Goal: Task Accomplishment & Management: Complete application form

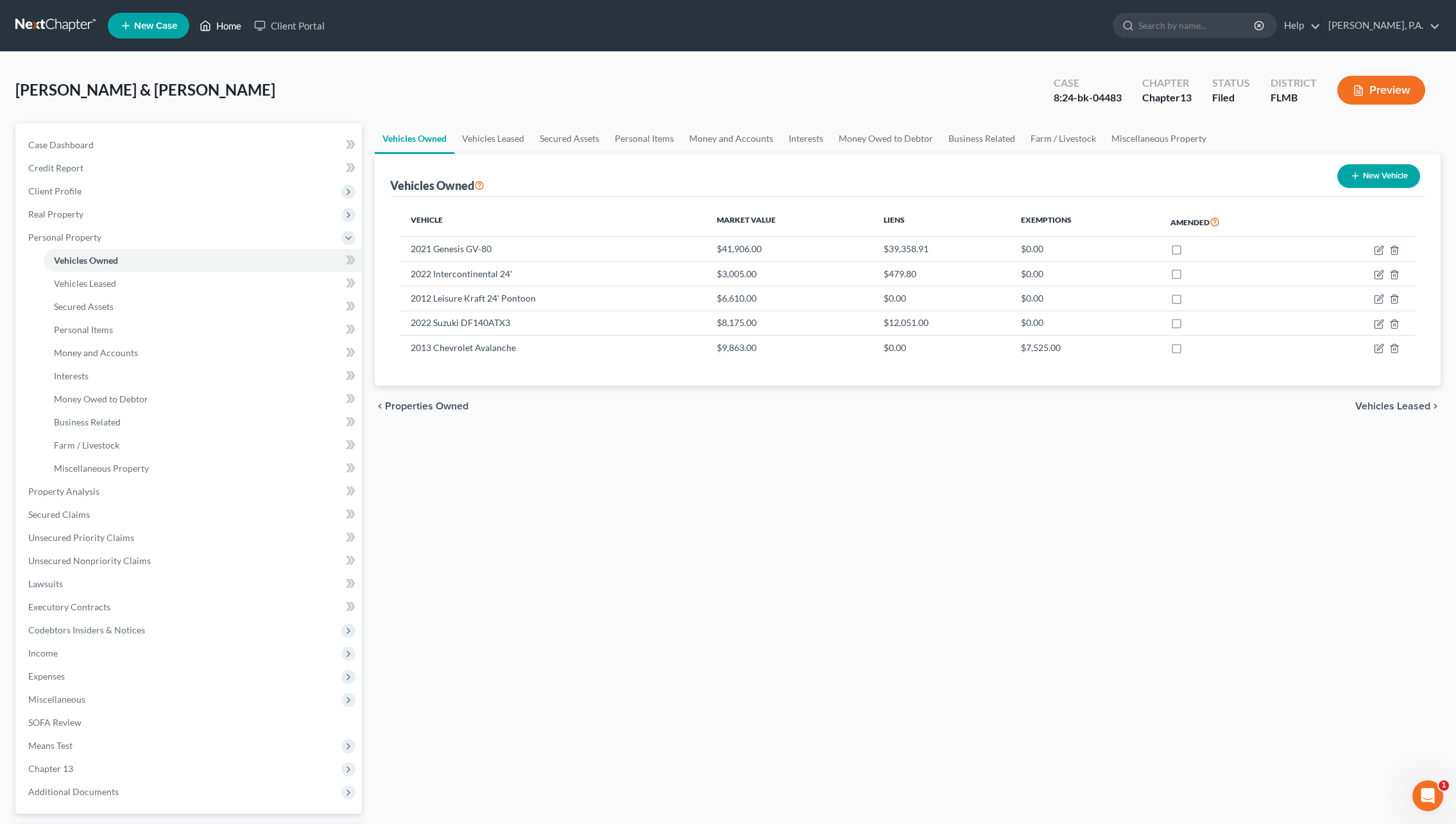
click at [218, 19] on link "Home" at bounding box center [220, 26] width 54 height 23
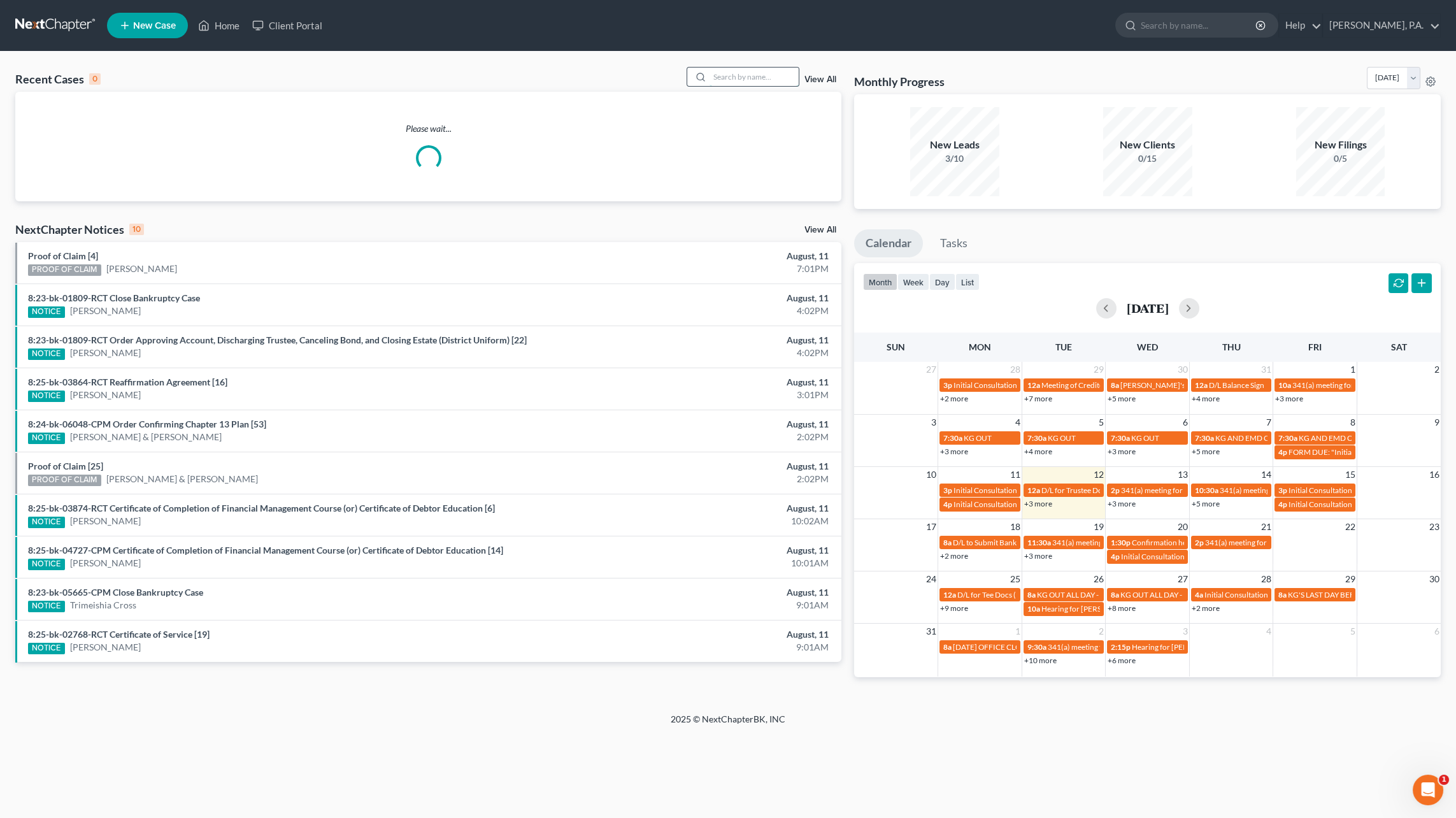
click at [760, 78] on input "search" at bounding box center [754, 77] width 89 height 19
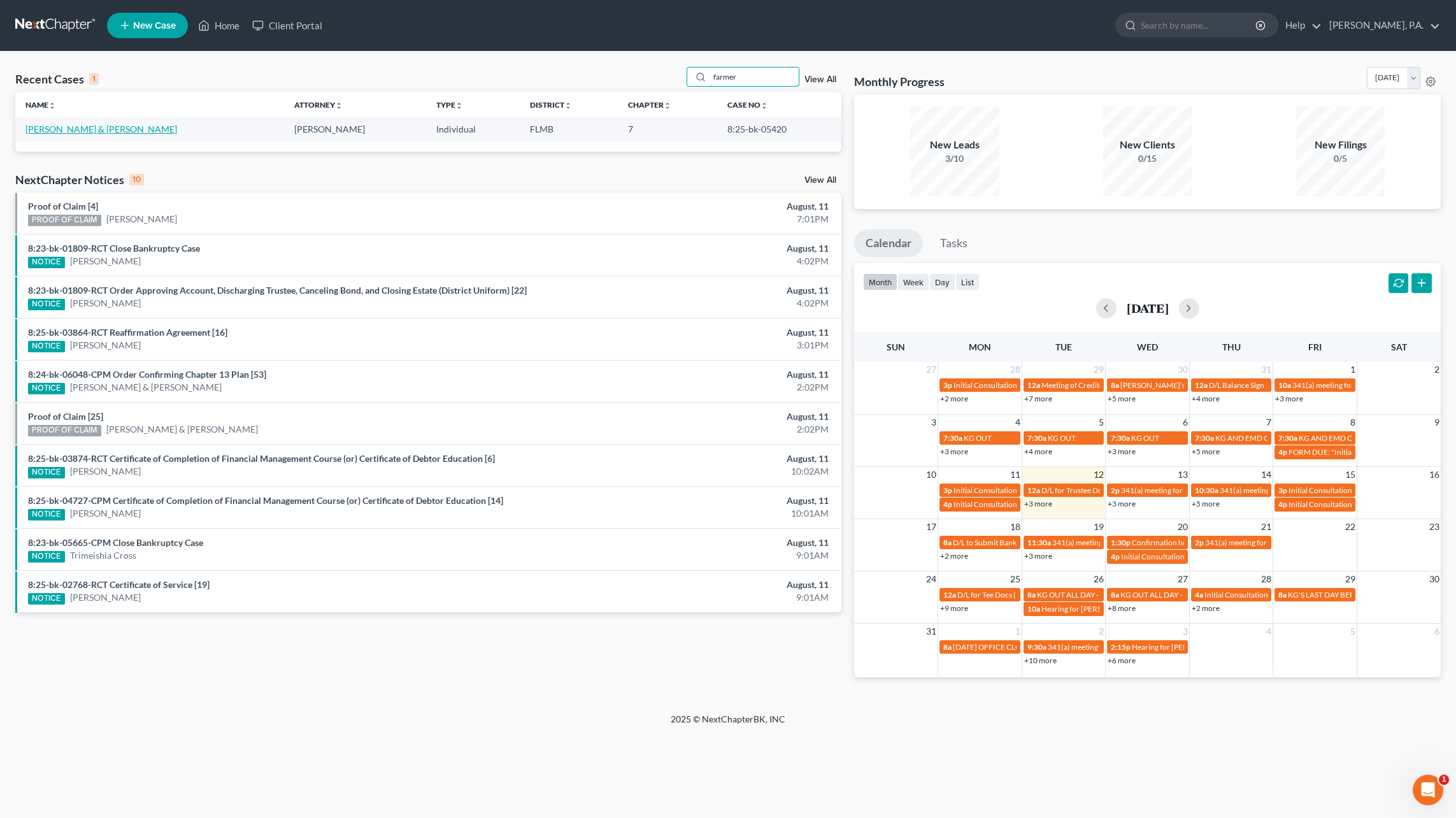
type input "farmer"
click at [105, 128] on link "[PERSON_NAME] & [PERSON_NAME]" at bounding box center [101, 129] width 152 height 11
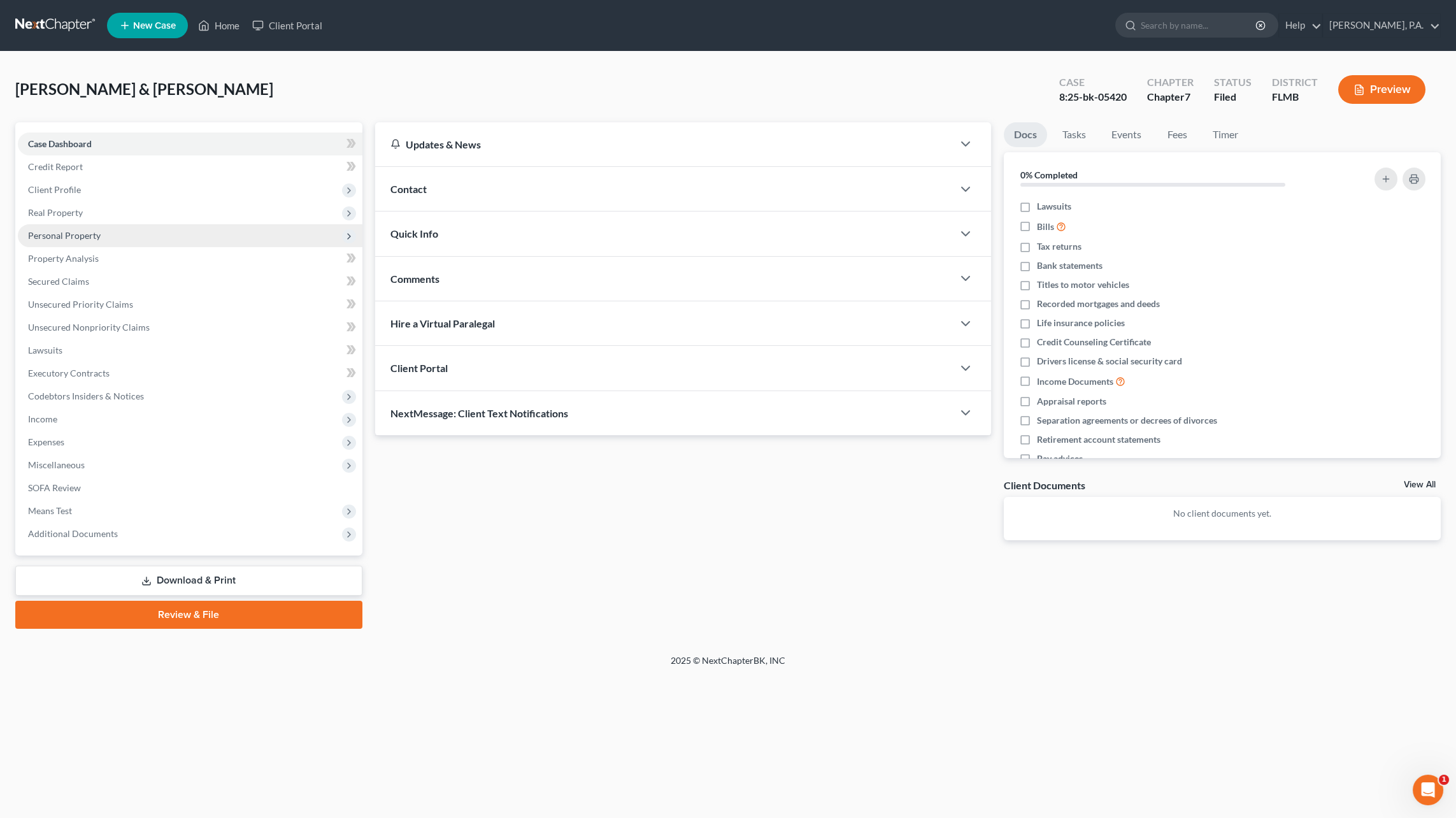
click at [73, 242] on span "Personal Property" at bounding box center [189, 235] width 345 height 23
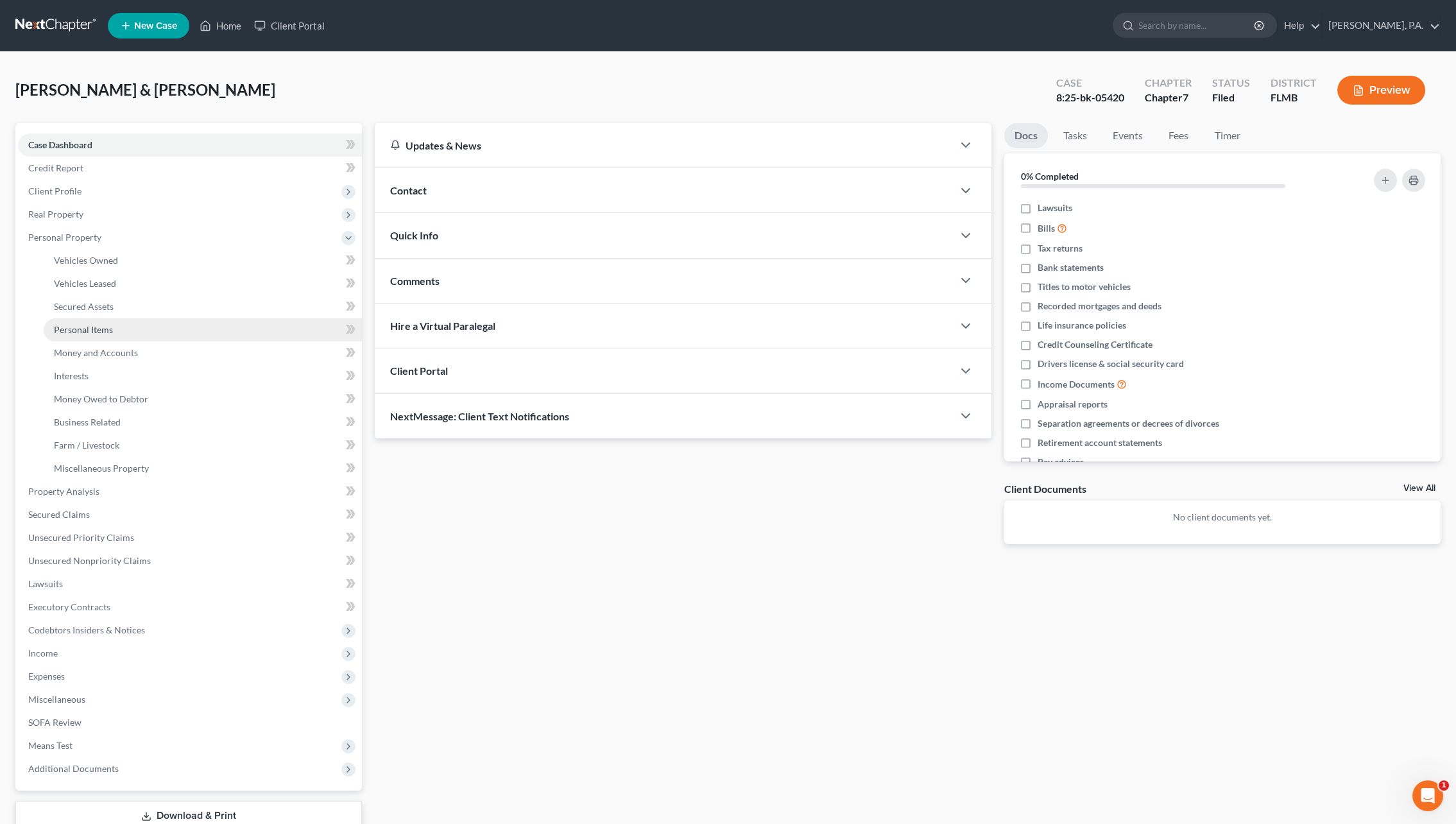
click at [89, 322] on link "Personal Items" at bounding box center [202, 329] width 318 height 23
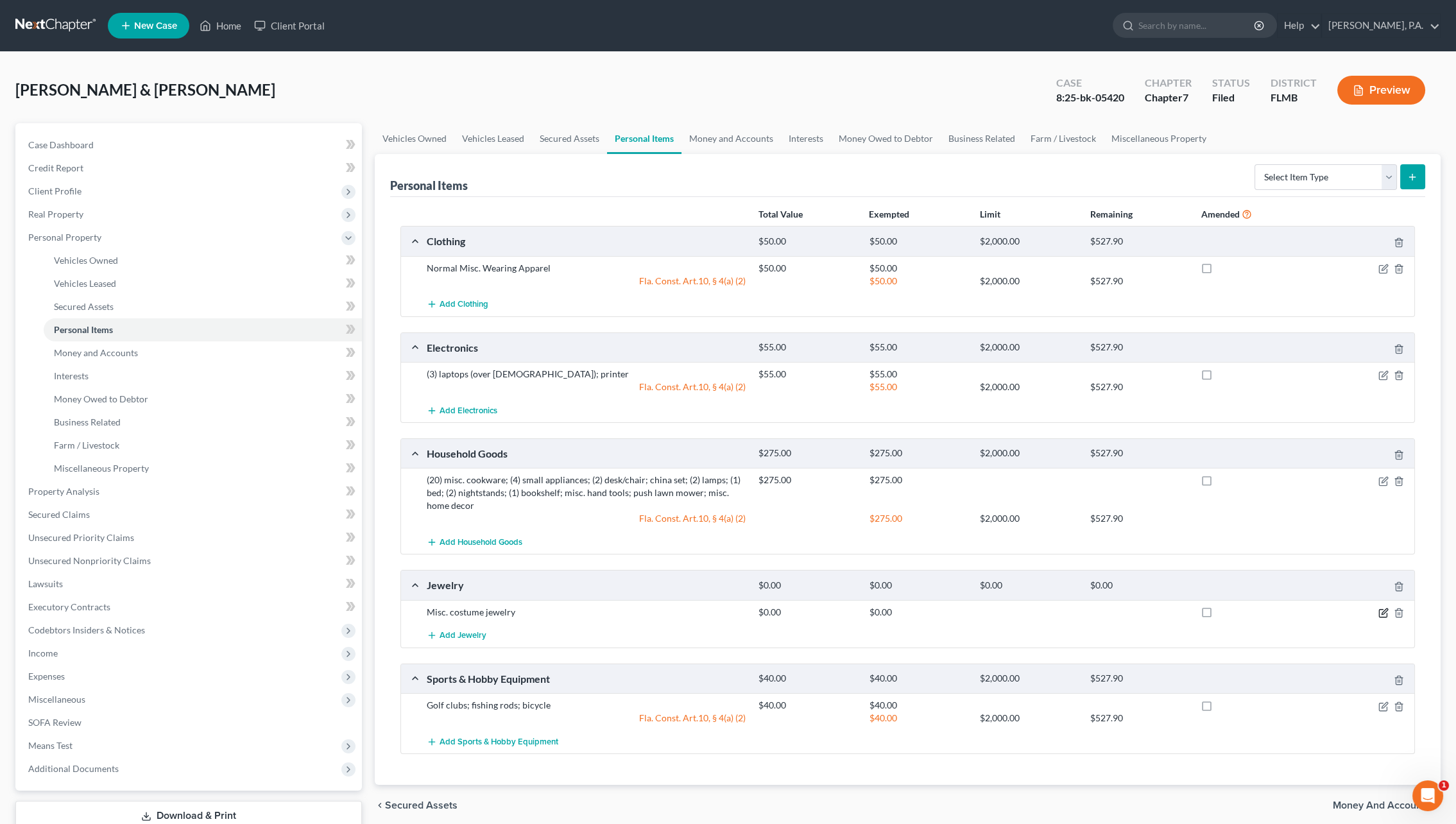
click at [1381, 609] on icon "button" at bounding box center [1382, 613] width 8 height 8
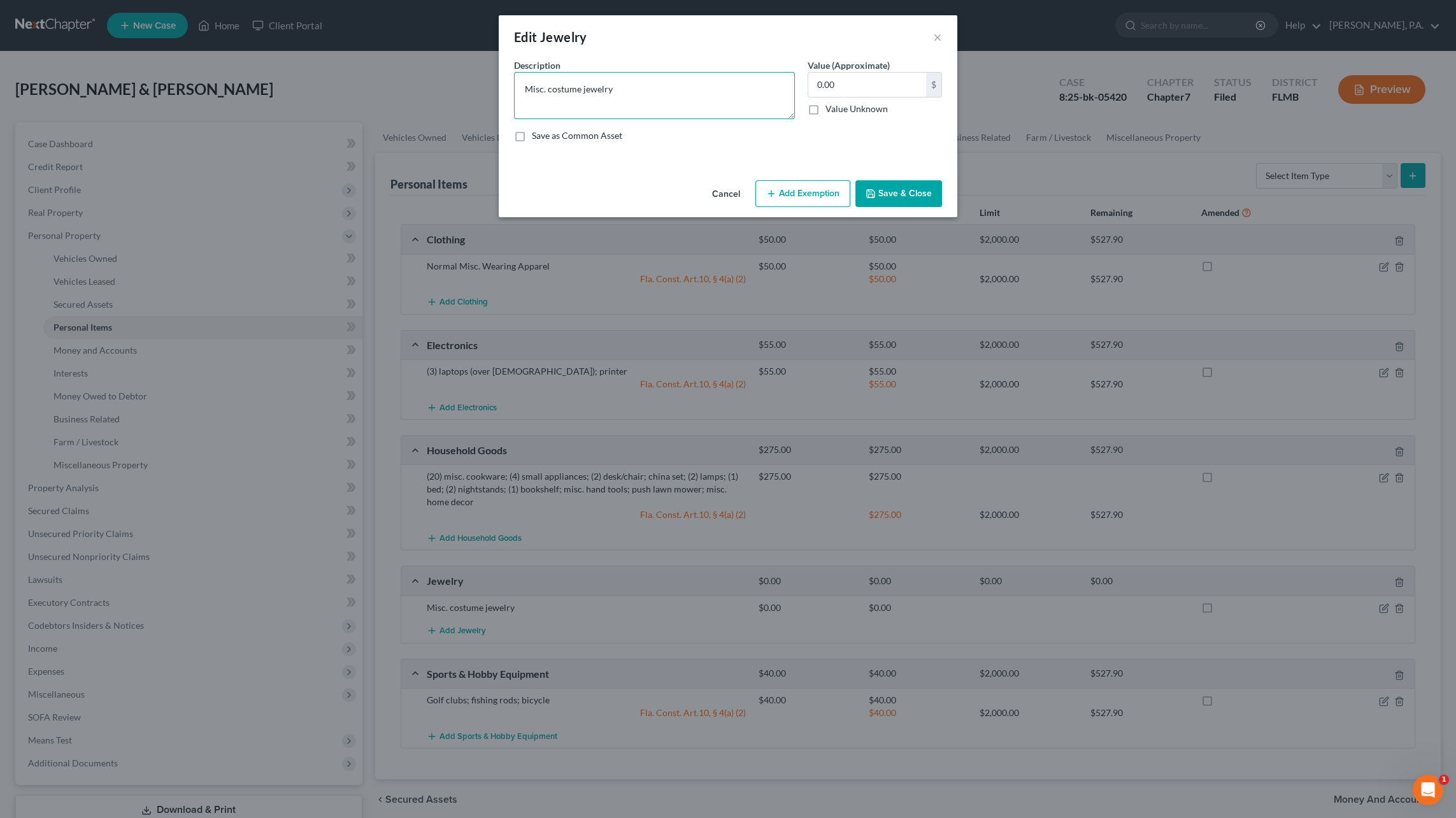
click at [629, 85] on textarea "Misc. costume jewelry" at bounding box center [654, 95] width 281 height 47
type textarea "Misc. costume jewelry; gold necklace and earrings"
type input "60.00"
click at [796, 200] on button "Add Exemption" at bounding box center [803, 193] width 95 height 26
select select "2"
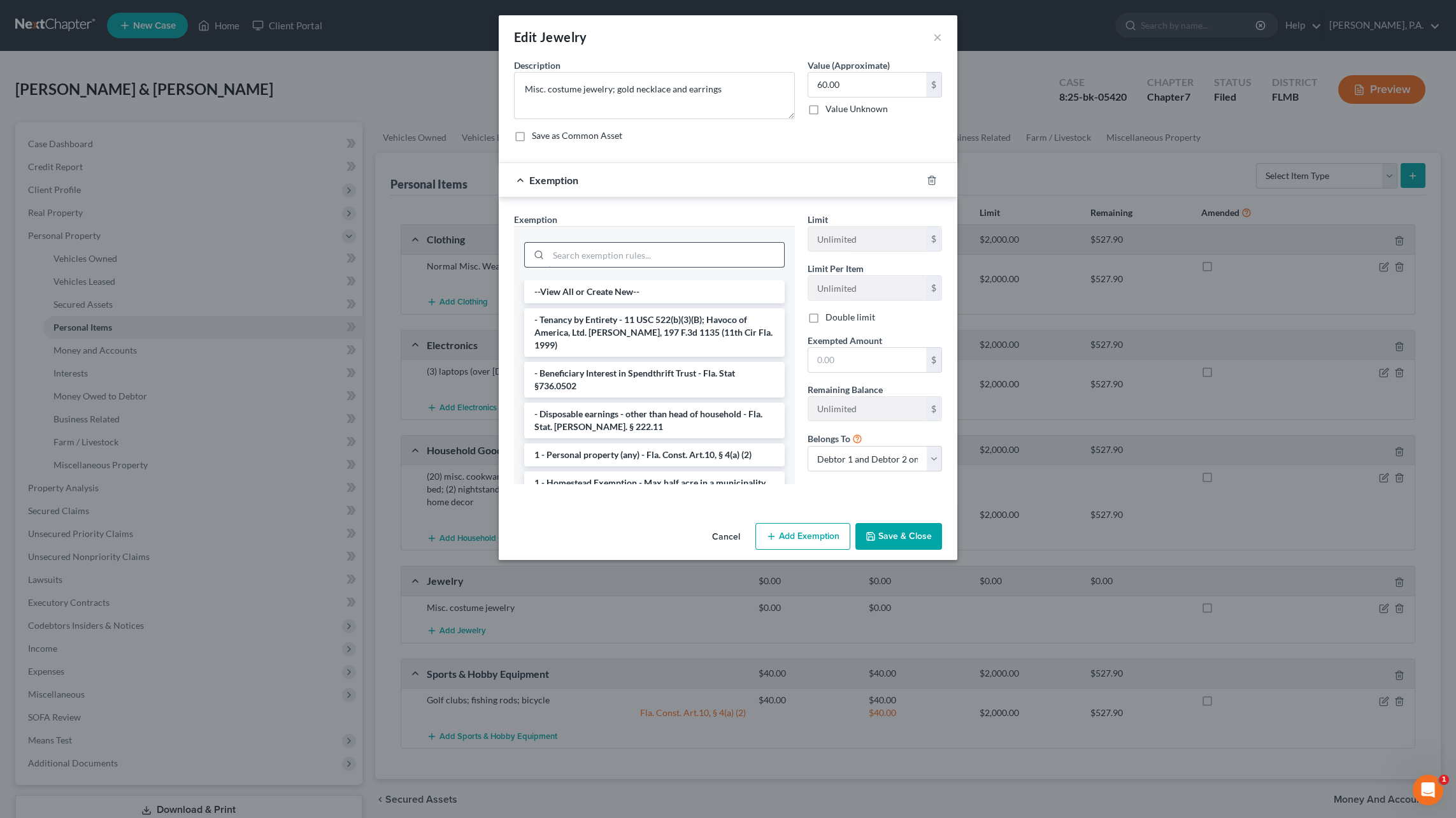
click at [598, 257] on input "search" at bounding box center [665, 254] width 235 height 24
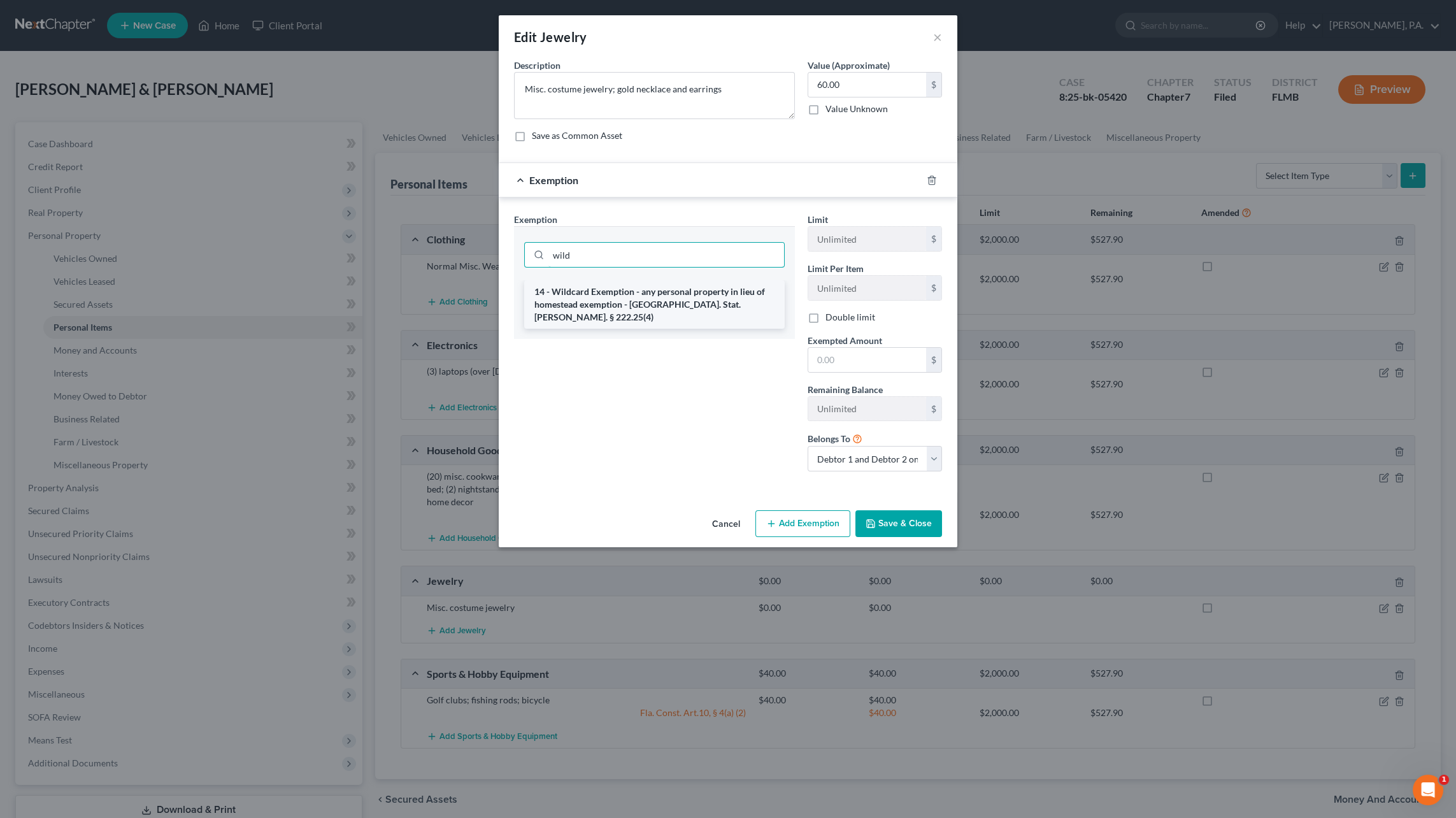
type input "wild"
click at [687, 292] on li "14 - Wildcard Exemption - any personal property in lieu of homestead exemption …" at bounding box center [655, 304] width 261 height 48
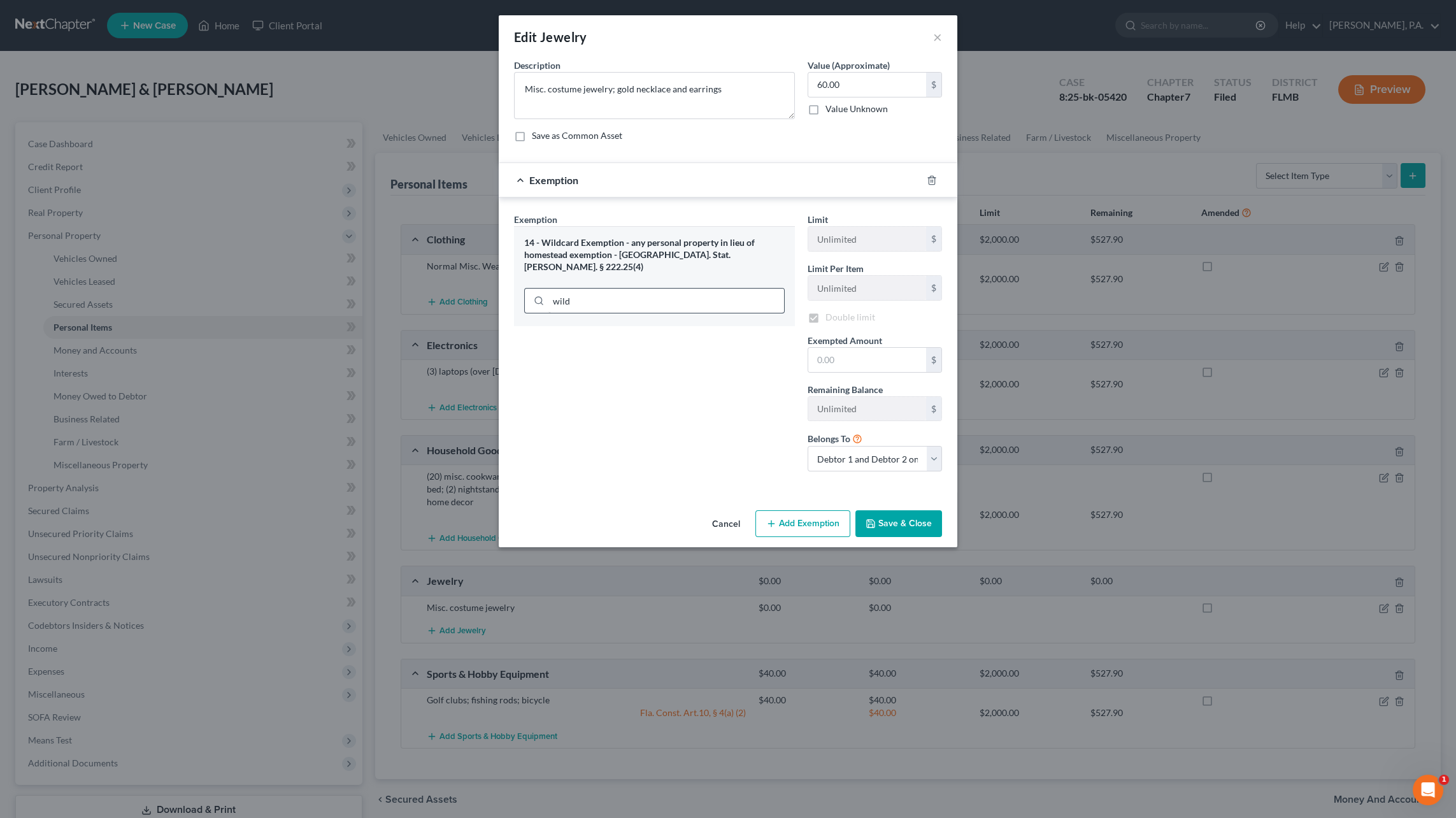
checkbox input "true"
click at [883, 363] on input "text" at bounding box center [867, 361] width 118 height 24
type input "60.00"
click at [903, 523] on button "Save & Close" at bounding box center [898, 525] width 86 height 26
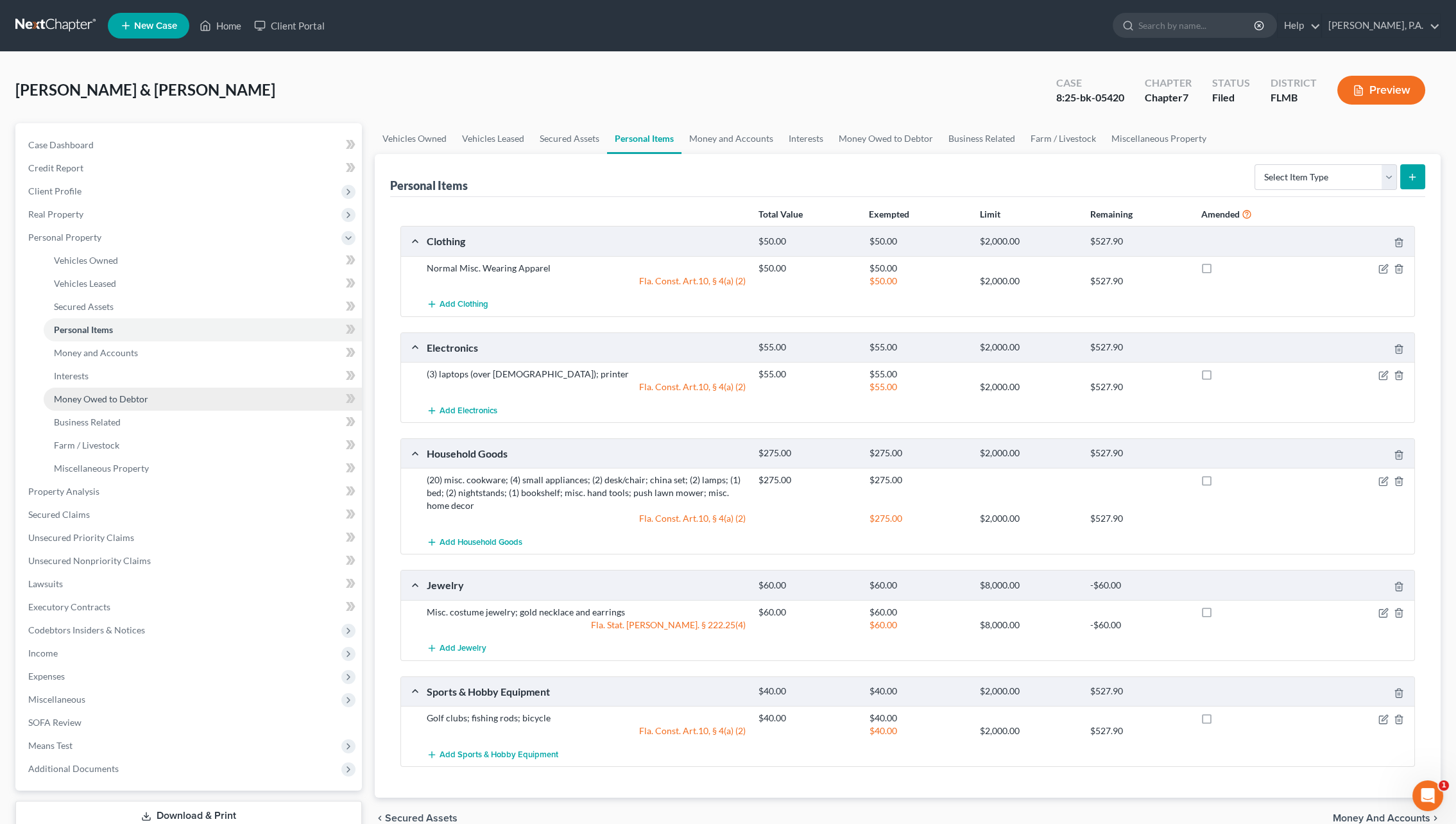
click at [91, 393] on span "Money Owed to Debtor" at bounding box center [101, 399] width 94 height 11
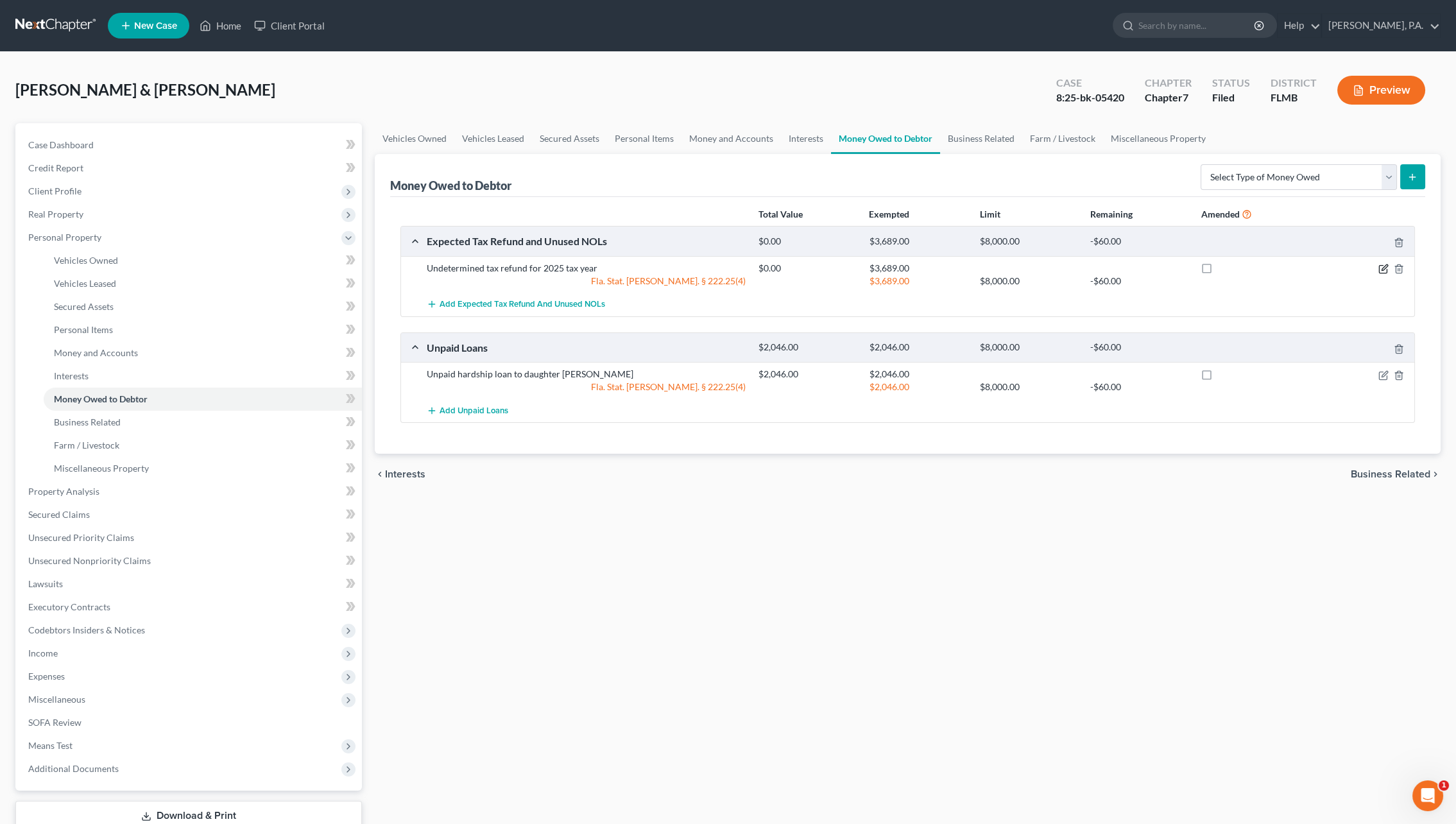
click at [1378, 266] on icon "button" at bounding box center [1383, 269] width 11 height 11
select select "0"
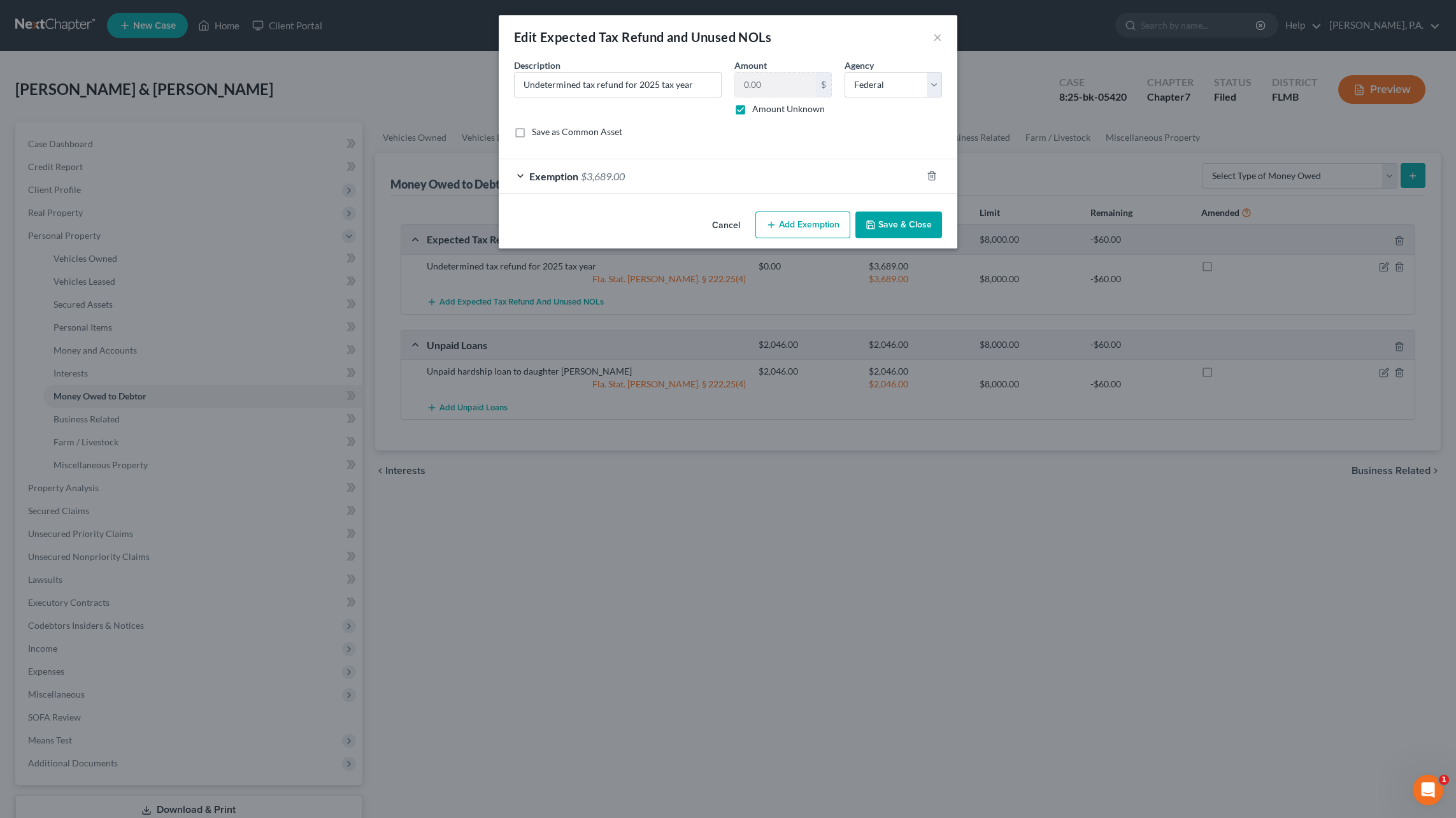
click at [608, 174] on span "$3,689.00" at bounding box center [603, 176] width 44 height 12
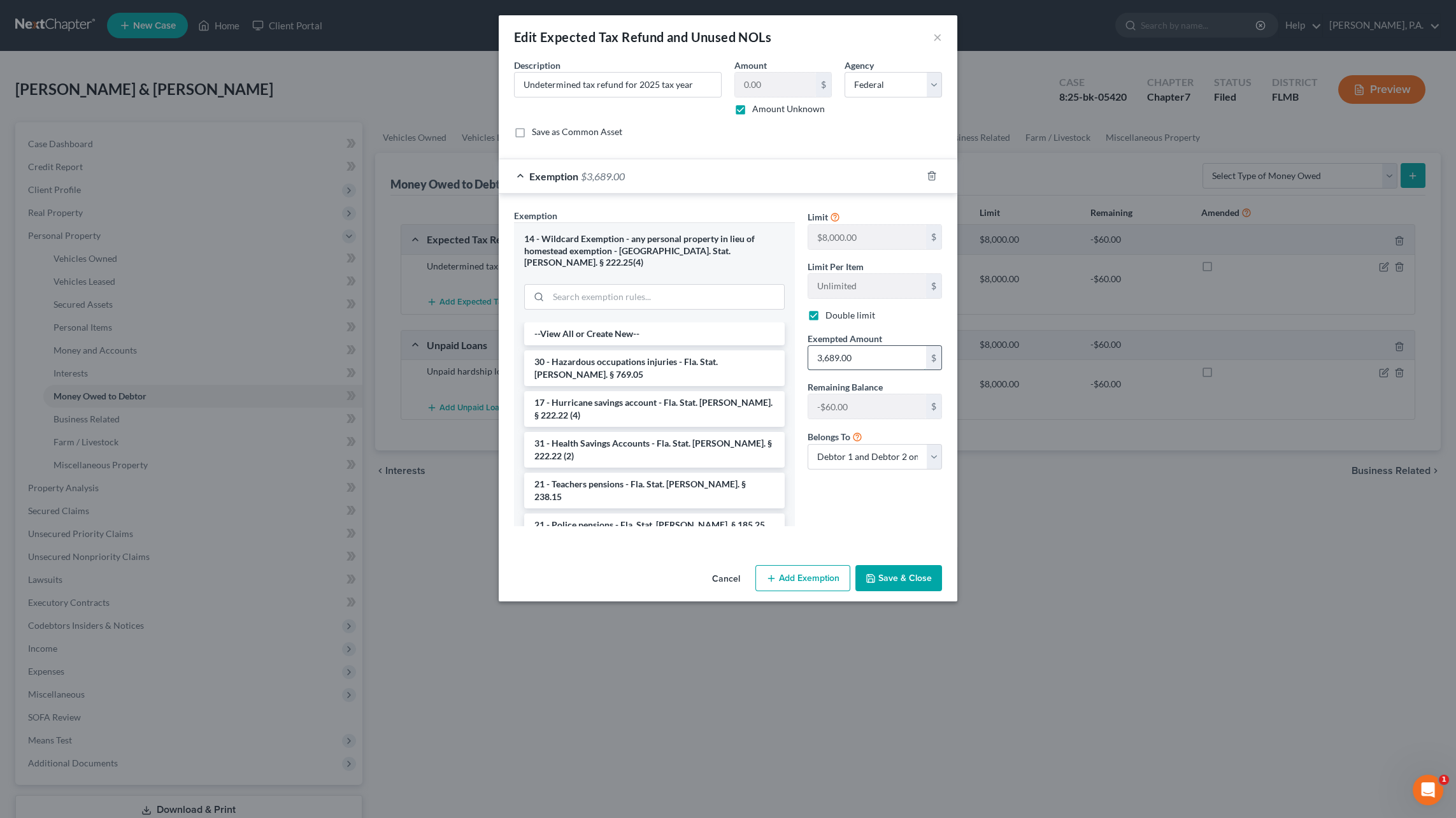
click at [892, 359] on input "3,689.00" at bounding box center [867, 357] width 118 height 24
click at [919, 325] on div "Limit $8,000.00 $ Limit Per Item Unlimited $ Double limit Exempted Amount * 0 $…" at bounding box center [874, 344] width 147 height 271
click at [745, 398] on div "Exemption Set must be selected for CA. Exemption * 14 - Wildcard Exemption - an…" at bounding box center [728, 373] width 441 height 328
click at [861, 357] on input "0" at bounding box center [867, 357] width 118 height 24
paste input "$3,629.0"
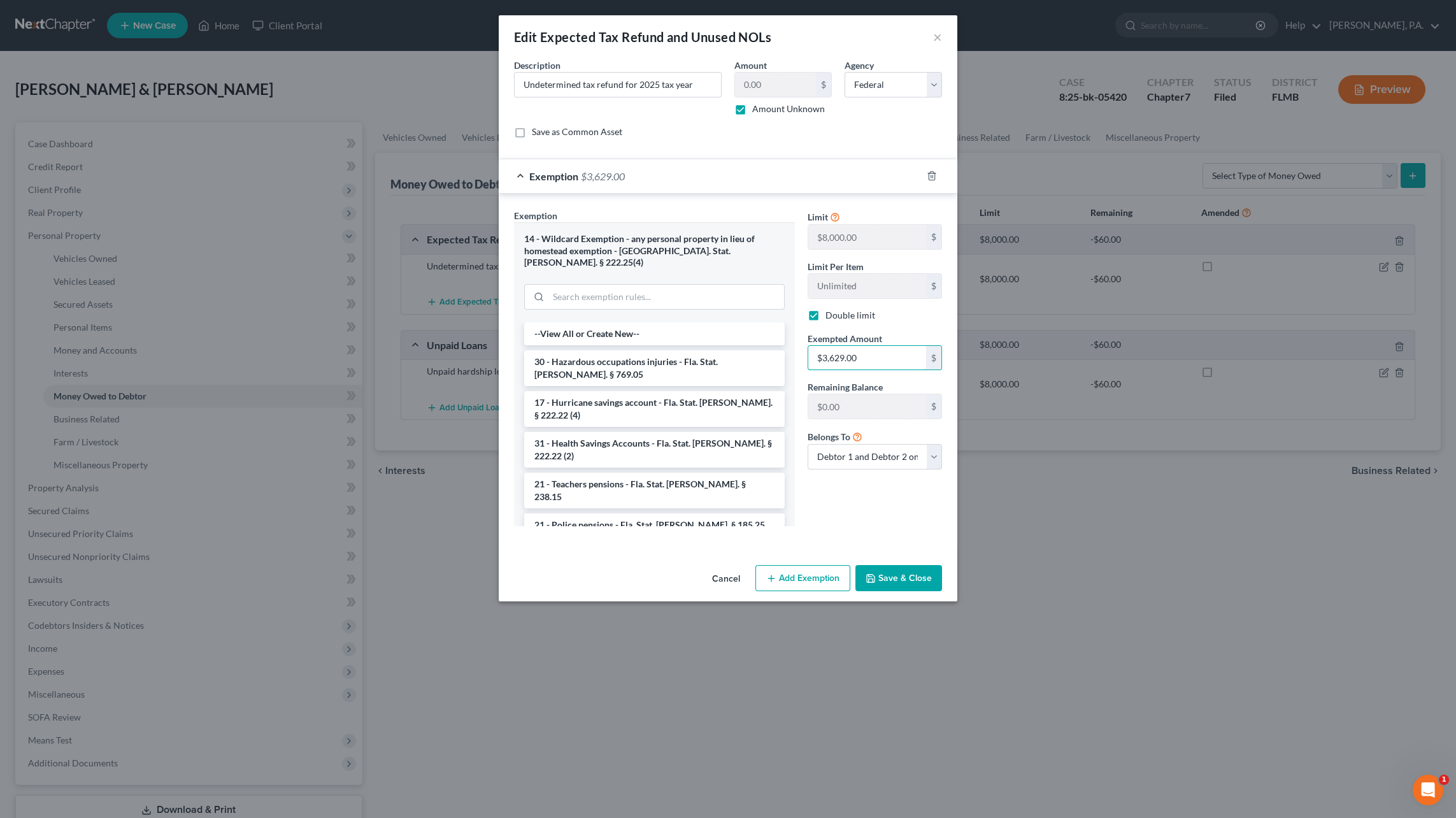
type input "$3,629.00"
click at [895, 565] on button "Save & Close" at bounding box center [898, 578] width 86 height 26
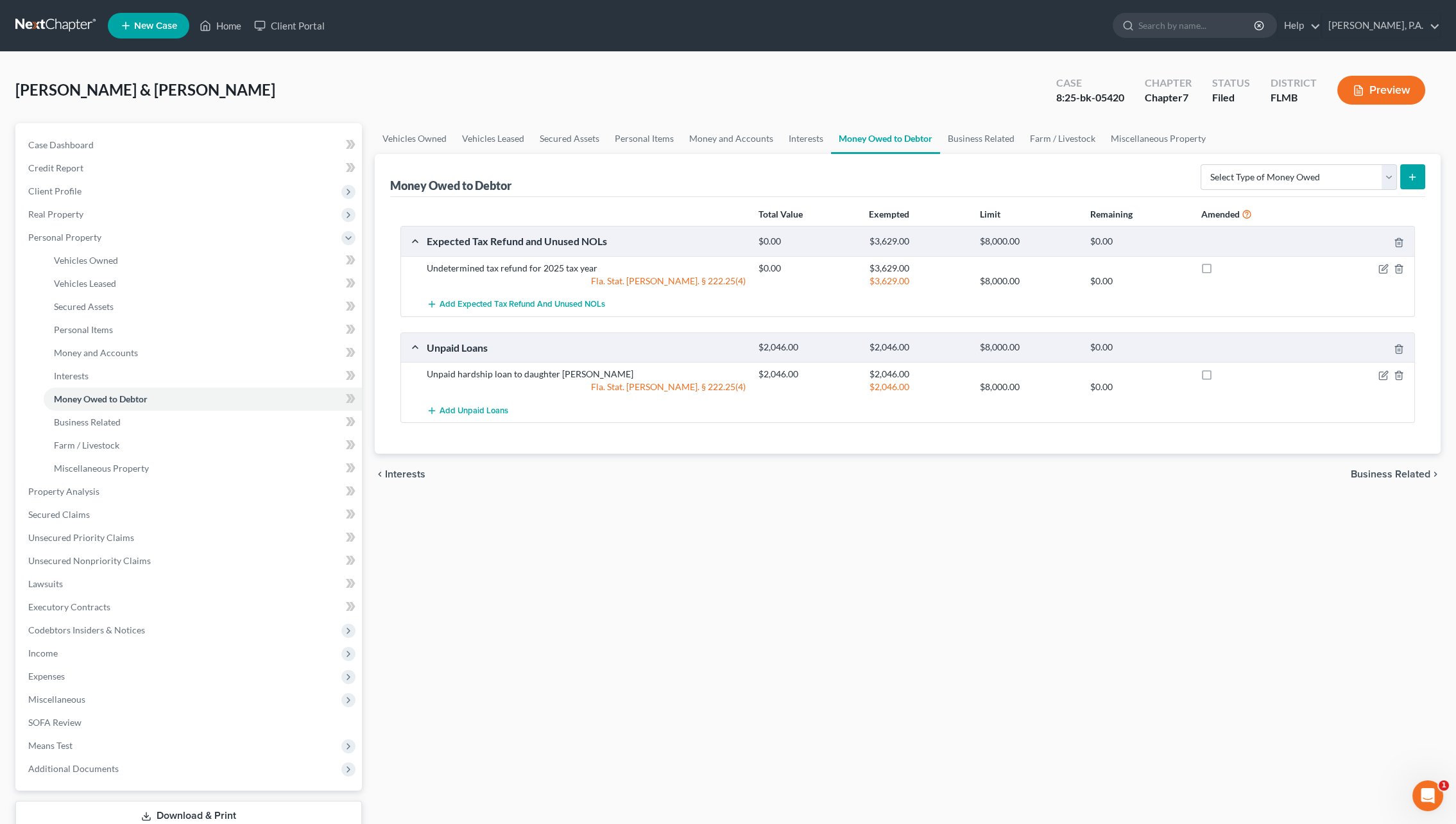
click at [184, 805] on link "Download & Print" at bounding box center [188, 816] width 346 height 30
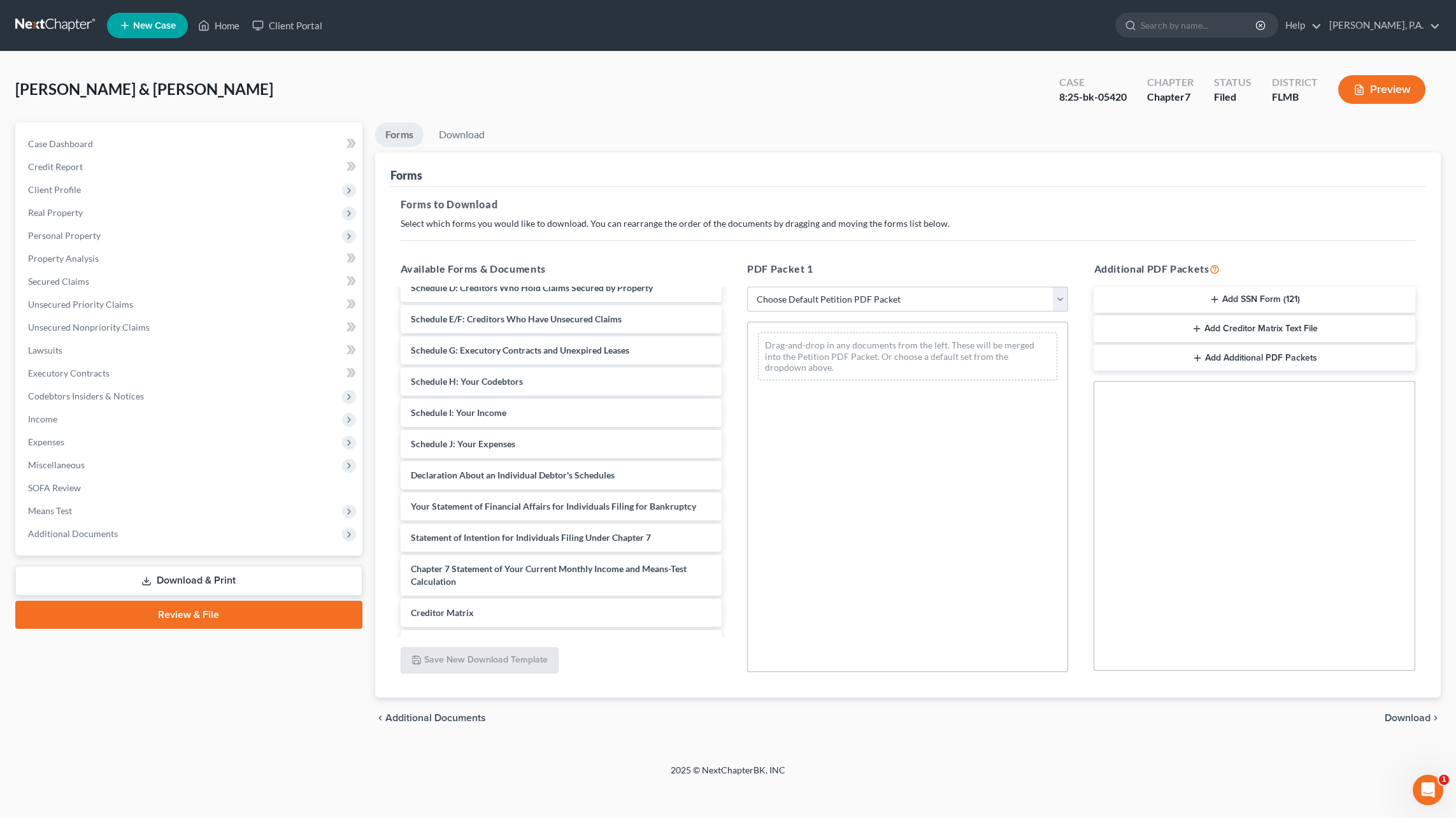
scroll to position [240, 0]
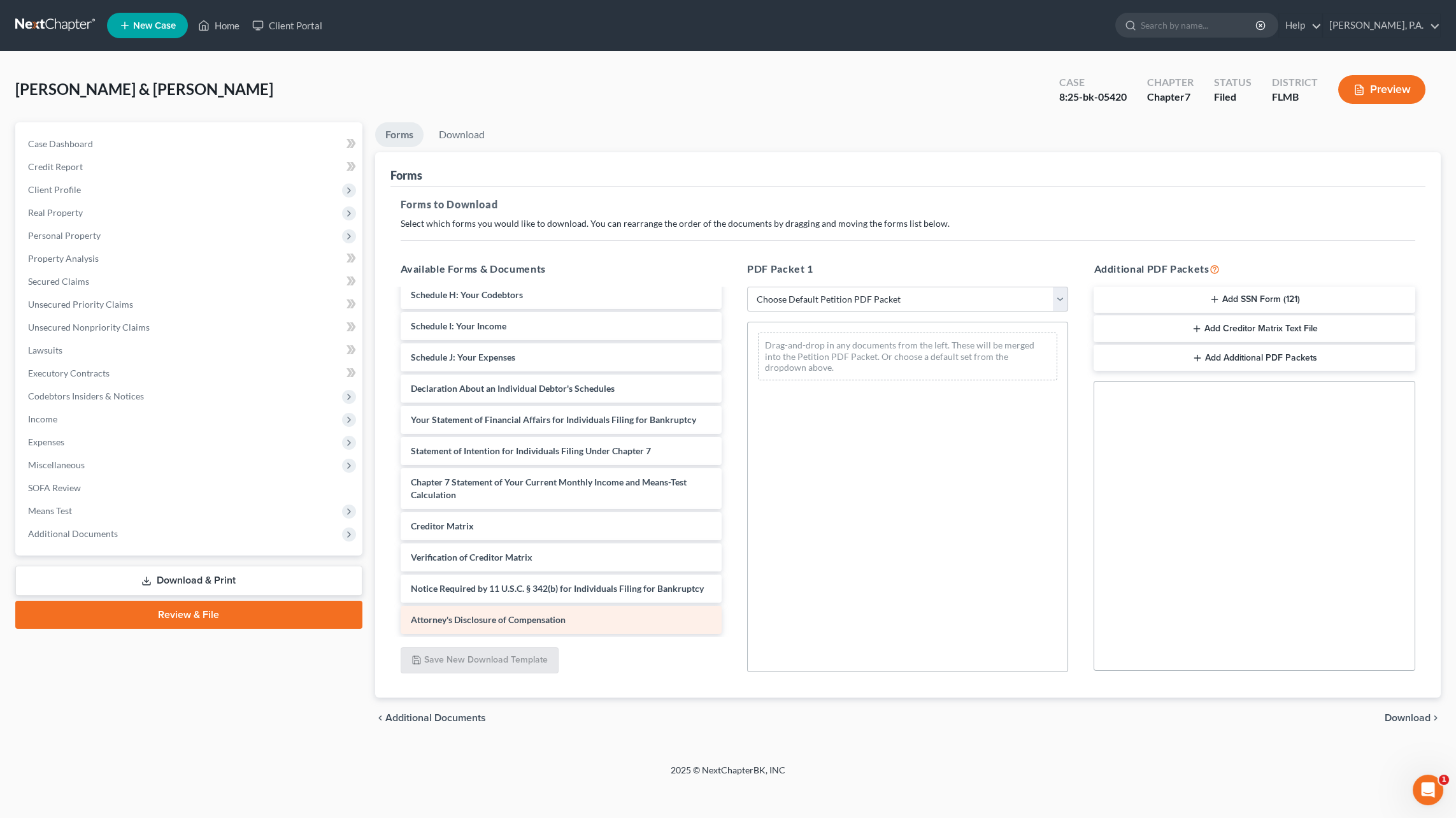
click at [472, 616] on span "Attorney's Disclosure of Compensation" at bounding box center [488, 620] width 155 height 11
click at [66, 457] on span "Miscellaneous" at bounding box center [189, 465] width 345 height 23
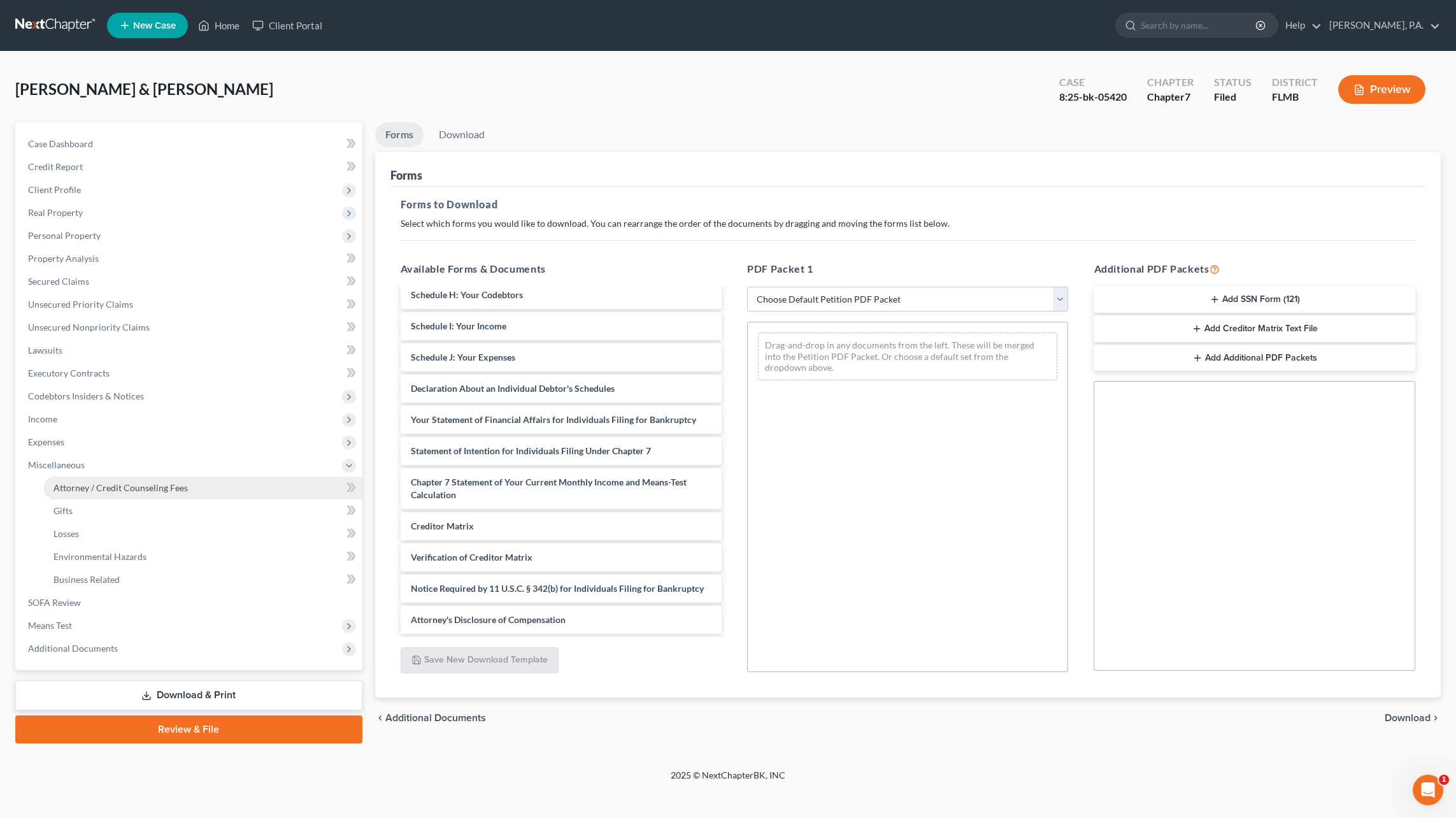
click at [71, 479] on link "Attorney / Credit Counseling Fees" at bounding box center [203, 488] width 319 height 23
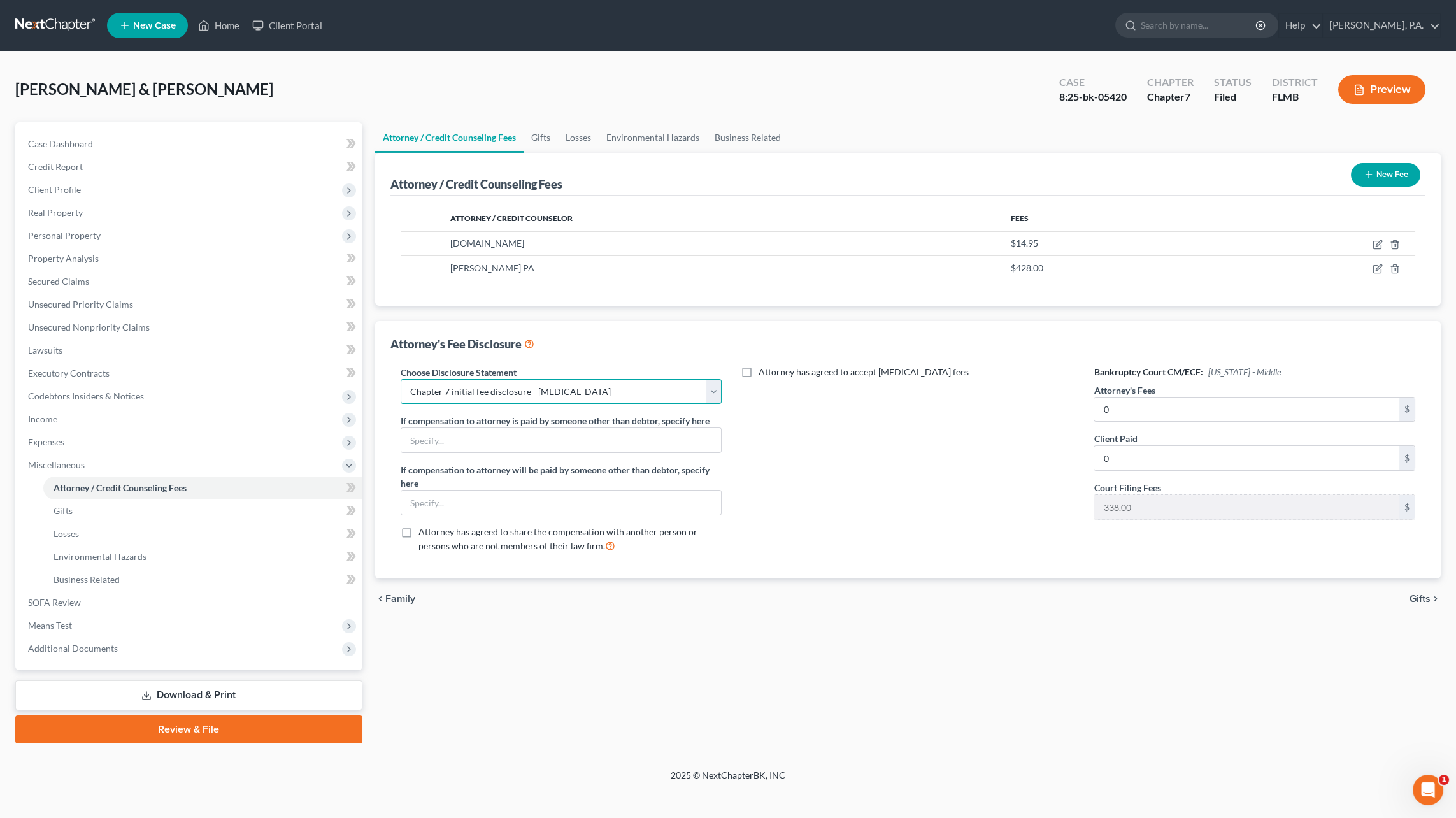
click at [581, 386] on select "Select Full Chapter 7 Fee Chapter 7 - Amended Post-Petition Fee Chapter 7 initi…" at bounding box center [561, 391] width 321 height 26
select select "1"
click at [401, 379] on select "Select Full Chapter 7 Fee Chapter 7 - Amended Post-Petition Fee Chapter 7 initi…" at bounding box center [561, 391] width 321 height 26
click at [1122, 407] on input "0" at bounding box center [1246, 409] width 305 height 24
type input "2,300.00"
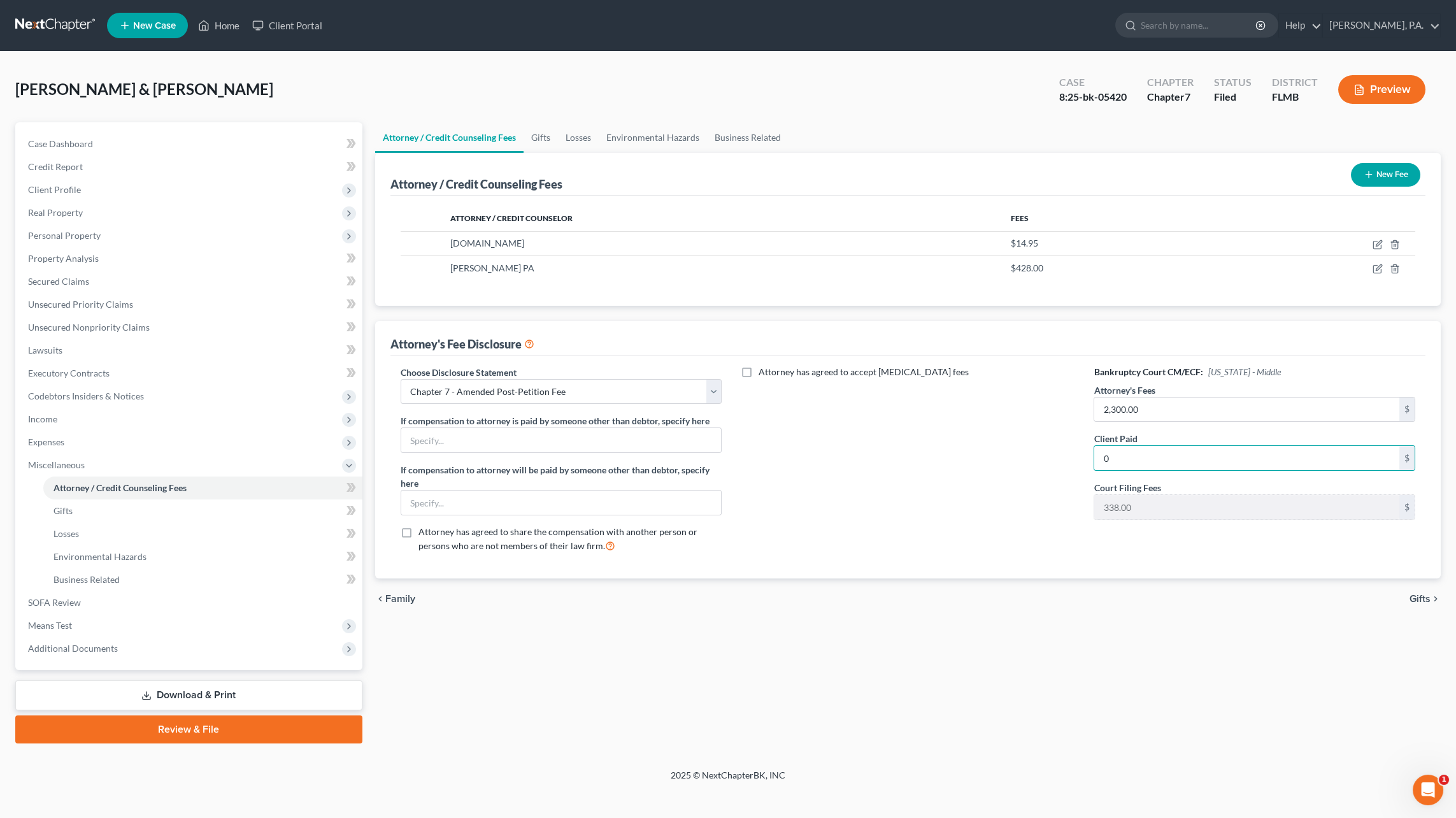
click at [224, 695] on link "Download & Print" at bounding box center [189, 695] width 347 height 30
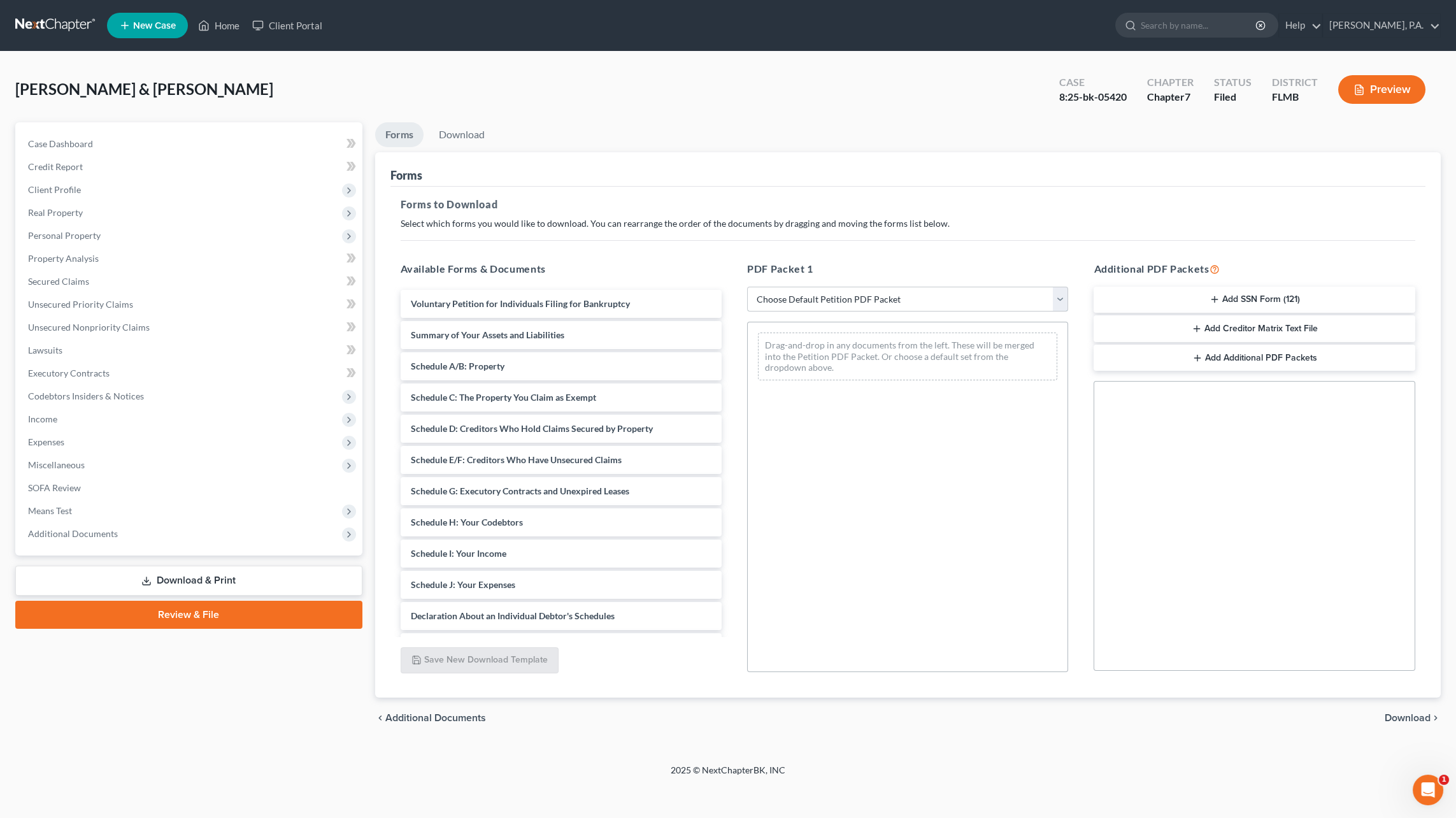
click at [795, 294] on select "Choose Default Petition PDF Packet Complete Bankruptcy Petition (all forms and …" at bounding box center [908, 299] width 321 height 26
select select "2"
click at [747, 286] on select "Choose Default Petition PDF Packet Complete Bankruptcy Petition (all forms and …" at bounding box center [908, 299] width 321 height 26
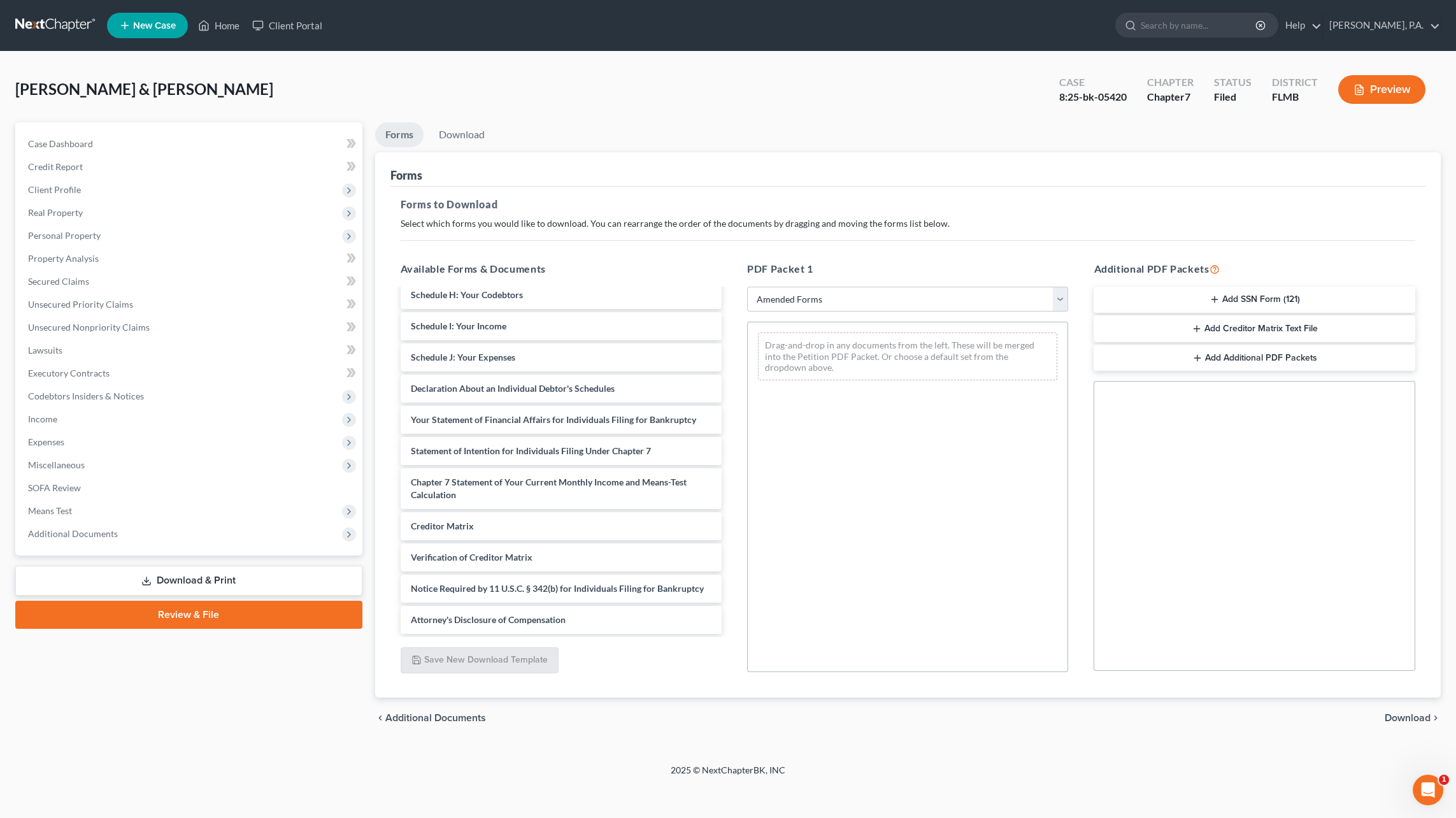
scroll to position [209, 0]
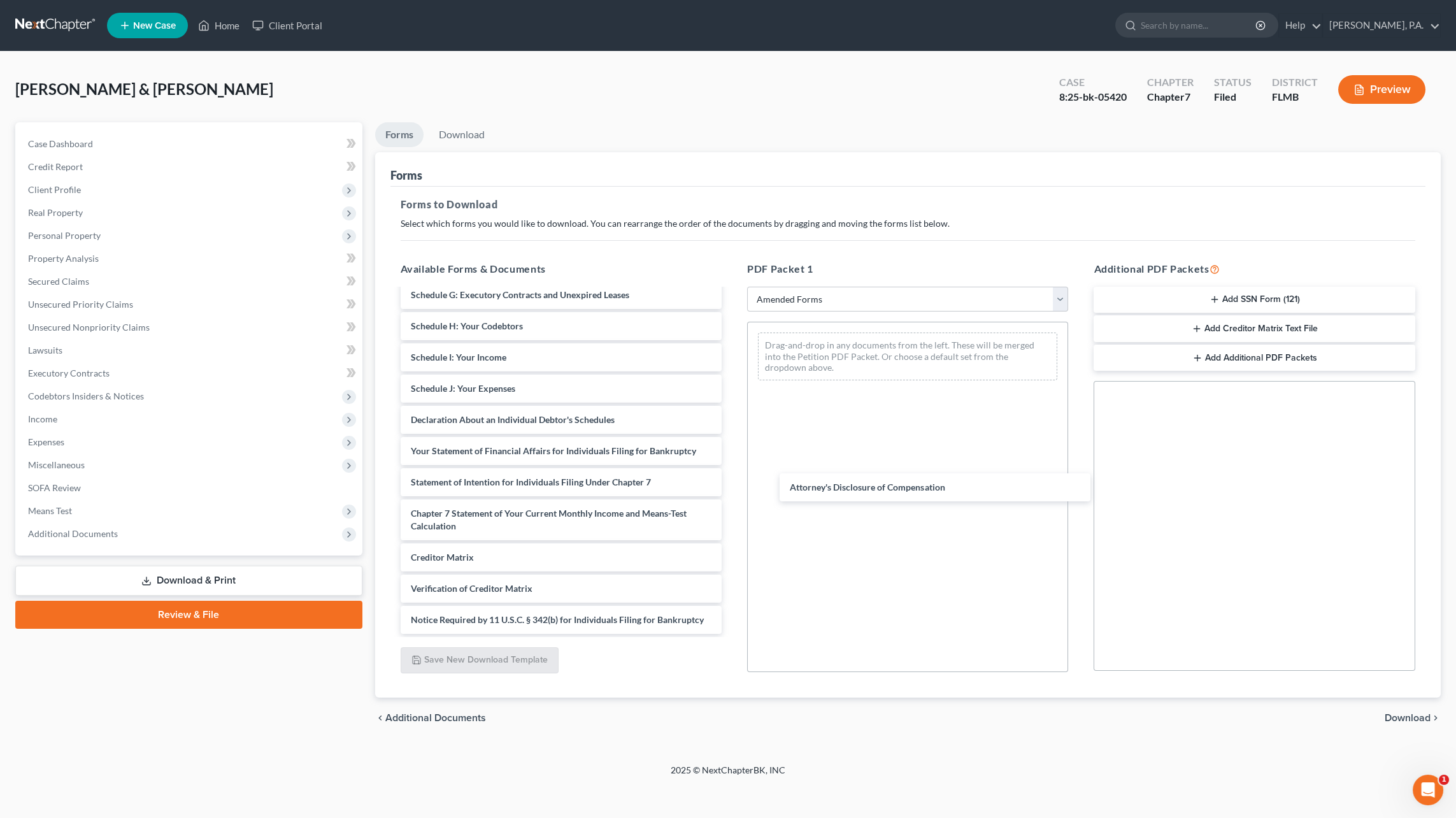
drag, startPoint x: 513, startPoint y: 623, endPoint x: 929, endPoint y: 437, distance: 455.7
click at [732, 437] on div "Attorney's Disclosure of Compensation Voluntary Petition for Individuals Filing…" at bounding box center [561, 363] width 341 height 540
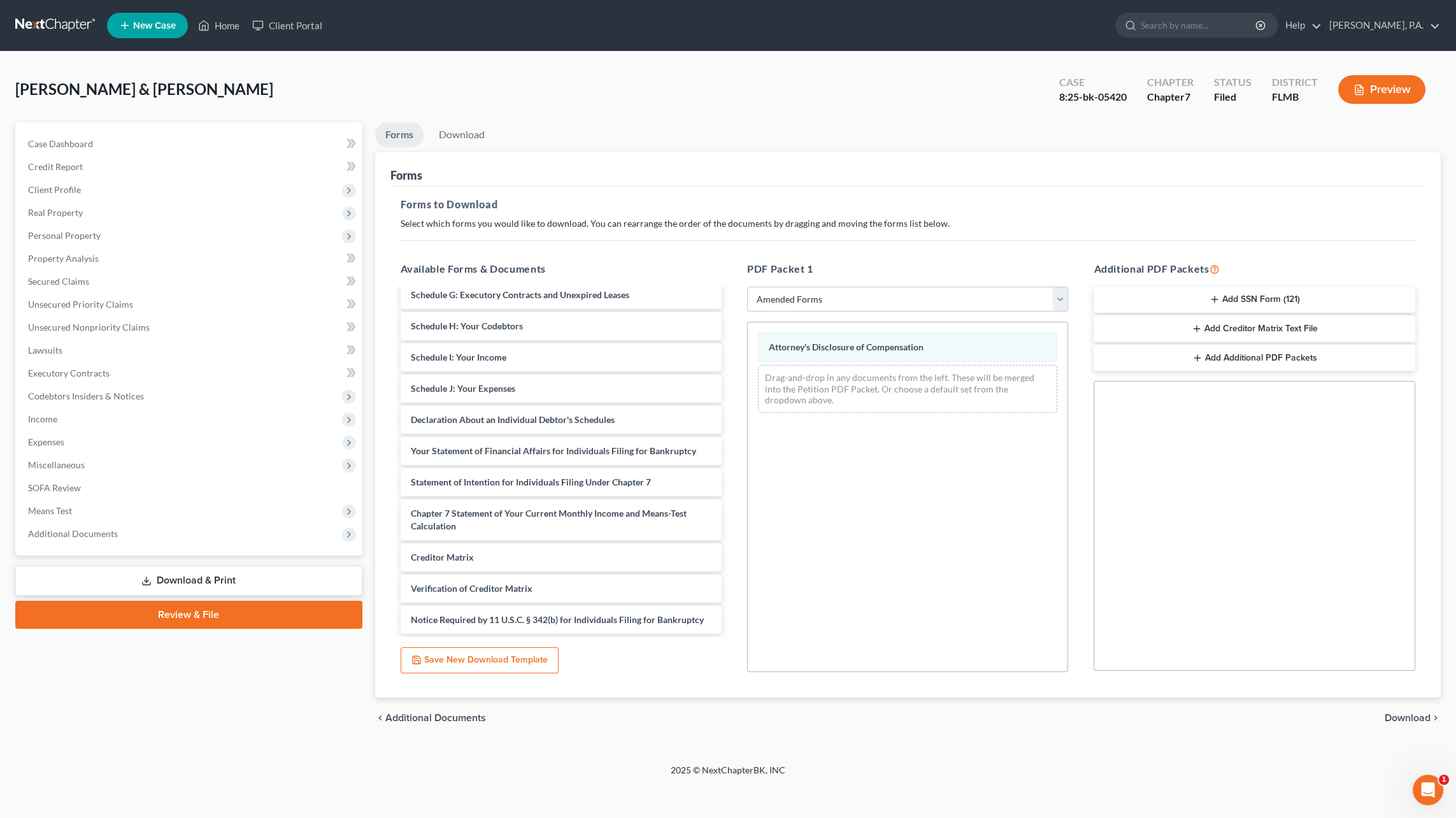
click at [1405, 713] on span "Download" at bounding box center [1408, 718] width 46 height 11
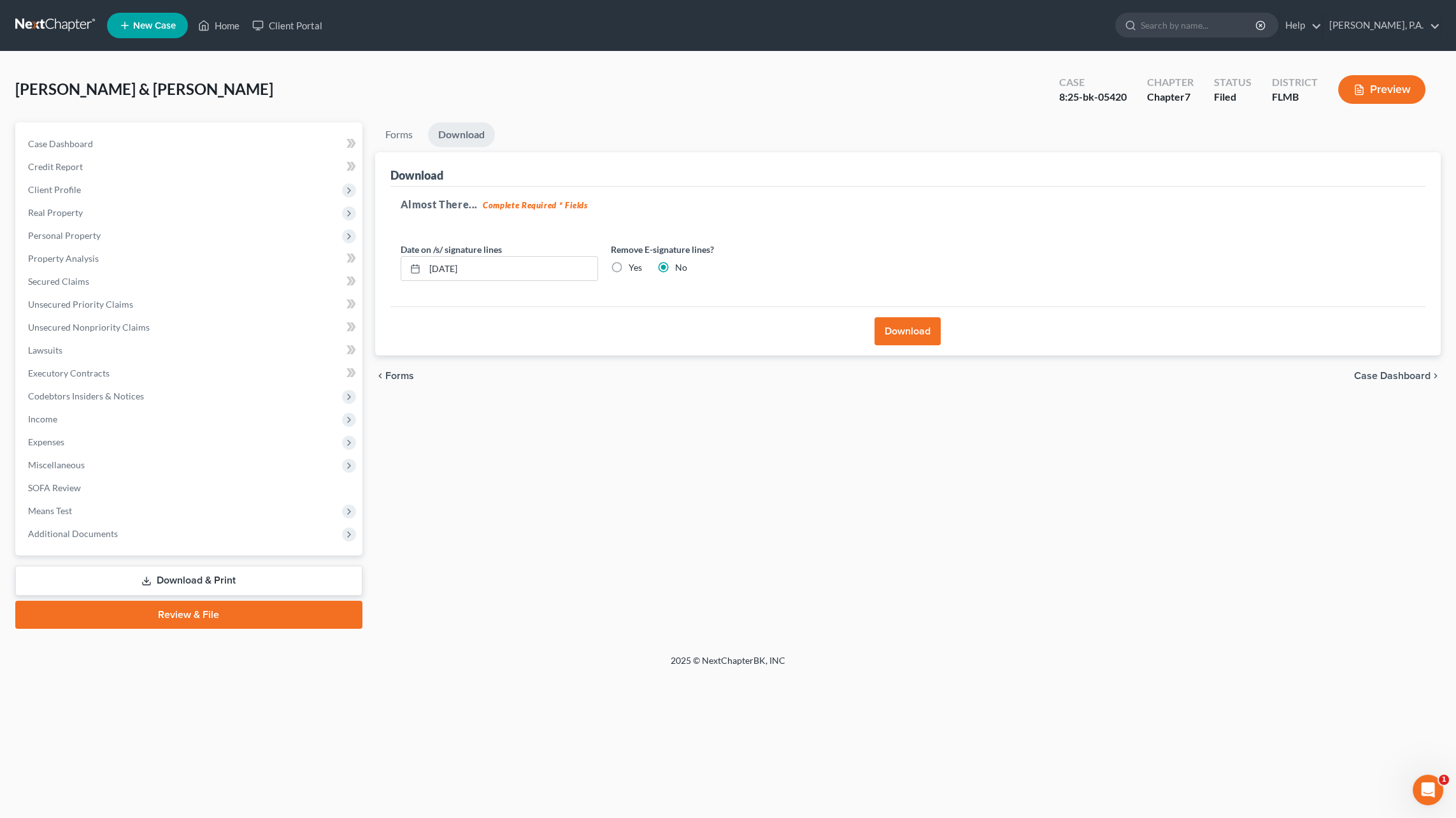
click at [917, 330] on button "Download" at bounding box center [907, 331] width 66 height 28
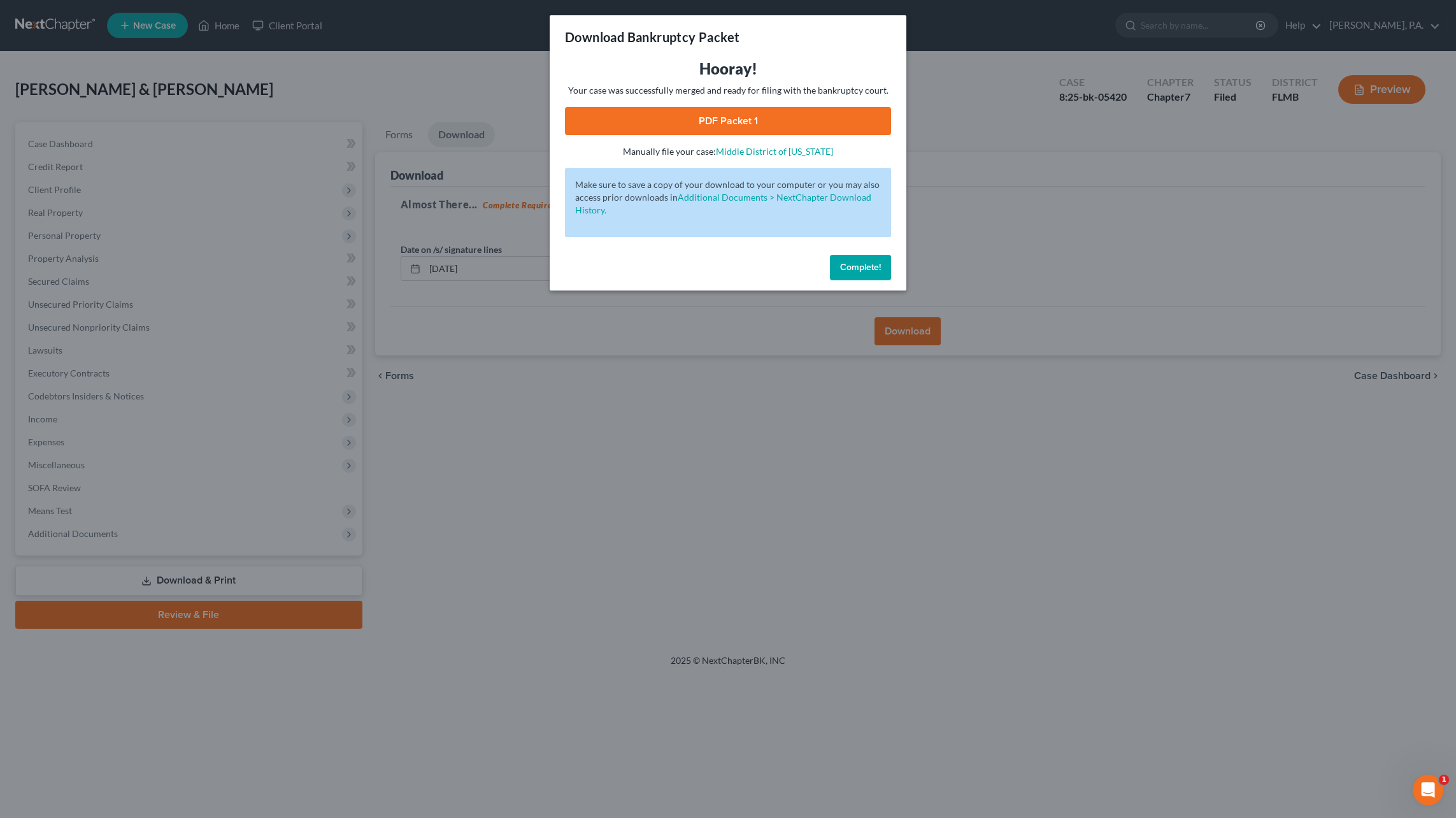
click at [743, 125] on link "PDF Packet 1" at bounding box center [728, 121] width 326 height 28
click at [856, 275] on button "Complete!" at bounding box center [860, 267] width 61 height 26
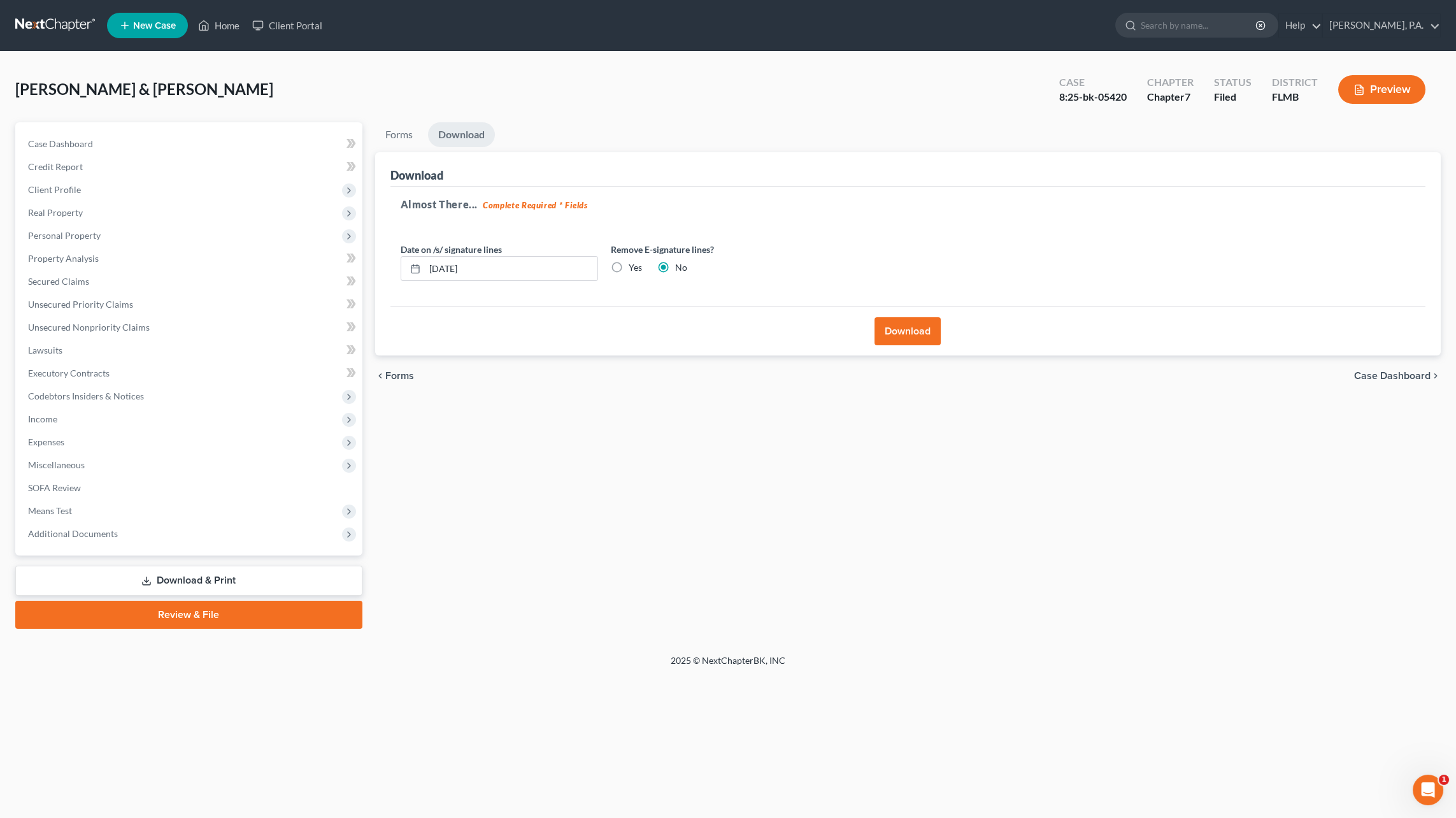
click at [201, 572] on link "Download & Print" at bounding box center [189, 581] width 347 height 30
click at [1377, 371] on span "Case Dashboard" at bounding box center [1392, 376] width 77 height 11
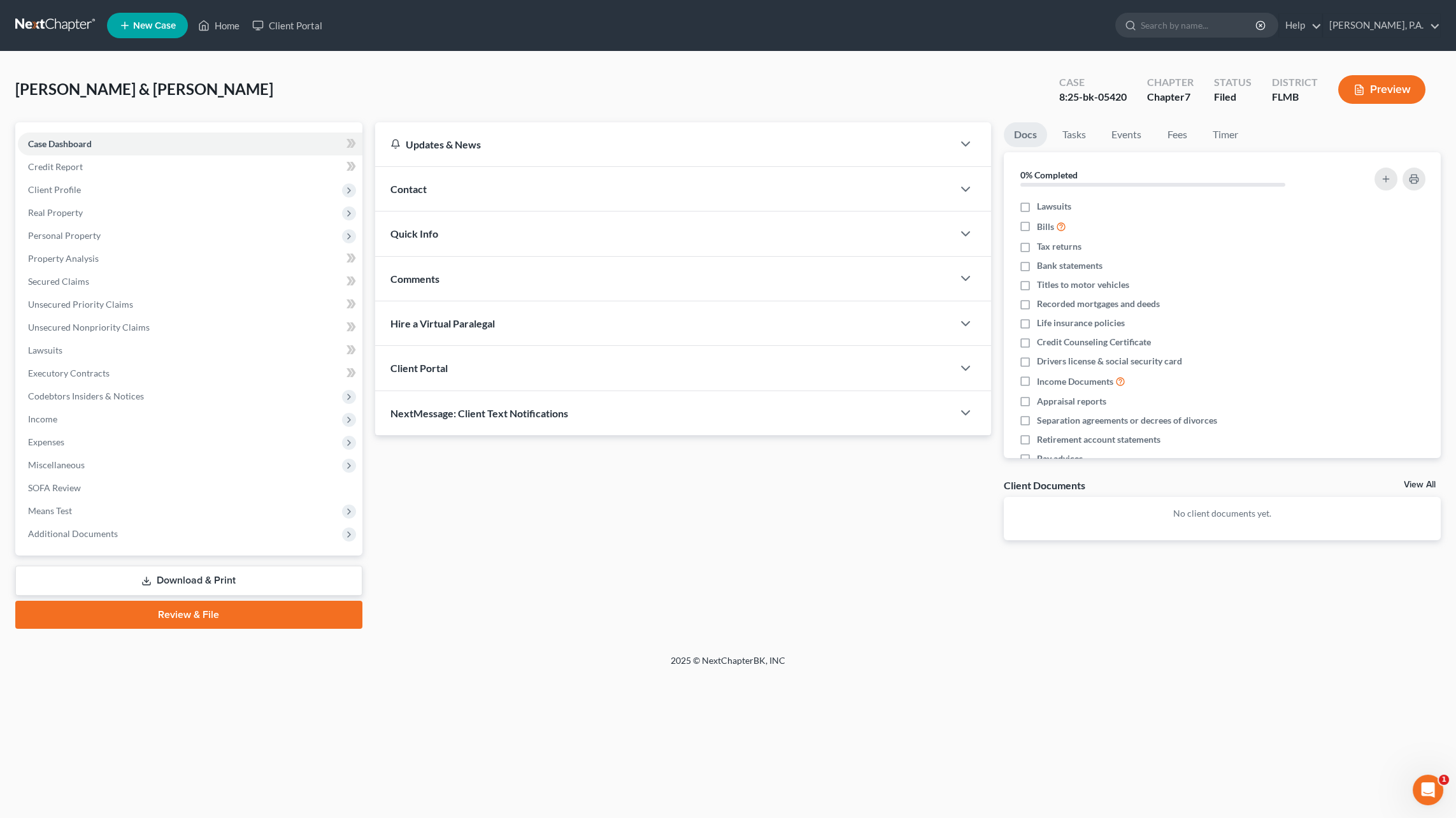
click at [233, 581] on link "Download & Print" at bounding box center [189, 581] width 347 height 30
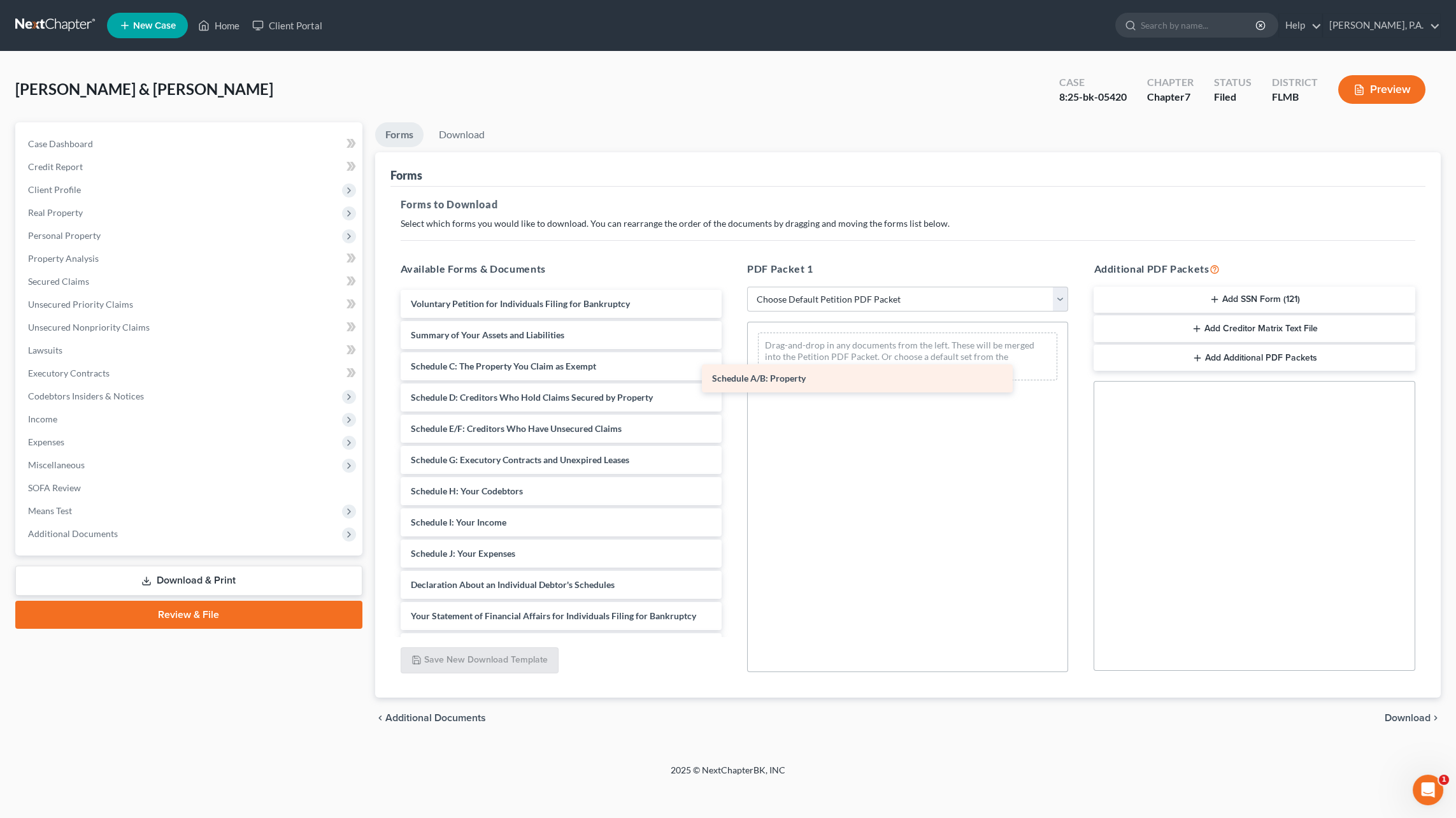
drag, startPoint x: 466, startPoint y: 361, endPoint x: 768, endPoint y: 376, distance: 302.4
click at [732, 376] on div "Schedule A/B: Property Voluntary Petition for Individuals Filing for Bankruptcy…" at bounding box center [561, 560] width 341 height 540
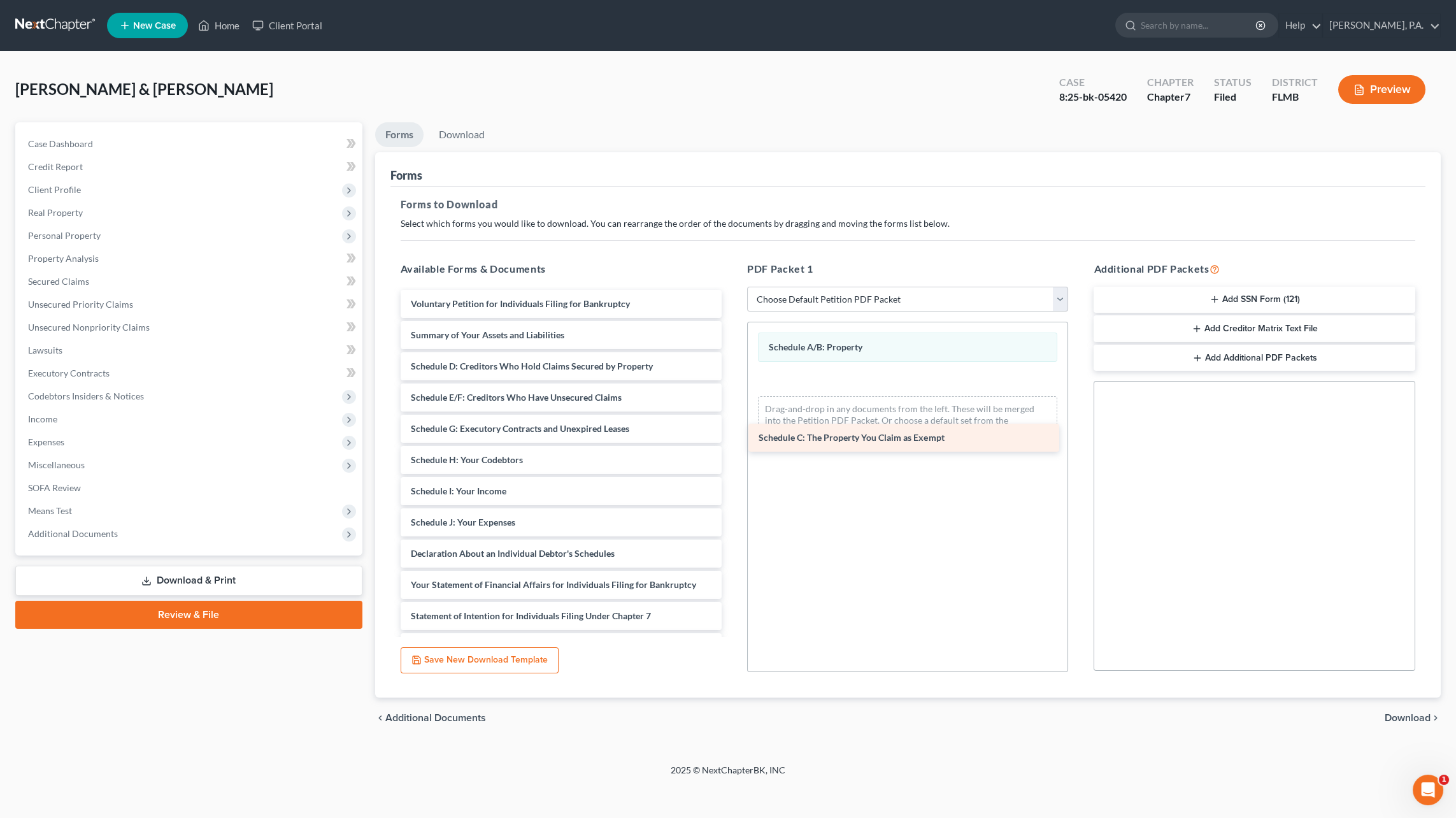
drag, startPoint x: 470, startPoint y: 368, endPoint x: 823, endPoint y: 435, distance: 359.3
click at [732, 437] on div "Schedule C: The Property You Claim as Exempt Voluntary Petition for Individuals…" at bounding box center [561, 544] width 341 height 509
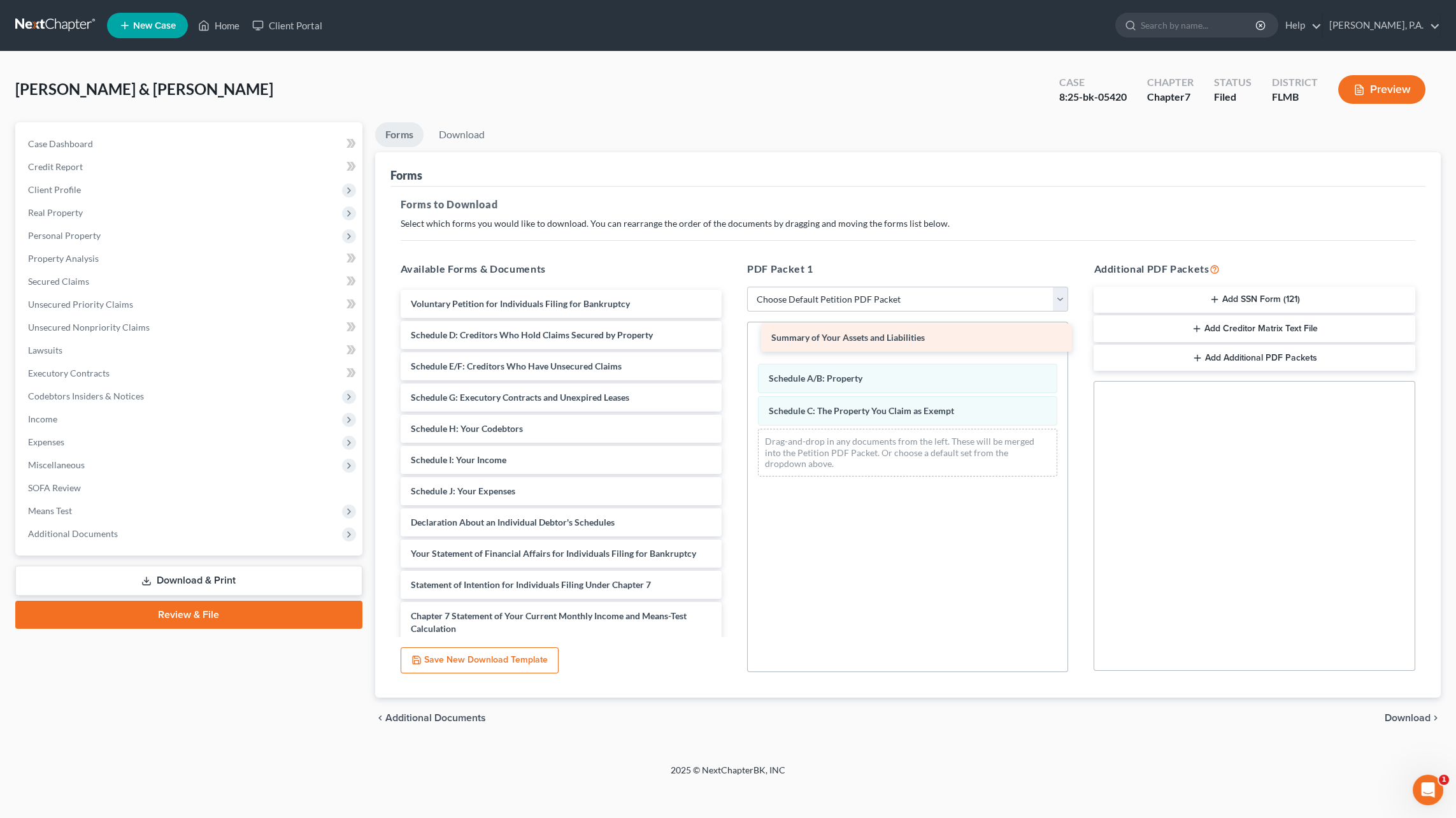
drag, startPoint x: 493, startPoint y: 331, endPoint x: 853, endPoint y: 334, distance: 360.0
click at [732, 334] on div "Summary of Your Assets and Liabilities Voluntary Petition for Individuals Filin…" at bounding box center [561, 529] width 341 height 478
click at [1395, 713] on span "Download" at bounding box center [1408, 718] width 46 height 11
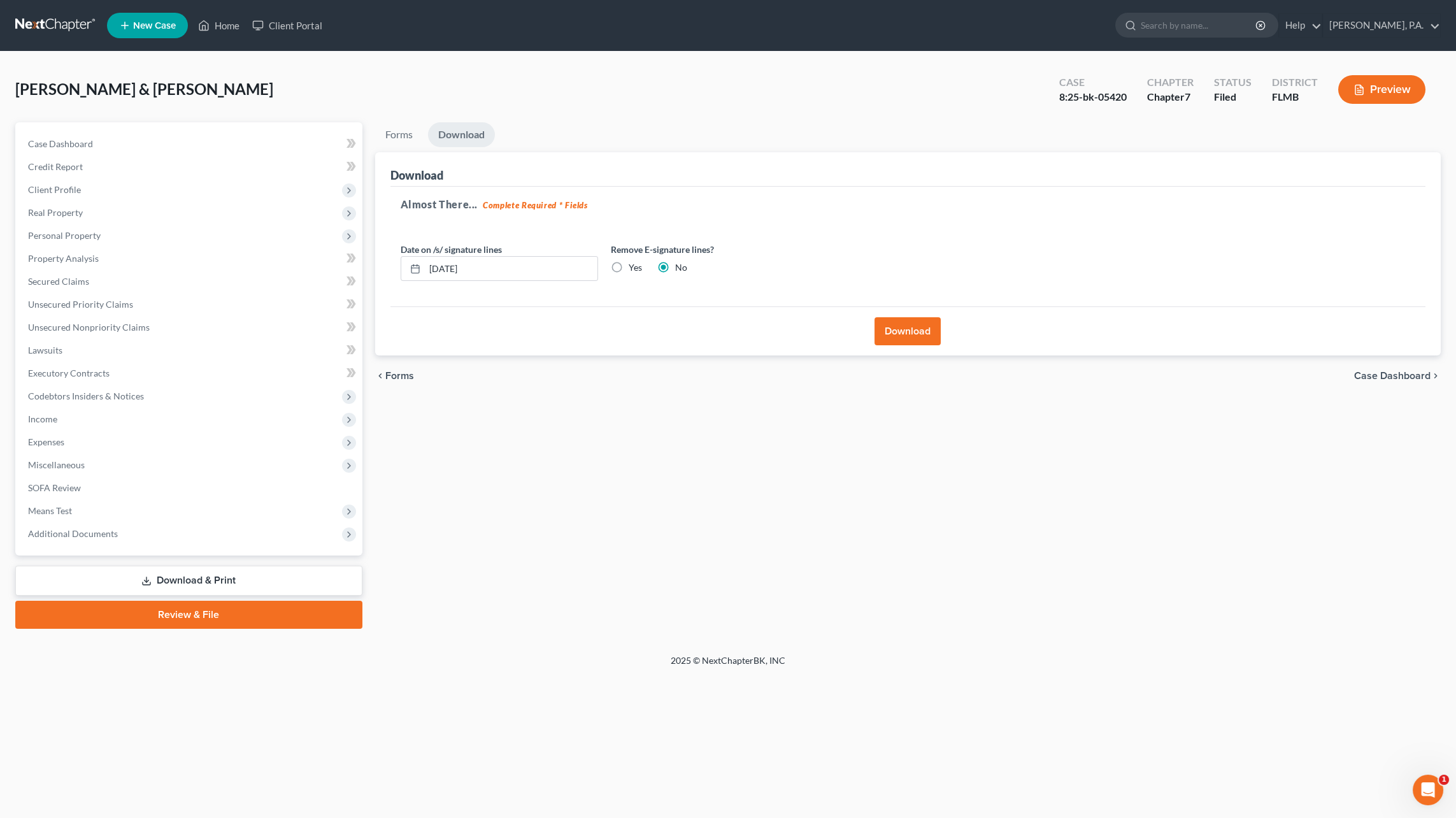
click at [895, 331] on button "Download" at bounding box center [907, 331] width 66 height 28
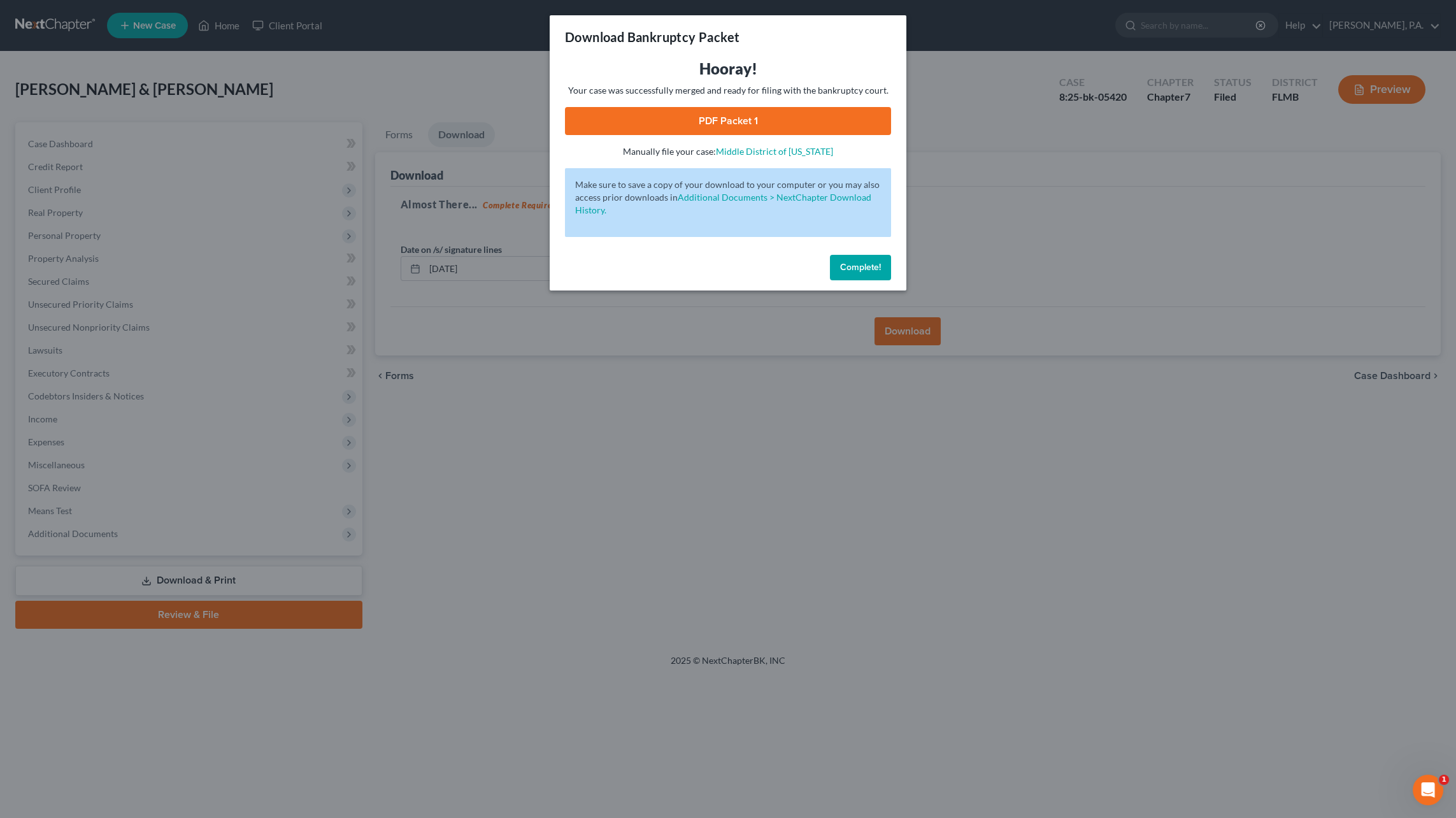
click at [760, 120] on link "PDF Packet 1" at bounding box center [728, 121] width 326 height 28
click at [869, 272] on span "Complete!" at bounding box center [860, 267] width 41 height 11
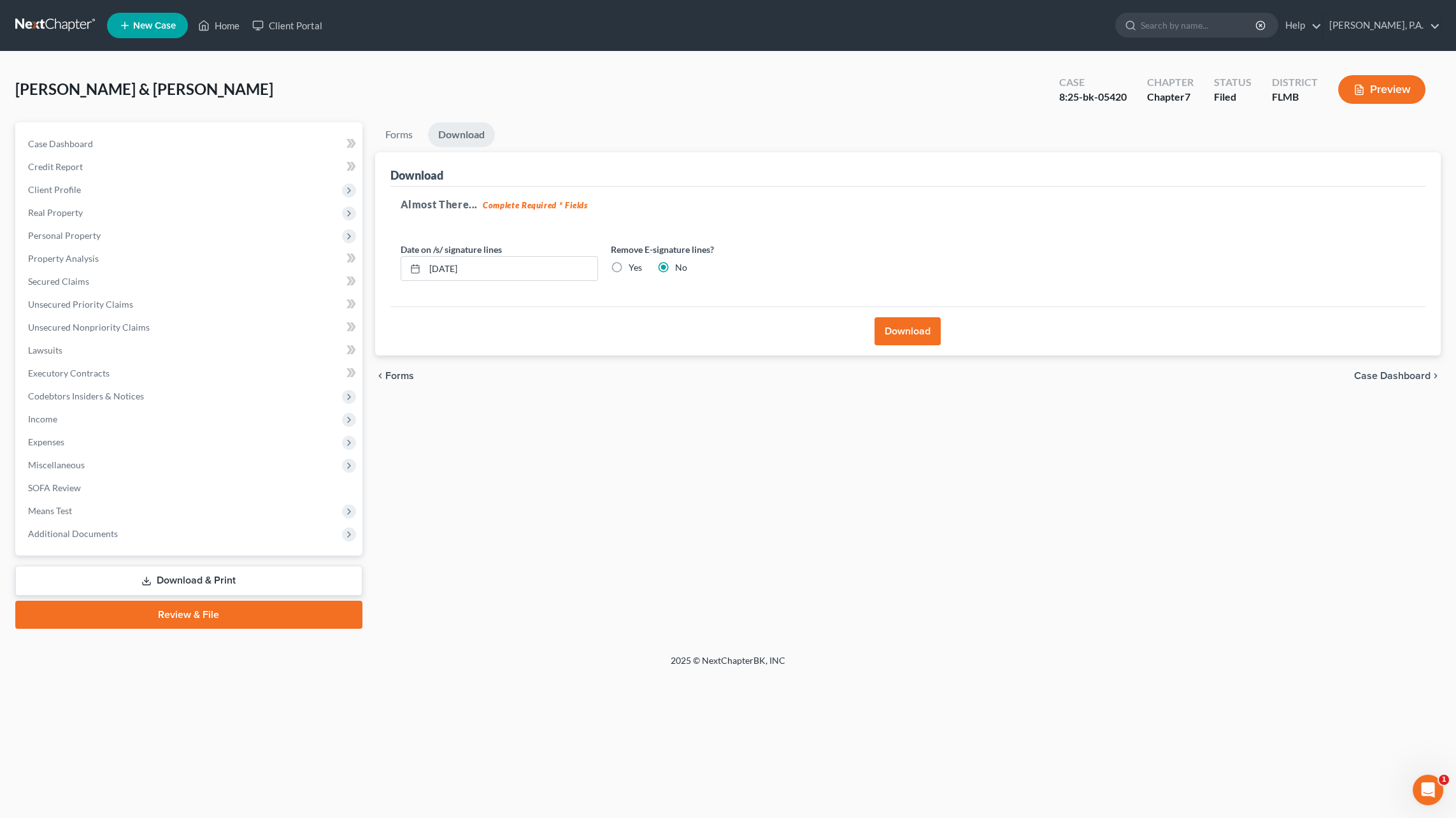
click at [1406, 379] on span "Case Dashboard" at bounding box center [1392, 376] width 77 height 11
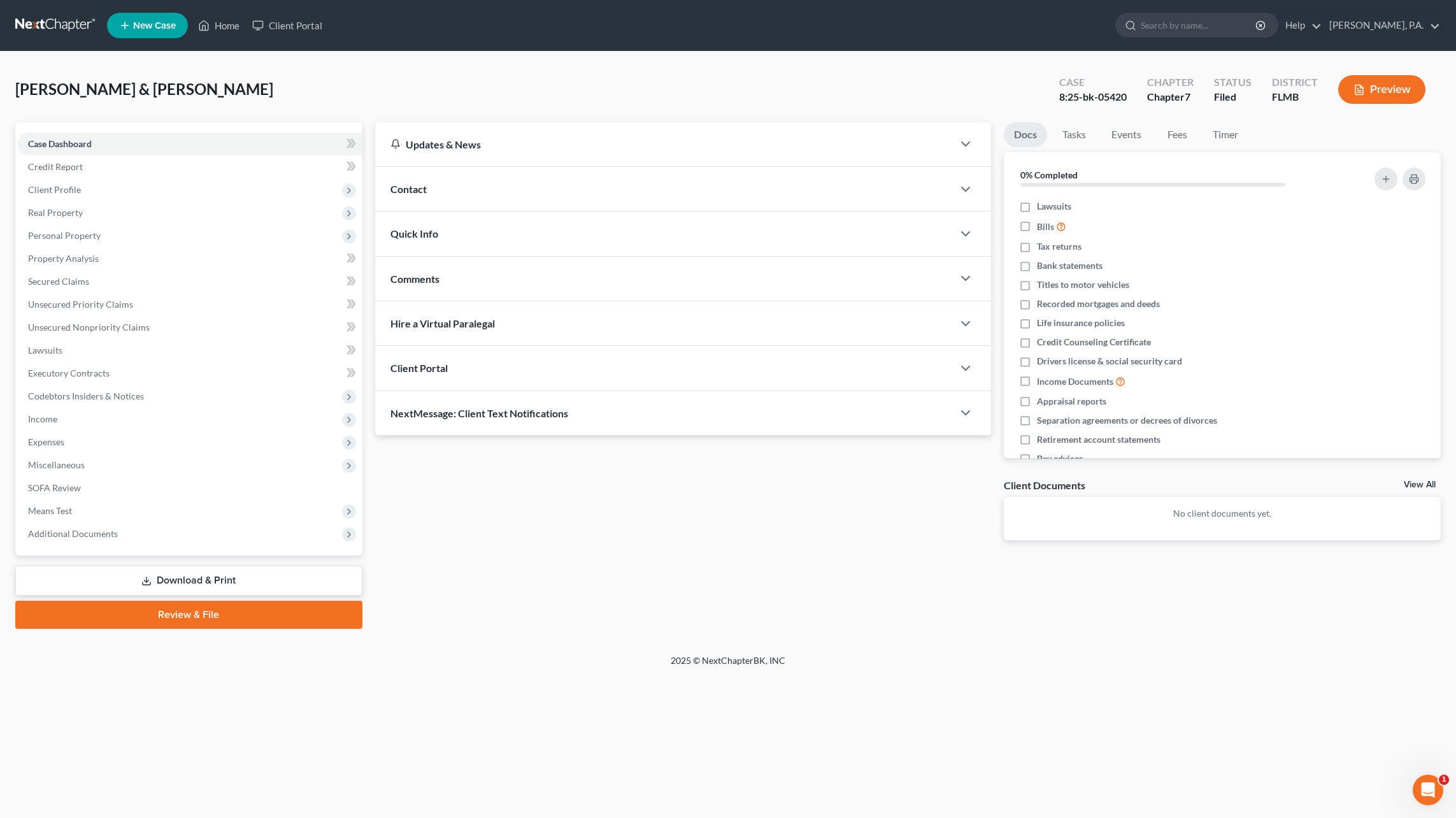
drag, startPoint x: 238, startPoint y: 616, endPoint x: 300, endPoint y: 612, distance: 62.1
click at [238, 616] on link "Review & File" at bounding box center [189, 614] width 347 height 28
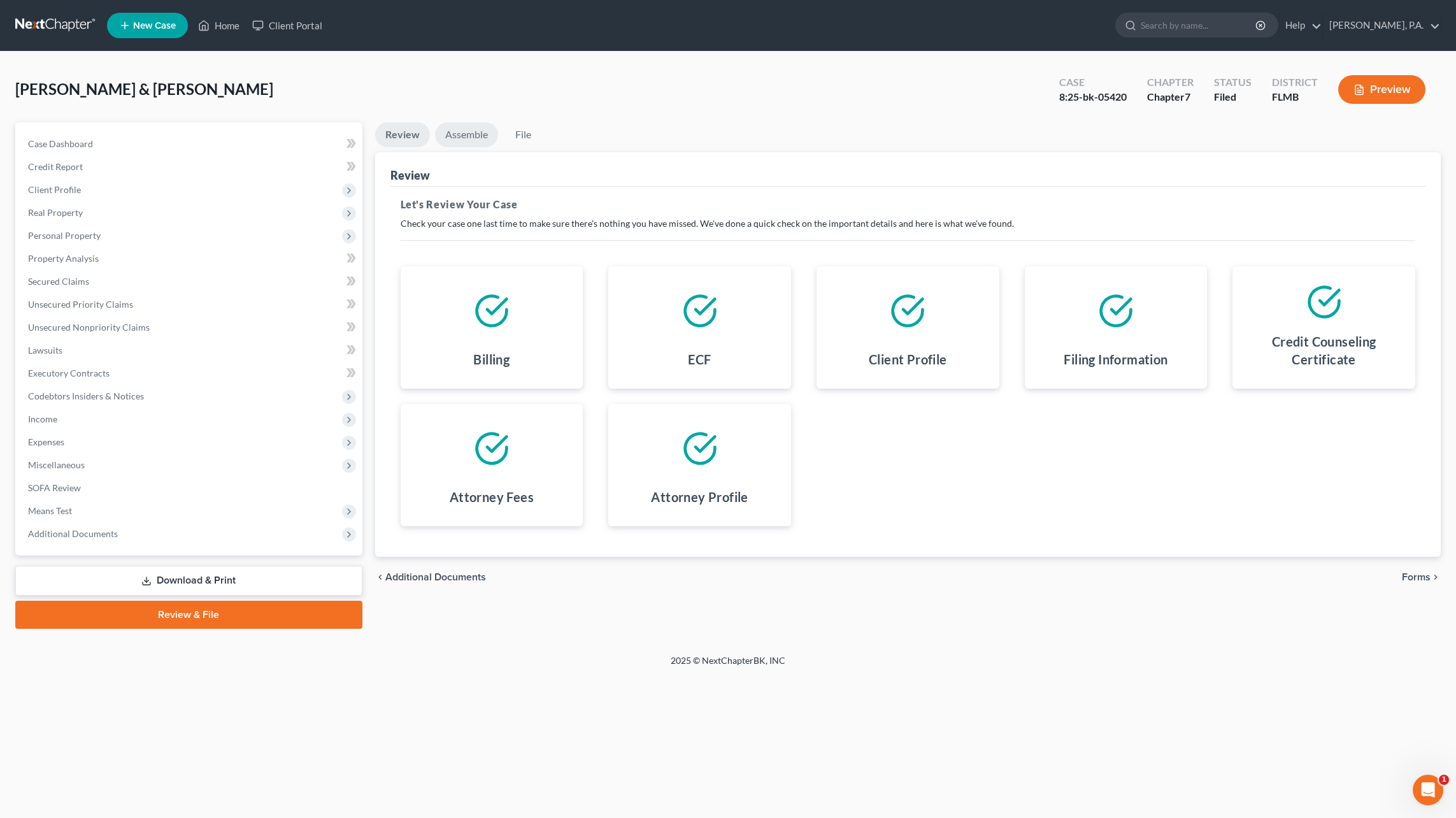
click at [466, 130] on link "Assemble" at bounding box center [467, 135] width 63 height 25
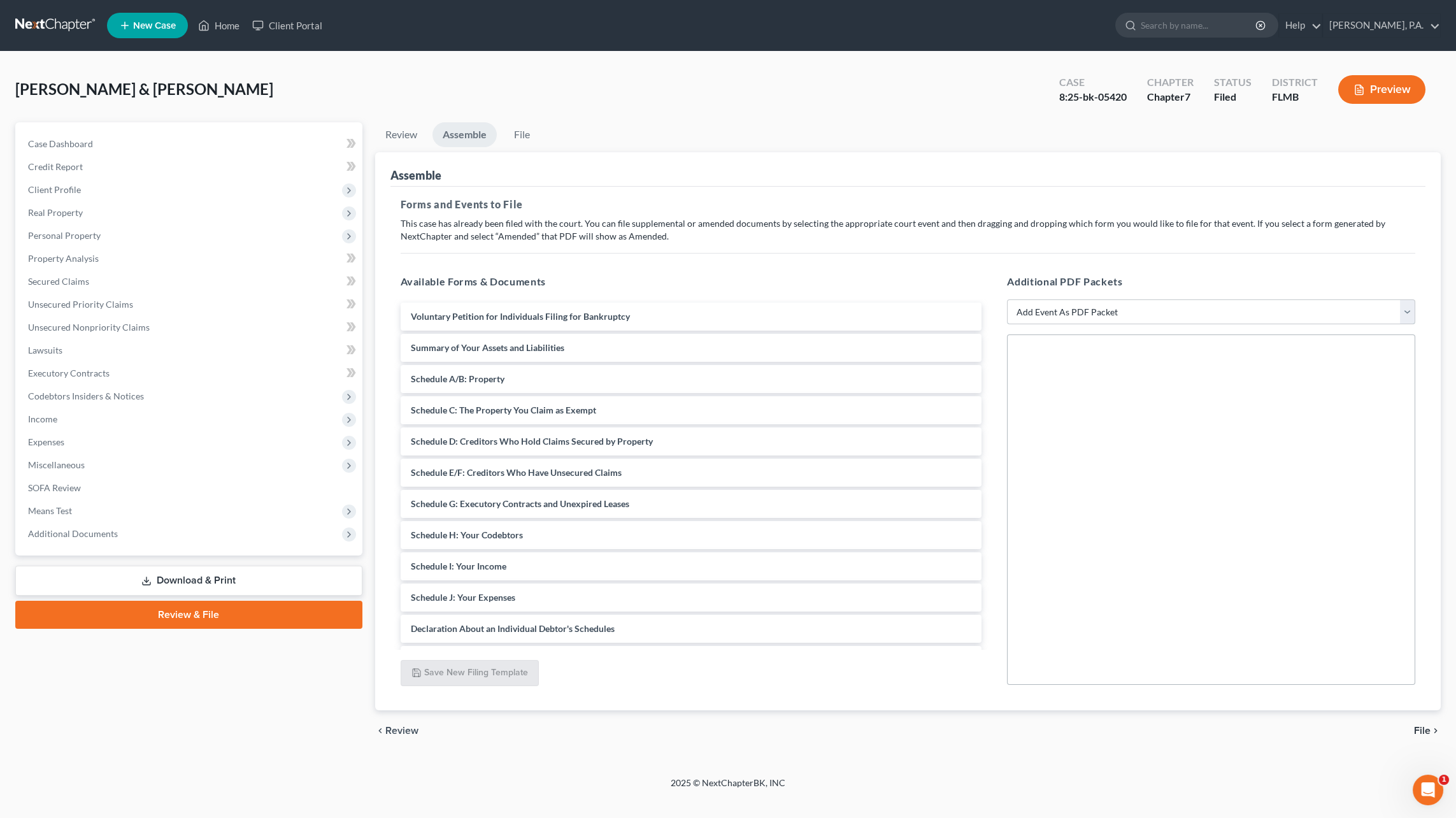
click at [1118, 314] on select "Add Event As PDF Packet Amended Creditor Matrix (Fee)- Only use when no separat…" at bounding box center [1210, 312] width 408 height 26
select select "13"
click at [1007, 300] on select "Add Event As PDF Packet Amended Creditor Matrix (Fee)- Only use when no separat…" at bounding box center [1210, 312] width 408 height 26
select select
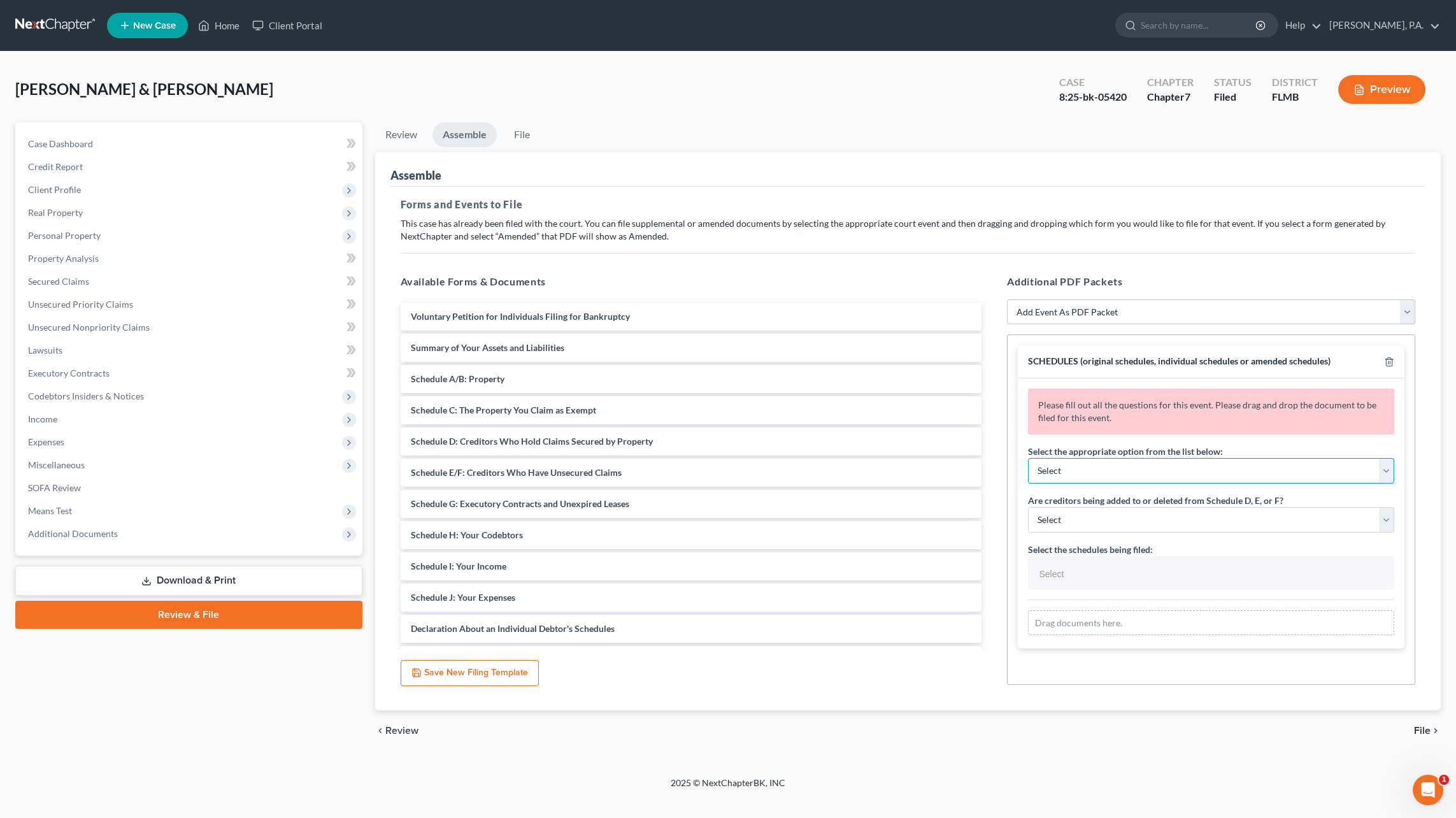
click at [1094, 465] on select "Select Amending a previously filed schedule Original Schedules WITH additional …" at bounding box center [1211, 471] width 367 height 26
select select "2"
click at [1028, 458] on select "Select Amending a previously filed schedule Original Schedules WITH additional …" at bounding box center [1211, 471] width 367 height 26
click at [1115, 520] on select "Select Yes No" at bounding box center [1211, 519] width 367 height 26
select select "1"
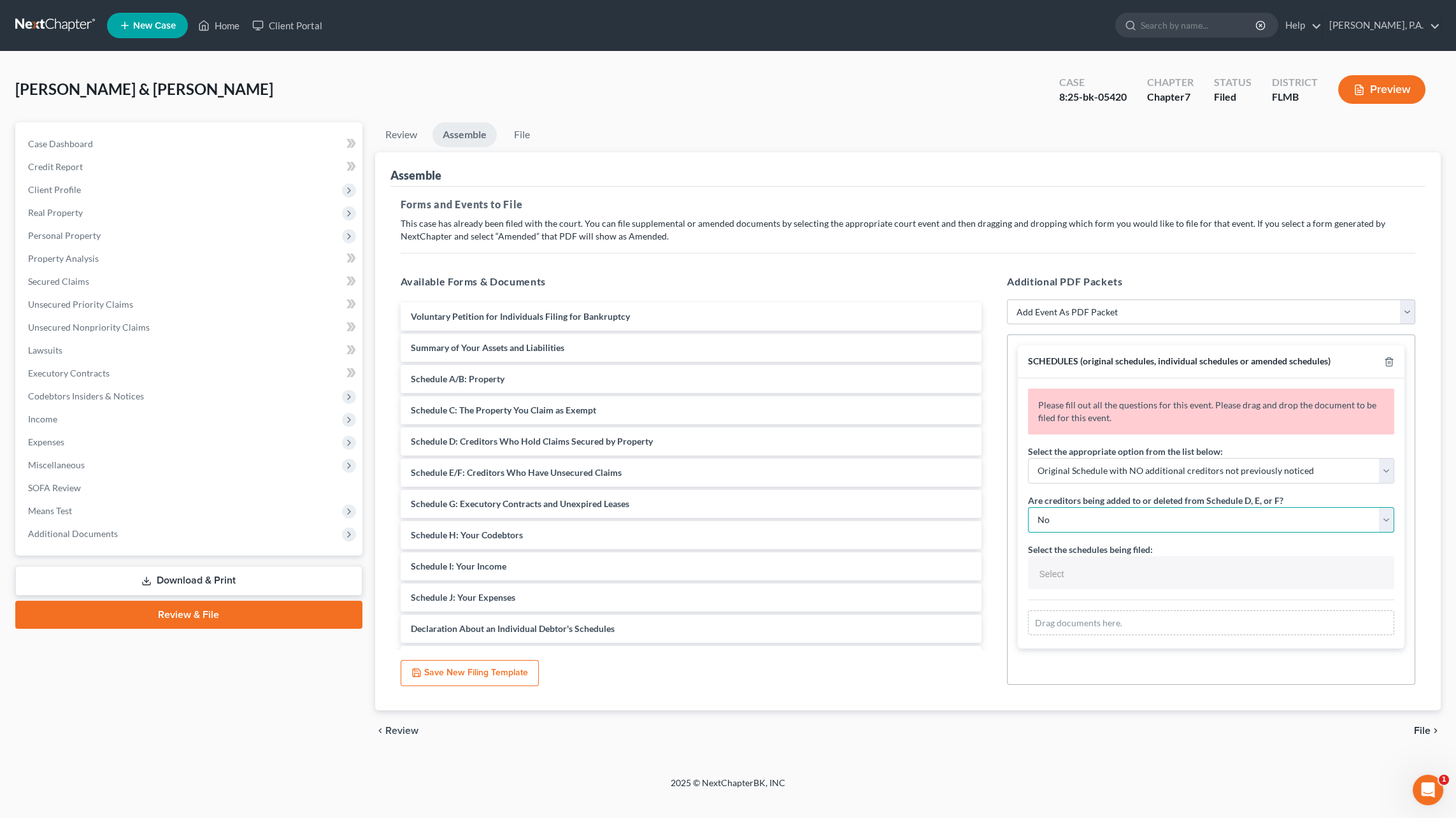
click at [1028, 507] on select "Select Yes No" at bounding box center [1211, 519] width 367 height 26
click at [1108, 564] on input "text" at bounding box center [1209, 574] width 348 height 19
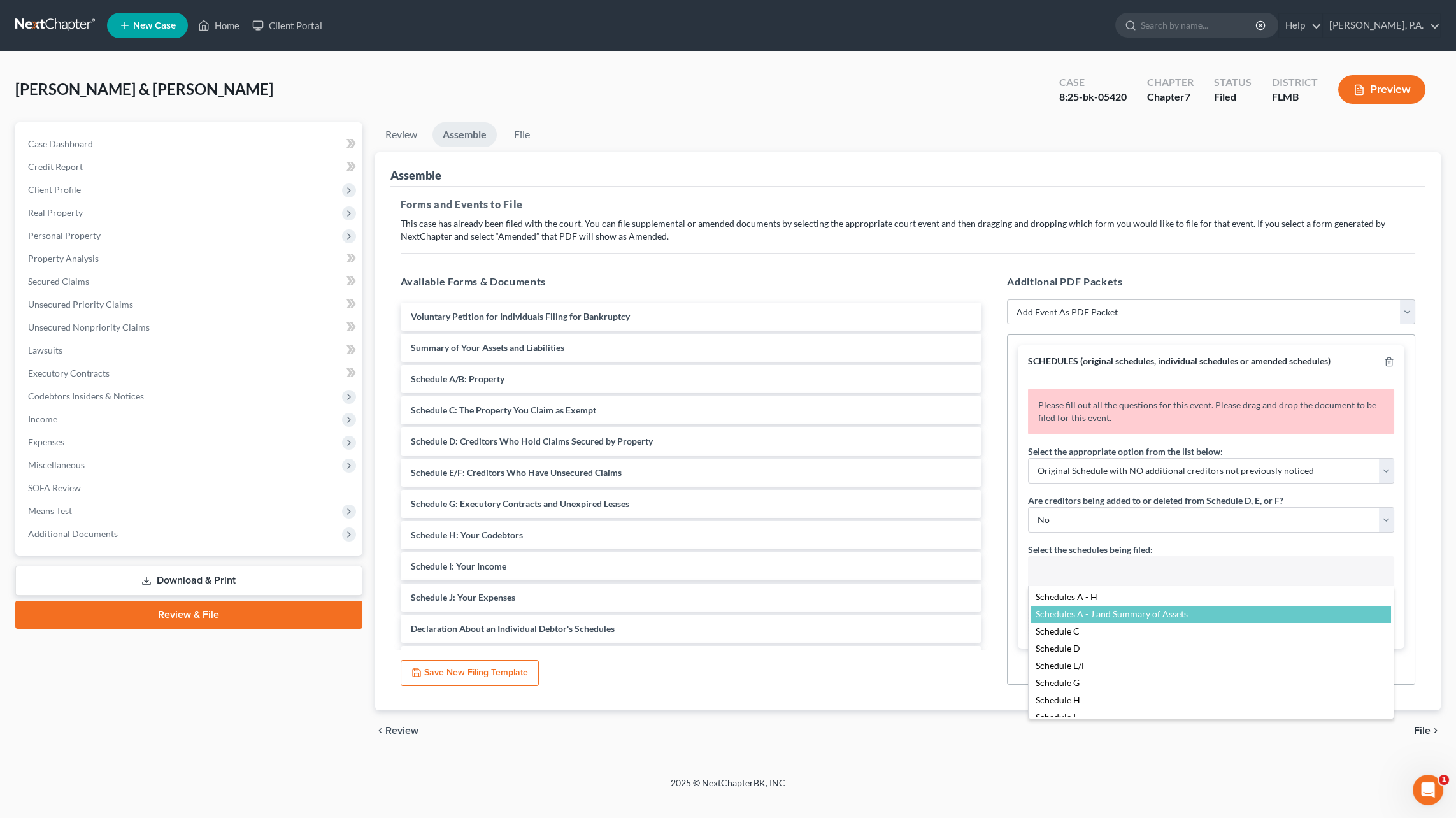
drag, startPoint x: 1096, startPoint y: 612, endPoint x: 1142, endPoint y: 593, distance: 49.8
select select "Schedules A - J and Summary of Assets,"
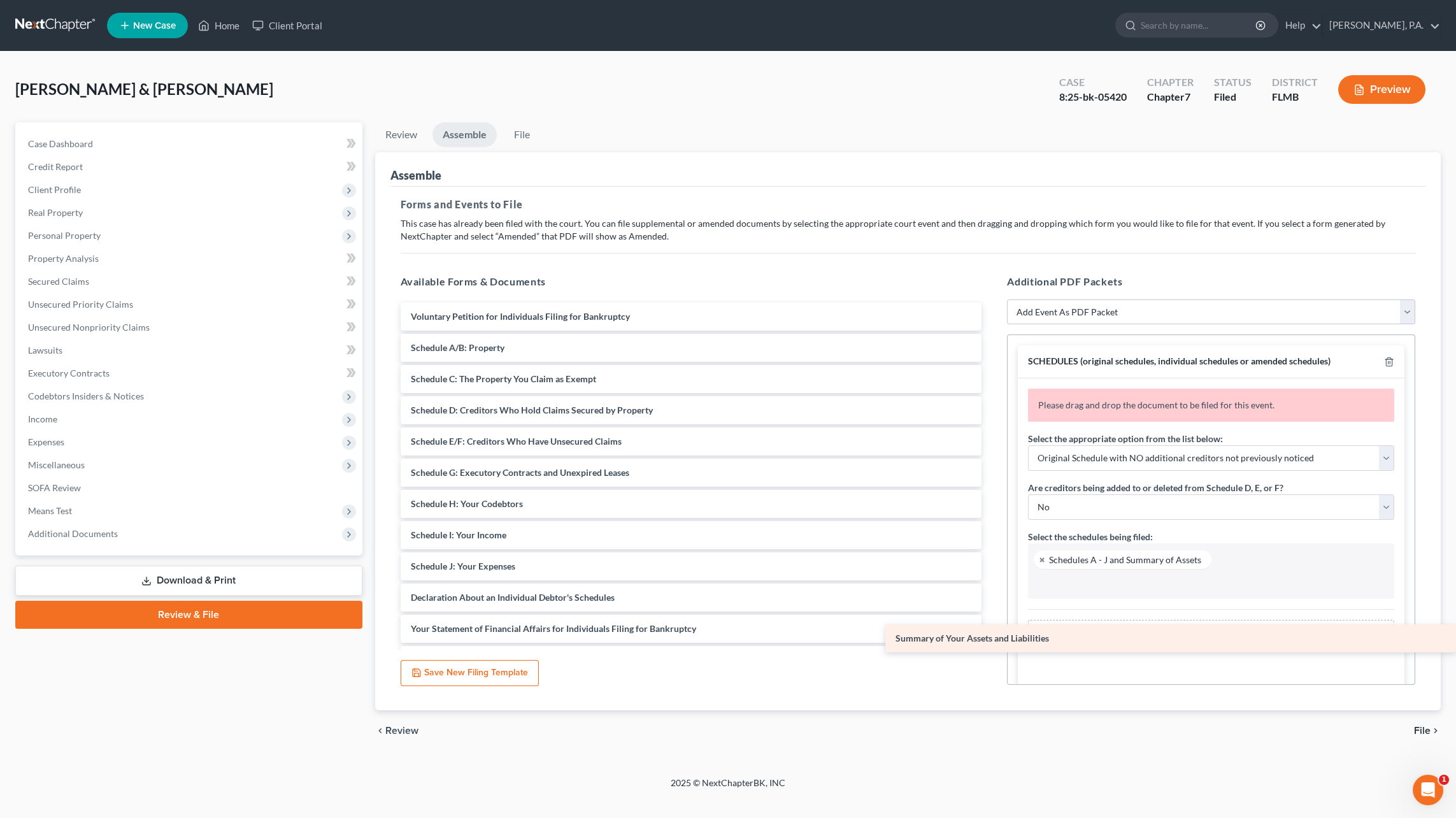
drag, startPoint x: 524, startPoint y: 346, endPoint x: 1221, endPoint y: 631, distance: 753.0
click at [992, 631] on div "Summary of Your Assets and Liabilities Voluntary Petition for Individuals Filin…" at bounding box center [691, 566] width 602 height 527
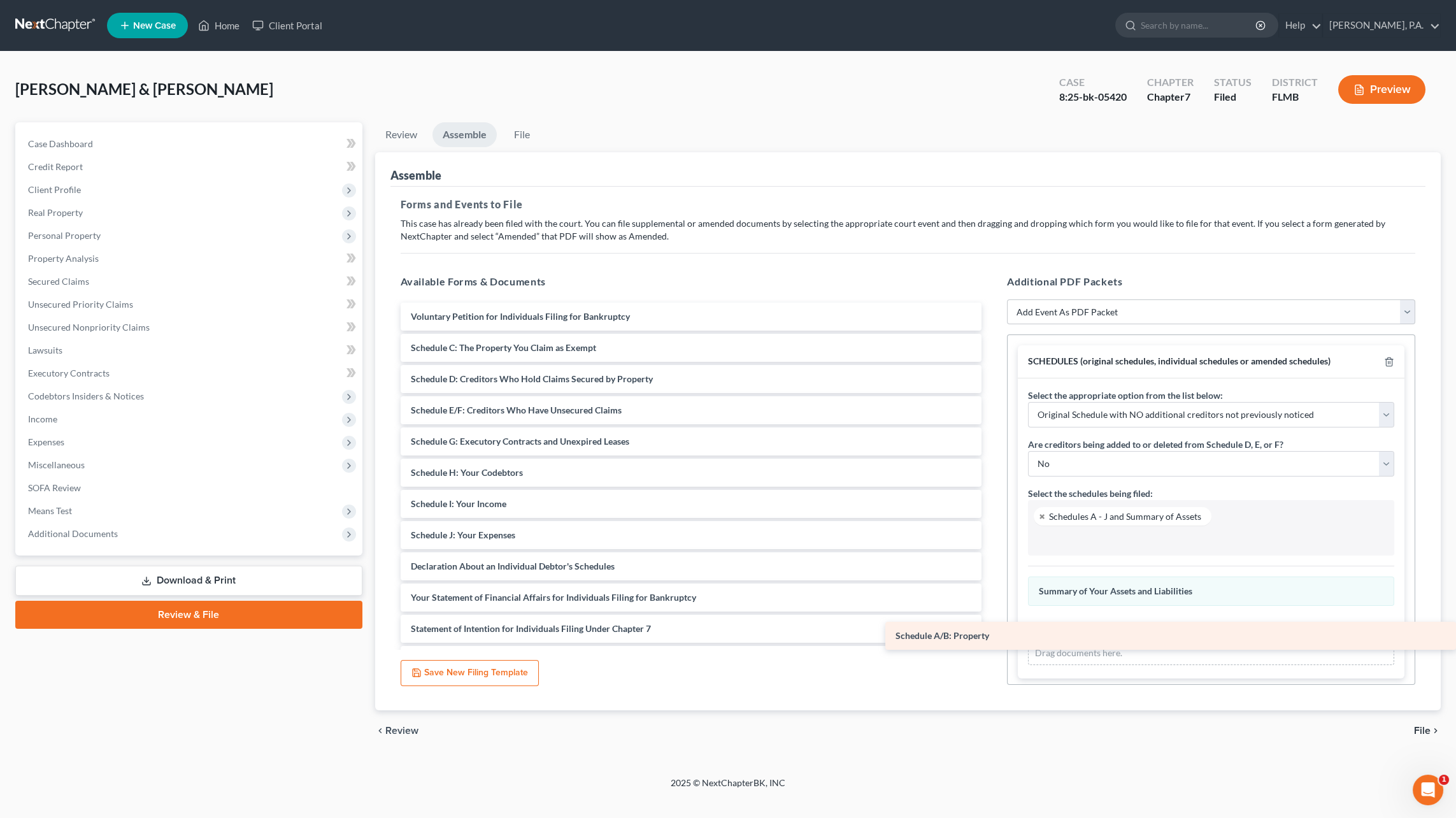
drag, startPoint x: 560, startPoint y: 348, endPoint x: 1119, endPoint y: 636, distance: 628.8
click at [992, 636] on div "Schedule A/B: Property Voluntary Petition for Individuals Filing for Bankruptcy…" at bounding box center [691, 550] width 602 height 496
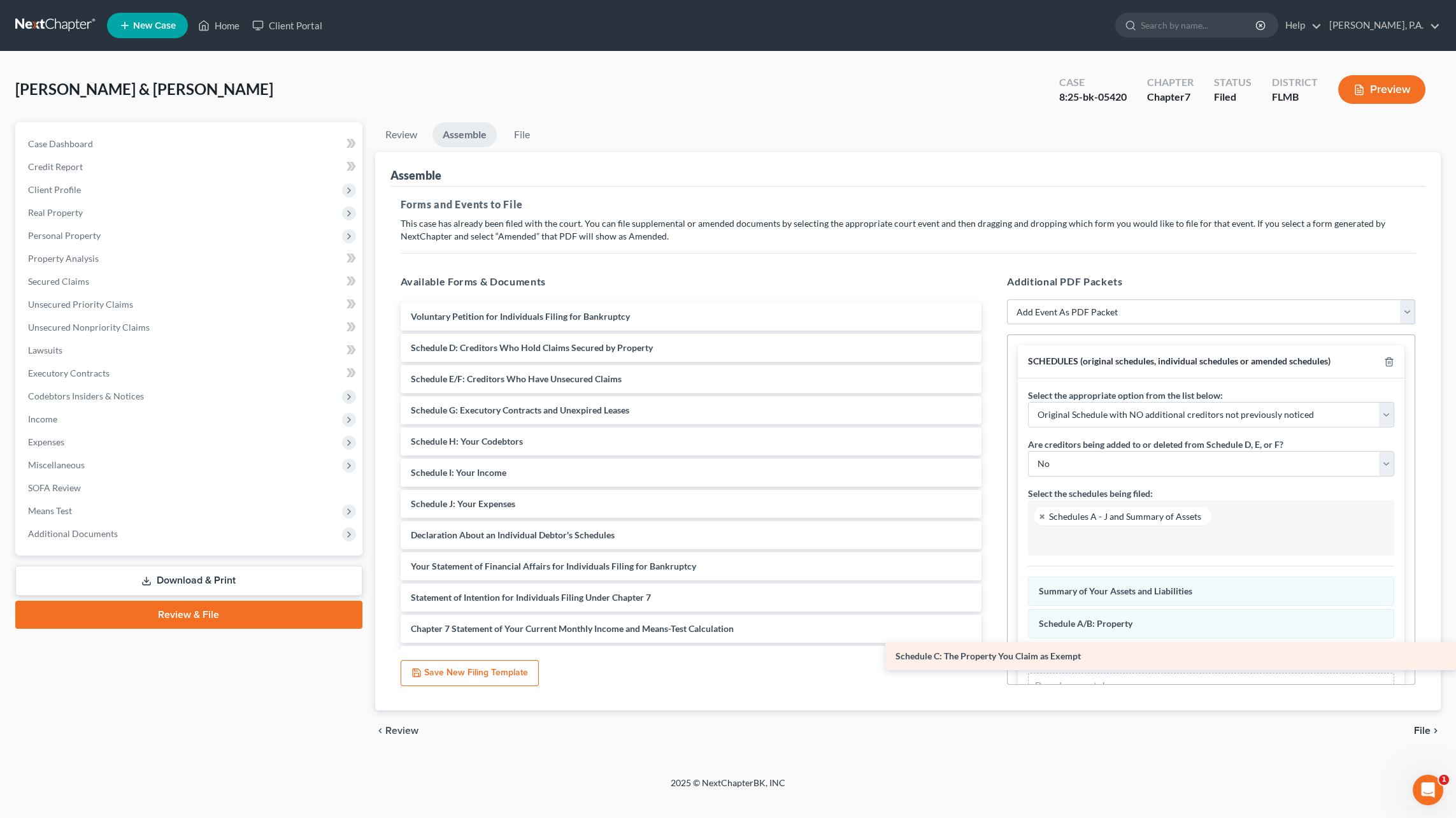
drag, startPoint x: 493, startPoint y: 348, endPoint x: 1032, endPoint y: 658, distance: 621.8
click at [992, 658] on div "Schedule C: The Property You Claim as Exempt Voluntary Petition for Individuals…" at bounding box center [691, 535] width 602 height 465
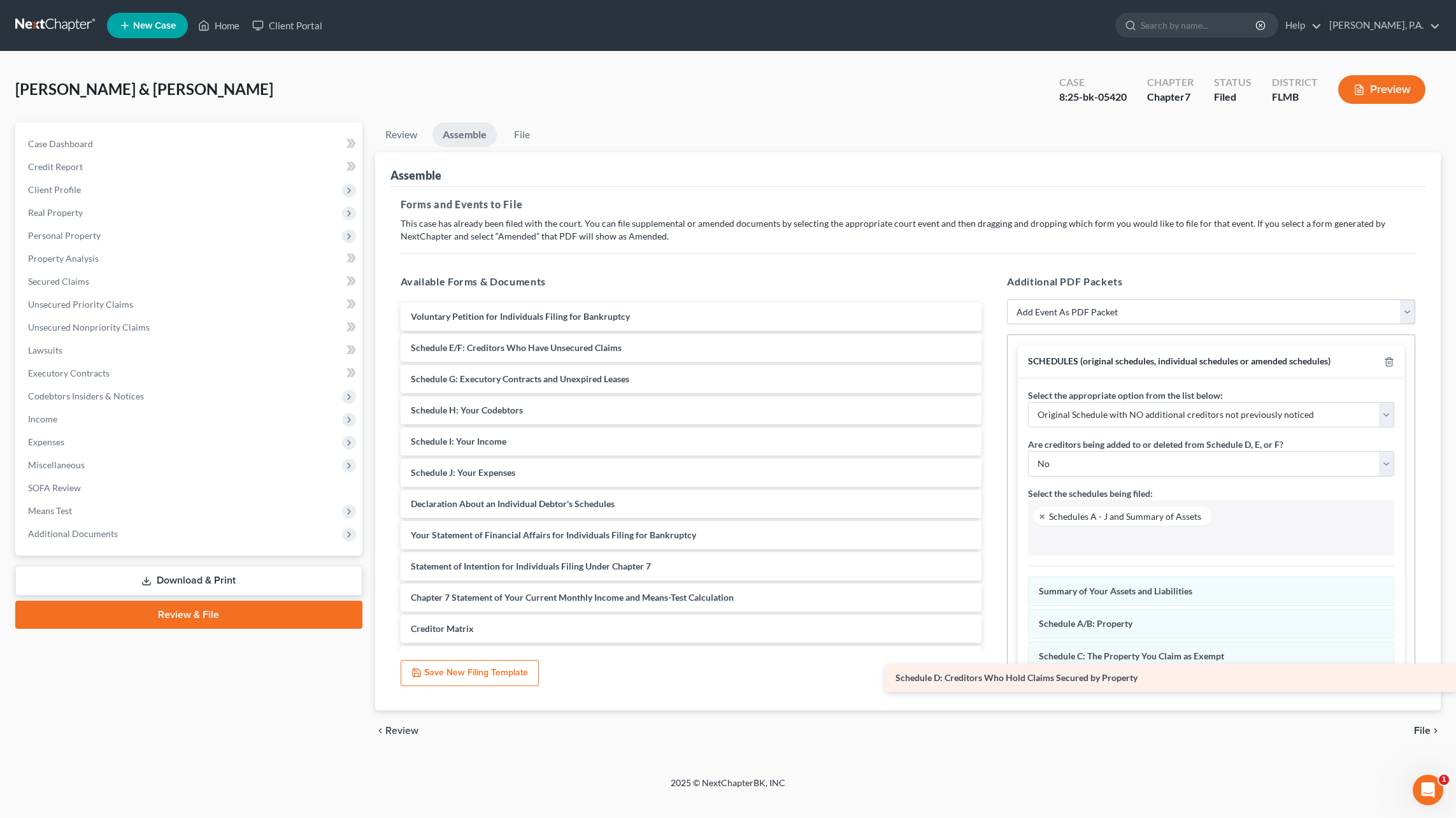
drag, startPoint x: 531, startPoint y: 349, endPoint x: 1086, endPoint y: 680, distance: 646.2
click at [992, 680] on div "Schedule D: Creditors Who Hold Claims Secured by Property Voluntary Petition fo…" at bounding box center [691, 519] width 602 height 434
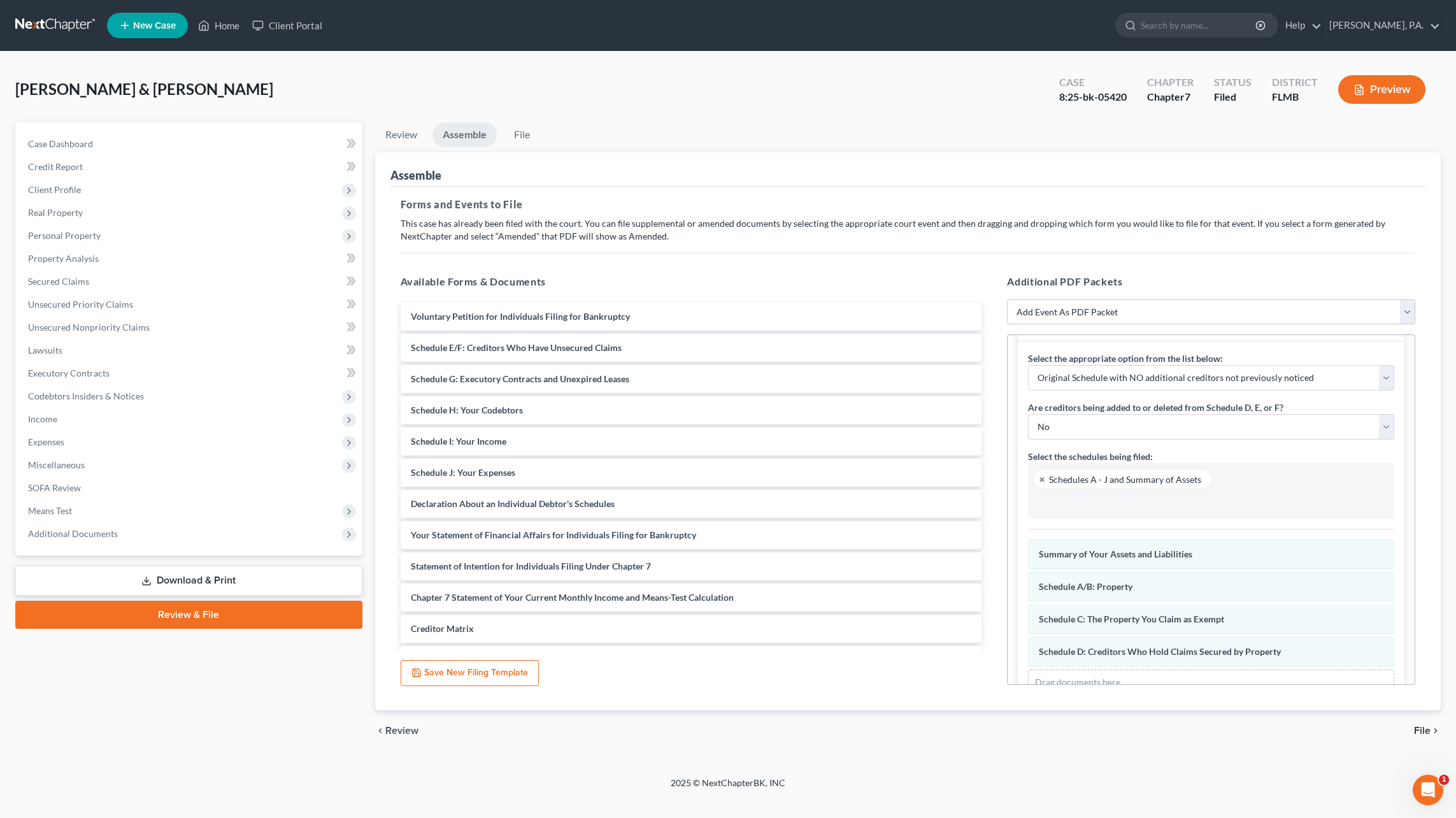
scroll to position [67, 0]
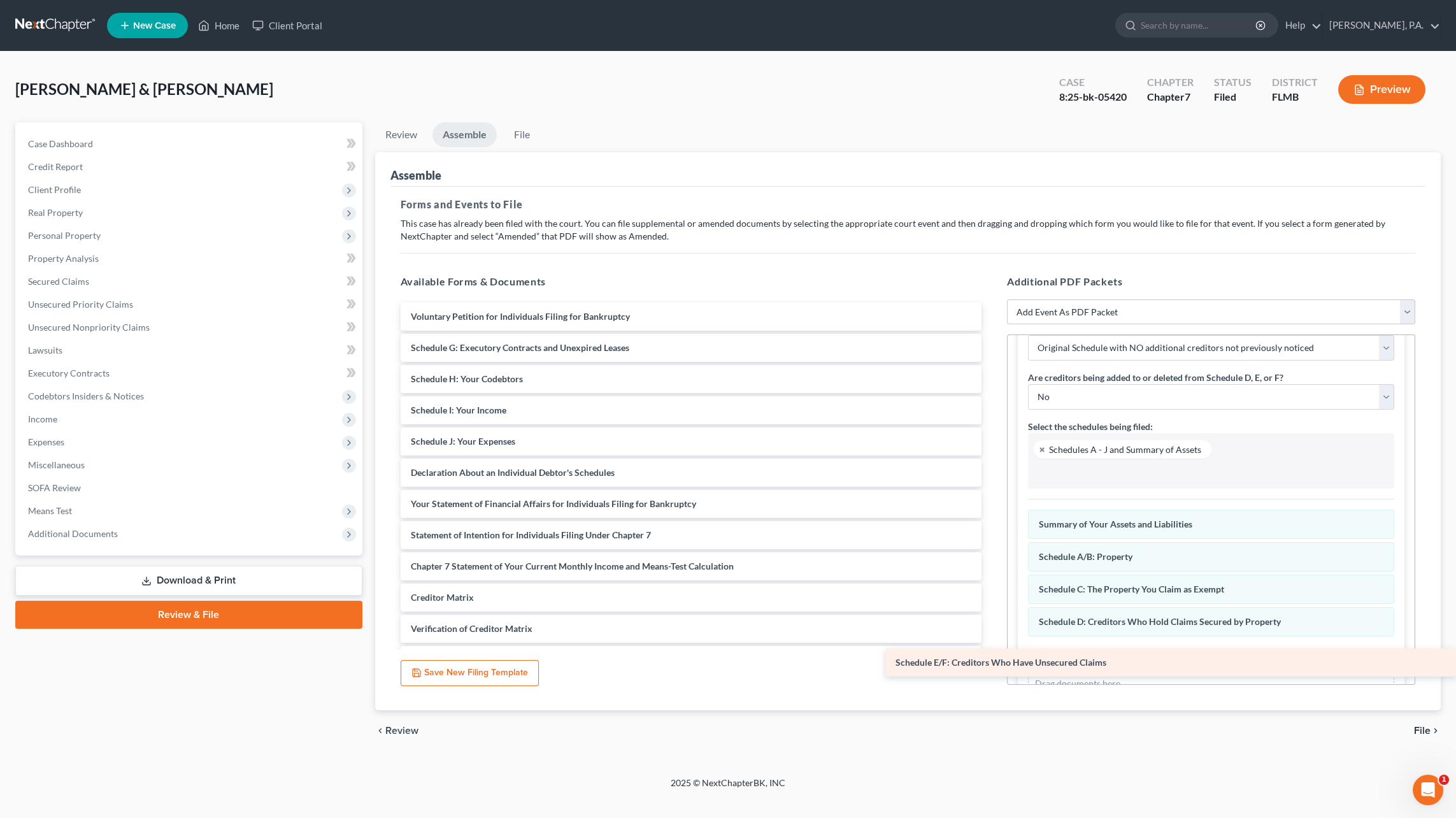
drag, startPoint x: 444, startPoint y: 341, endPoint x: 1066, endPoint y: 656, distance: 697.2
click at [992, 656] on div "Schedule E/F: Creditors Who Have Unsecured Claims Voluntary Petition for Indivi…" at bounding box center [691, 503] width 602 height 403
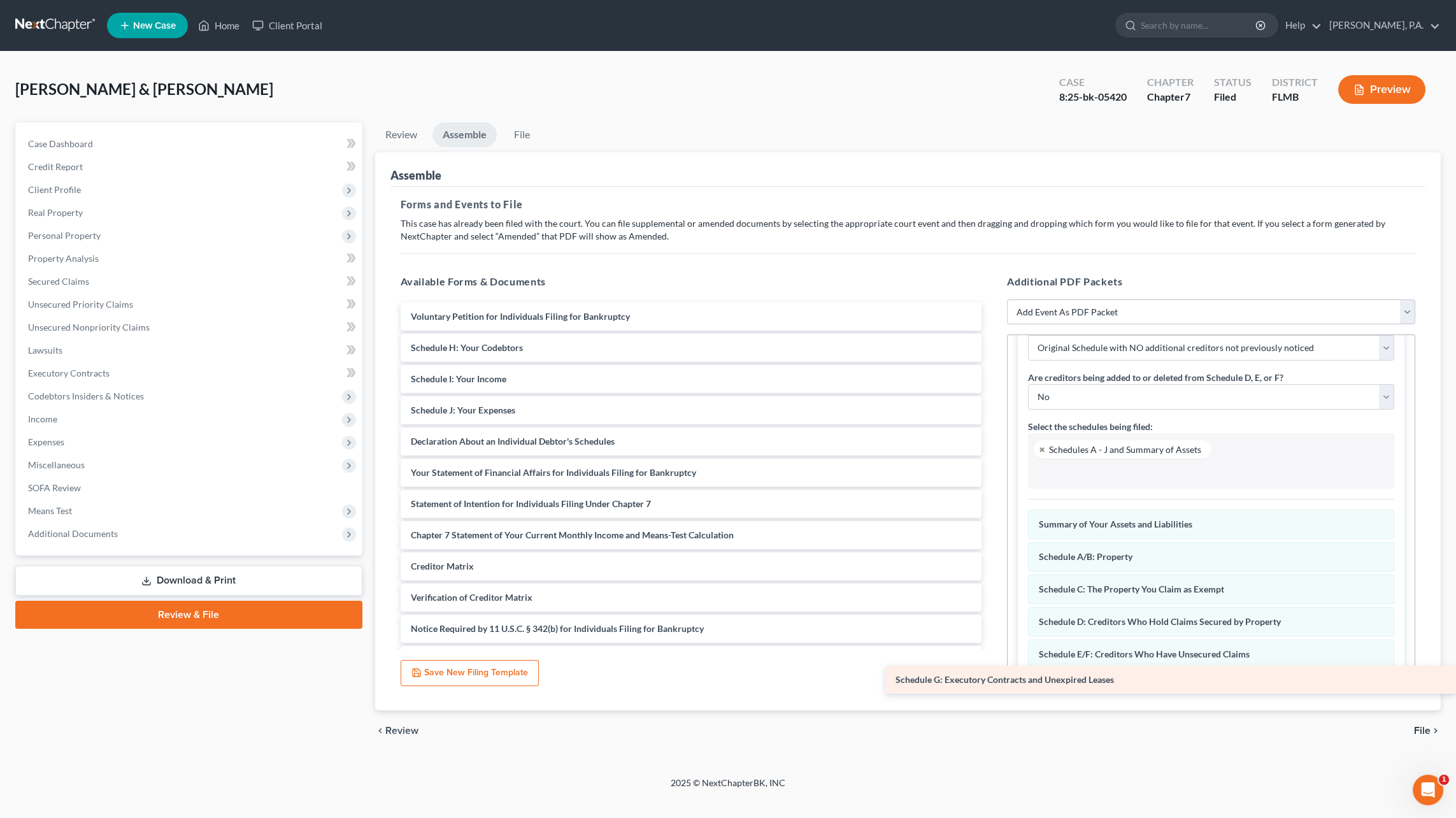
drag, startPoint x: 500, startPoint y: 346, endPoint x: 1094, endPoint y: 676, distance: 679.5
click at [992, 674] on div "Schedule G: Executory Contracts and Unexpired Leases Voluntary Petition for Ind…" at bounding box center [691, 487] width 602 height 371
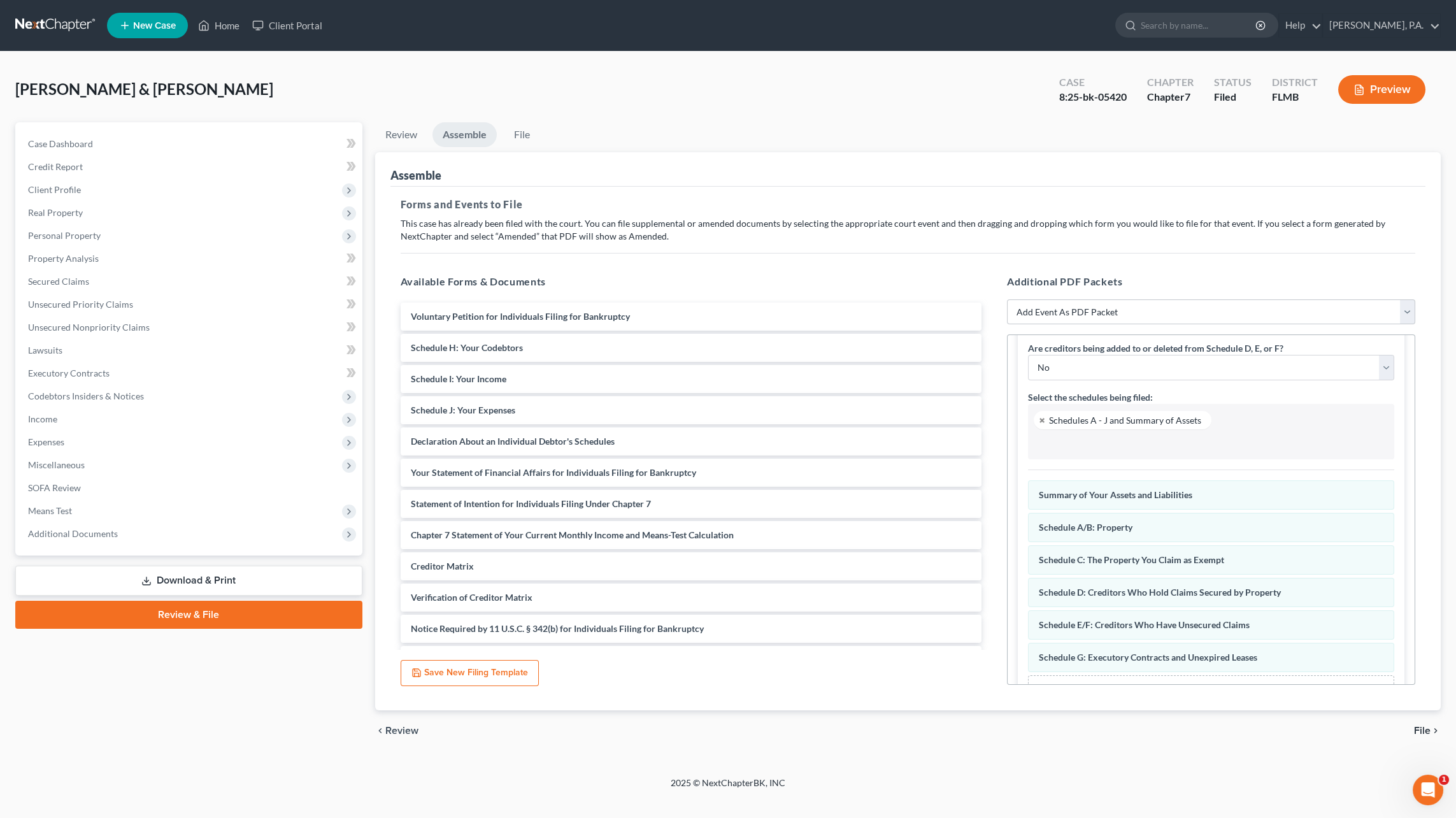
scroll to position [131, 0]
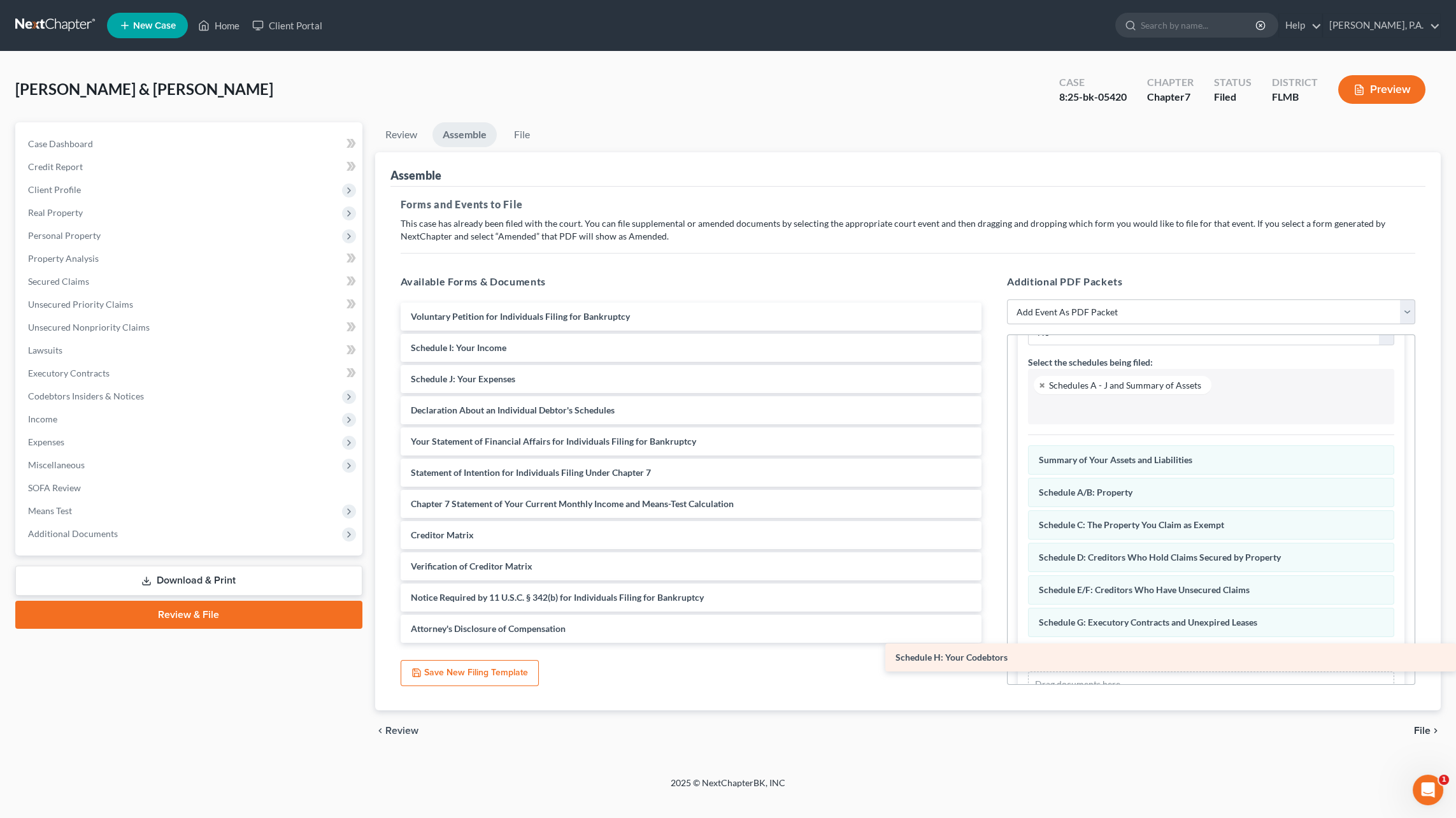
drag, startPoint x: 456, startPoint y: 346, endPoint x: 1327, endPoint y: 656, distance: 924.5
click at [992, 643] on div "Schedule H: Your Codebtors Voluntary Petition for Individuals Filing for Bankru…" at bounding box center [691, 472] width 602 height 340
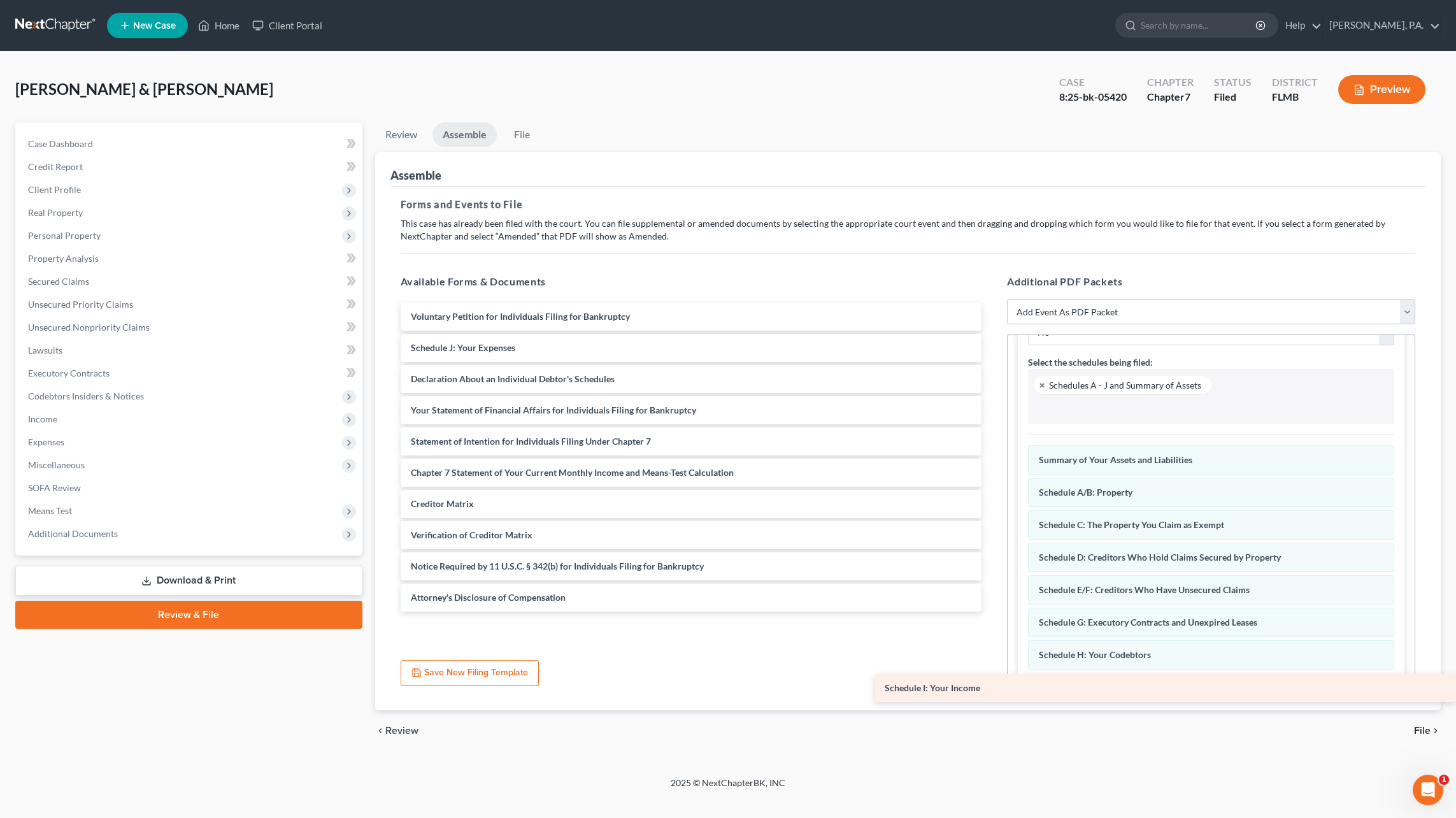
drag, startPoint x: 494, startPoint y: 349, endPoint x: 1234, endPoint y: 678, distance: 809.8
click at [992, 612] on div "Schedule I: Your Income Voluntary Petition for Individuals Filing for Bankruptc…" at bounding box center [691, 457] width 602 height 309
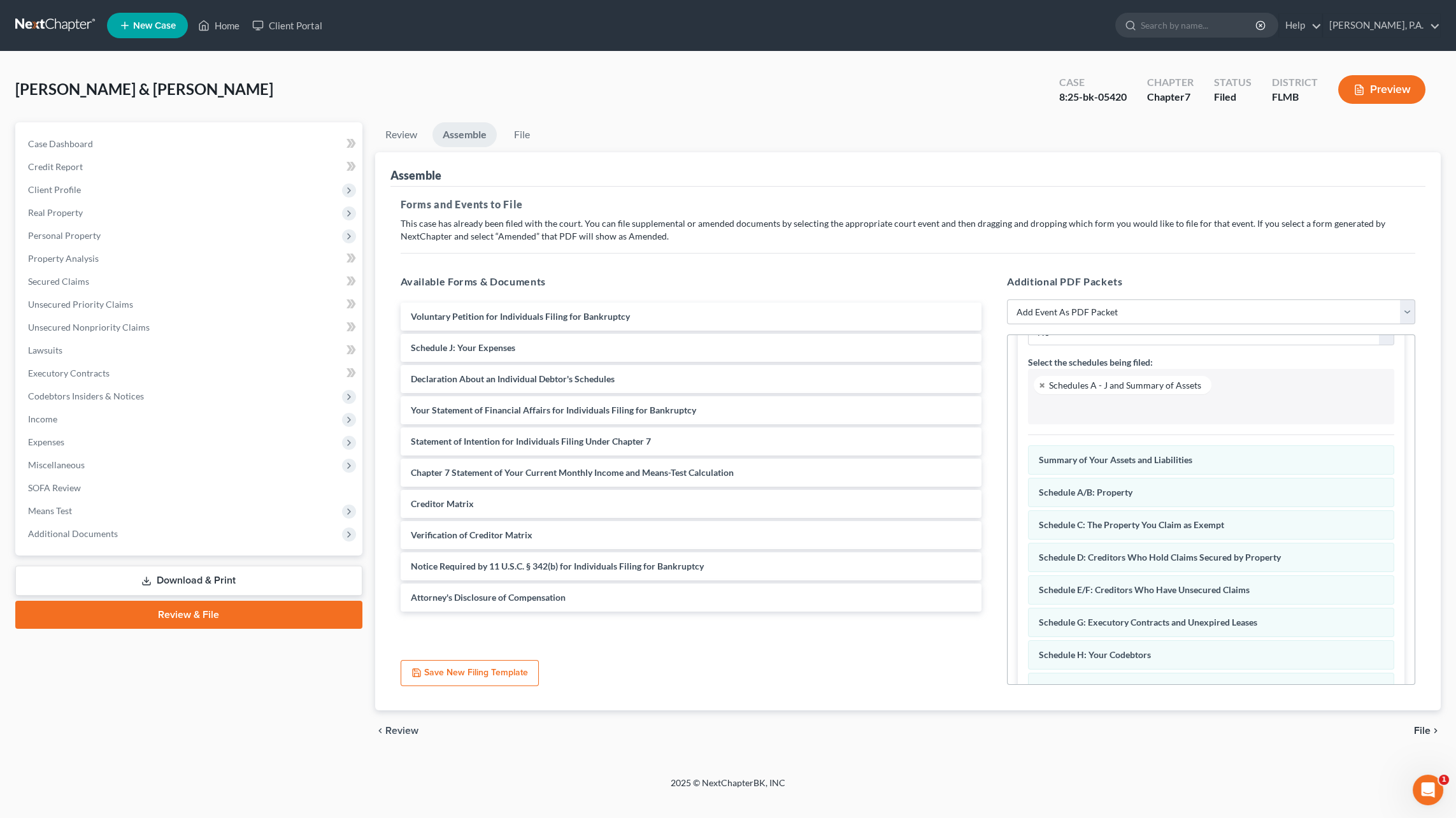
scroll to position [196, 0]
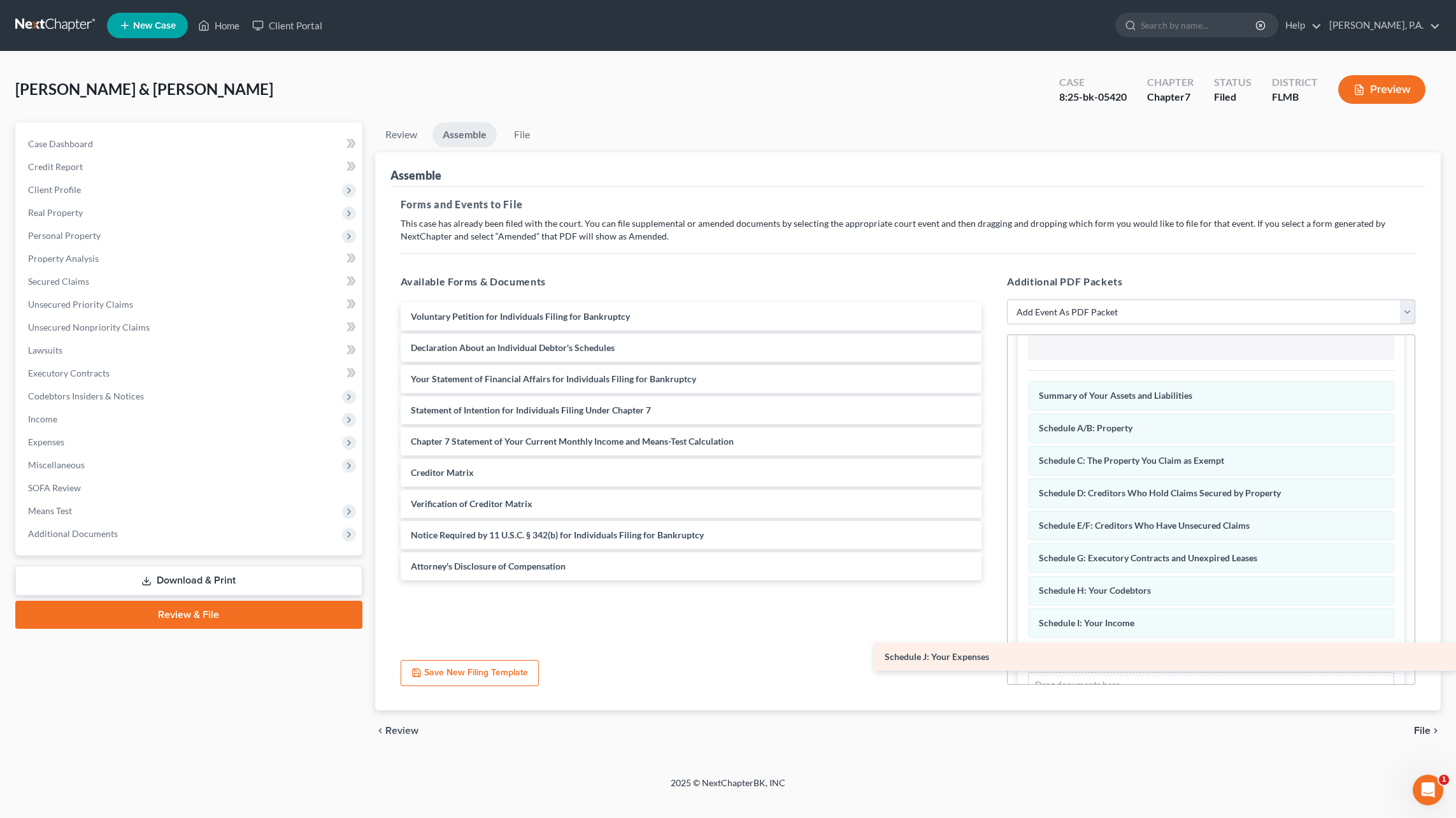
drag, startPoint x: 509, startPoint y: 348, endPoint x: 1210, endPoint y: 658, distance: 766.5
click at [992, 580] on div "Schedule J: Your Expenses Voluntary Petition for Individuals Filing for Bankrup…" at bounding box center [691, 441] width 602 height 278
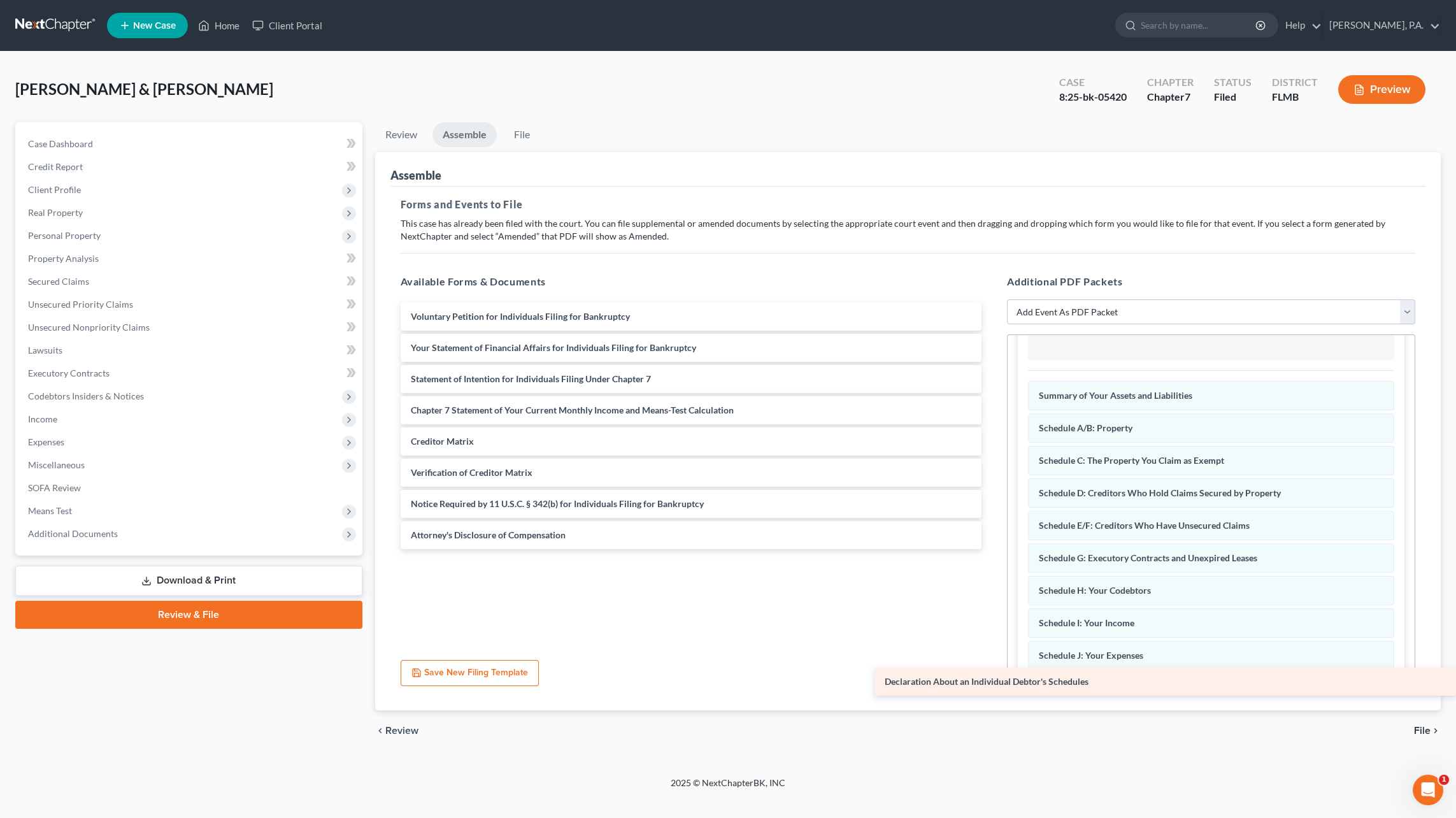
drag, startPoint x: 550, startPoint y: 343, endPoint x: 1179, endPoint y: 674, distance: 710.8
click at [992, 549] on div "Declaration About an Individual Debtor's Schedules Voluntary Petition for Indiv…" at bounding box center [691, 426] width 602 height 247
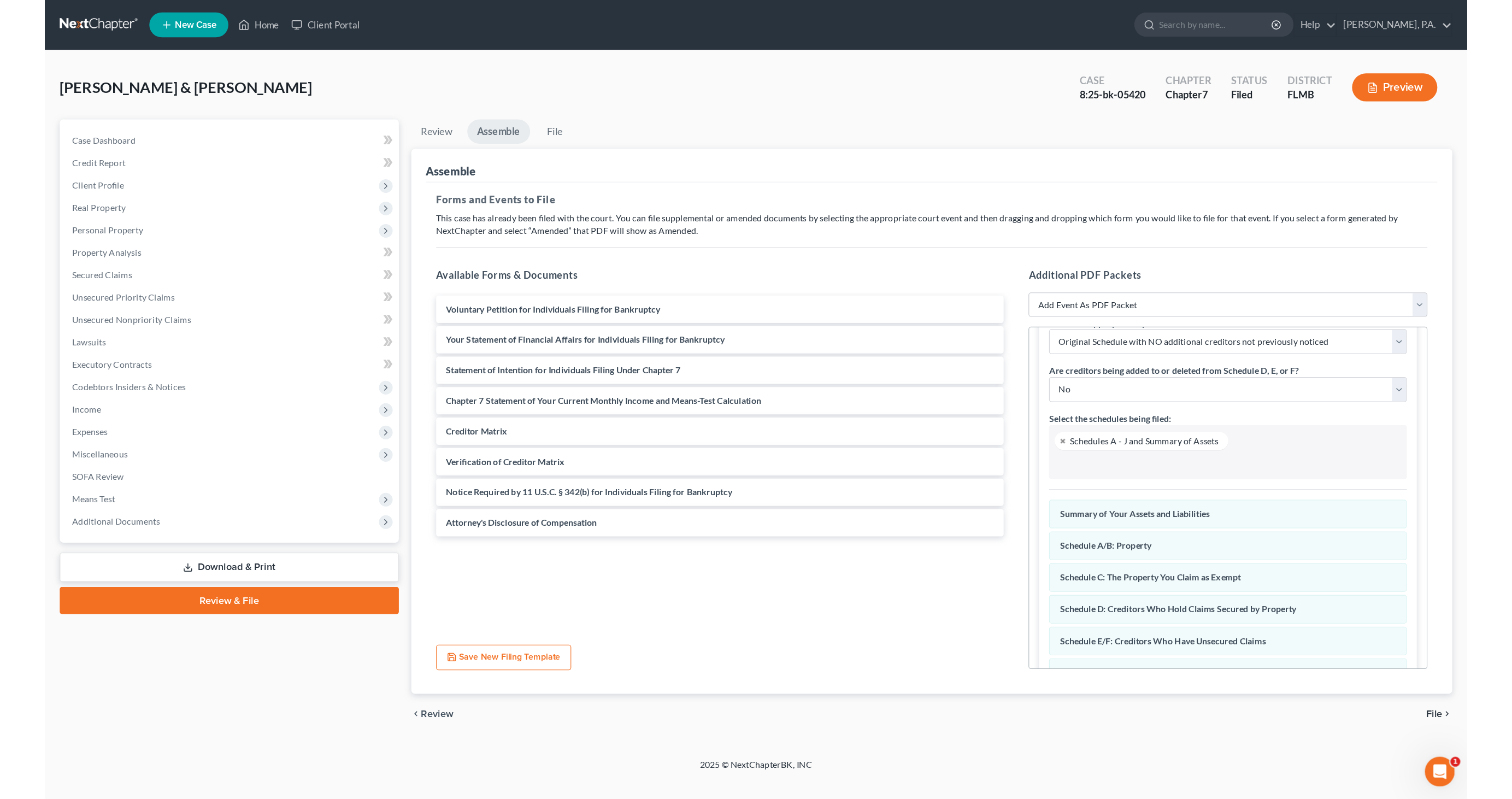
scroll to position [0, 0]
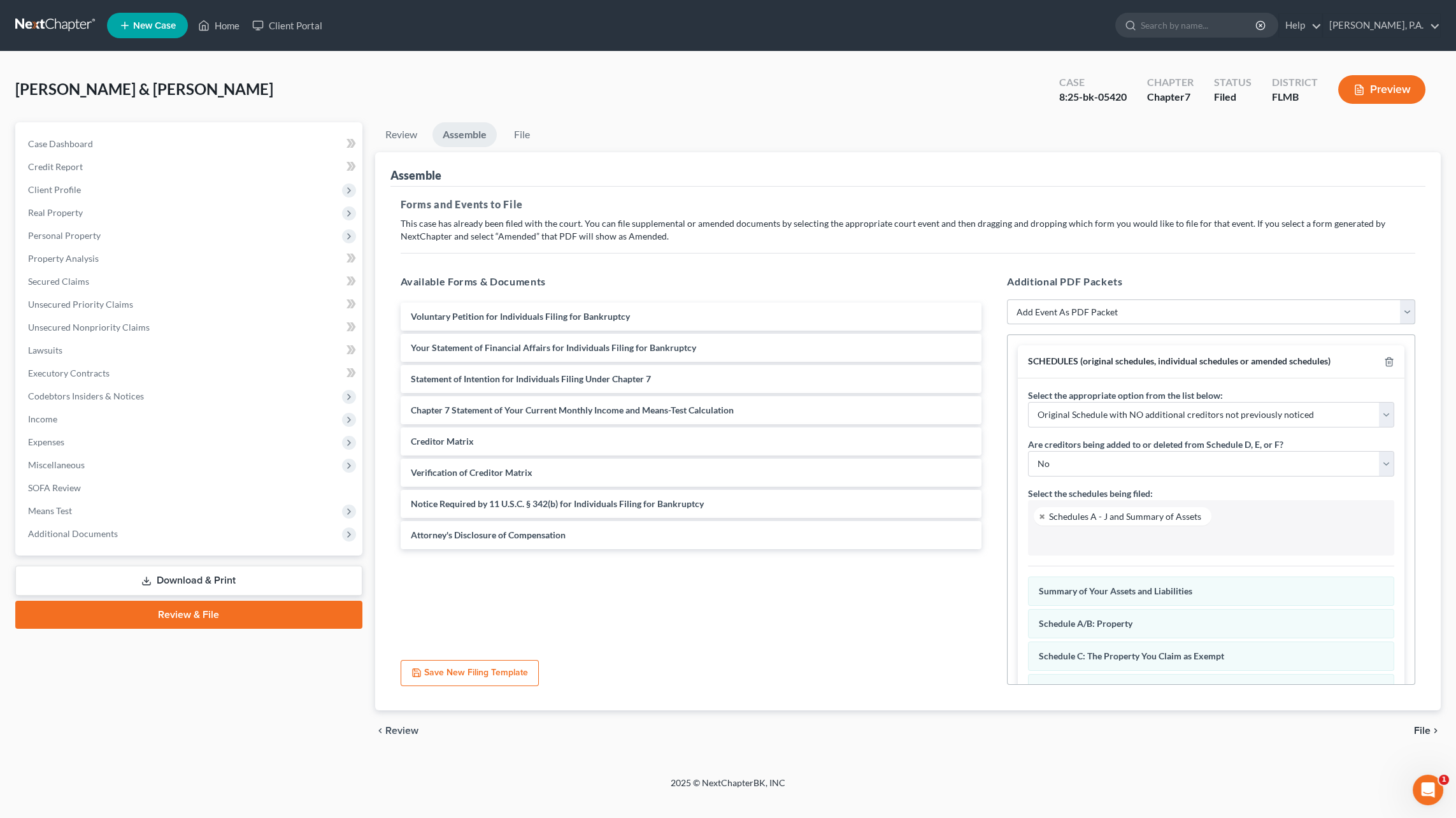
click at [1051, 309] on select "Add Event As PDF Packet Amended Creditor Matrix (Fee)- Only use when no separat…" at bounding box center [1210, 312] width 408 height 26
select select "18"
click at [1007, 300] on select "Add Event As PDF Packet Amended Creditor Matrix (Fee)- Only use when no separat…" at bounding box center [1210, 312] width 408 height 26
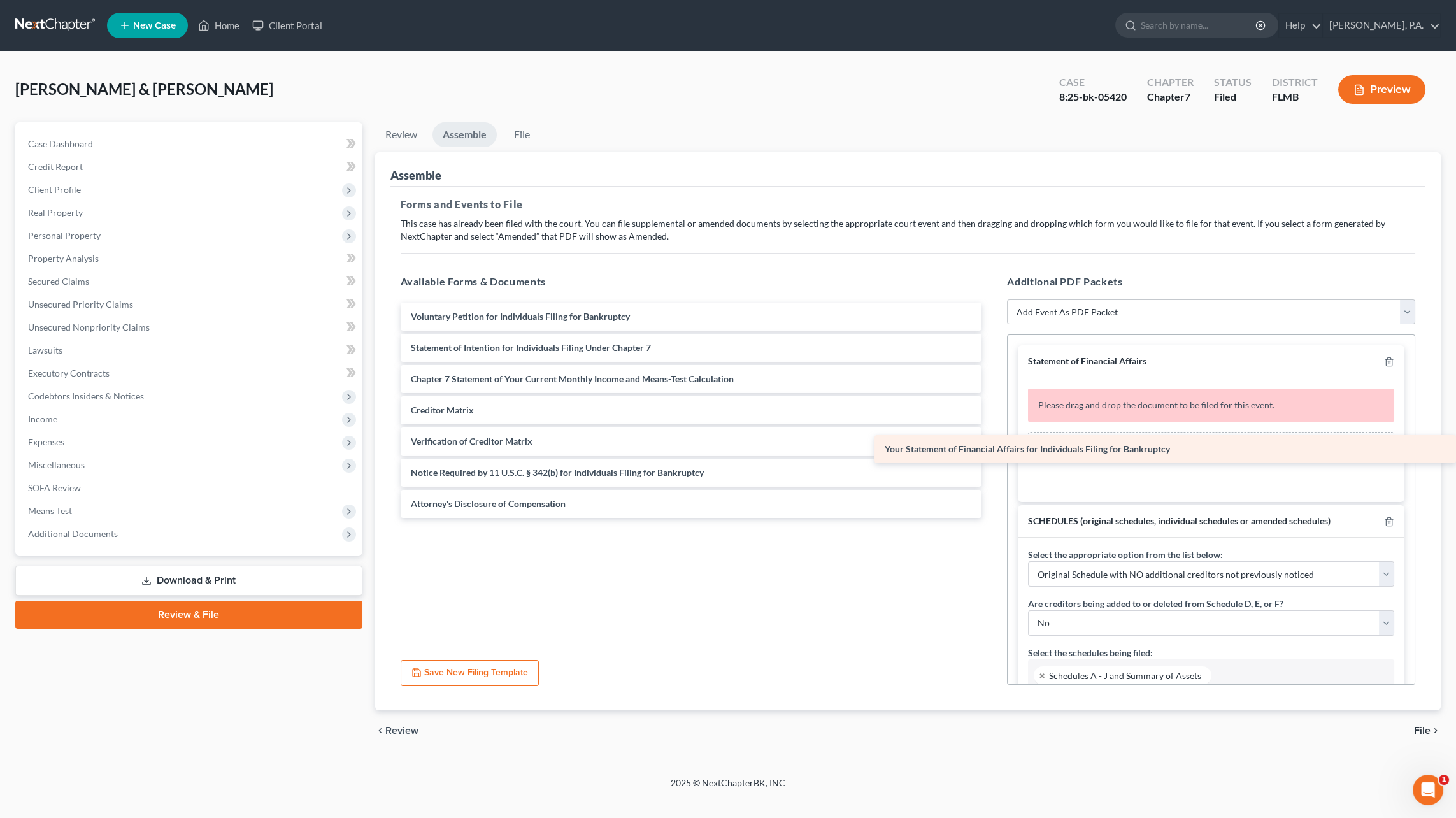
drag, startPoint x: 524, startPoint y: 346, endPoint x: 1156, endPoint y: 447, distance: 640.0
click at [992, 447] on div "Your Statement of Financial Affairs for Individuals Filing for Bankruptcy Volun…" at bounding box center [691, 410] width 602 height 215
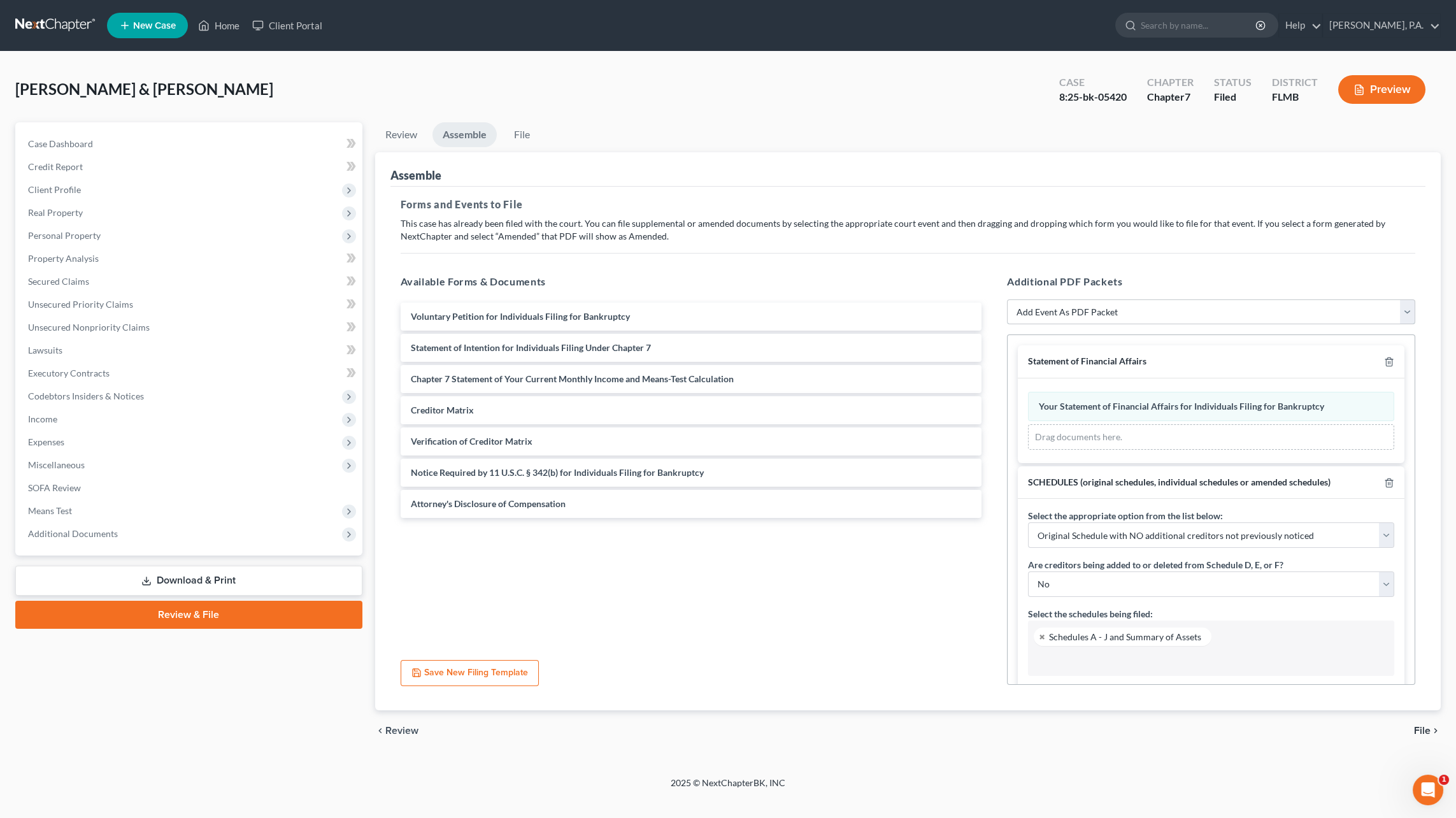
click at [1209, 310] on select "Add Event As PDF Packet Amended Creditor Matrix (Fee)- Only use when no separat…" at bounding box center [1210, 312] width 408 height 26
select select "20"
click at [1007, 300] on select "Add Event As PDF Packet Amended Creditor Matrix (Fee)- Only use when no separat…" at bounding box center [1210, 312] width 408 height 26
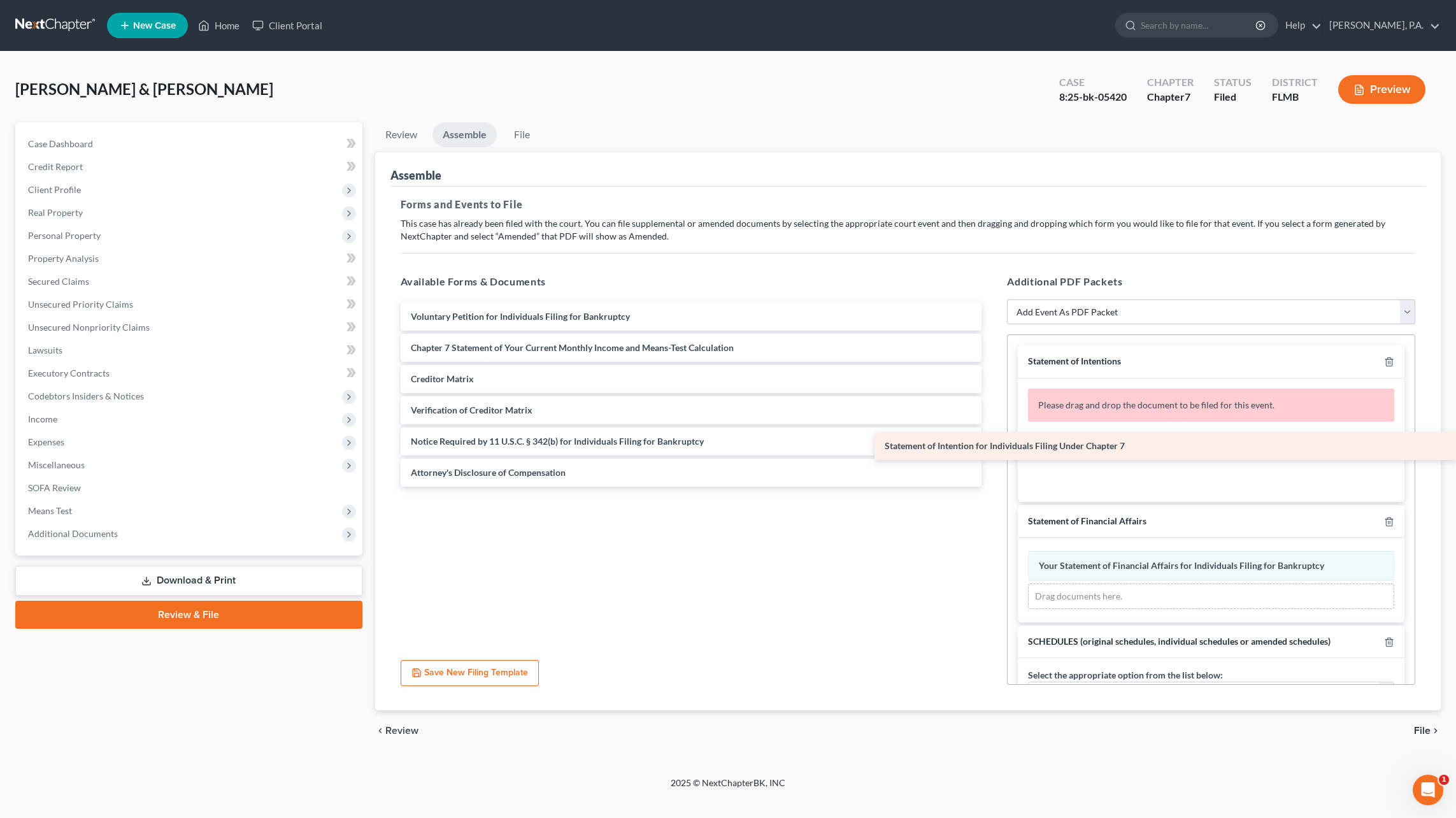
drag, startPoint x: 485, startPoint y: 348, endPoint x: 1122, endPoint y: 448, distance: 644.8
click at [992, 448] on div "Statement of Intention for Individuals Filing Under Chapter 7 Voluntary Petitio…" at bounding box center [691, 394] width 602 height 184
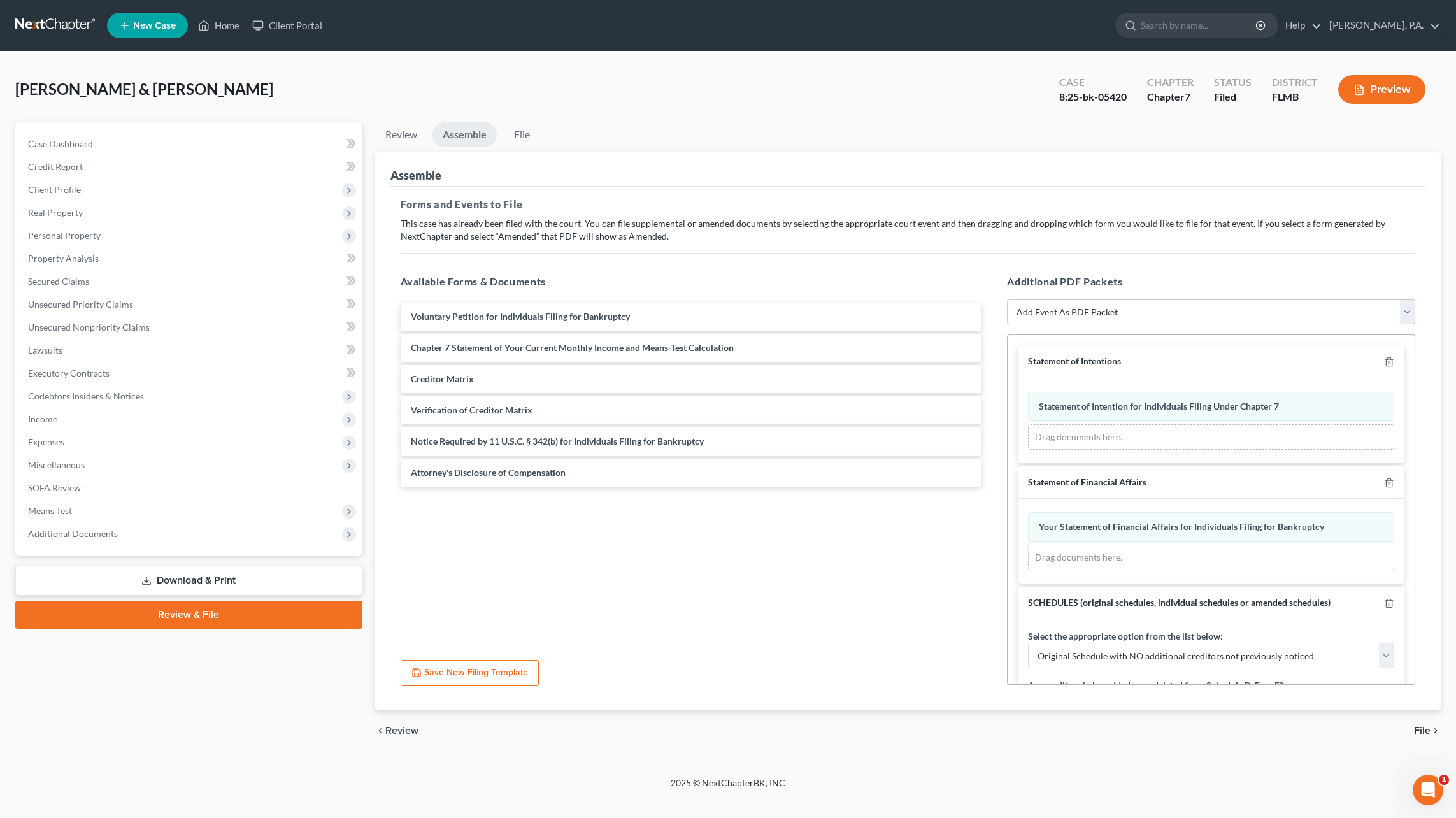
click at [1133, 301] on select "Add Event As PDF Packet Amended Creditor Matrix (Fee)- Only use when no separat…" at bounding box center [1210, 312] width 408 height 26
select select "16"
click at [1007, 300] on select "Add Event As PDF Packet Amended Creditor Matrix (Fee)- Only use when no separat…" at bounding box center [1210, 312] width 408 height 26
select select
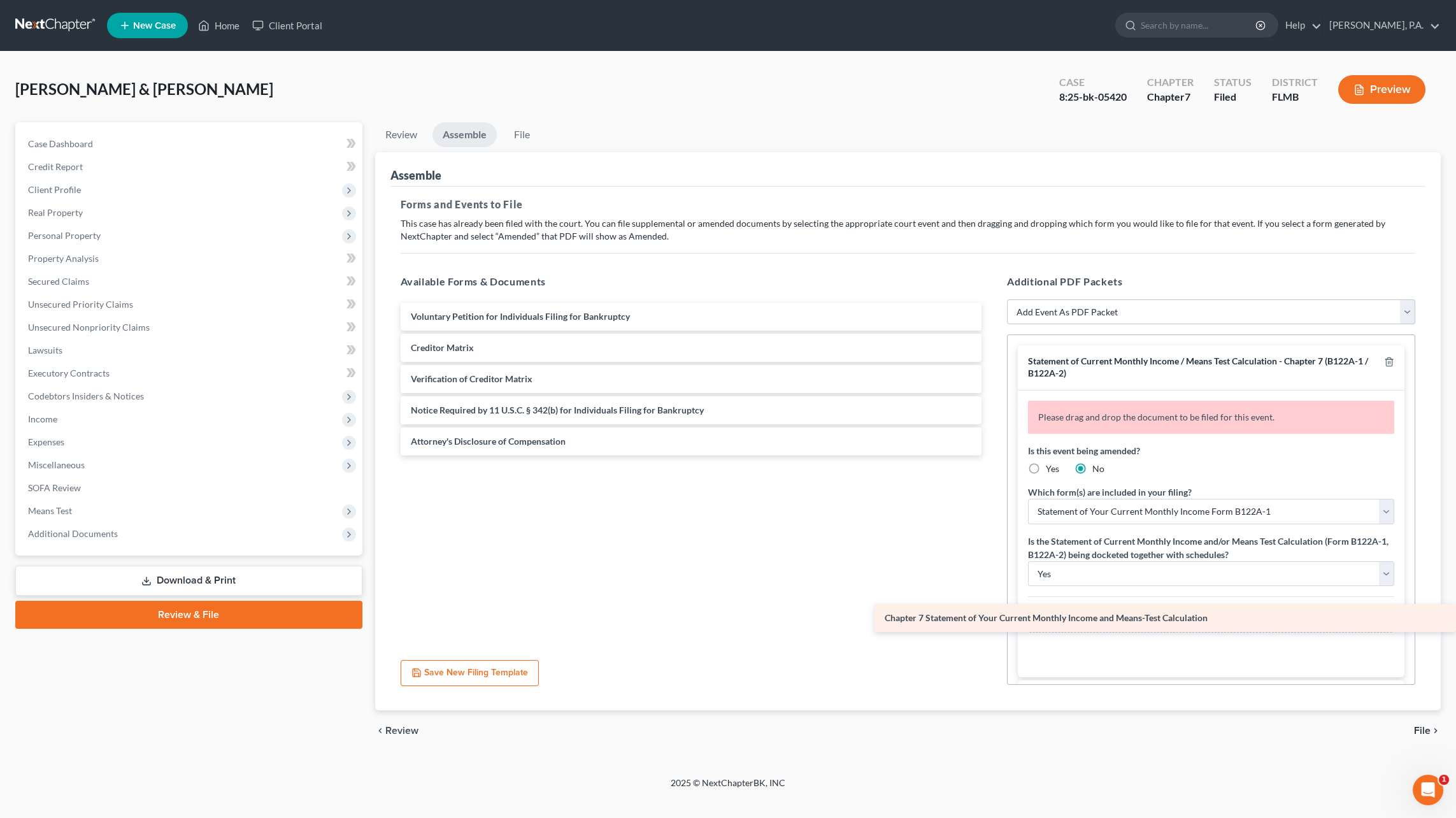
drag, startPoint x: 486, startPoint y: 346, endPoint x: 1147, endPoint y: 618, distance: 714.8
click at [992, 456] on div "Chapter 7 Statement of Your Current Monthly Income and Means-Test Calculation V…" at bounding box center [691, 378] width 602 height 152
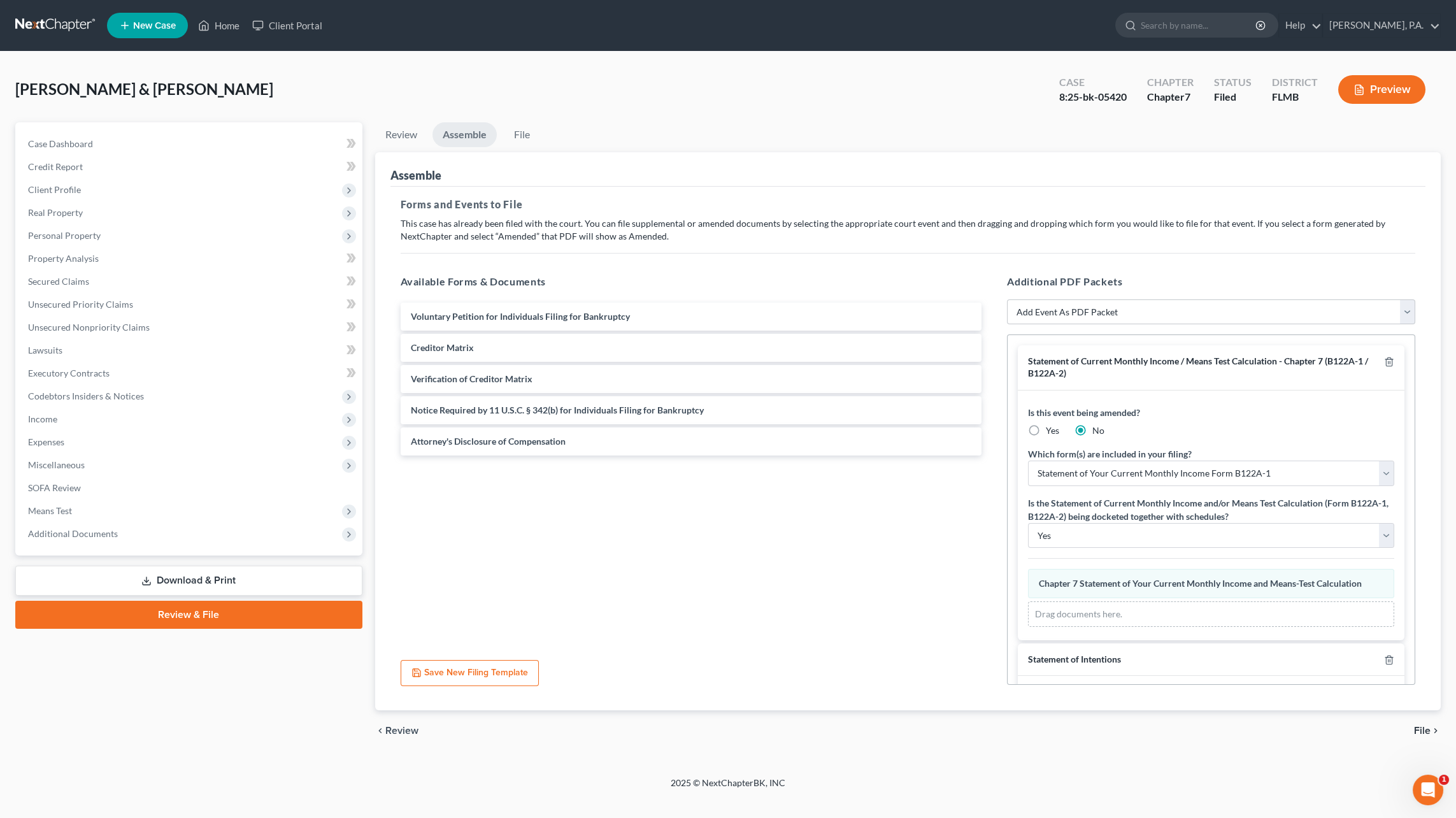
click at [1426, 728] on span "File" at bounding box center [1422, 731] width 17 height 11
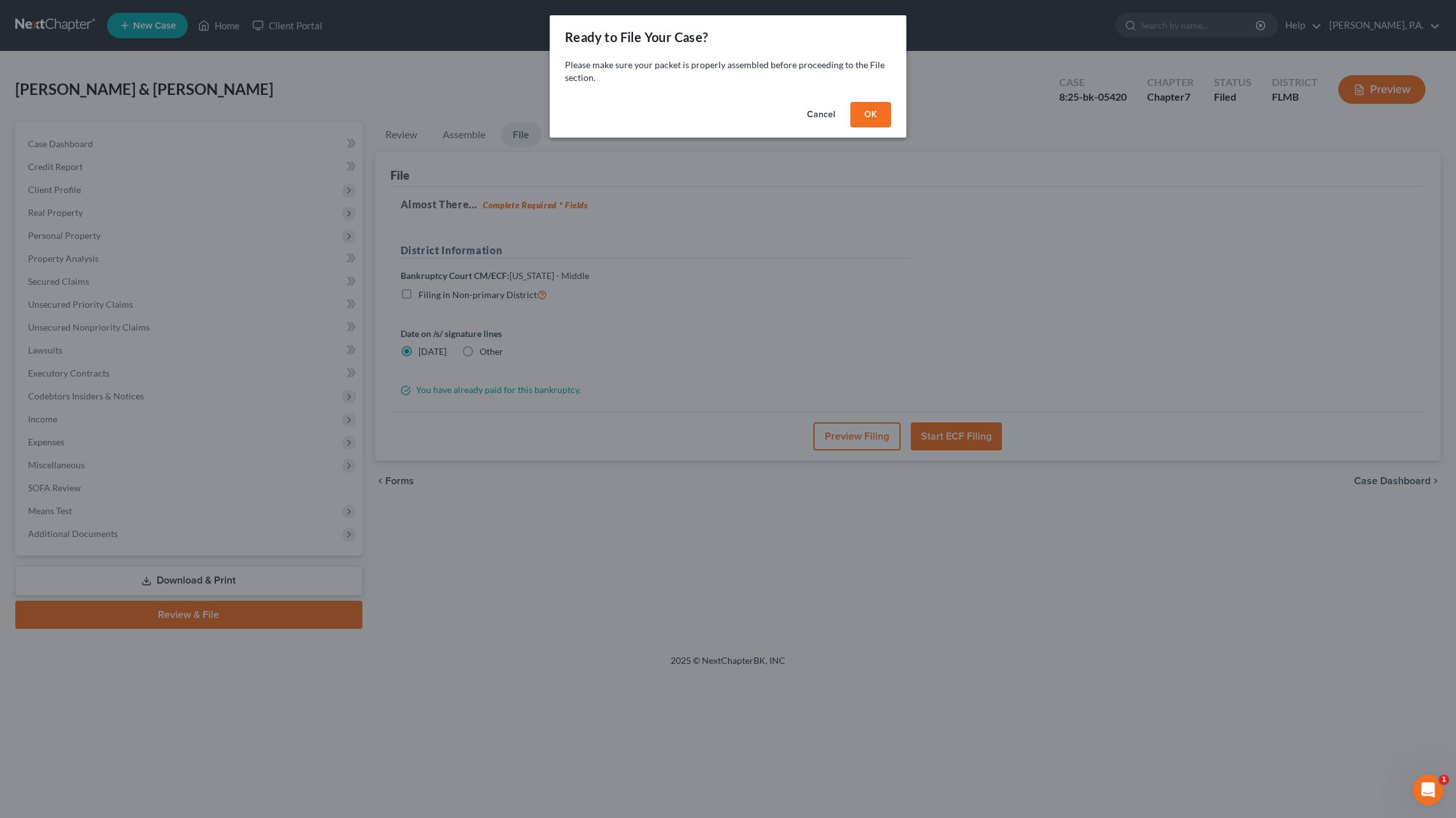
click at [869, 108] on button "OK" at bounding box center [871, 115] width 41 height 26
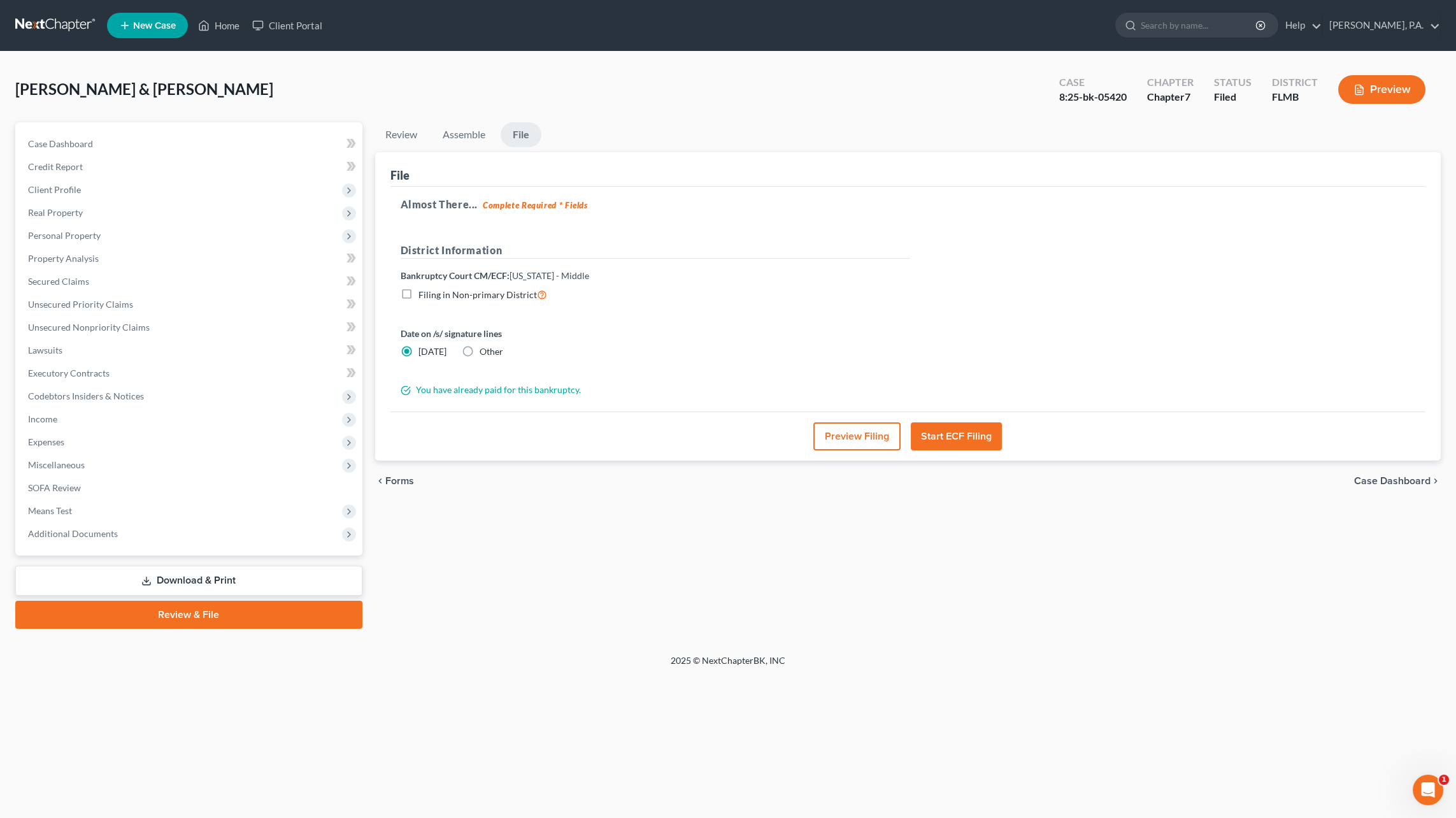
click at [866, 438] on button "Preview Filing" at bounding box center [857, 436] width 87 height 28
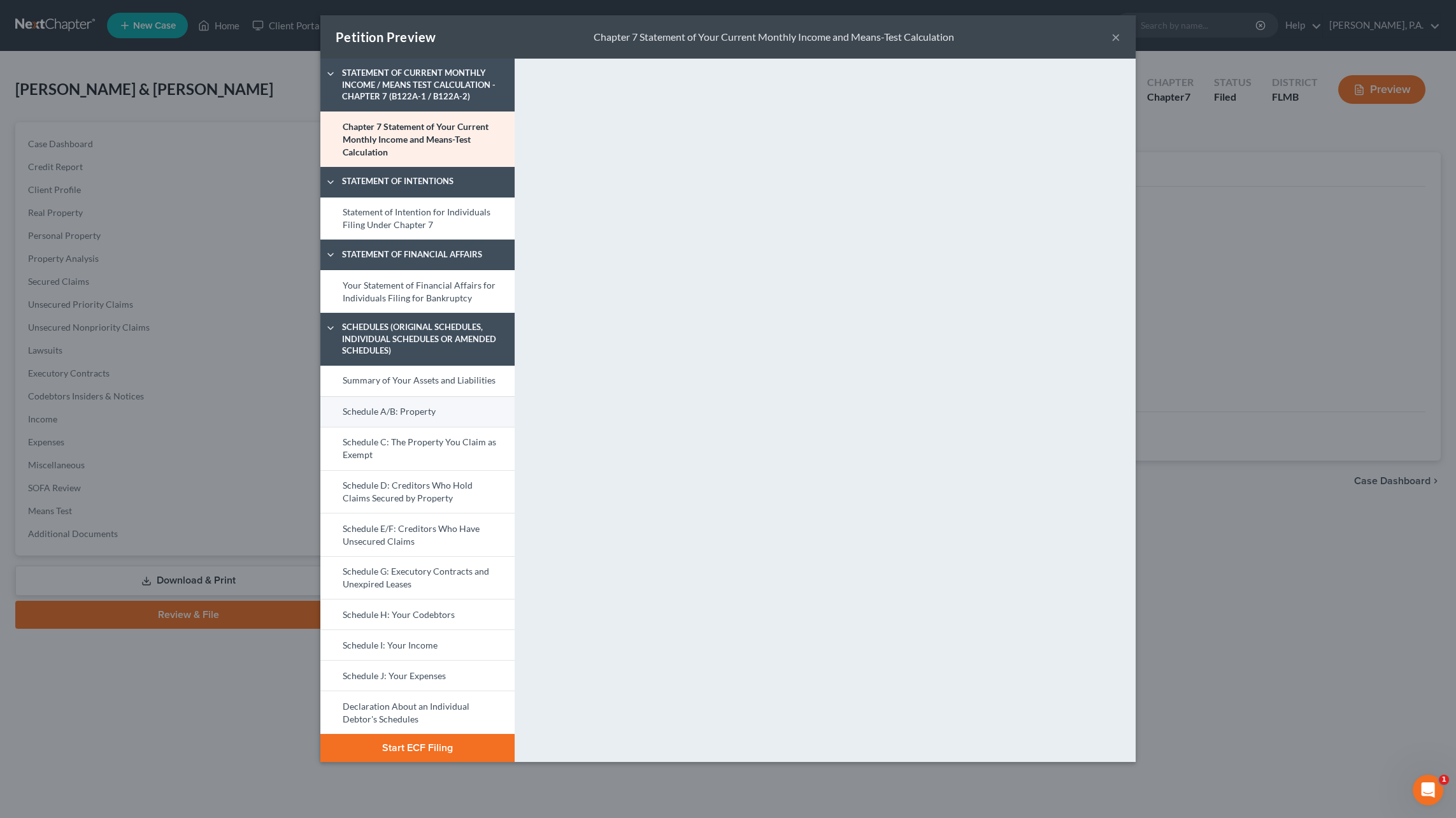
click at [424, 413] on link "Schedule A/B: Property" at bounding box center [417, 411] width 194 height 31
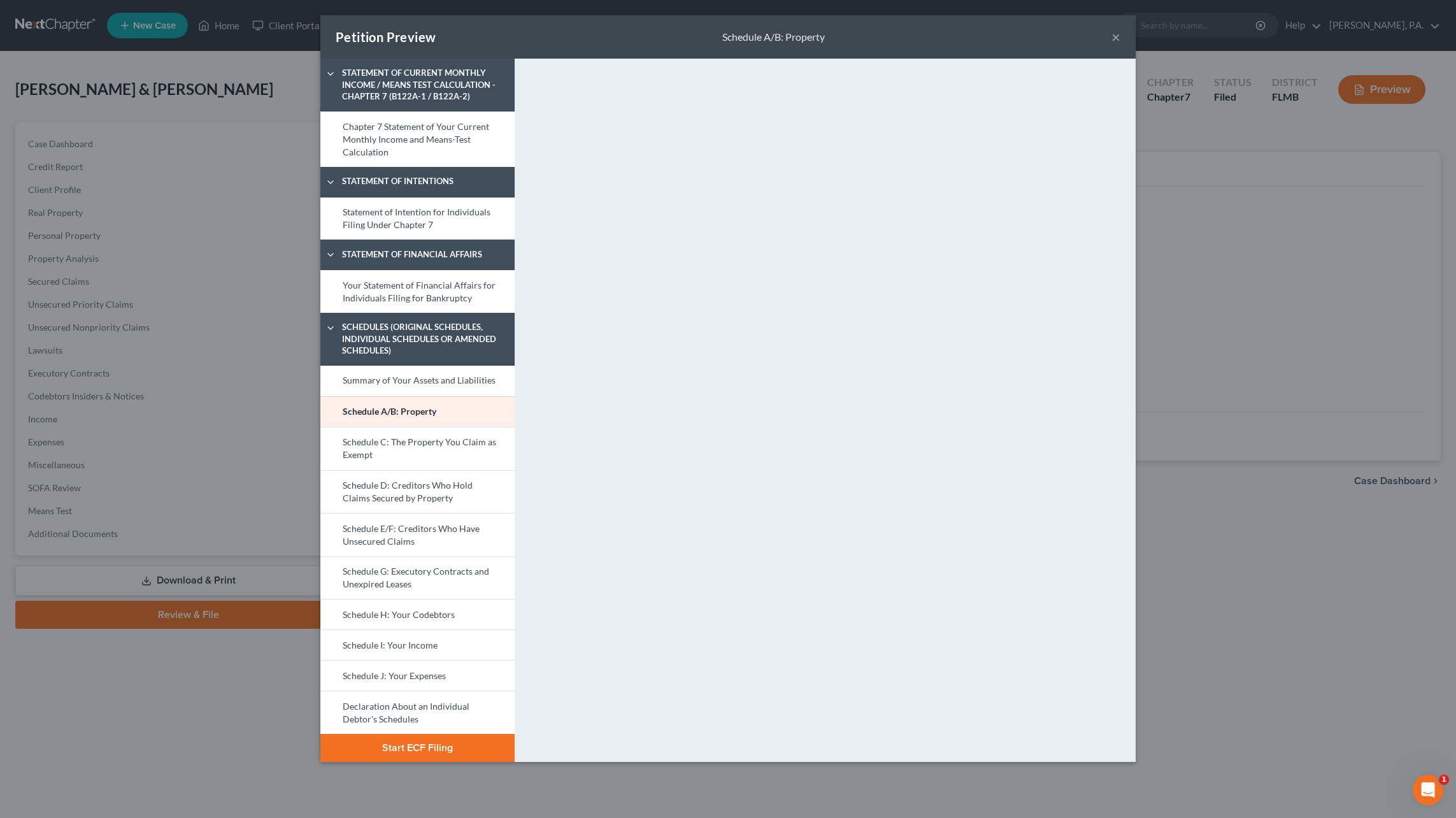
click at [463, 755] on button "Start ECF Filing" at bounding box center [417, 747] width 194 height 28
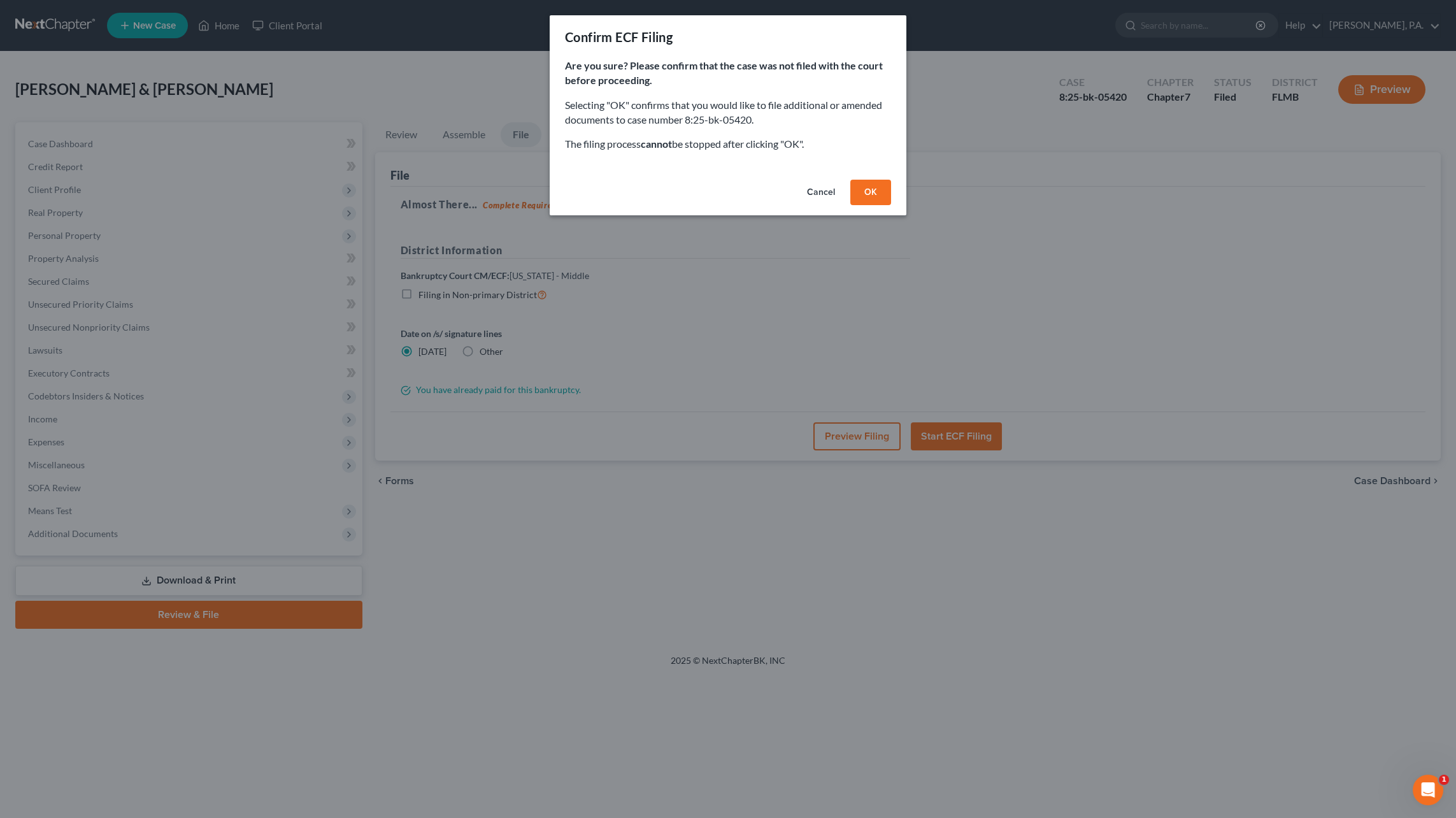
click at [874, 196] on button "OK" at bounding box center [871, 192] width 41 height 26
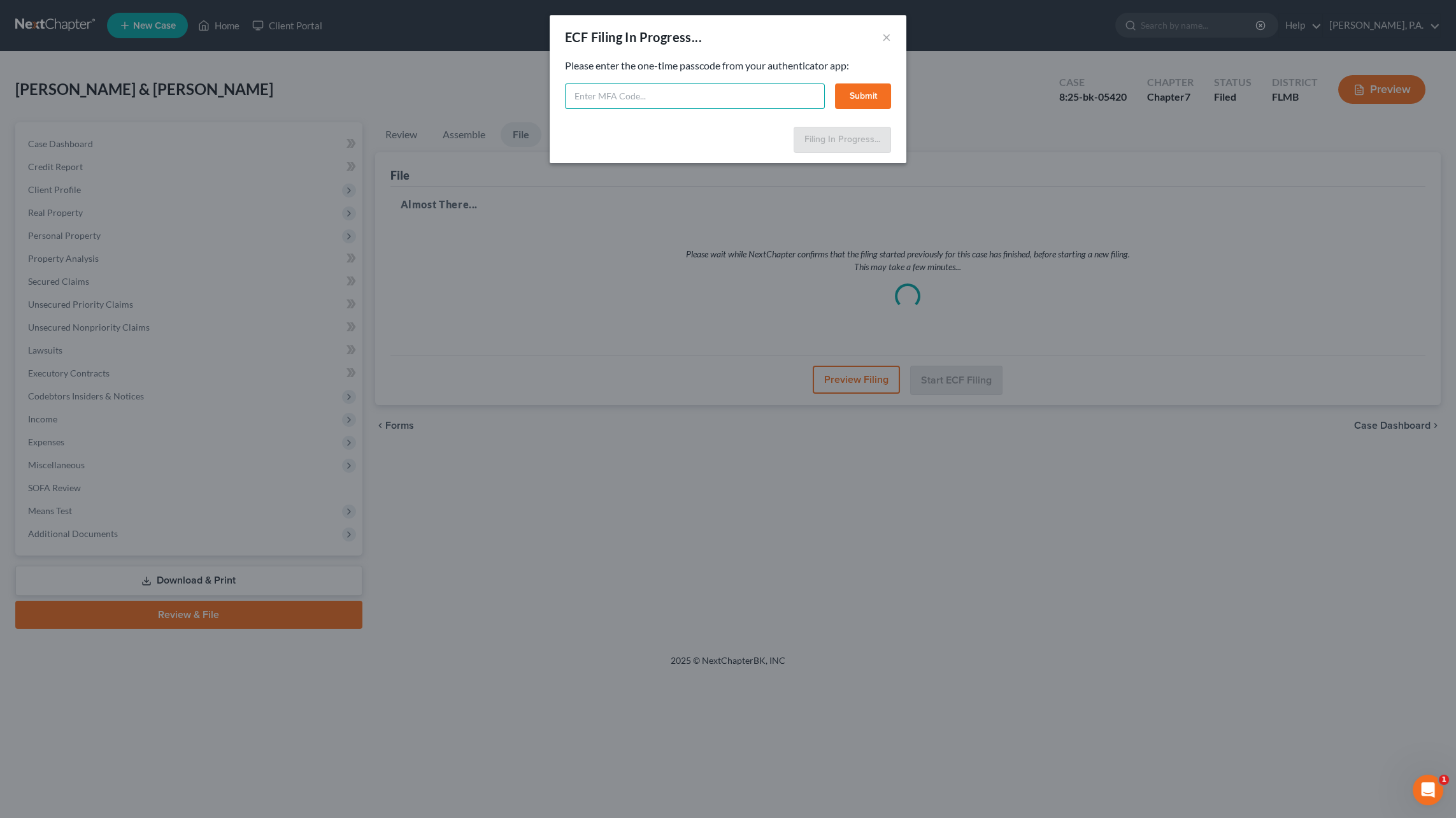
click at [581, 93] on input "text" at bounding box center [695, 96] width 260 height 26
type input "294713"
click at [851, 100] on button "Submit" at bounding box center [863, 96] width 56 height 26
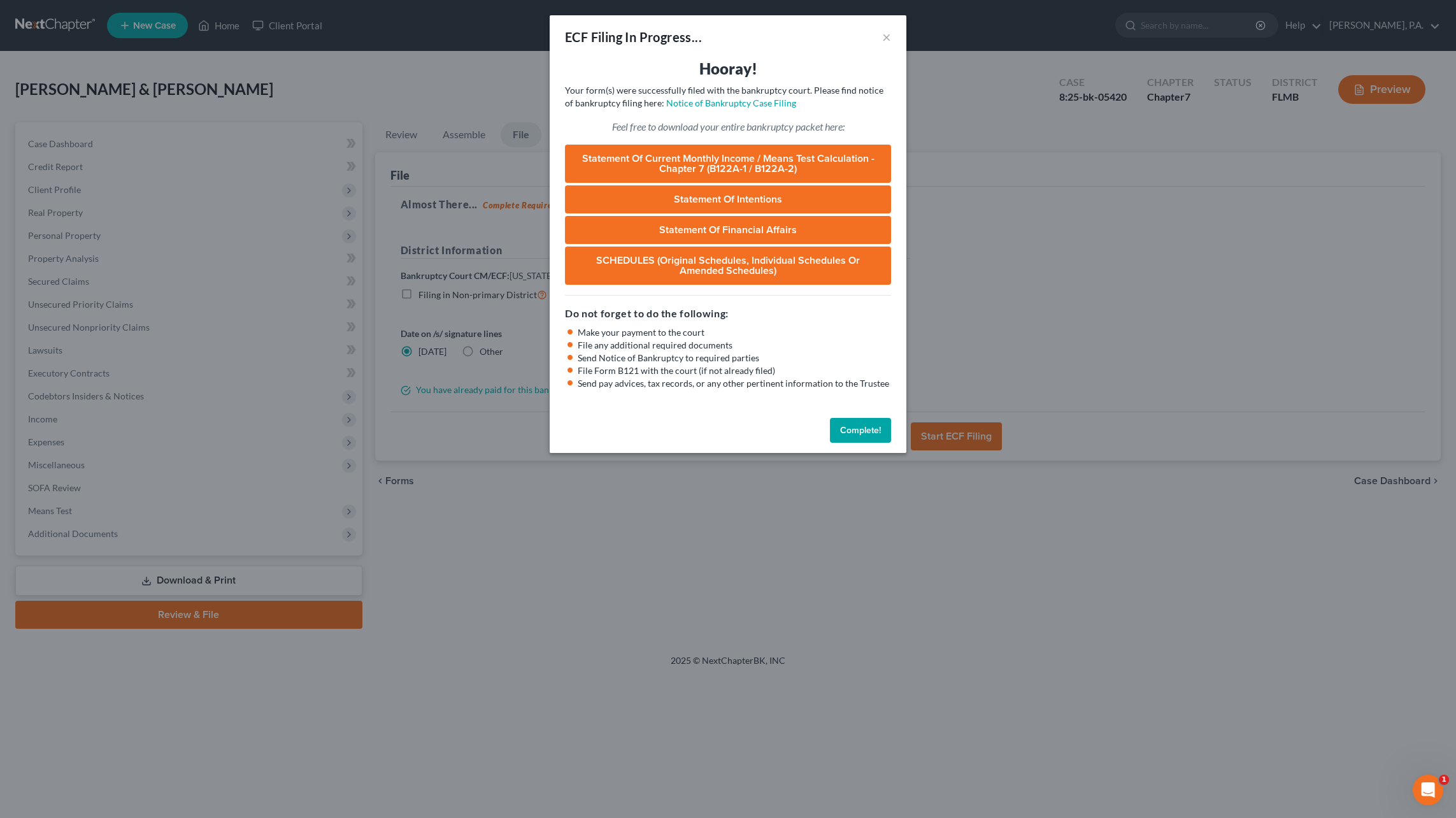
click at [859, 430] on button "Complete!" at bounding box center [860, 430] width 61 height 26
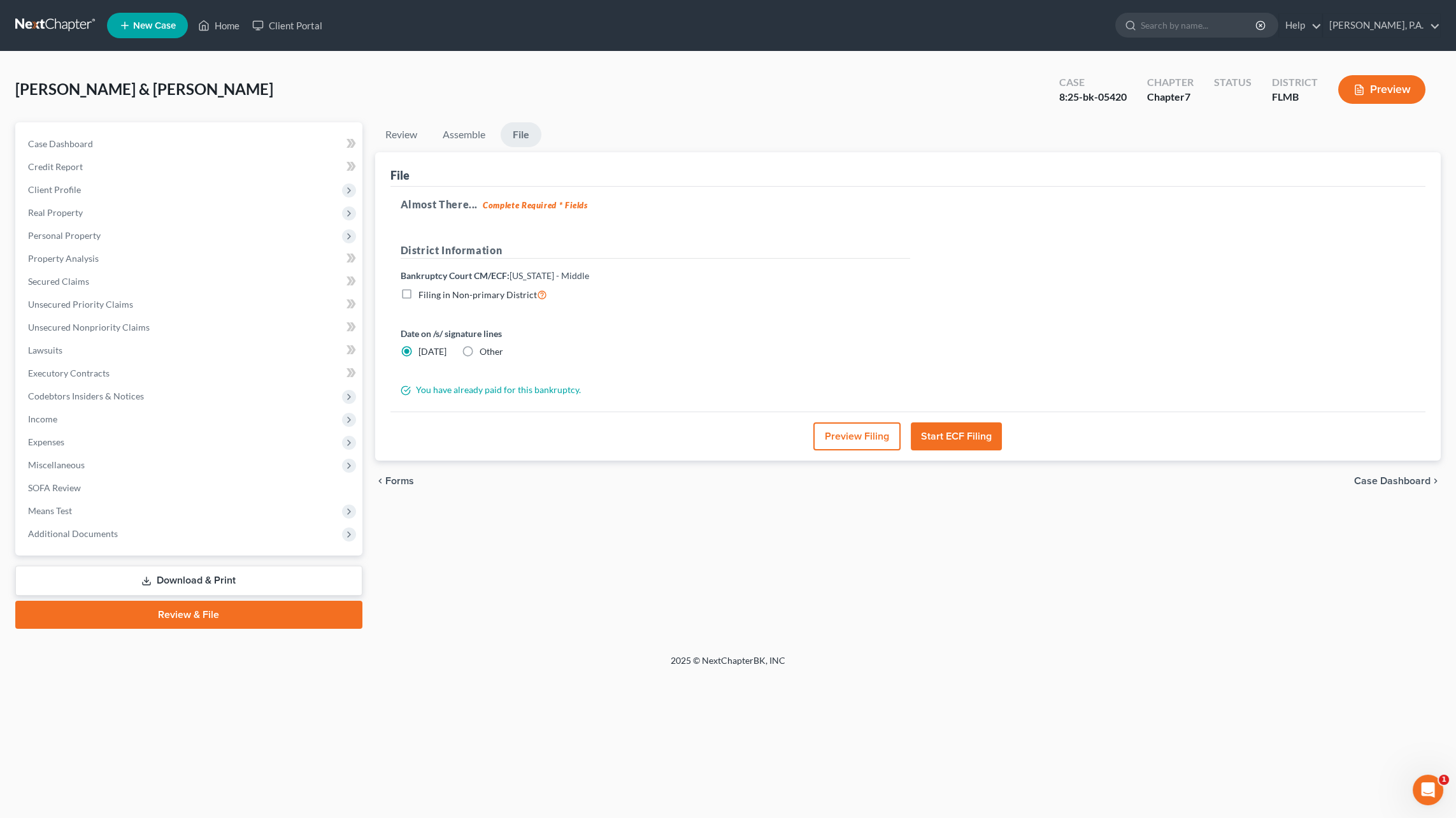
drag, startPoint x: 9, startPoint y: 645, endPoint x: 13, endPoint y: 618, distance: 27.3
click at [11, 645] on div "[PERSON_NAME] & [PERSON_NAME] Upgraded Case 8:25-bk-05420 Chapter Chapter 7 Sta…" at bounding box center [728, 353] width 1456 height 603
click at [220, 20] on link "Home" at bounding box center [219, 26] width 54 height 23
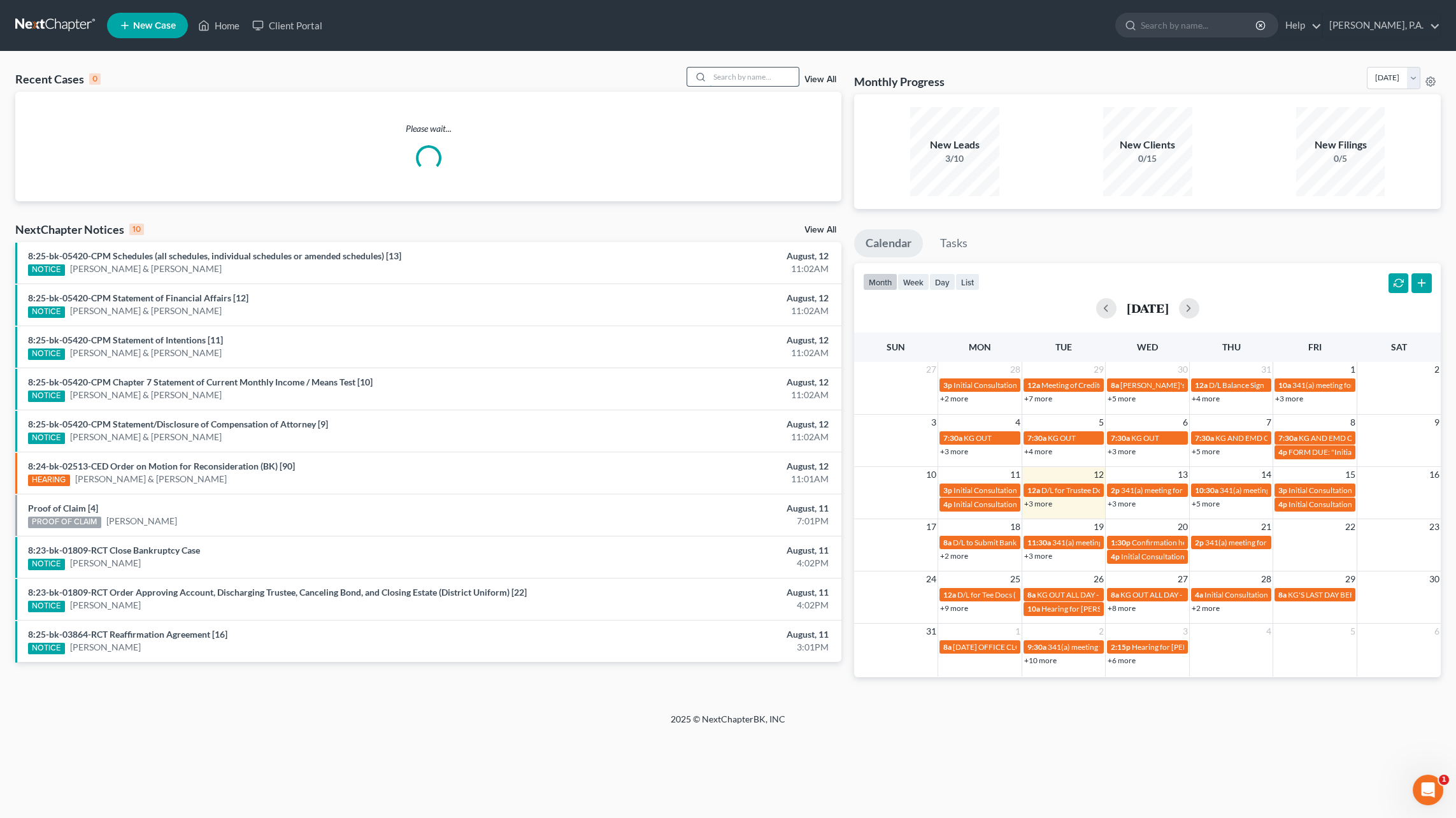
click at [768, 77] on input "search" at bounding box center [754, 77] width 89 height 19
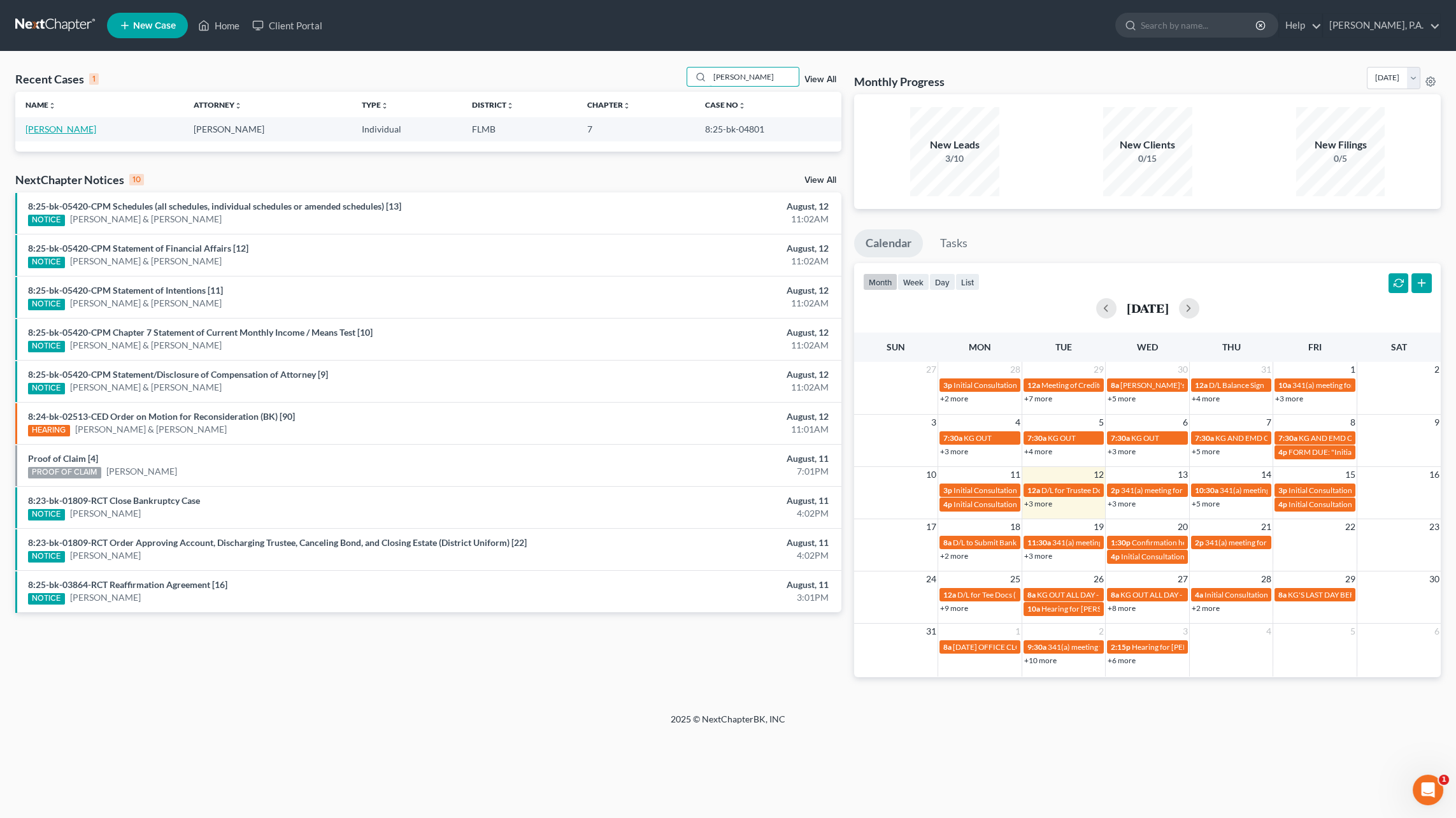
type input "[PERSON_NAME]"
click at [78, 128] on link "[PERSON_NAME]" at bounding box center [61, 129] width 71 height 11
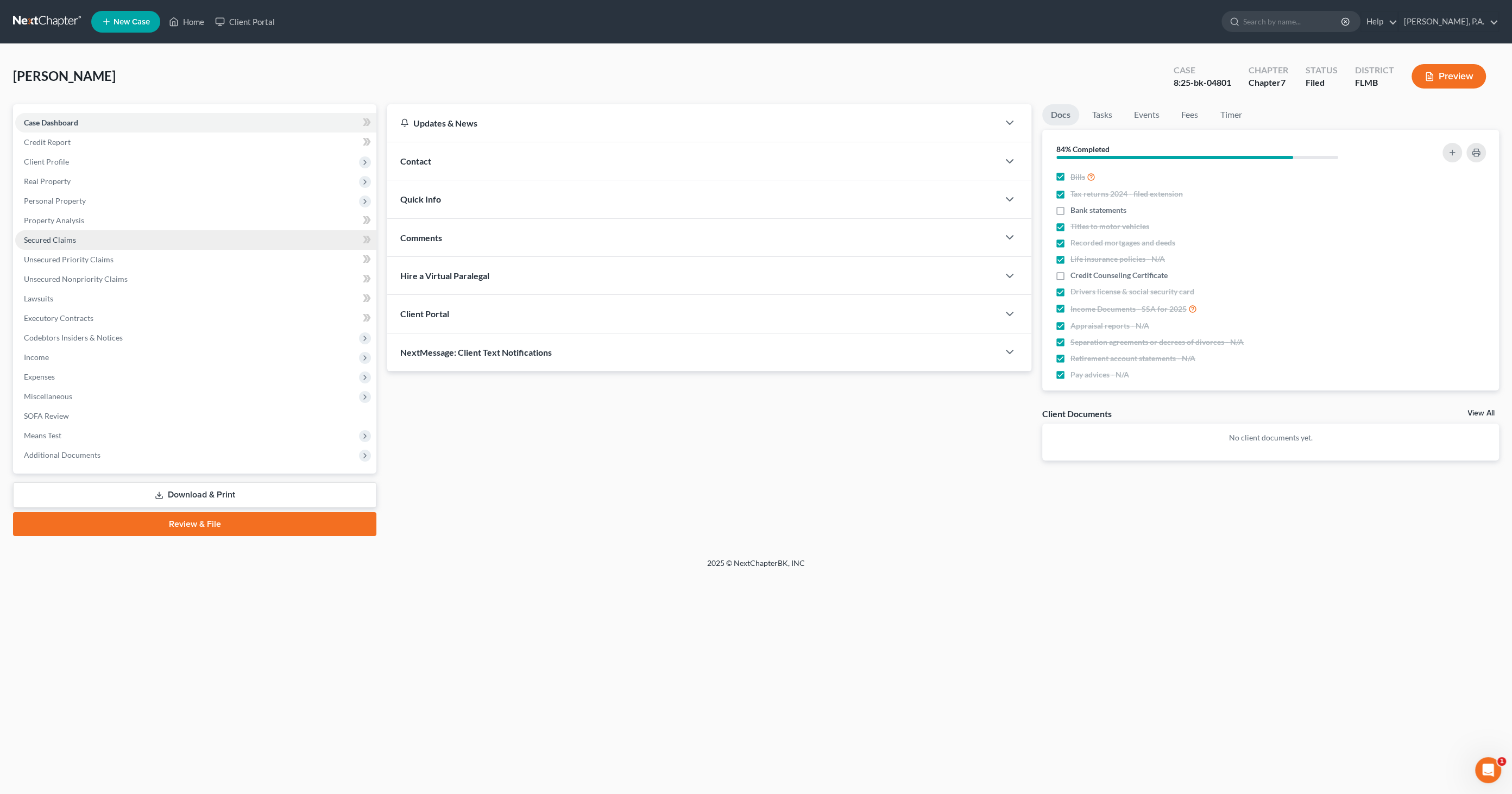
click at [55, 236] on span "Secured Claims" at bounding box center [50, 240] width 52 height 9
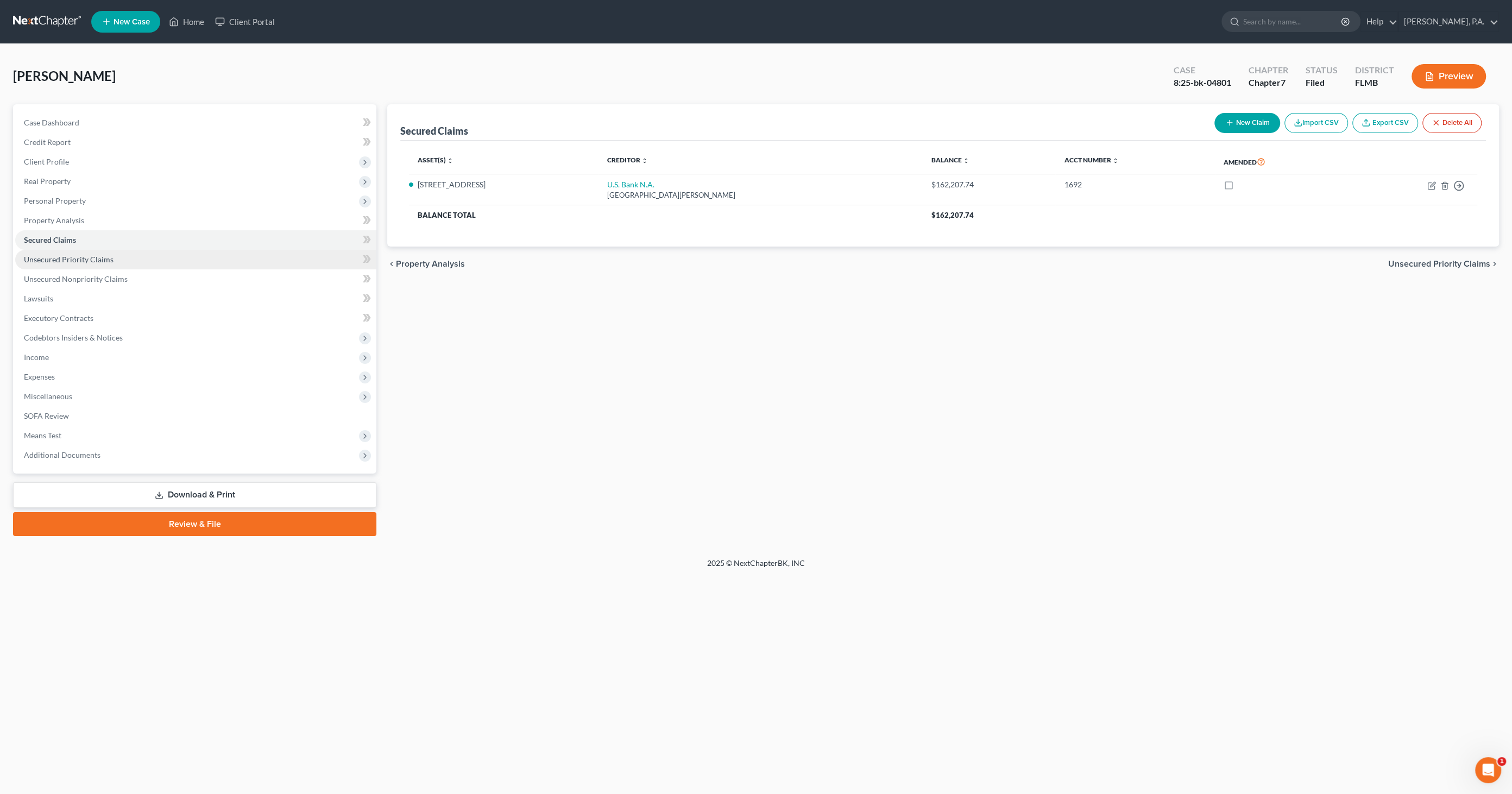
click at [56, 262] on span "Unsecured Priority Claims" at bounding box center [68, 259] width 89 height 9
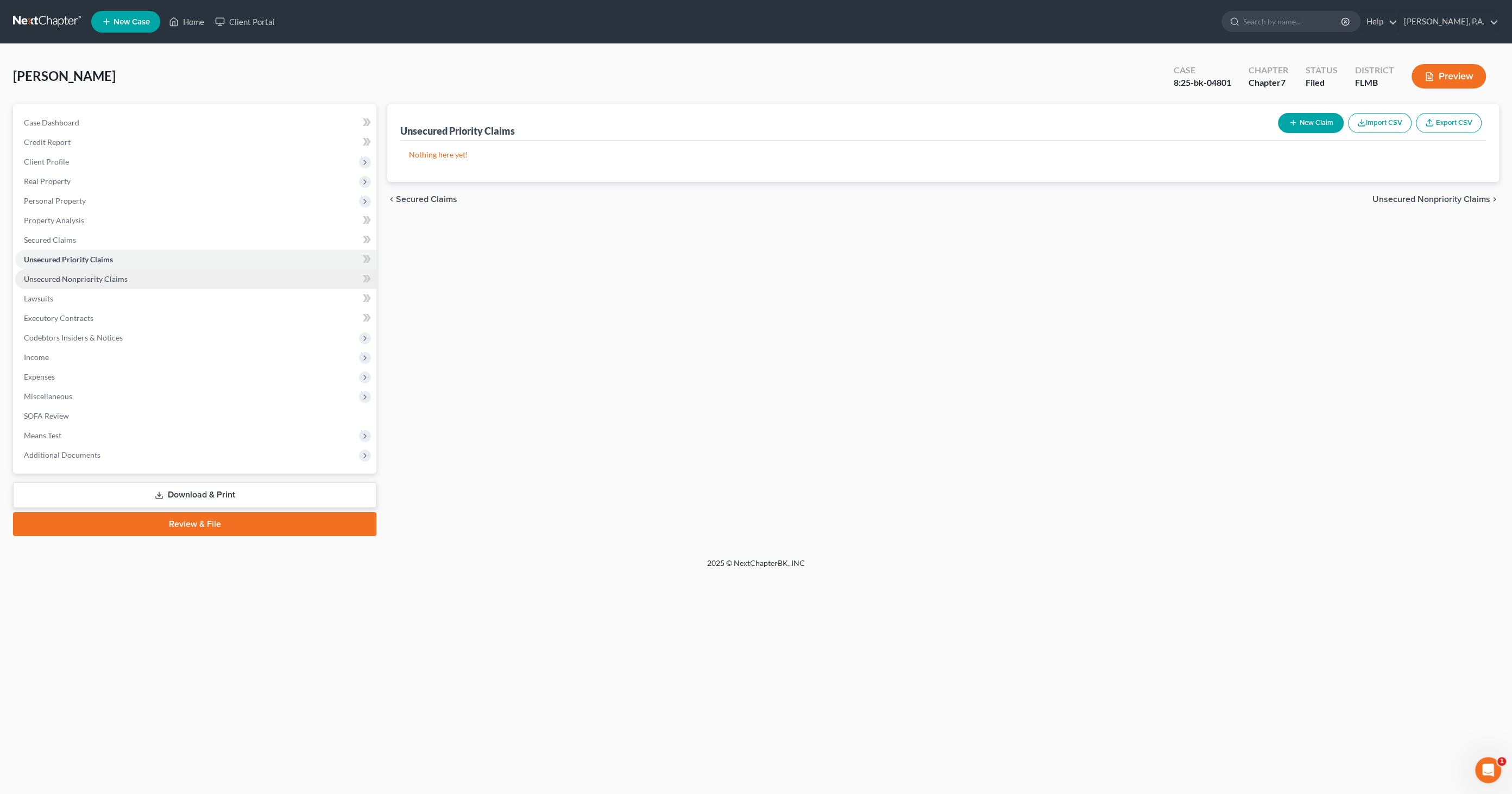
click at [52, 281] on span "Unsecured Nonpriority Claims" at bounding box center [76, 279] width 104 height 9
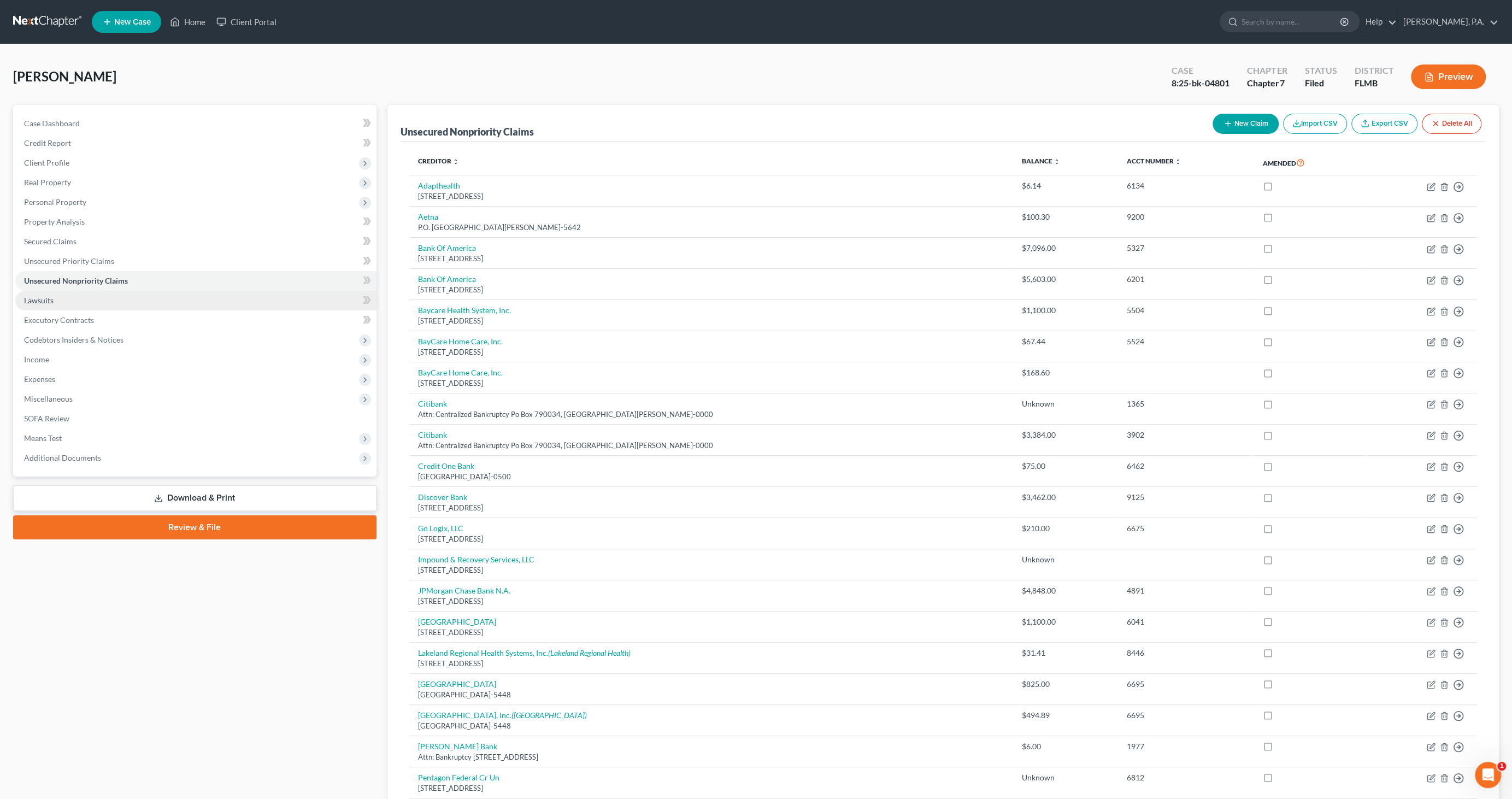
click at [42, 302] on span "Lawsuits" at bounding box center [39, 300] width 29 height 9
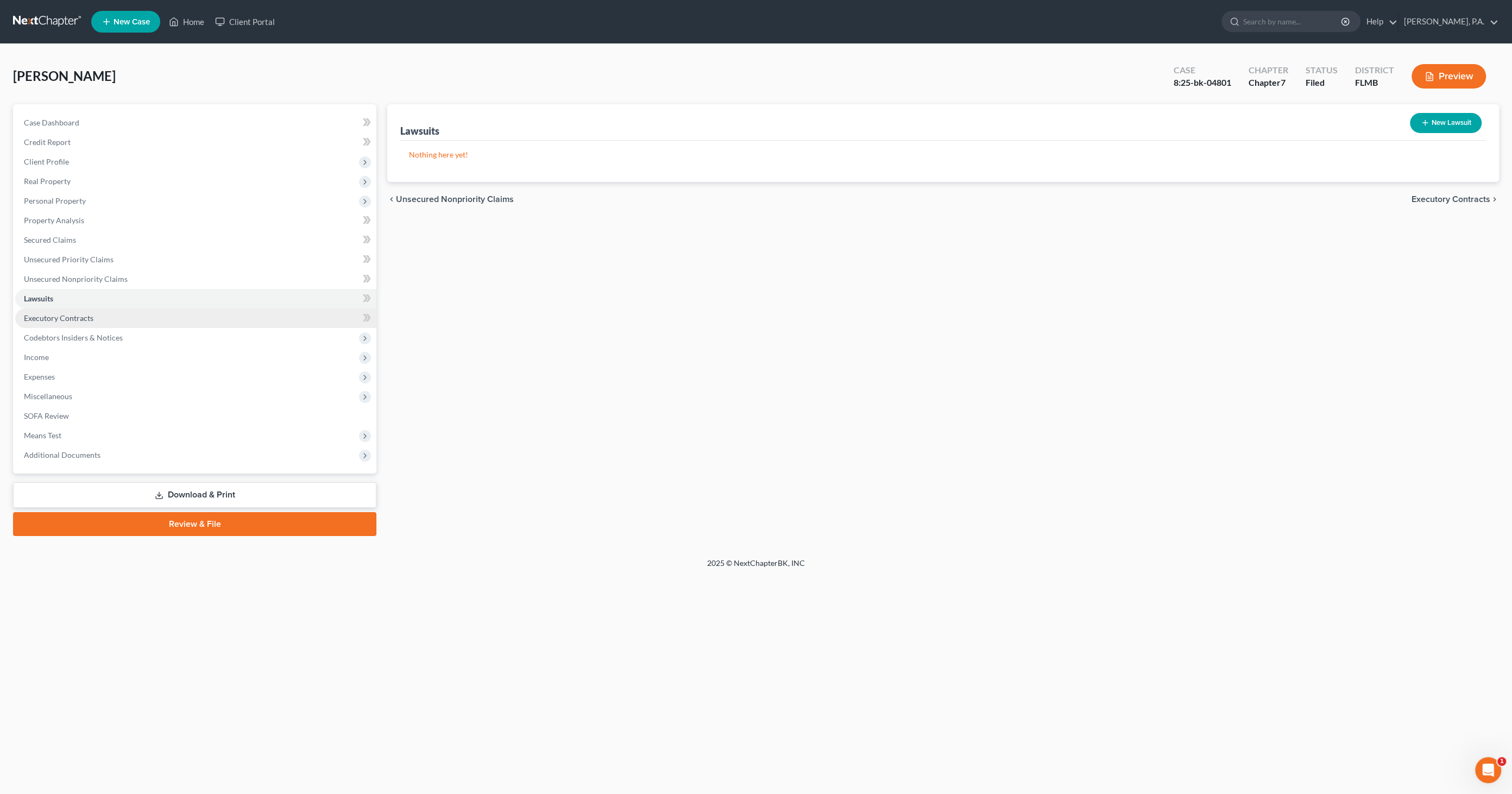
click at [39, 314] on span "Executory Contracts" at bounding box center [59, 318] width 69 height 9
click at [35, 340] on span "Codebtors Insiders & Notices" at bounding box center [74, 338] width 99 height 9
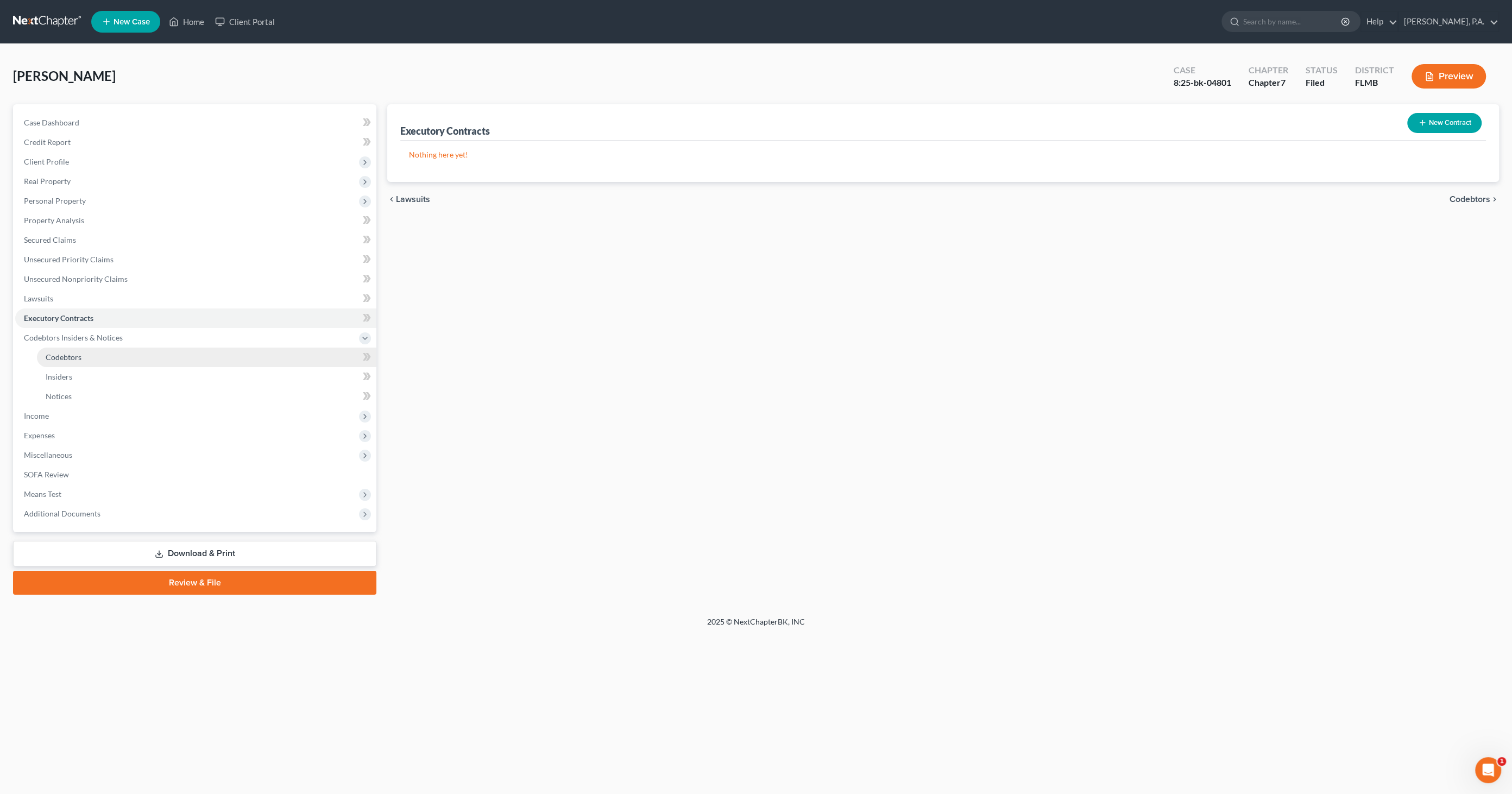
click at [44, 352] on link "Codebtors" at bounding box center [207, 357] width 340 height 20
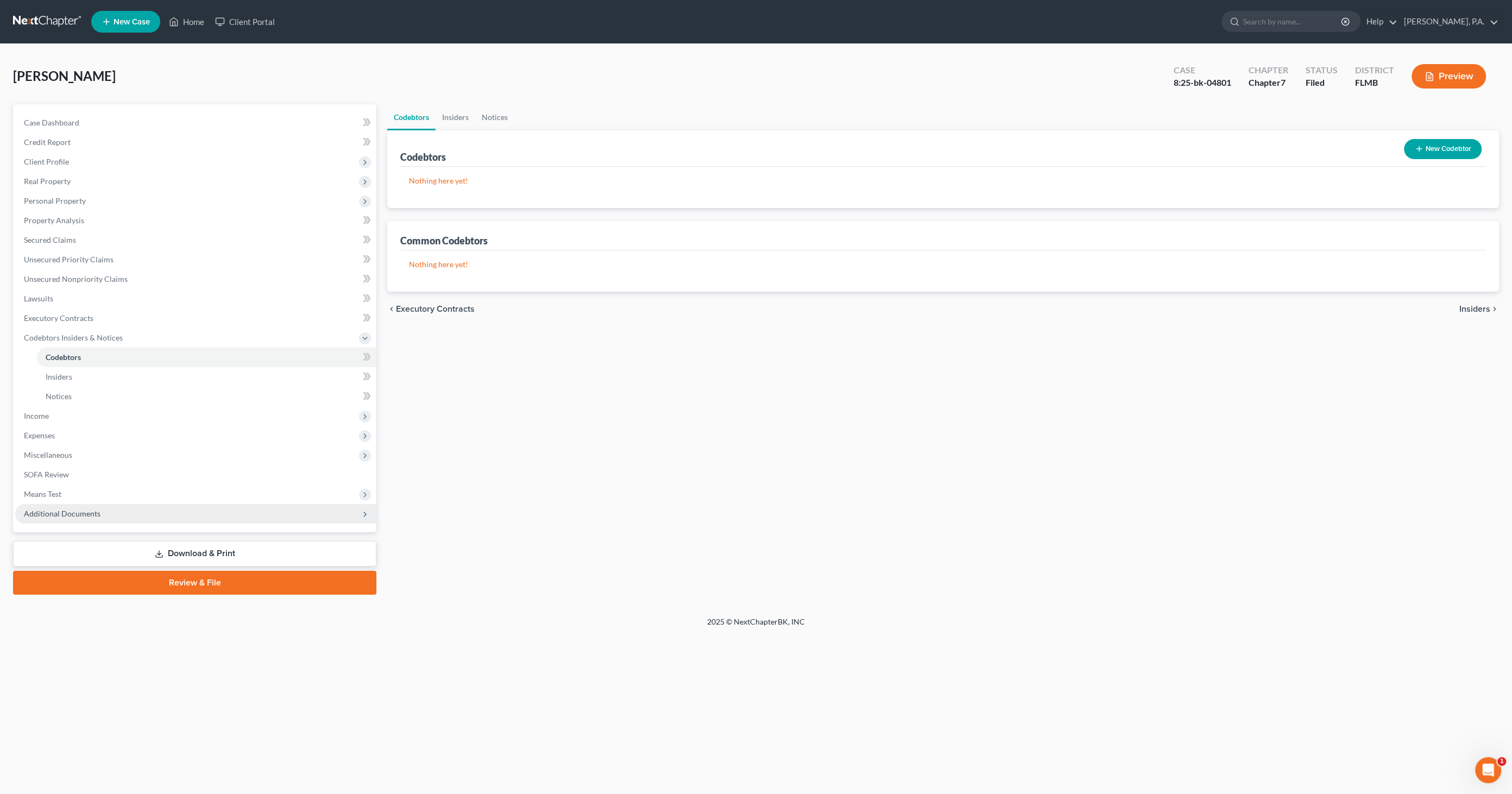
click at [101, 511] on span "Additional Documents" at bounding box center [195, 514] width 361 height 20
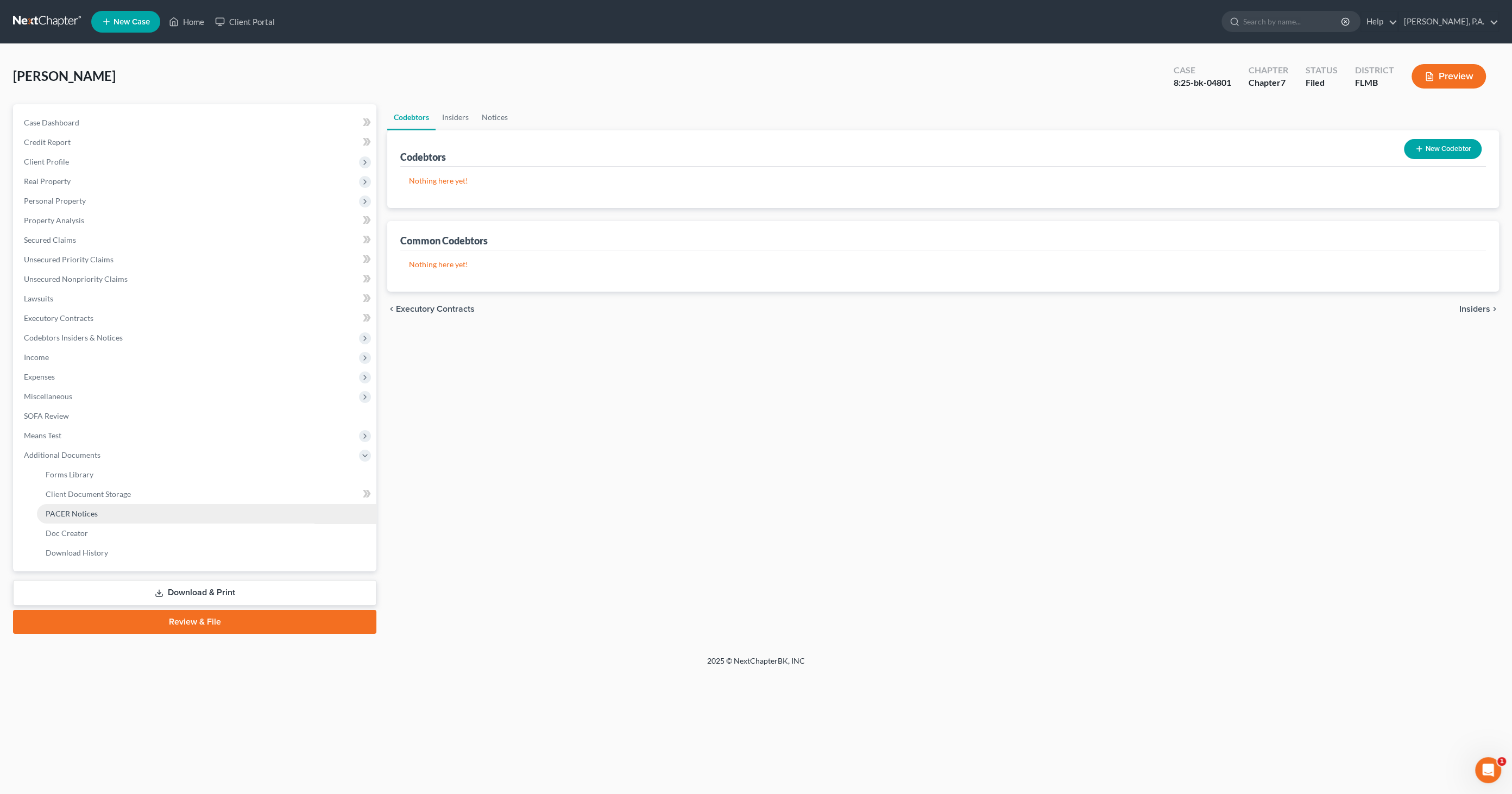
click at [106, 515] on link "PACER Notices" at bounding box center [207, 514] width 340 height 20
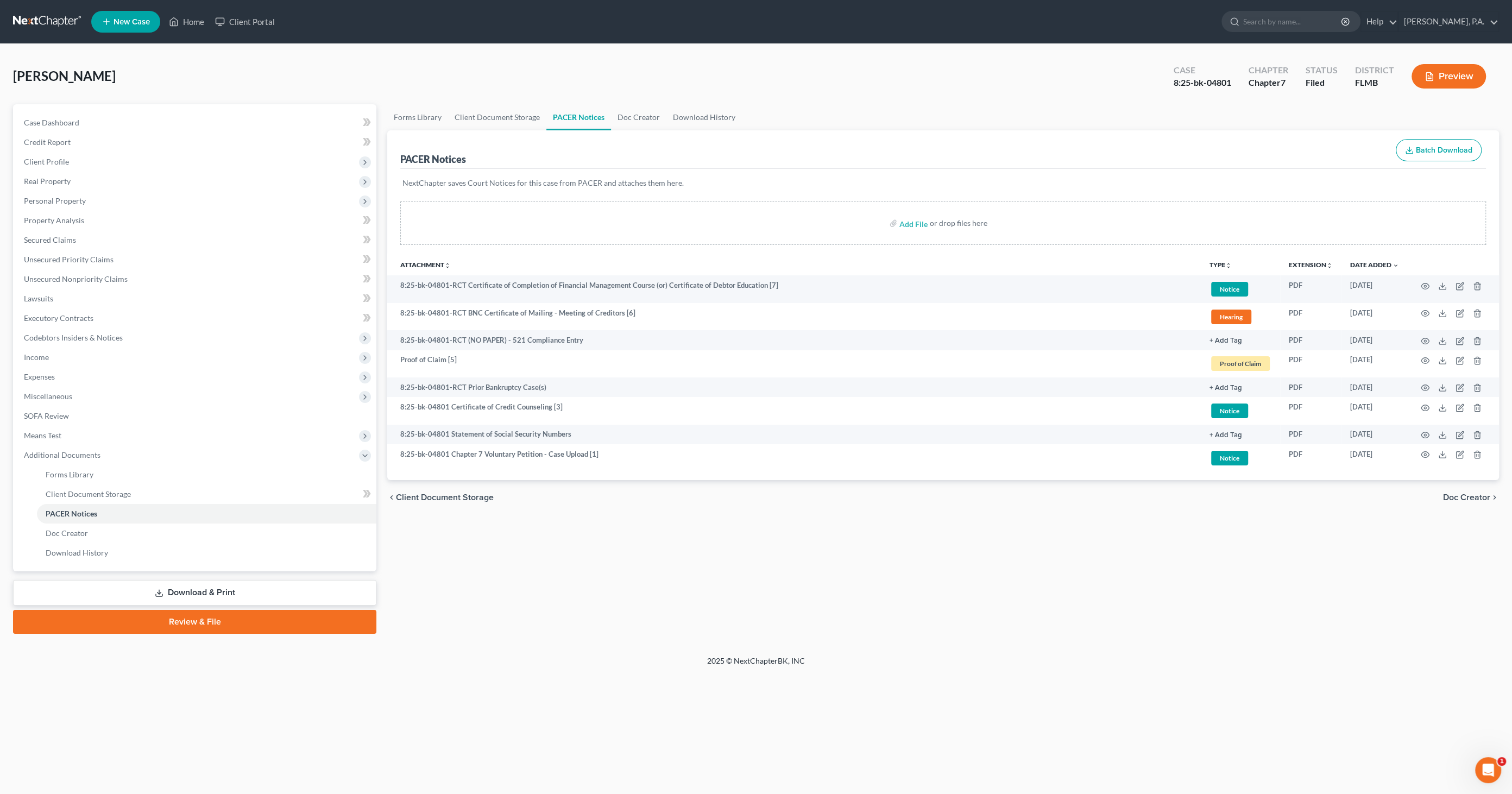
click at [44, 91] on div "[PERSON_NAME] Upgraded Case 8:25-bk-04801 Chapter Chapter 7 Status Filed Distri…" at bounding box center [755, 80] width 1486 height 47
click at [195, 23] on link "Home" at bounding box center [186, 22] width 46 height 20
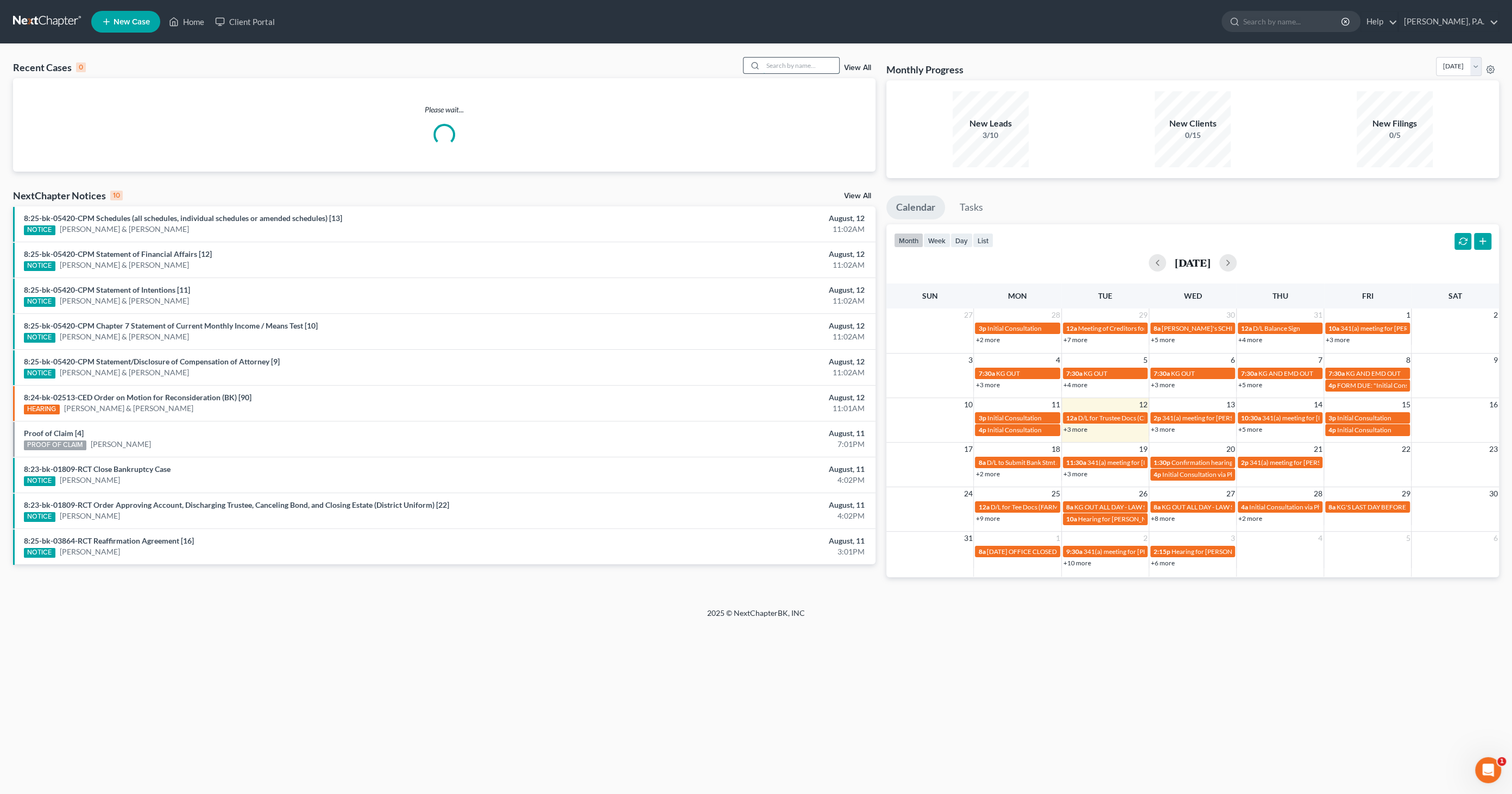
click at [792, 65] on input "search" at bounding box center [800, 65] width 76 height 16
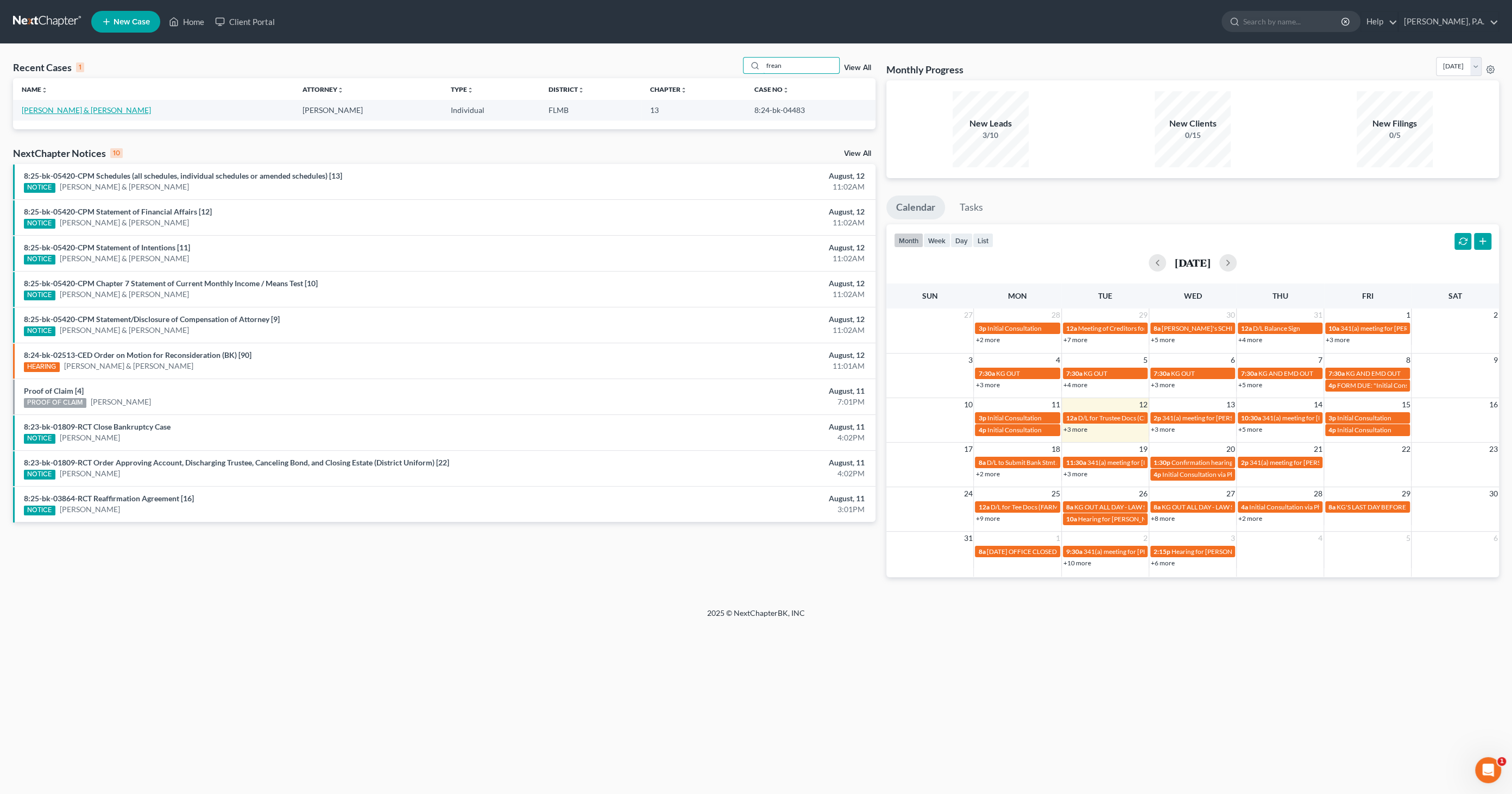
type input "frean"
click at [48, 113] on link "[PERSON_NAME] & [PERSON_NAME]" at bounding box center [86, 110] width 129 height 9
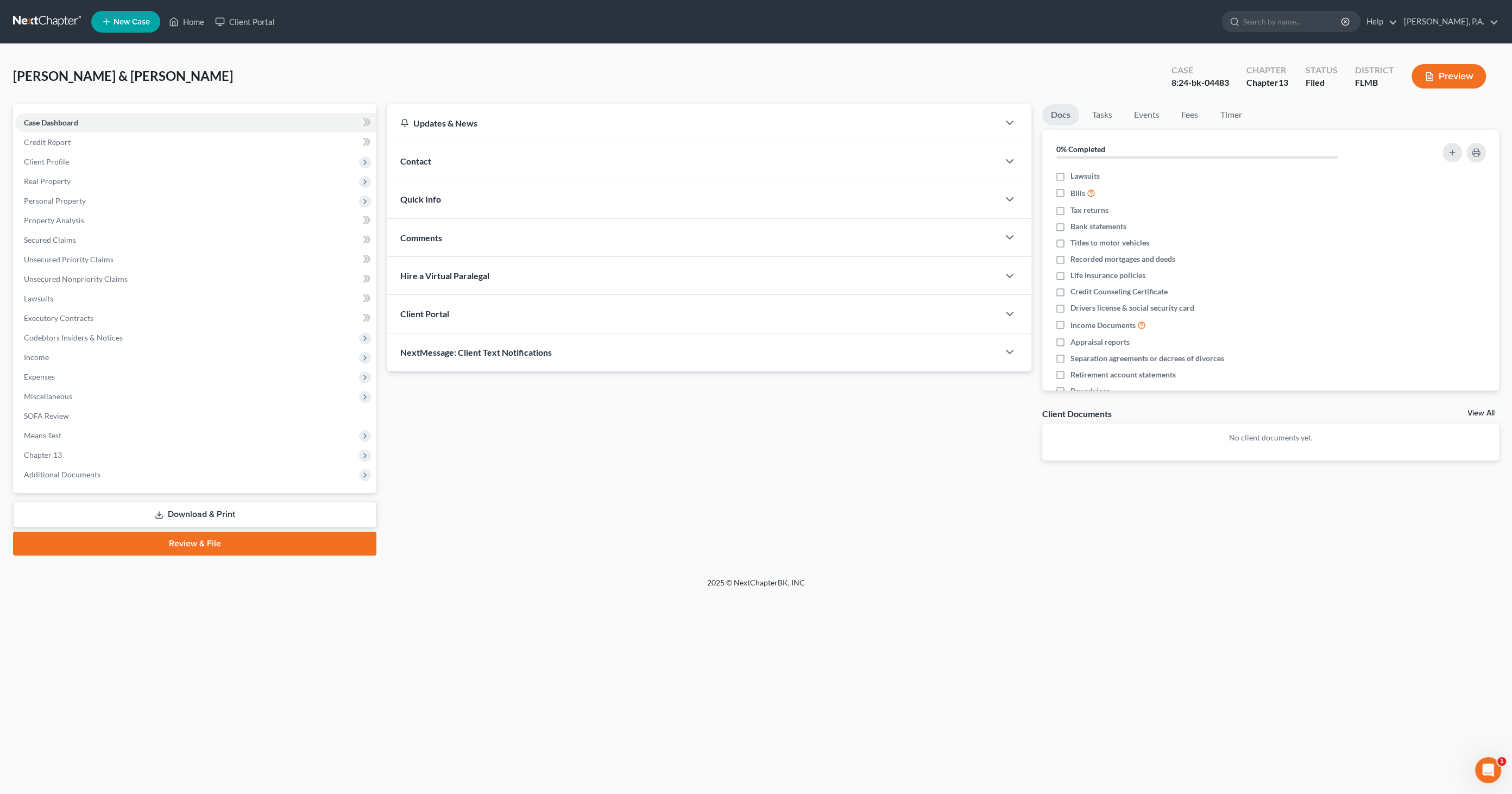
click at [687, 697] on div "Home New Case Client Portal [PERSON_NAME], P.A. [EMAIL_ADDRESS][DOMAIN_NAME] My…" at bounding box center [756, 397] width 1512 height 794
click at [195, 20] on link "Home" at bounding box center [186, 22] width 46 height 20
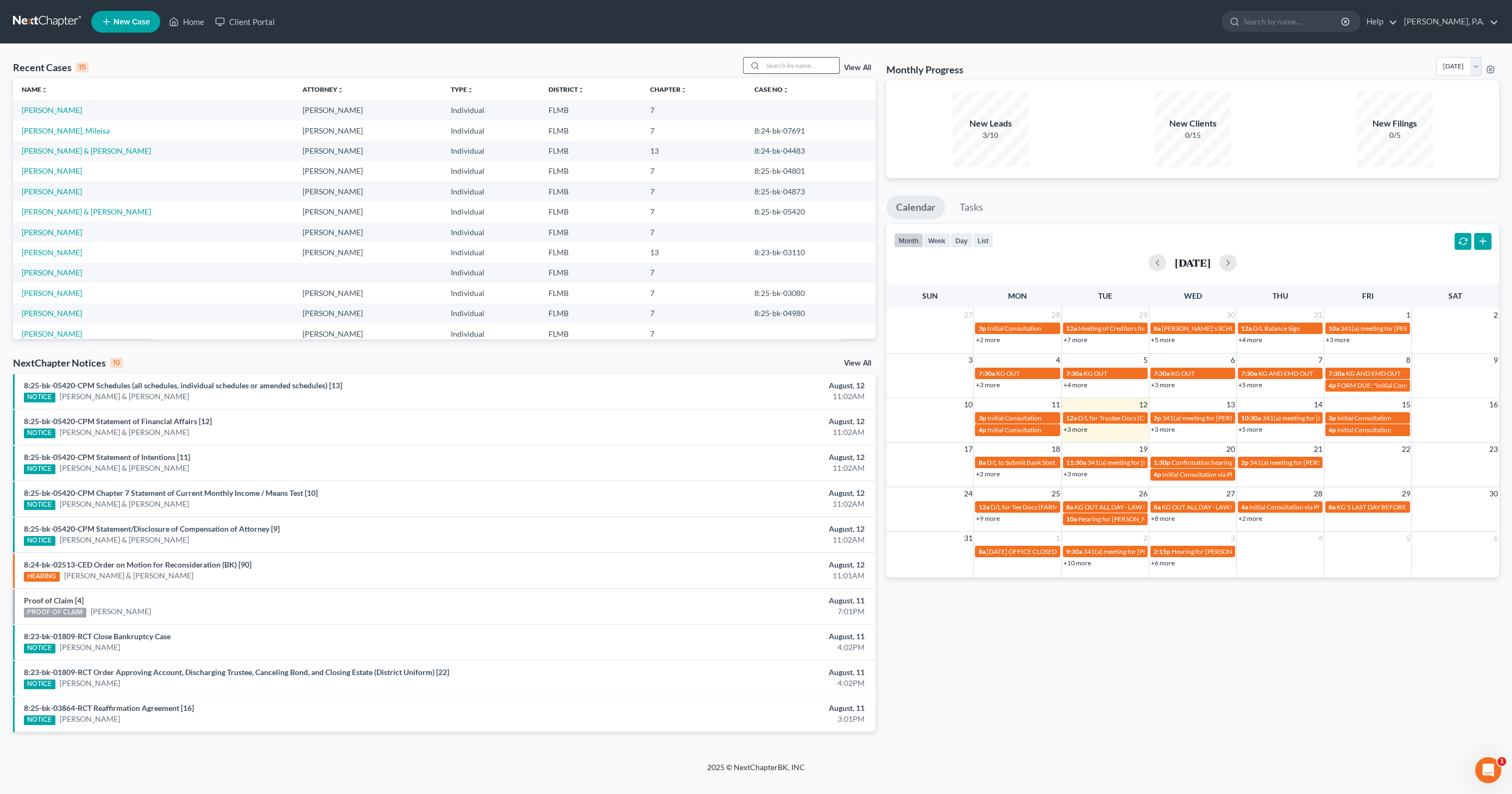
click at [812, 64] on input "search" at bounding box center [800, 65] width 76 height 16
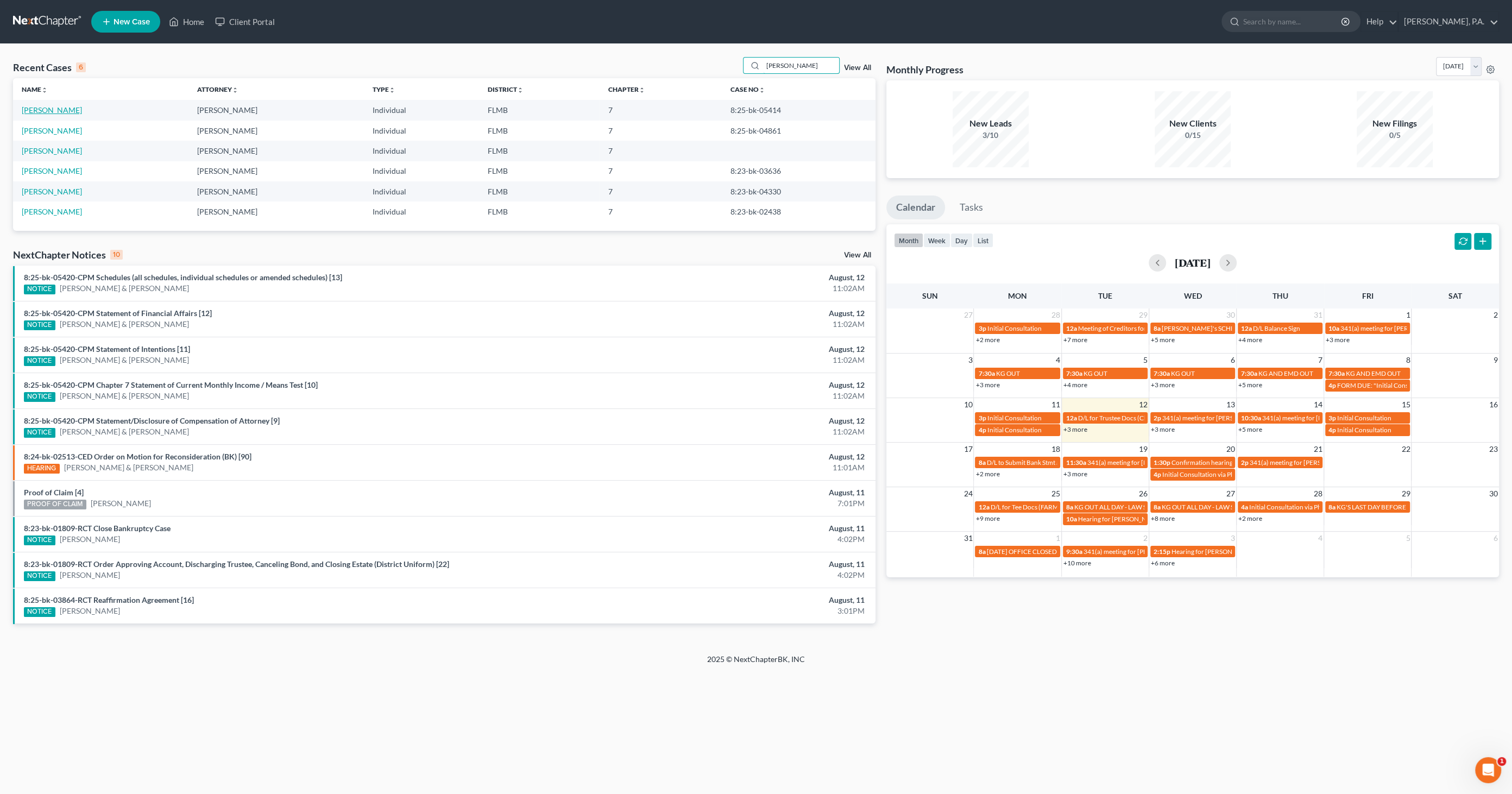
type input "[PERSON_NAME]"
click at [59, 113] on link "[PERSON_NAME]" at bounding box center [52, 110] width 60 height 9
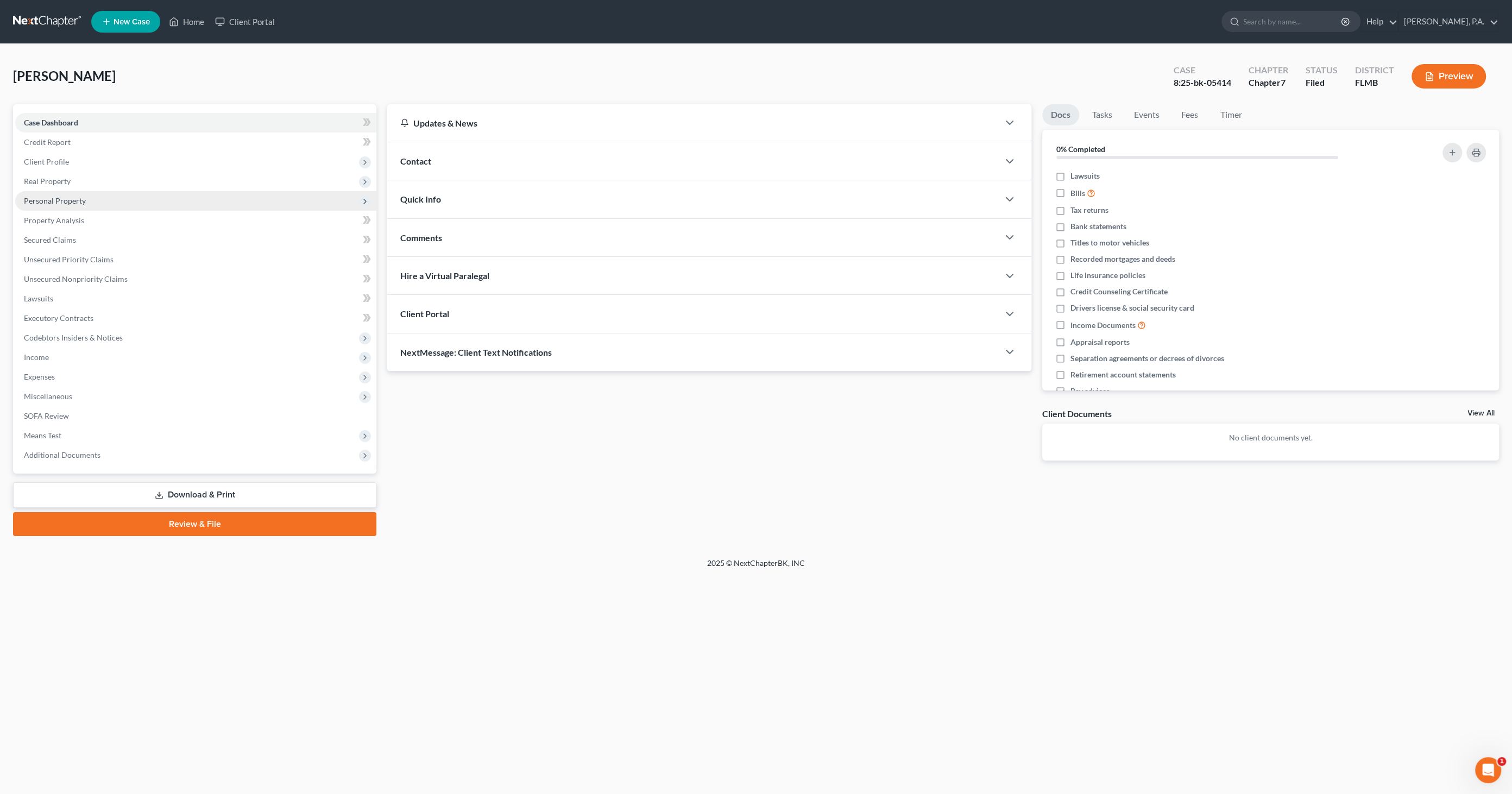
click at [68, 196] on span "Personal Property" at bounding box center [55, 201] width 62 height 9
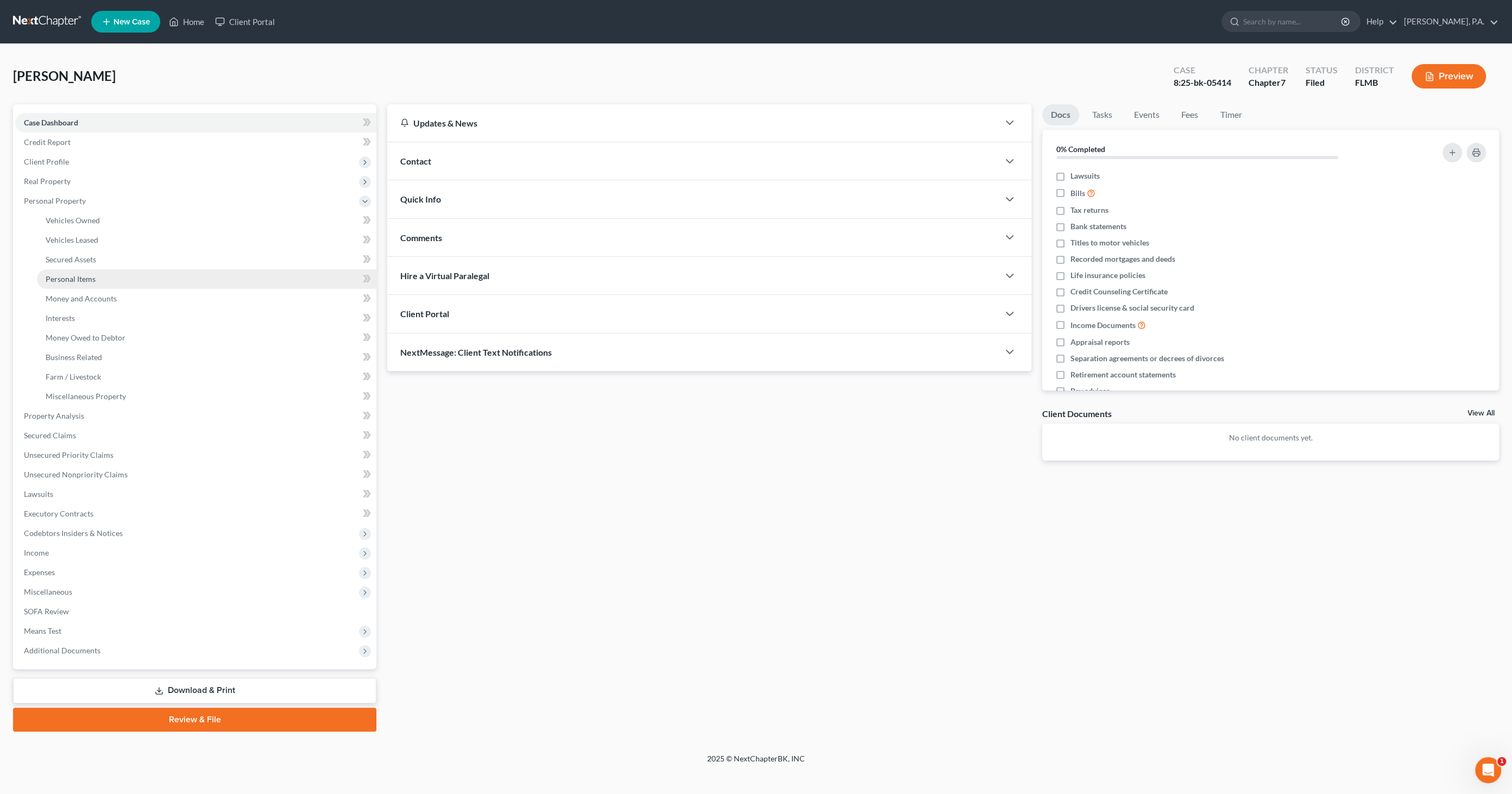
click at [97, 275] on link "Personal Items" at bounding box center [207, 279] width 340 height 20
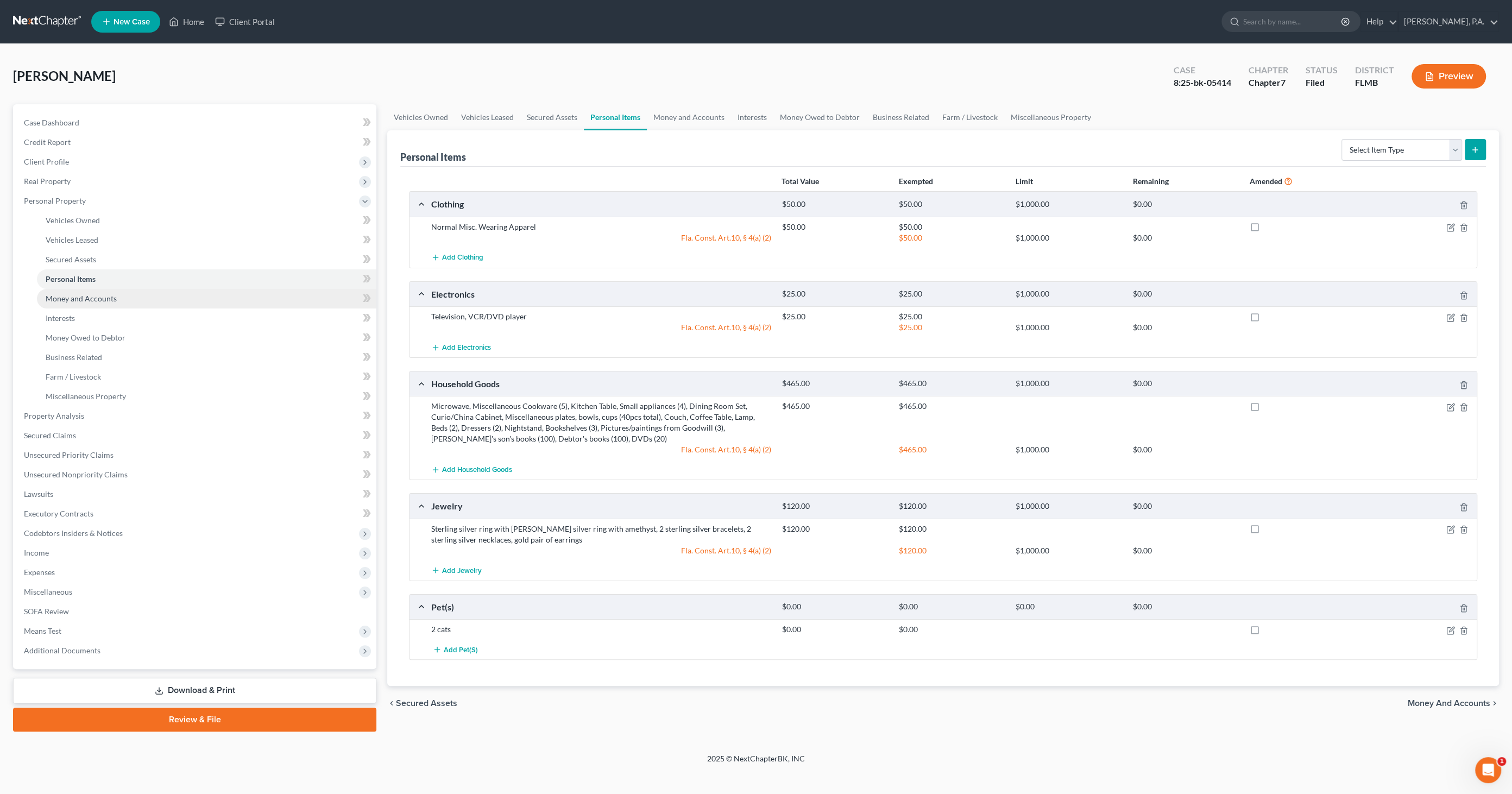
click at [103, 300] on span "Money and Accounts" at bounding box center [81, 299] width 71 height 9
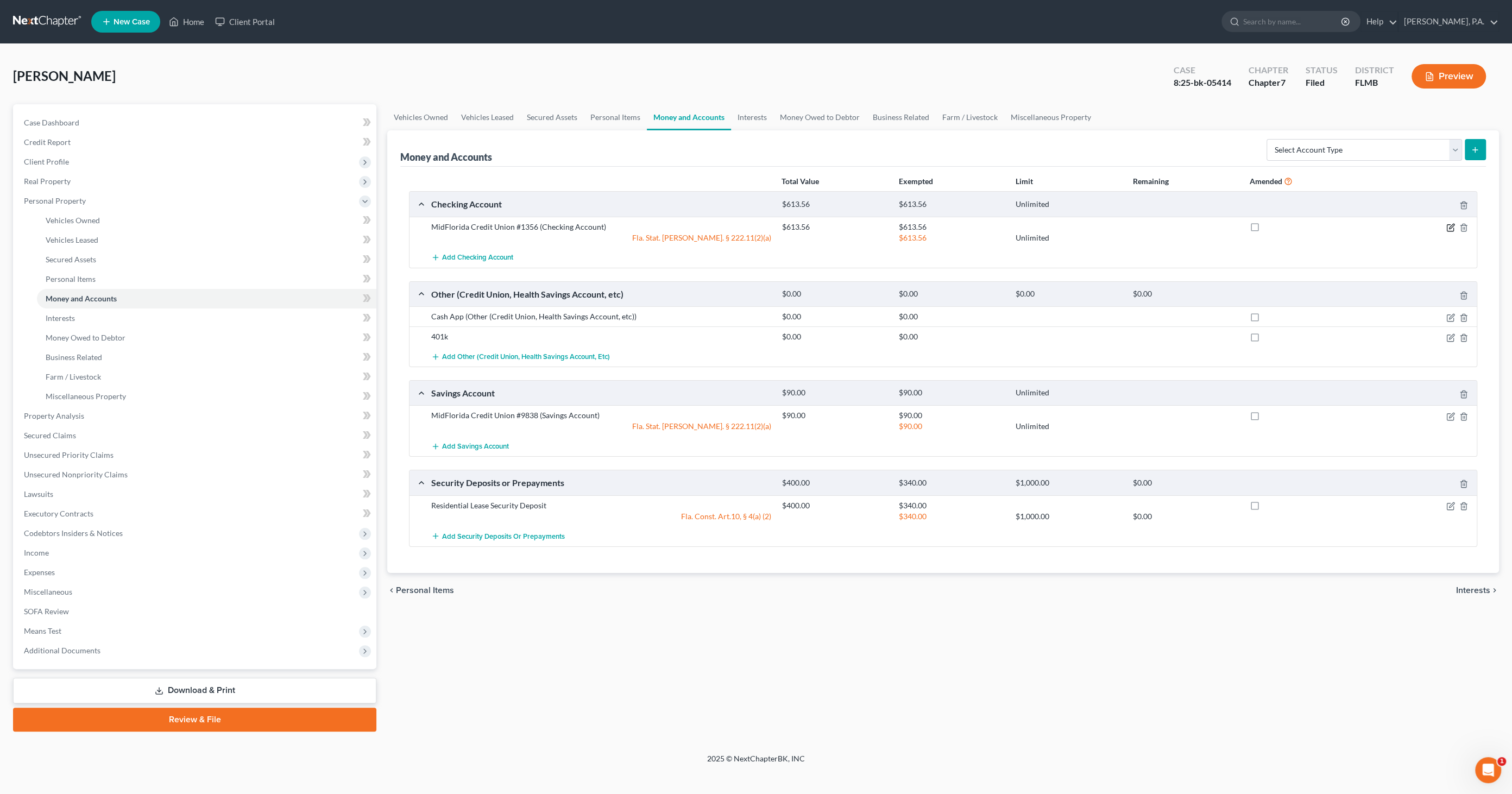
click at [1232, 224] on icon "button" at bounding box center [1450, 228] width 9 height 9
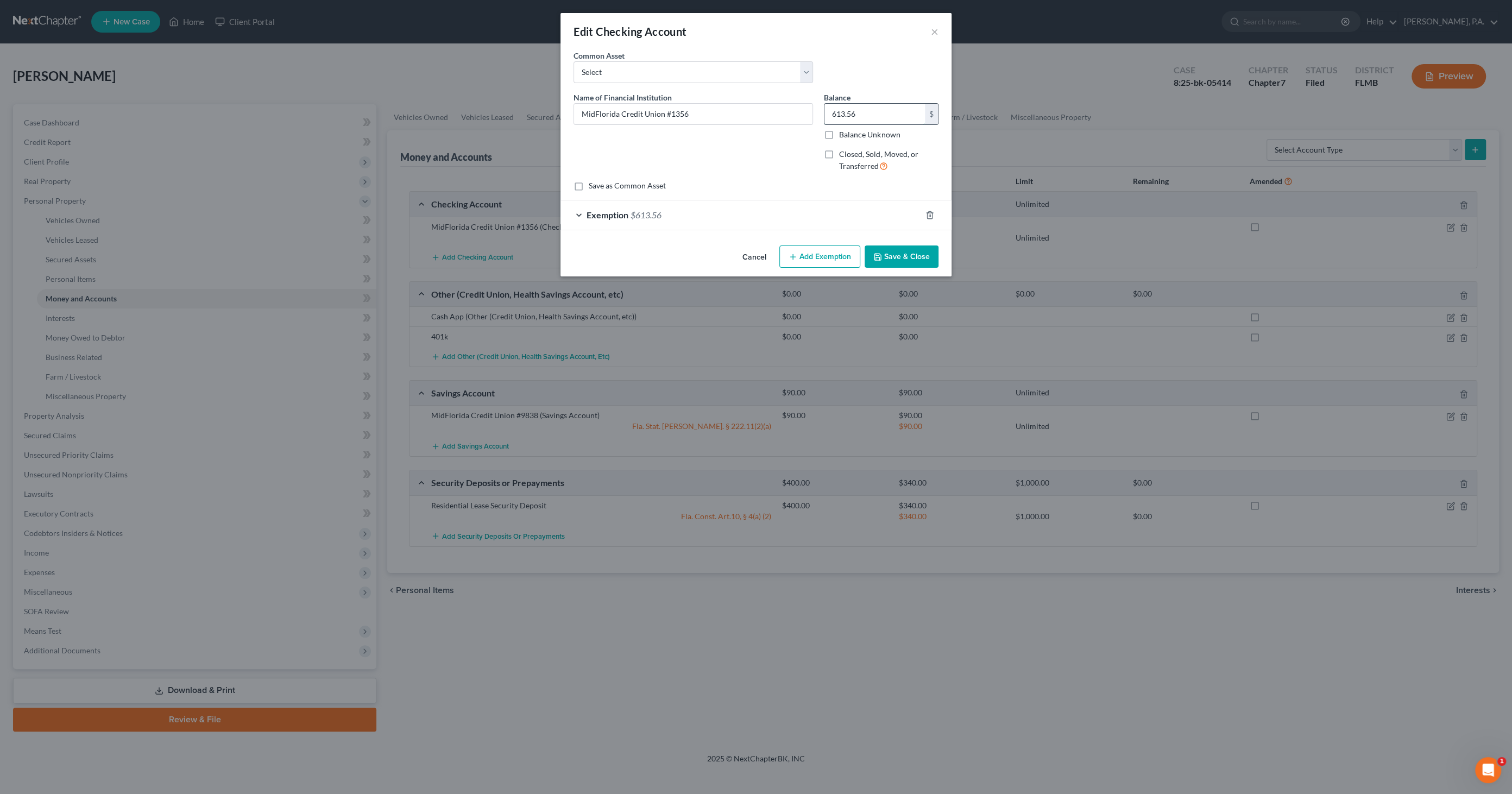
click at [881, 112] on input "613.56" at bounding box center [875, 114] width 101 height 20
type input "603.24"
click at [669, 214] on div "Exemption $613.56" at bounding box center [741, 215] width 361 height 29
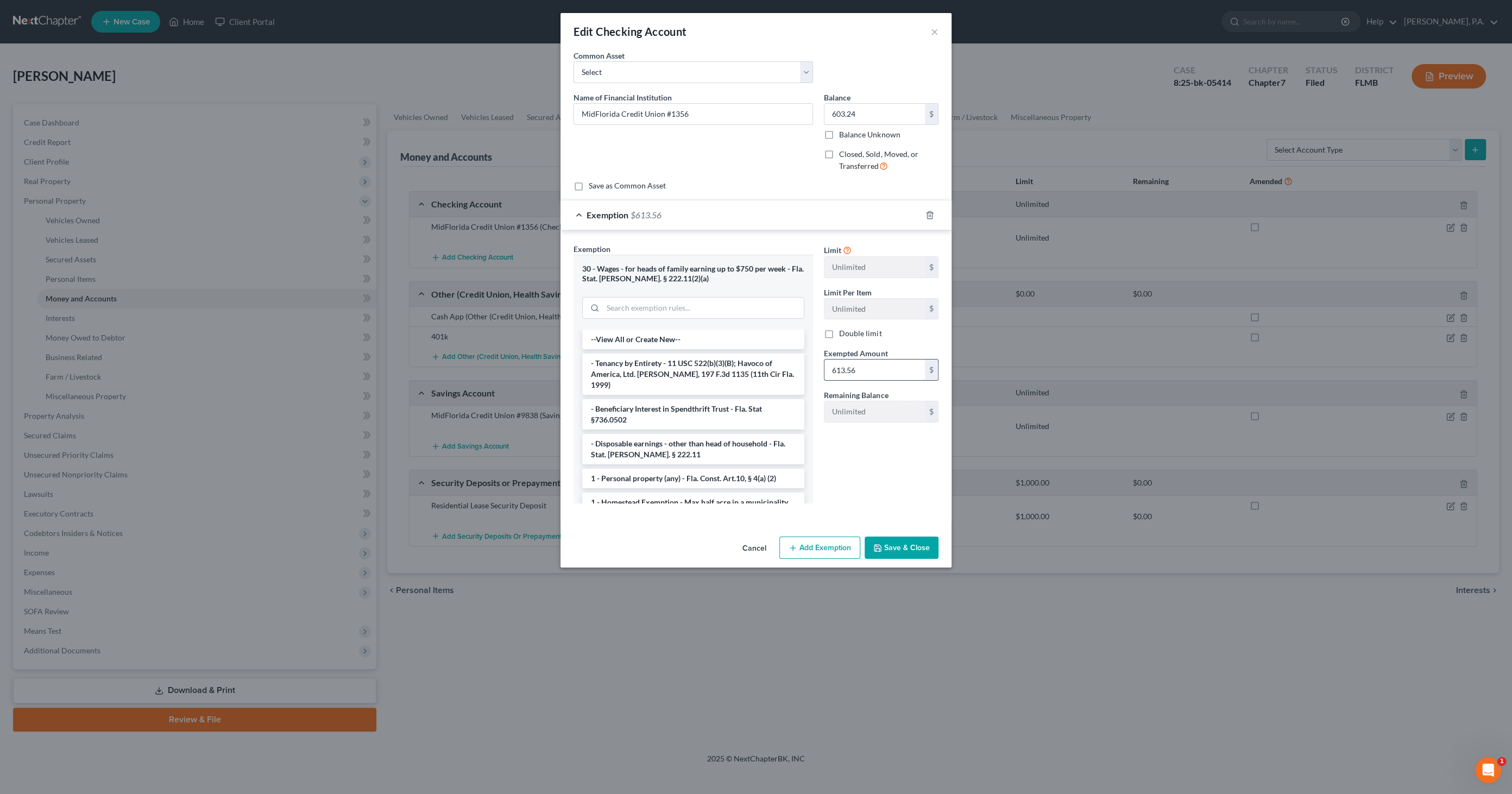
click at [872, 369] on input "613.56" at bounding box center [875, 369] width 101 height 20
type input "603.24"
click at [899, 547] on button "Save & Close" at bounding box center [901, 548] width 74 height 23
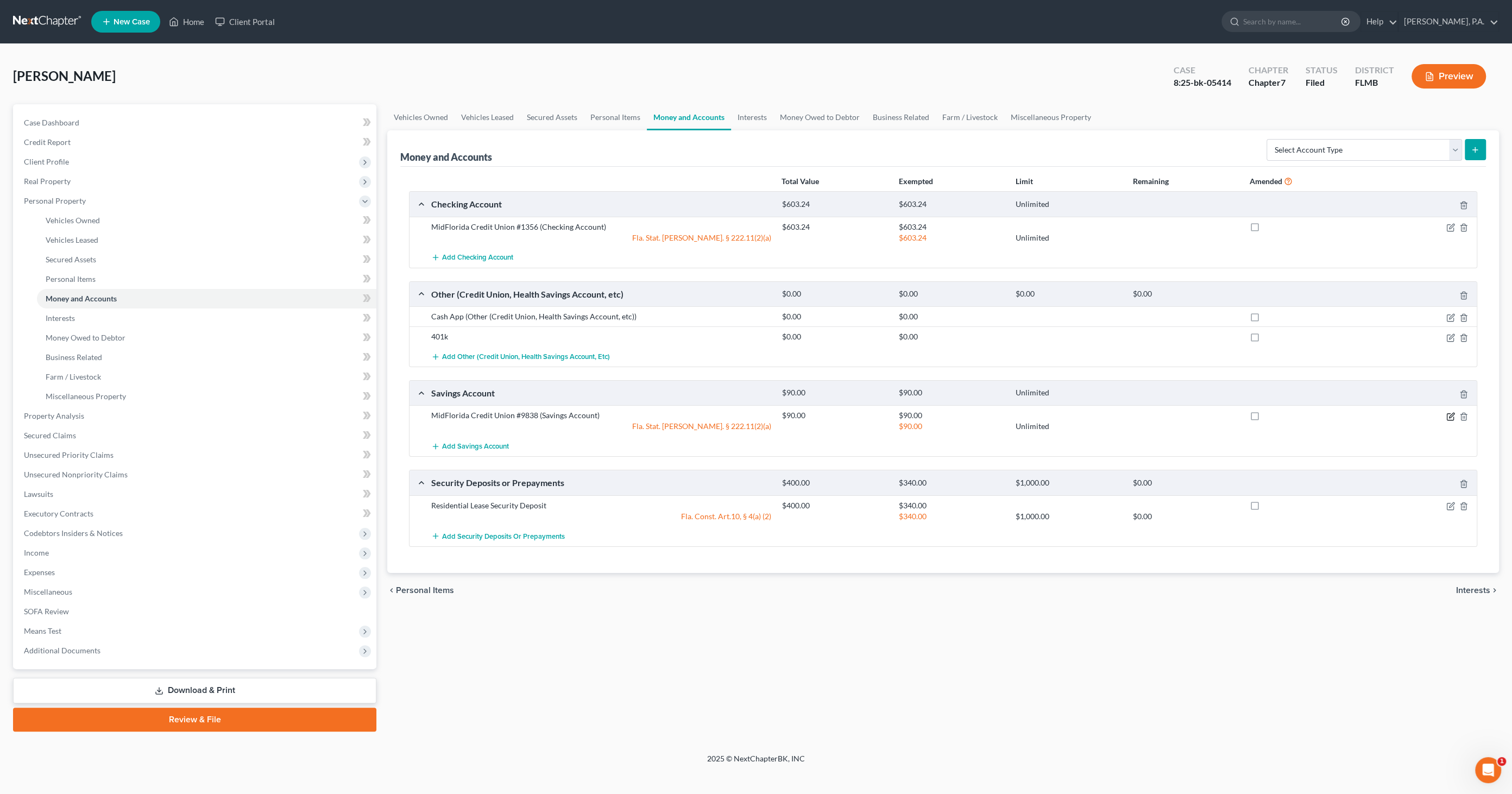
click at [1232, 413] on icon "button" at bounding box center [1450, 417] width 9 height 9
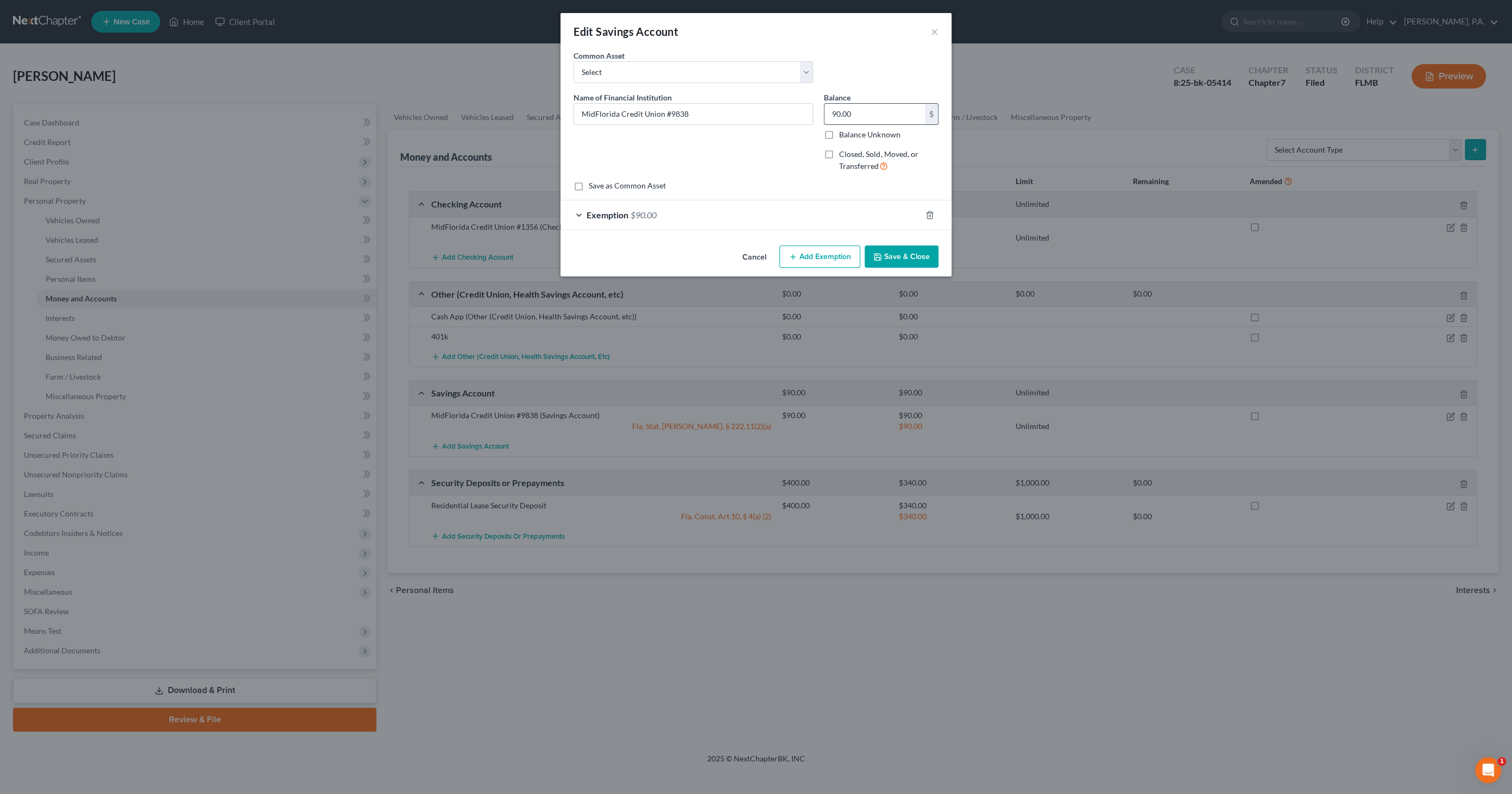
click at [868, 109] on input "90.00" at bounding box center [875, 114] width 101 height 20
type input "85.00"
click at [645, 214] on span "$90.00" at bounding box center [643, 215] width 26 height 11
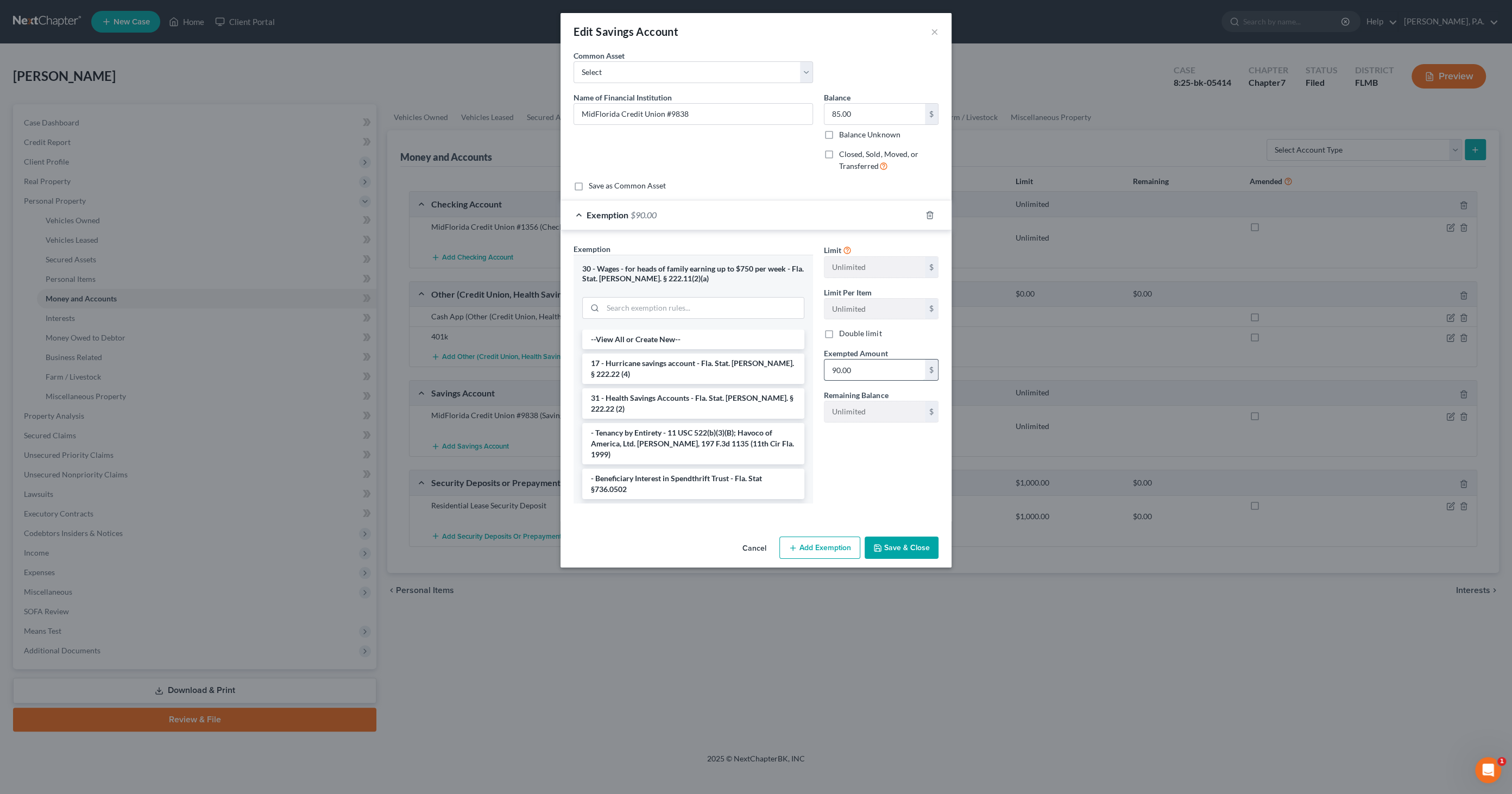
click at [868, 369] on input "90.00" at bounding box center [875, 369] width 101 height 20
type input "85.00"
click at [917, 553] on button "Save & Close" at bounding box center [901, 548] width 74 height 23
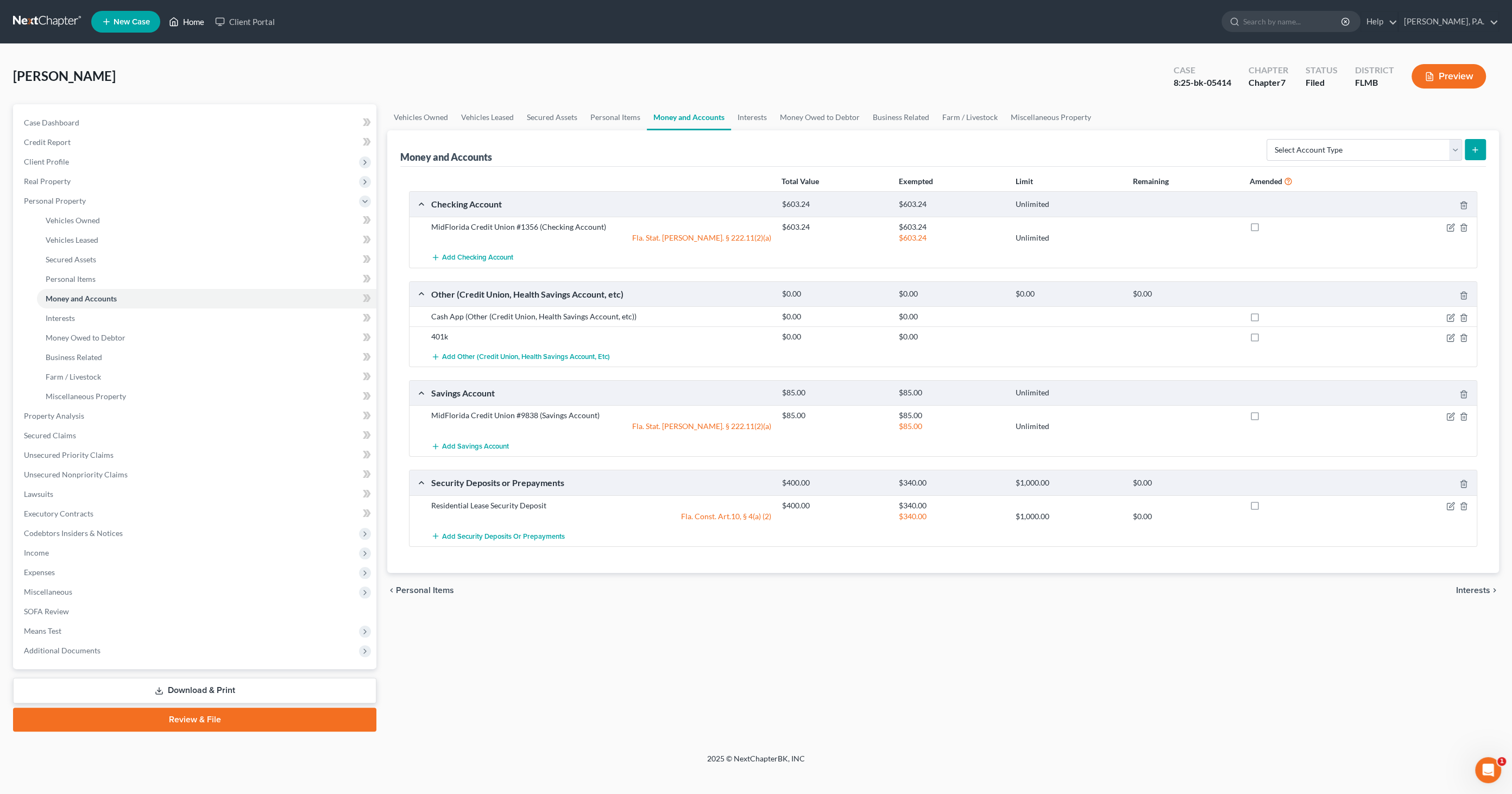
click at [201, 25] on link "Home" at bounding box center [186, 22] width 46 height 20
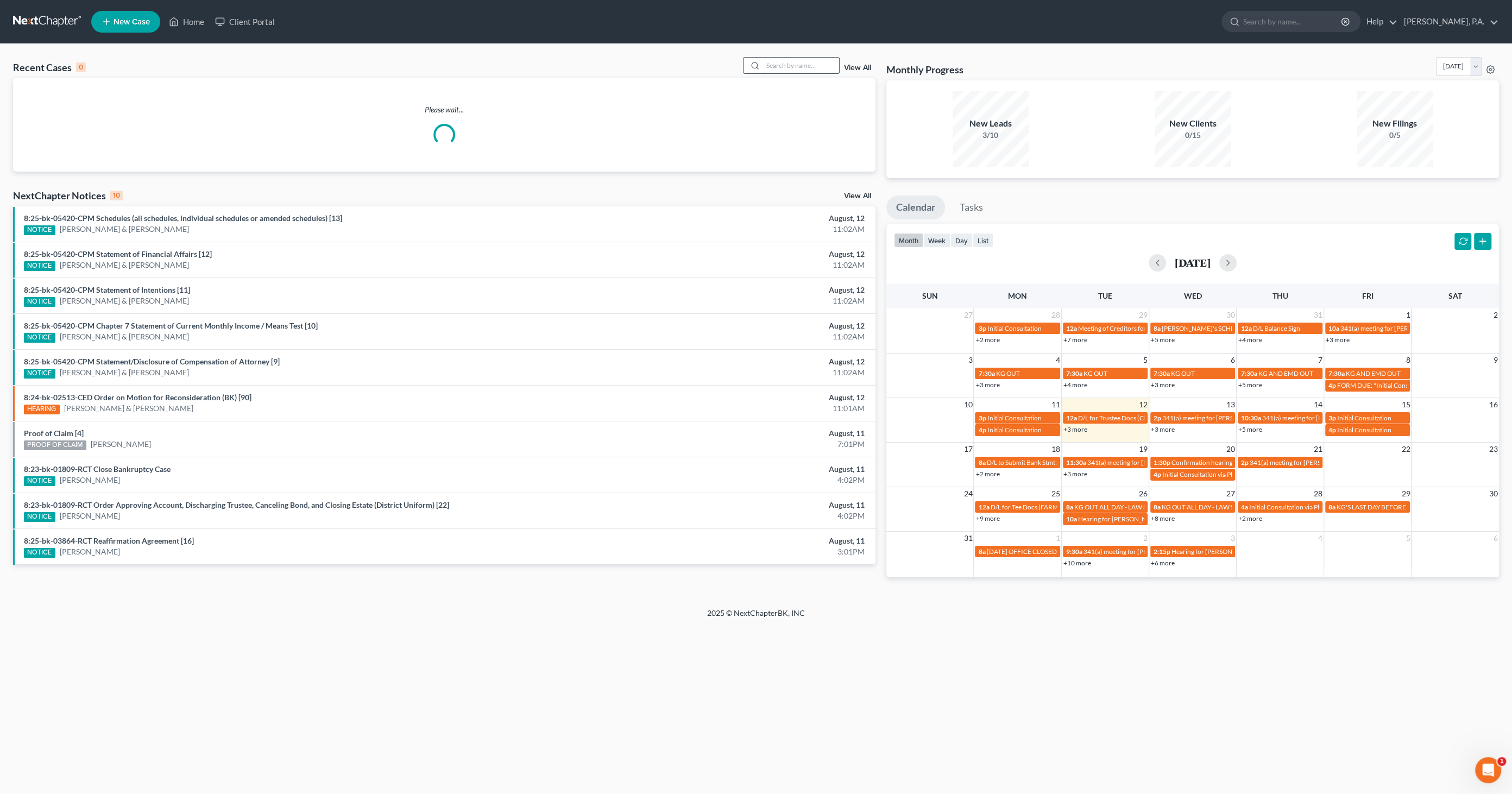
click at [779, 59] on input "search" at bounding box center [800, 65] width 76 height 16
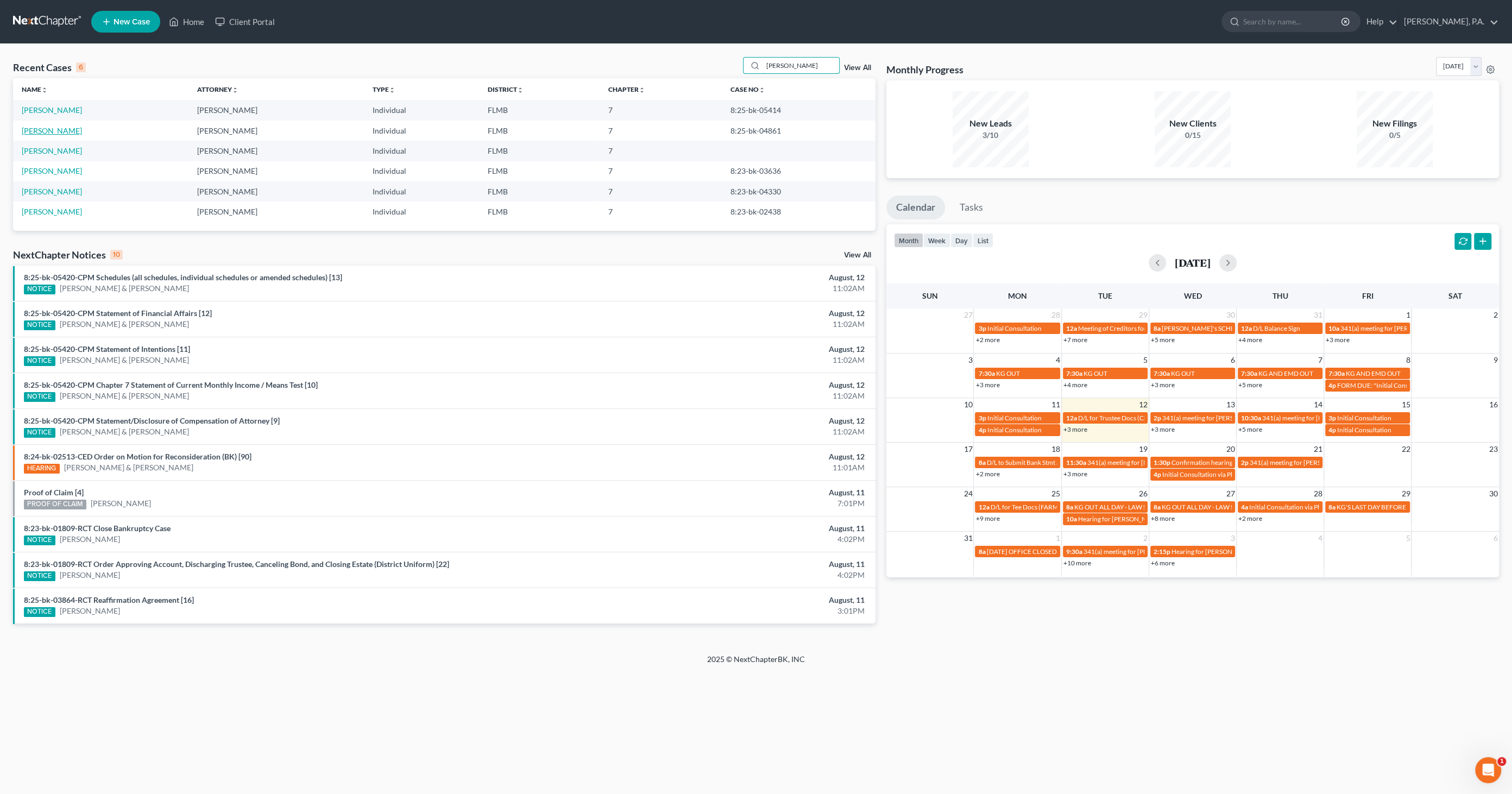
type input "[PERSON_NAME]"
click at [44, 127] on link "[PERSON_NAME]" at bounding box center [52, 131] width 60 height 9
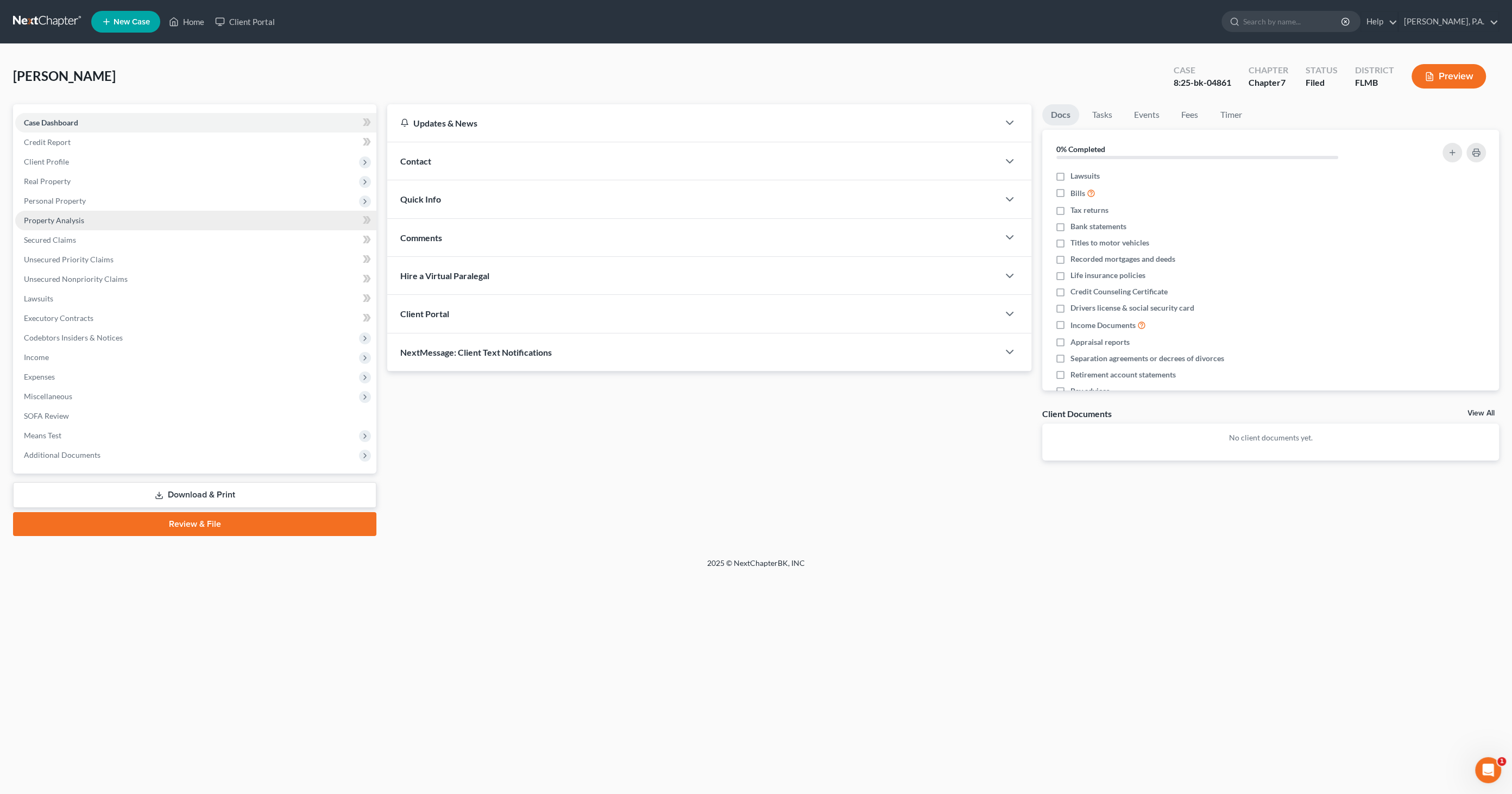
click at [59, 220] on span "Property Analysis" at bounding box center [54, 220] width 60 height 9
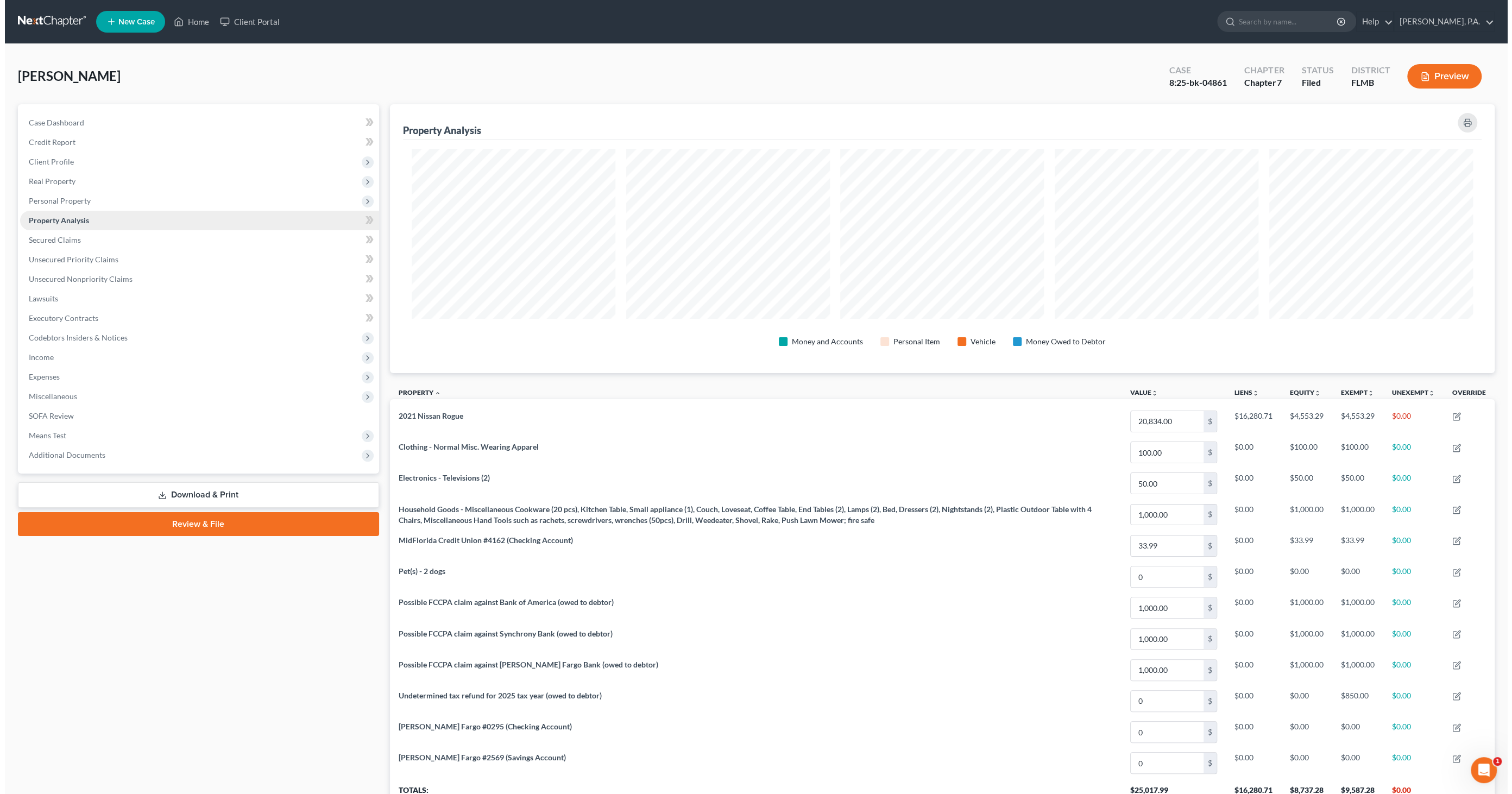
scroll to position [268, 1105]
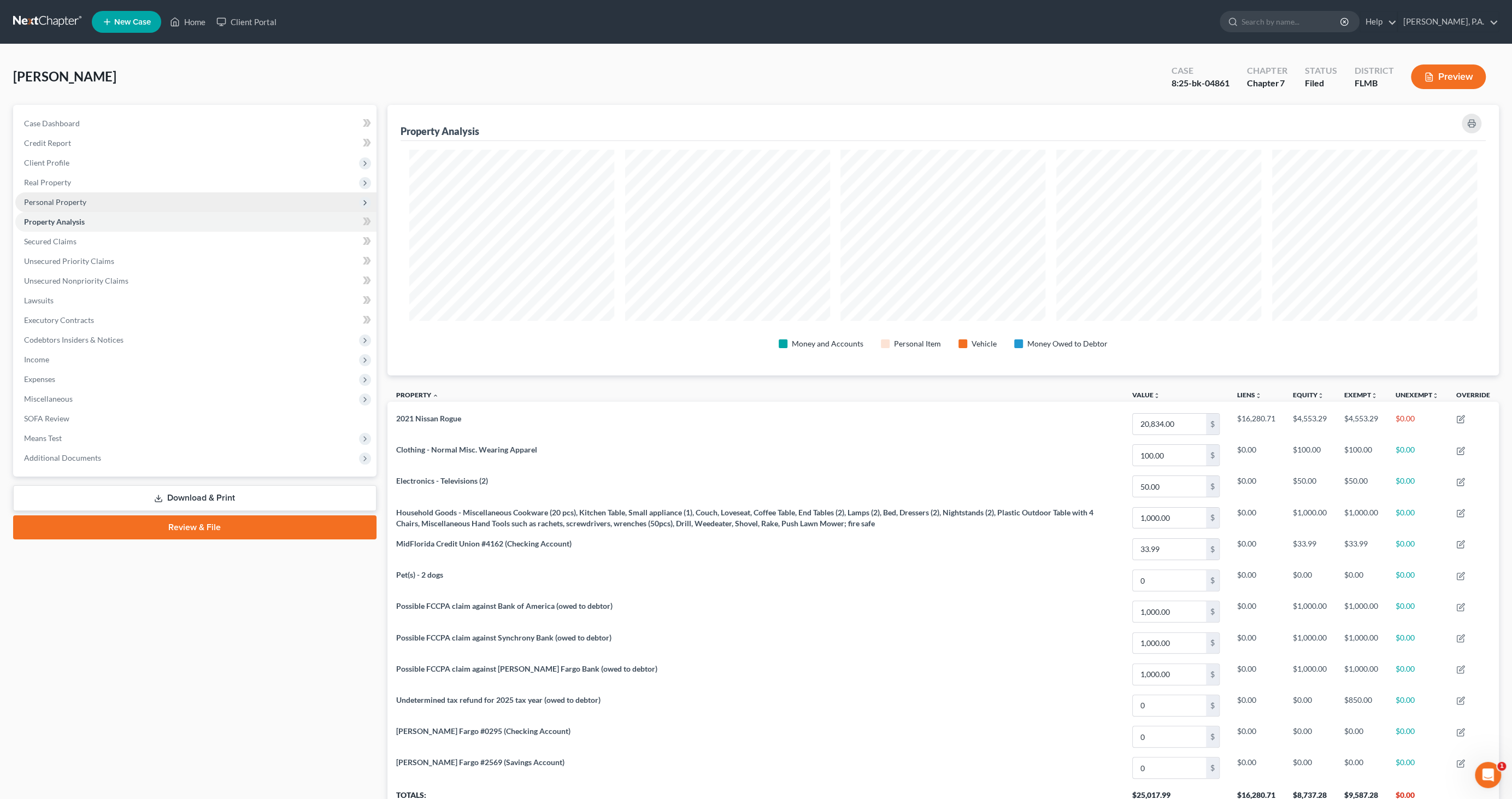
click at [64, 201] on span "Personal Property" at bounding box center [55, 202] width 62 height 9
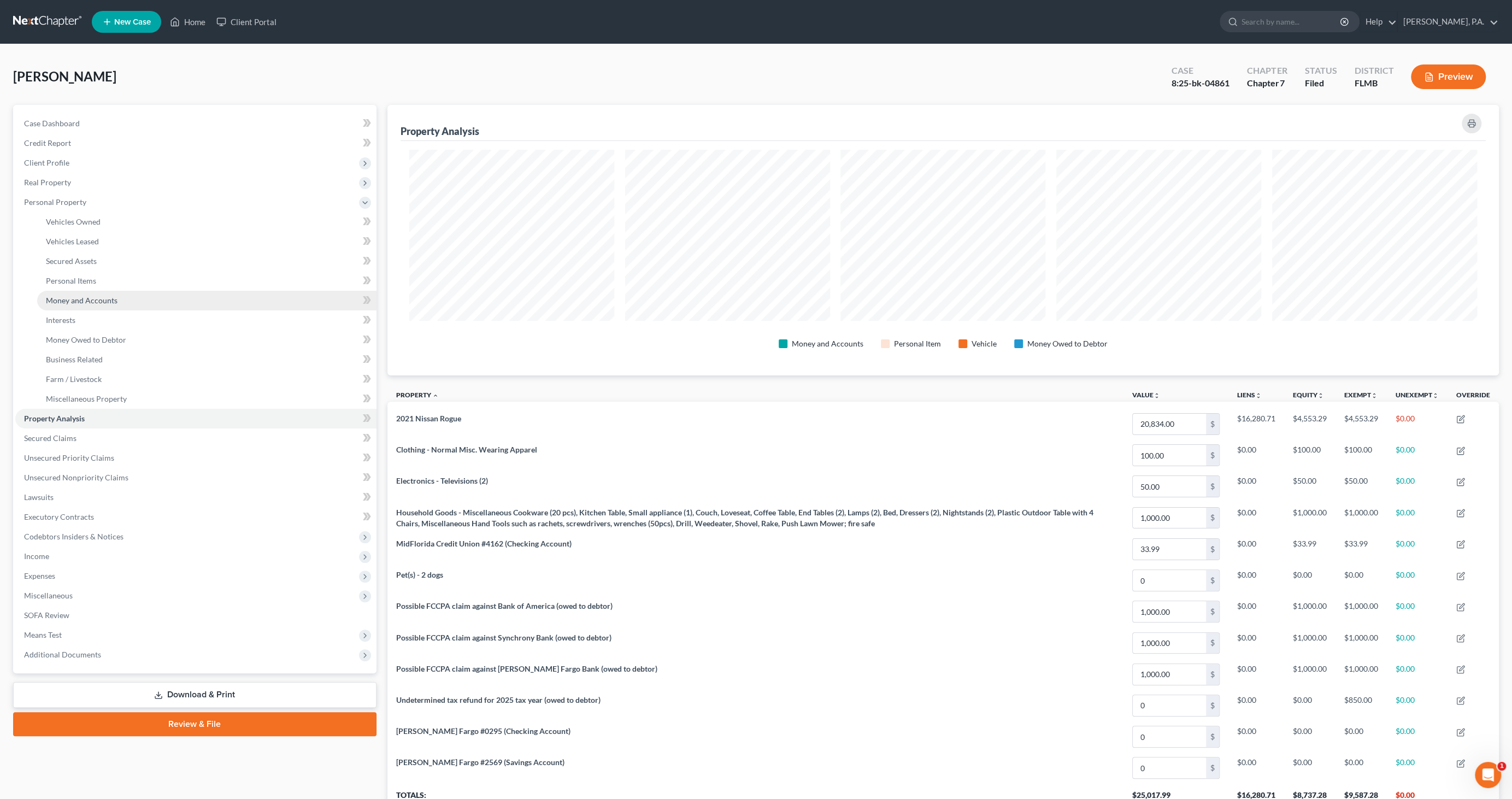
click at [76, 304] on link "Money and Accounts" at bounding box center [206, 300] width 340 height 20
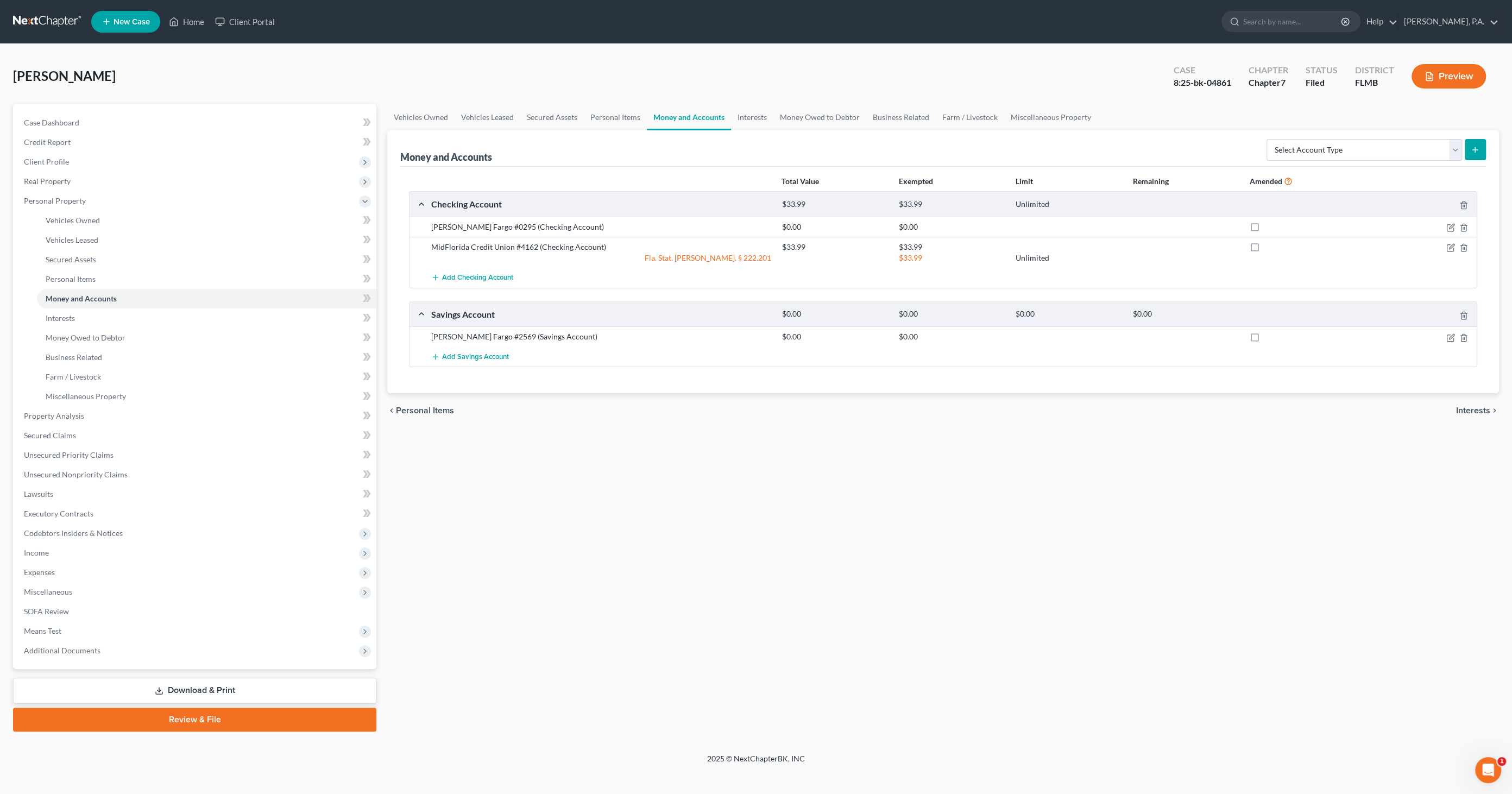
click at [1232, 73] on button "Preview" at bounding box center [1448, 76] width 74 height 25
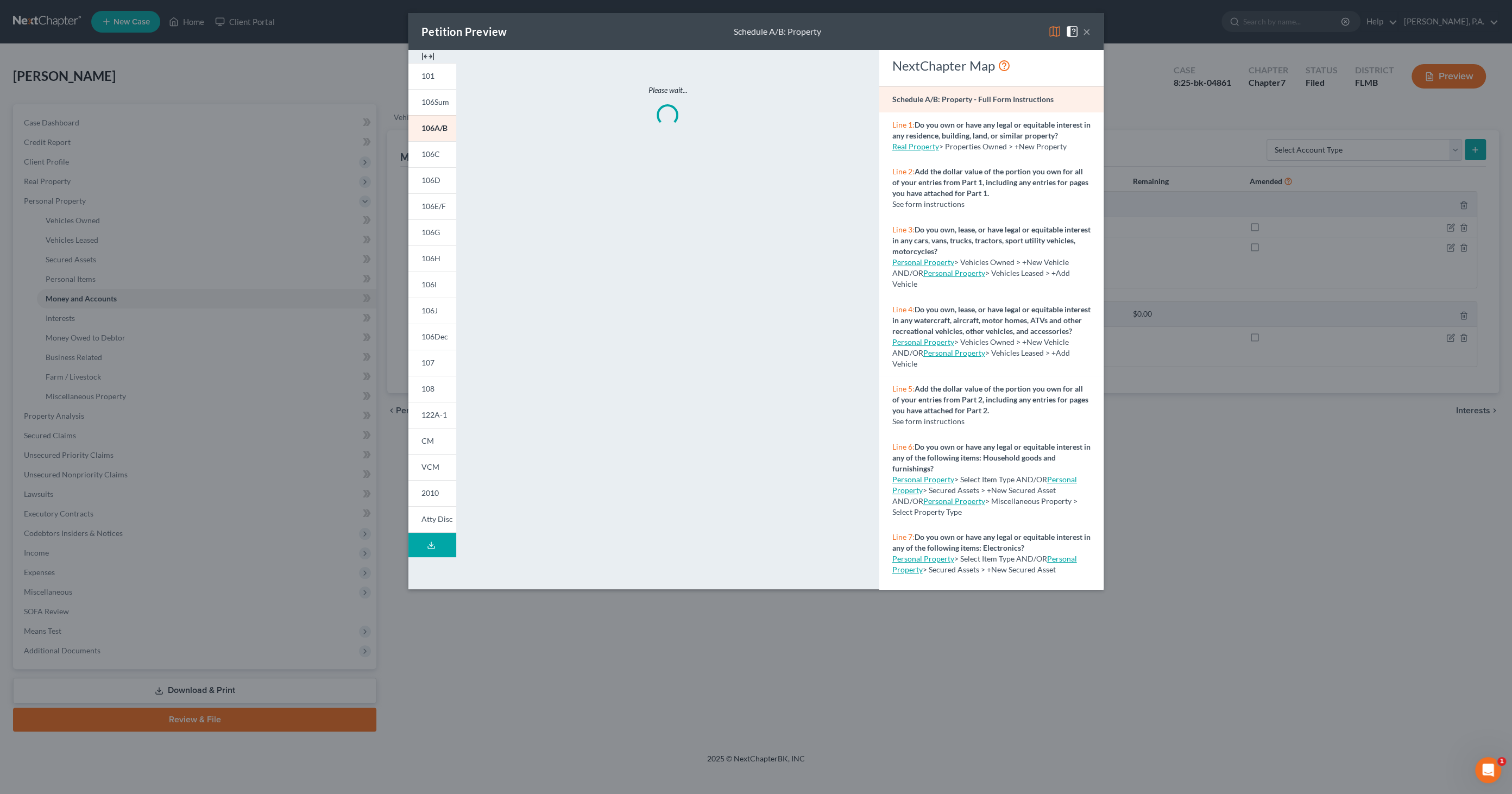
click at [426, 53] on img at bounding box center [428, 56] width 13 height 13
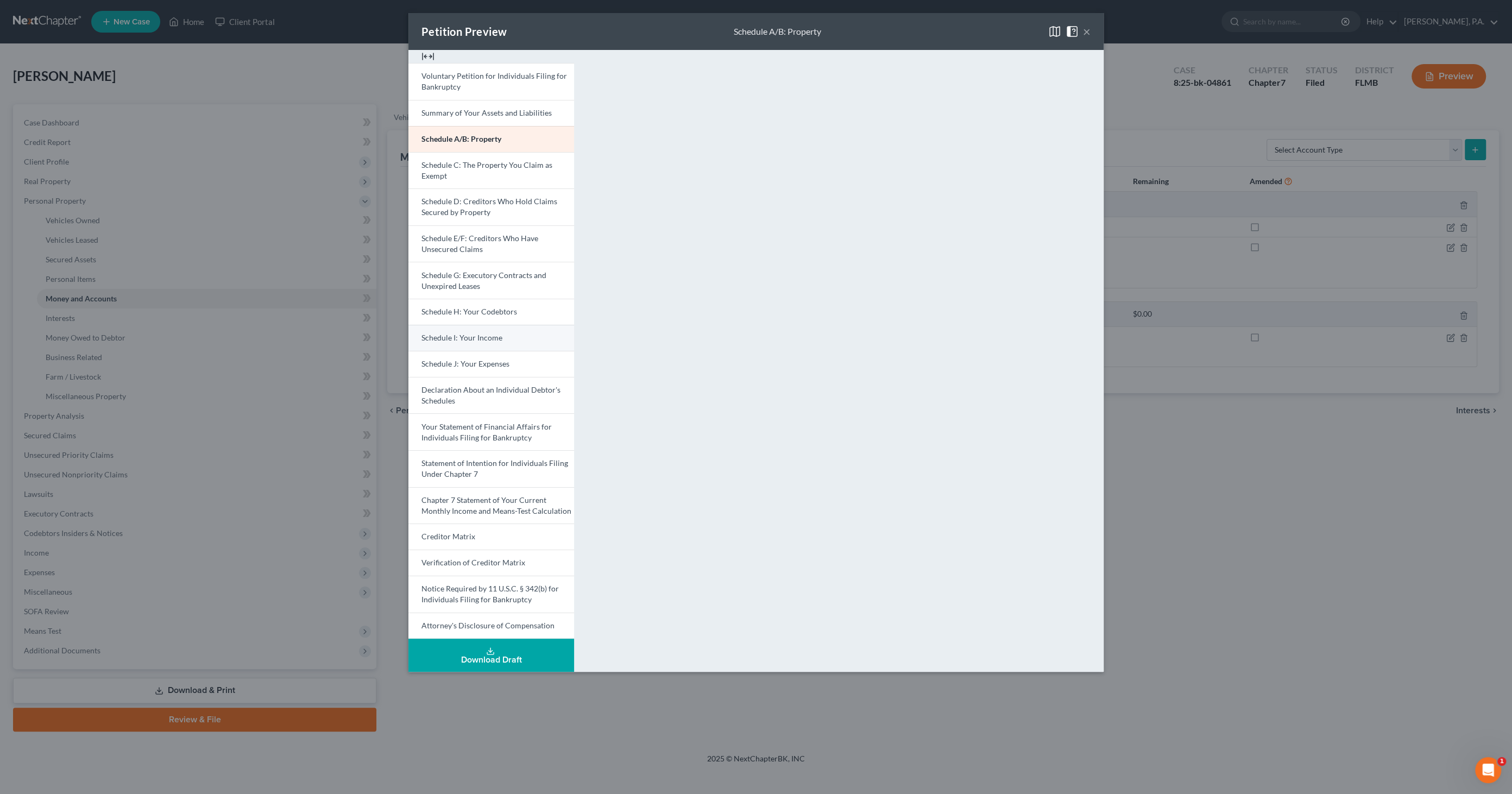
drag, startPoint x: 471, startPoint y: 344, endPoint x: 475, endPoint y: 334, distance: 10.8
click at [471, 344] on link "Schedule I: Your Income" at bounding box center [491, 338] width 165 height 26
click at [494, 209] on link "Schedule D: Creditors Who Hold Claims Secured by Property" at bounding box center [491, 207] width 165 height 37
click at [1088, 31] on button "×" at bounding box center [1087, 31] width 8 height 13
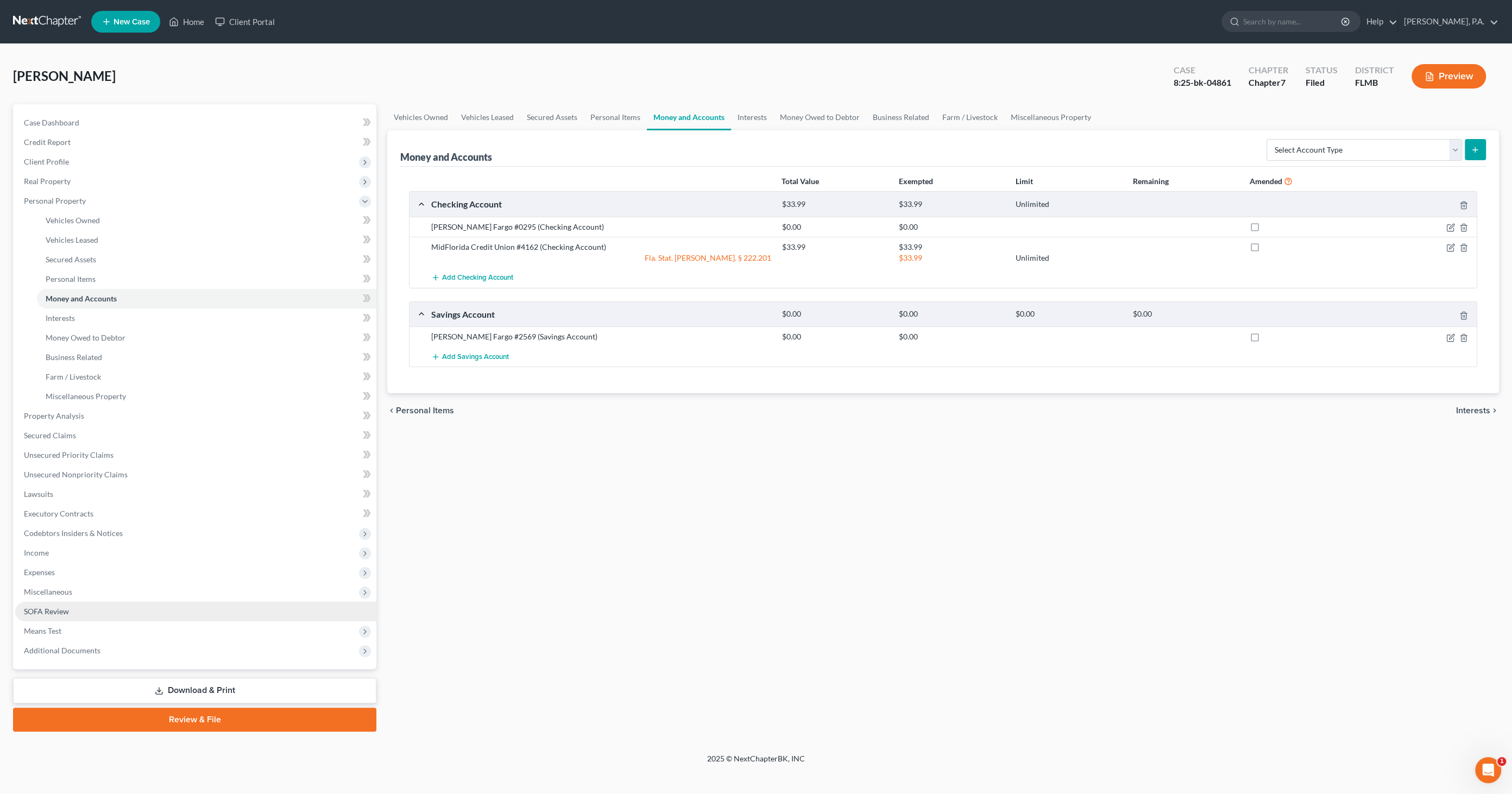
click at [50, 612] on span "SOFA Review" at bounding box center [47, 611] width 45 height 9
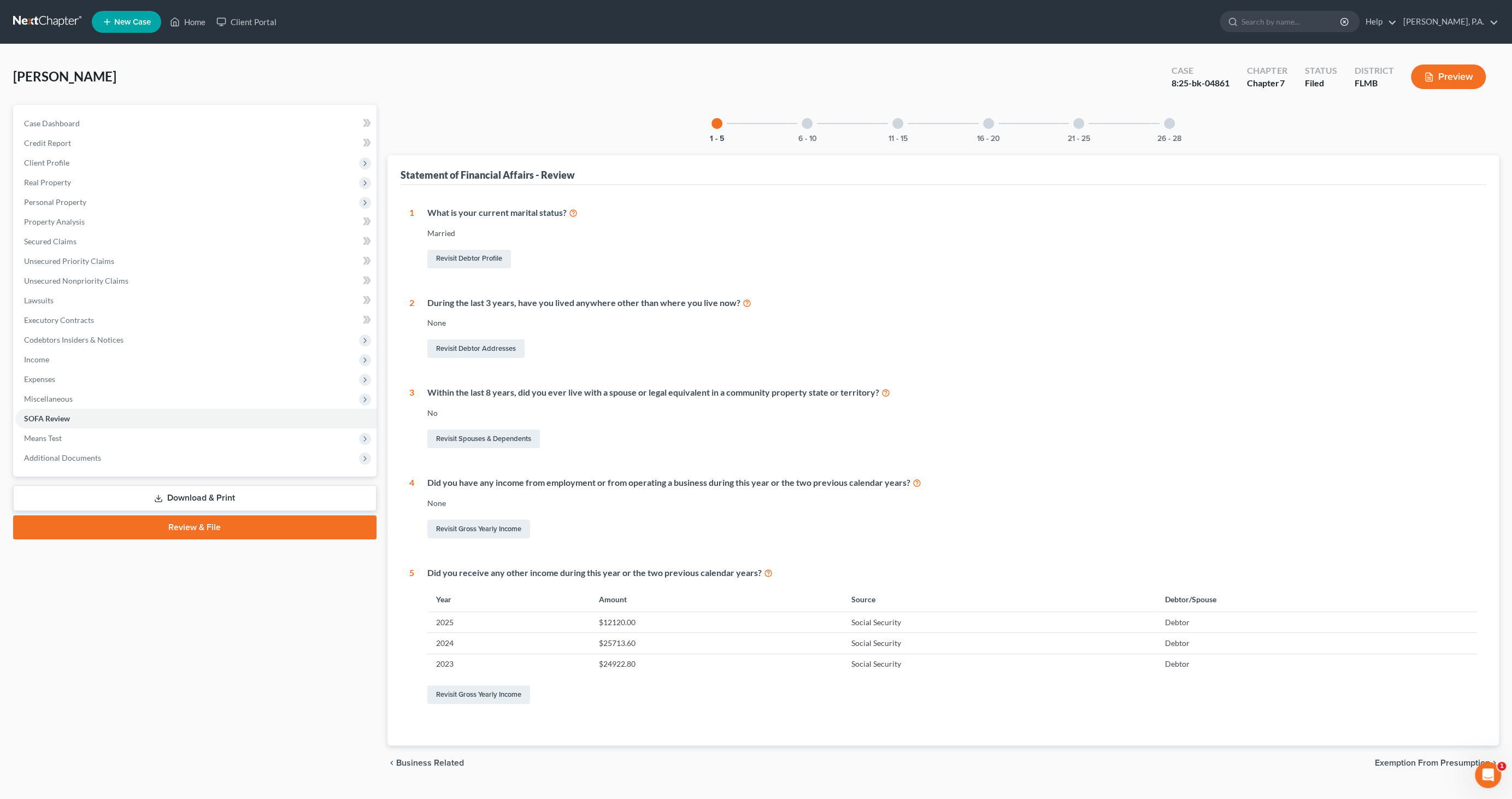
click at [805, 121] on div at bounding box center [807, 123] width 11 height 11
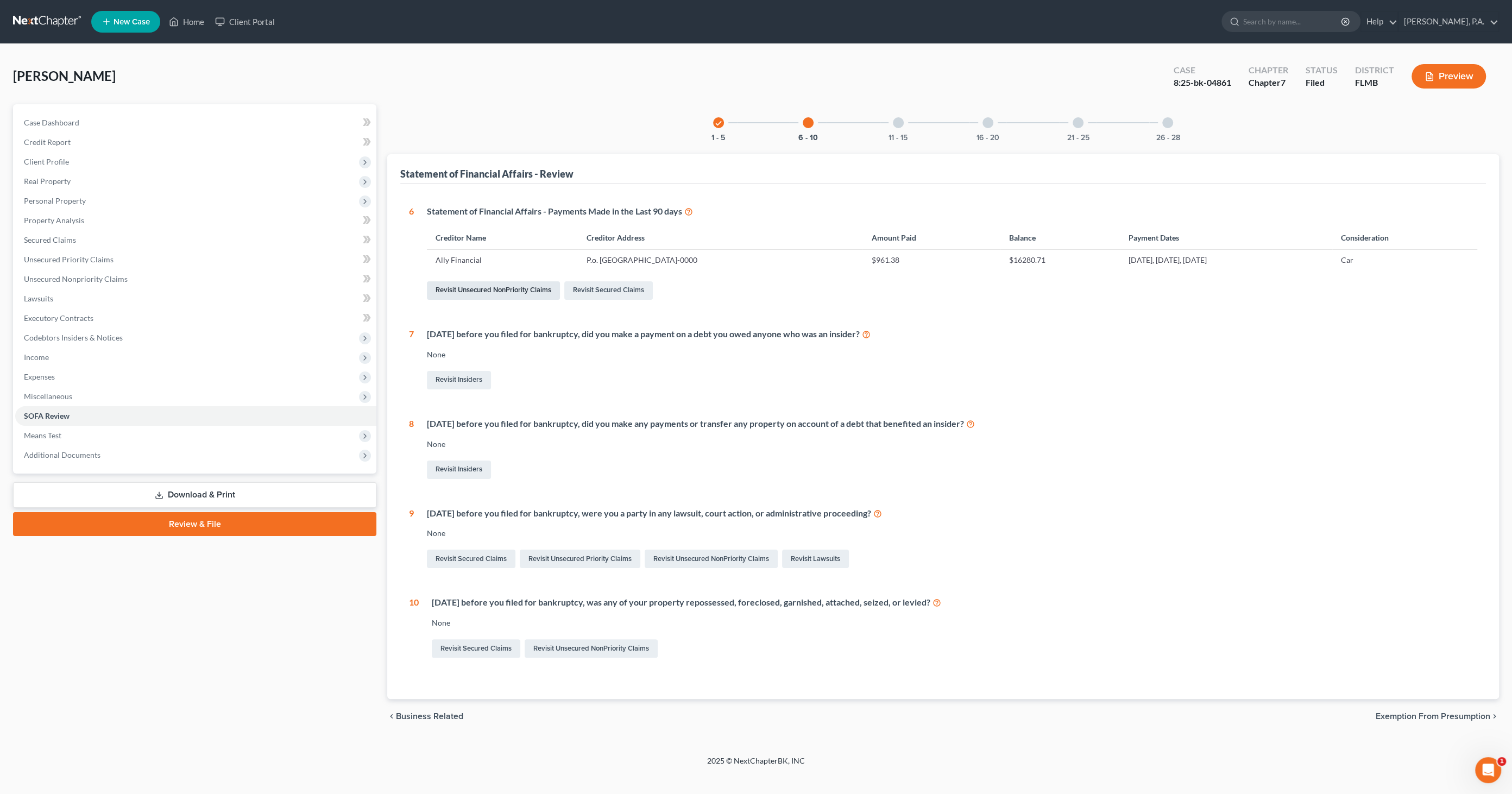
click at [506, 289] on link "Revisit Unsecured NonPriority Claims" at bounding box center [493, 290] width 133 height 19
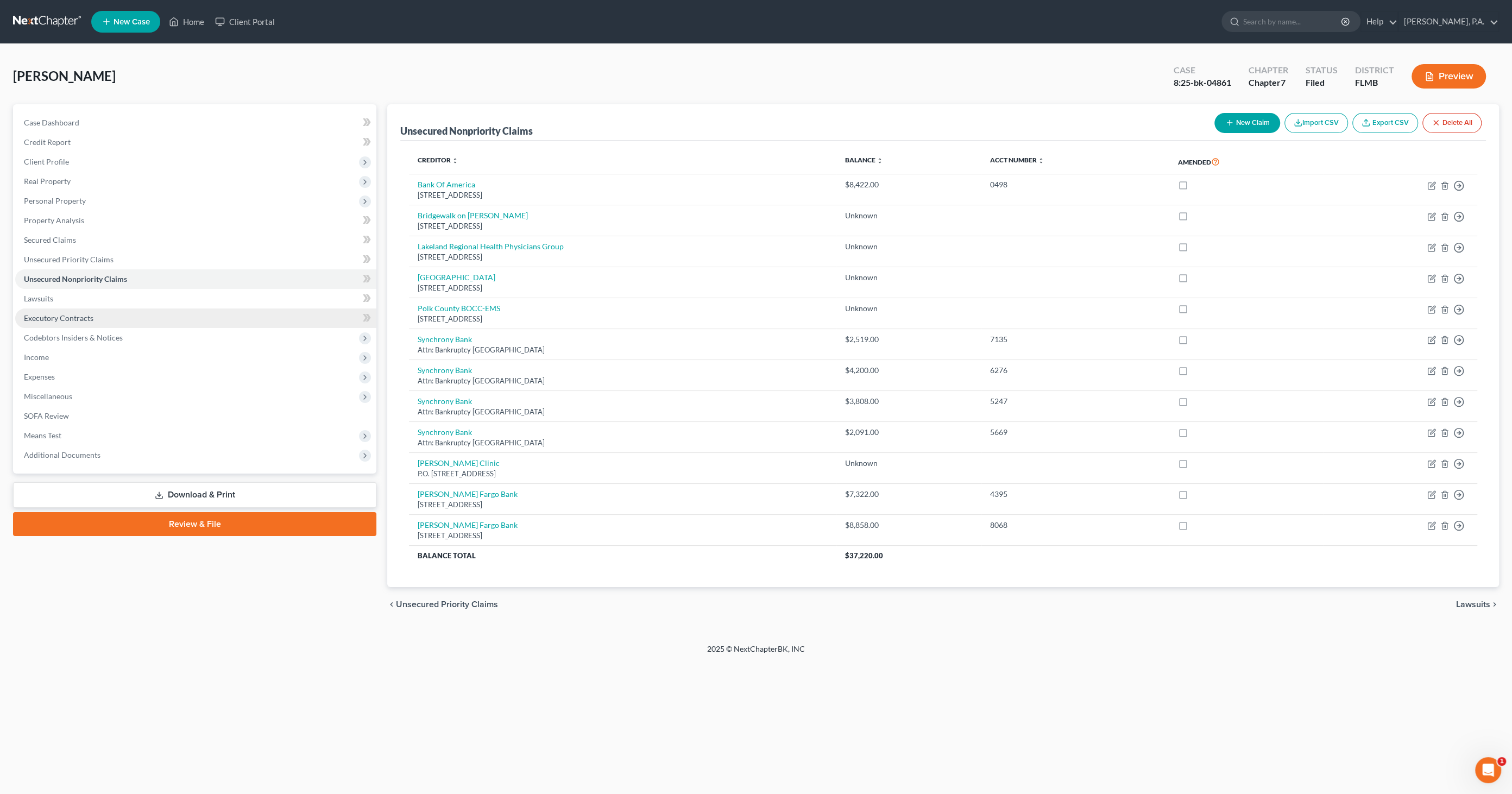
click at [81, 312] on link "Executory Contracts" at bounding box center [195, 318] width 361 height 20
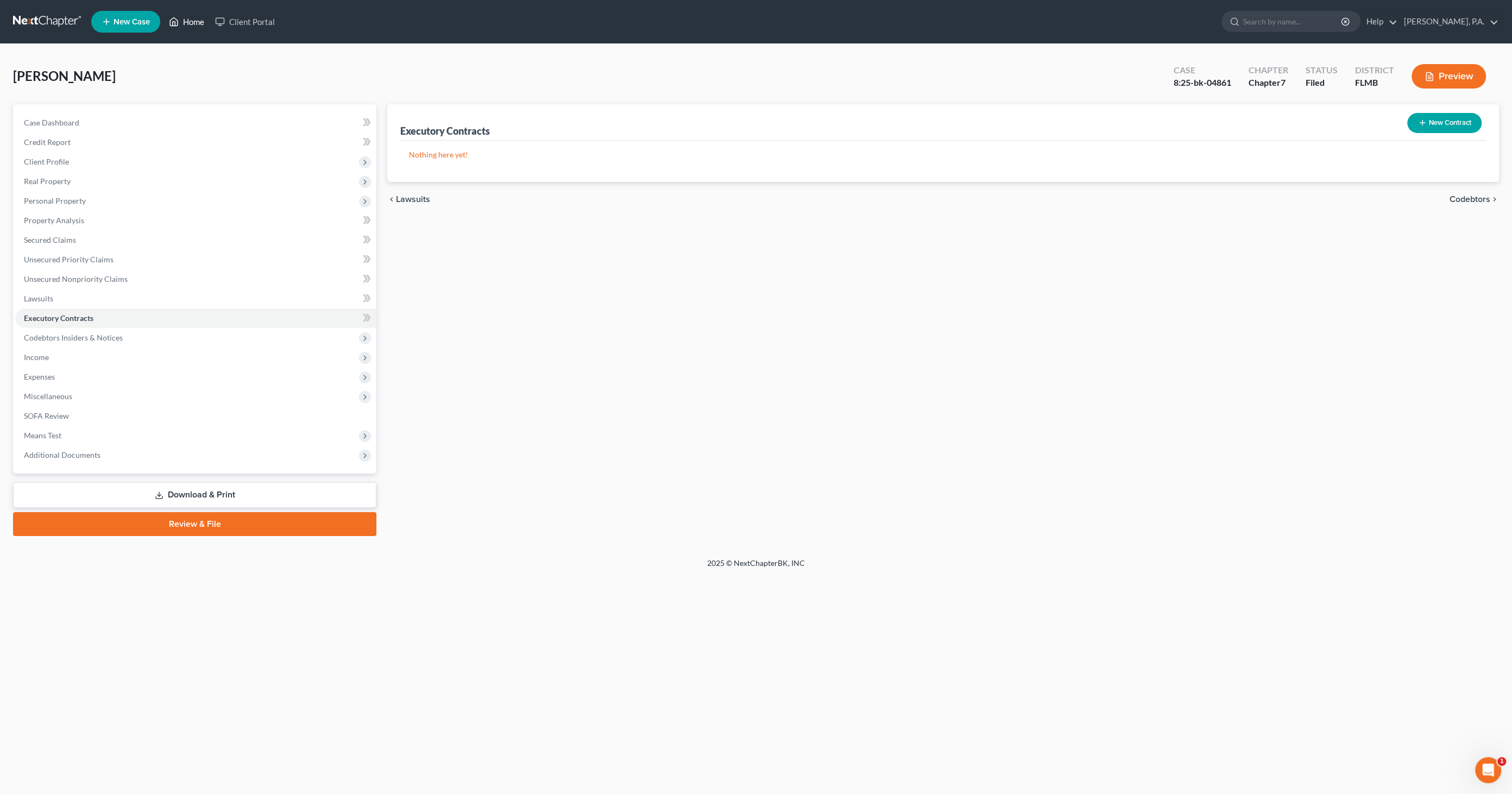
click at [190, 27] on link "Home" at bounding box center [186, 22] width 46 height 20
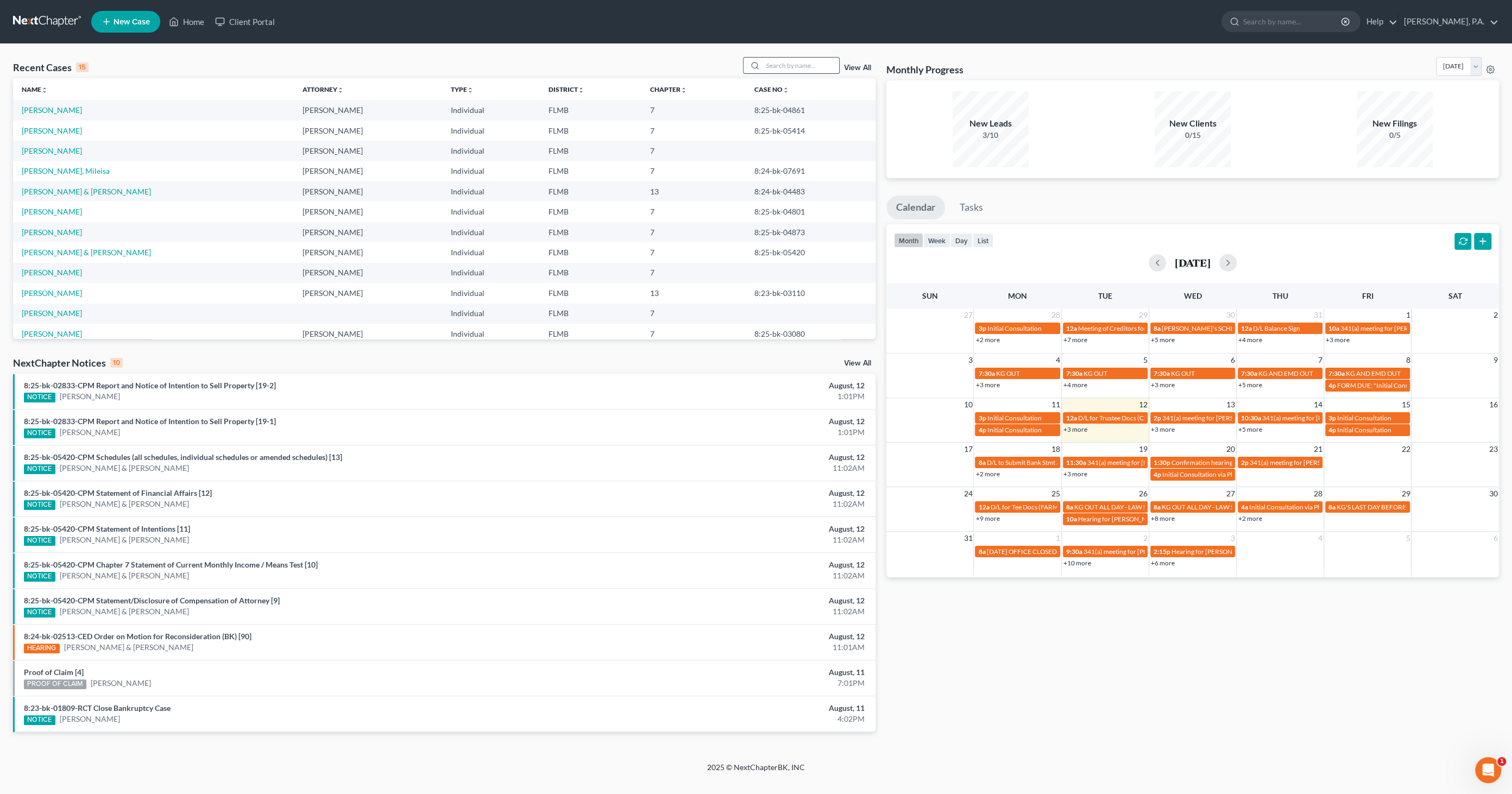
click at [785, 68] on input "search" at bounding box center [800, 65] width 76 height 16
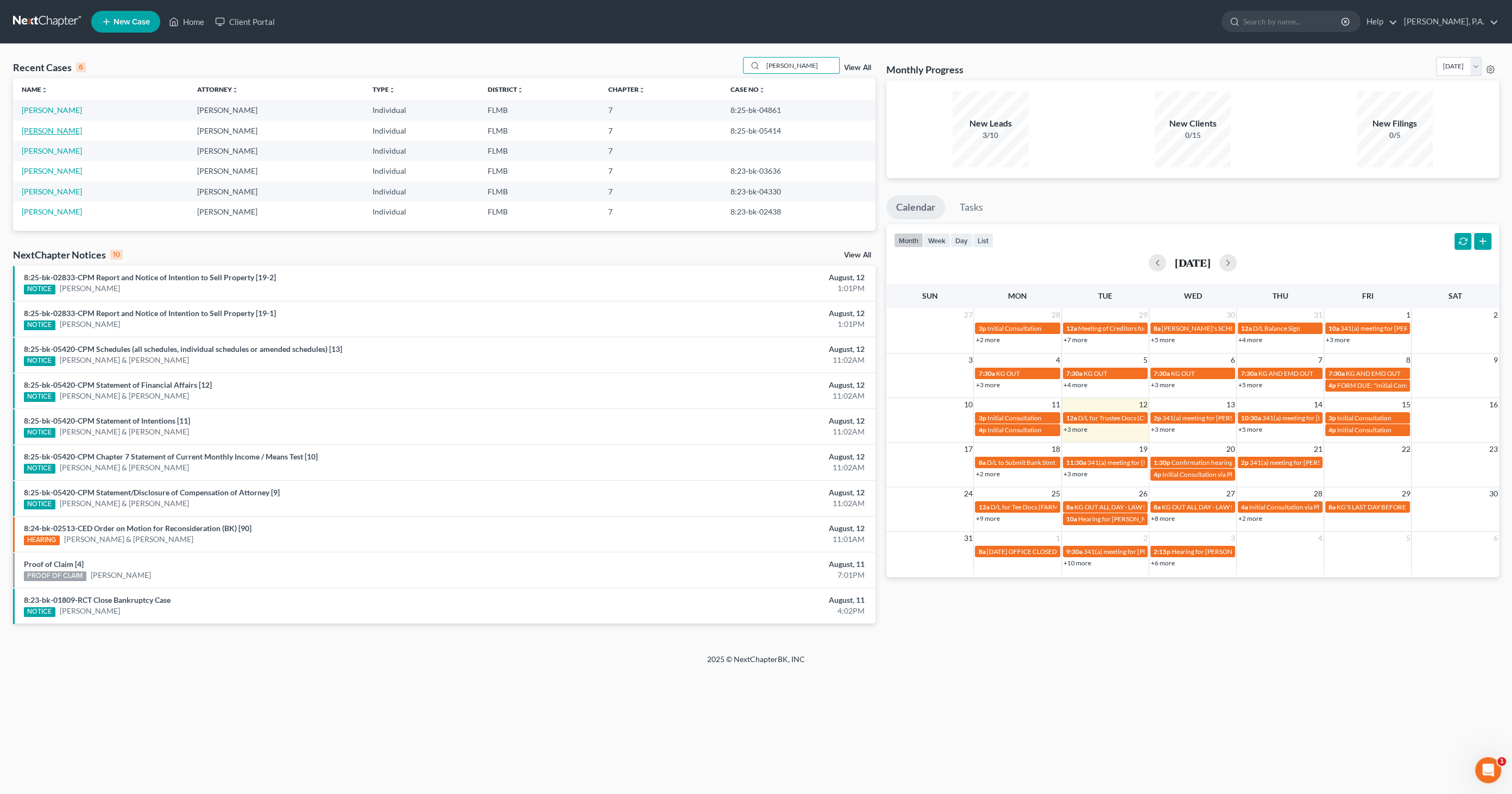
type input "[PERSON_NAME]"
click at [53, 130] on link "[PERSON_NAME]" at bounding box center [52, 131] width 60 height 9
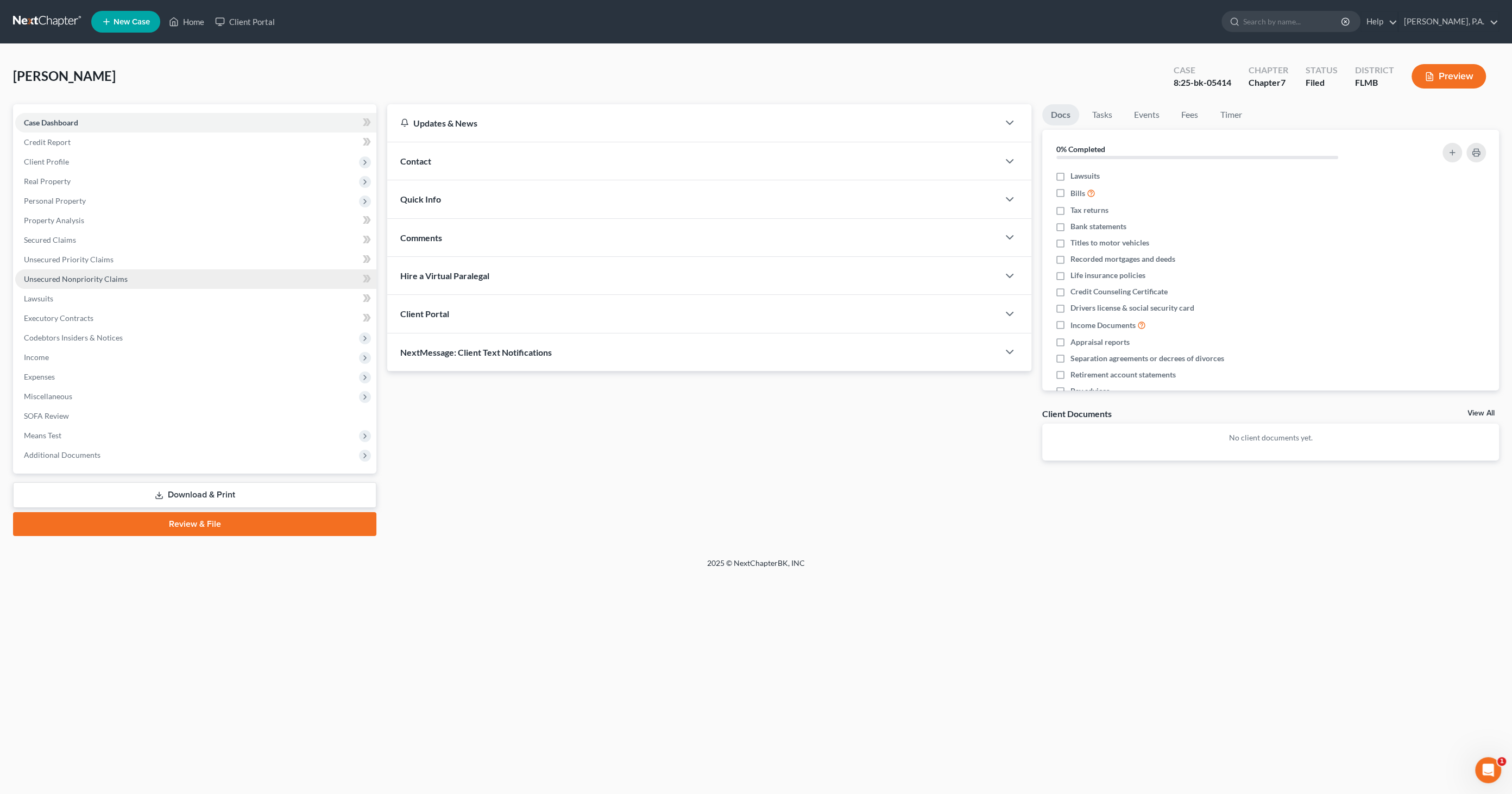
click at [71, 277] on span "Unsecured Nonpriority Claims" at bounding box center [76, 279] width 104 height 9
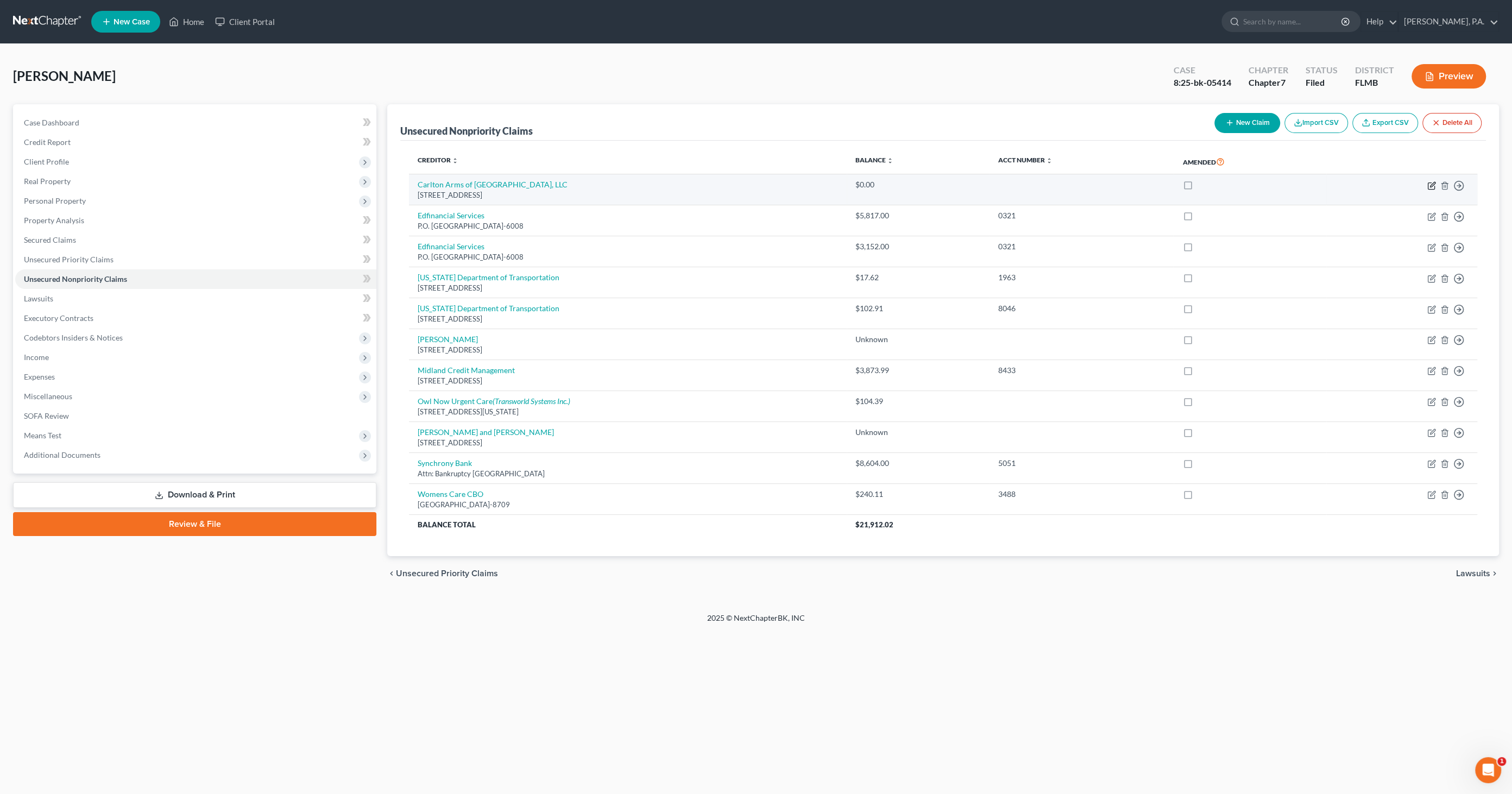
click at [1232, 185] on icon "button" at bounding box center [1432, 186] width 9 height 9
select select "9"
select select "14"
select select "0"
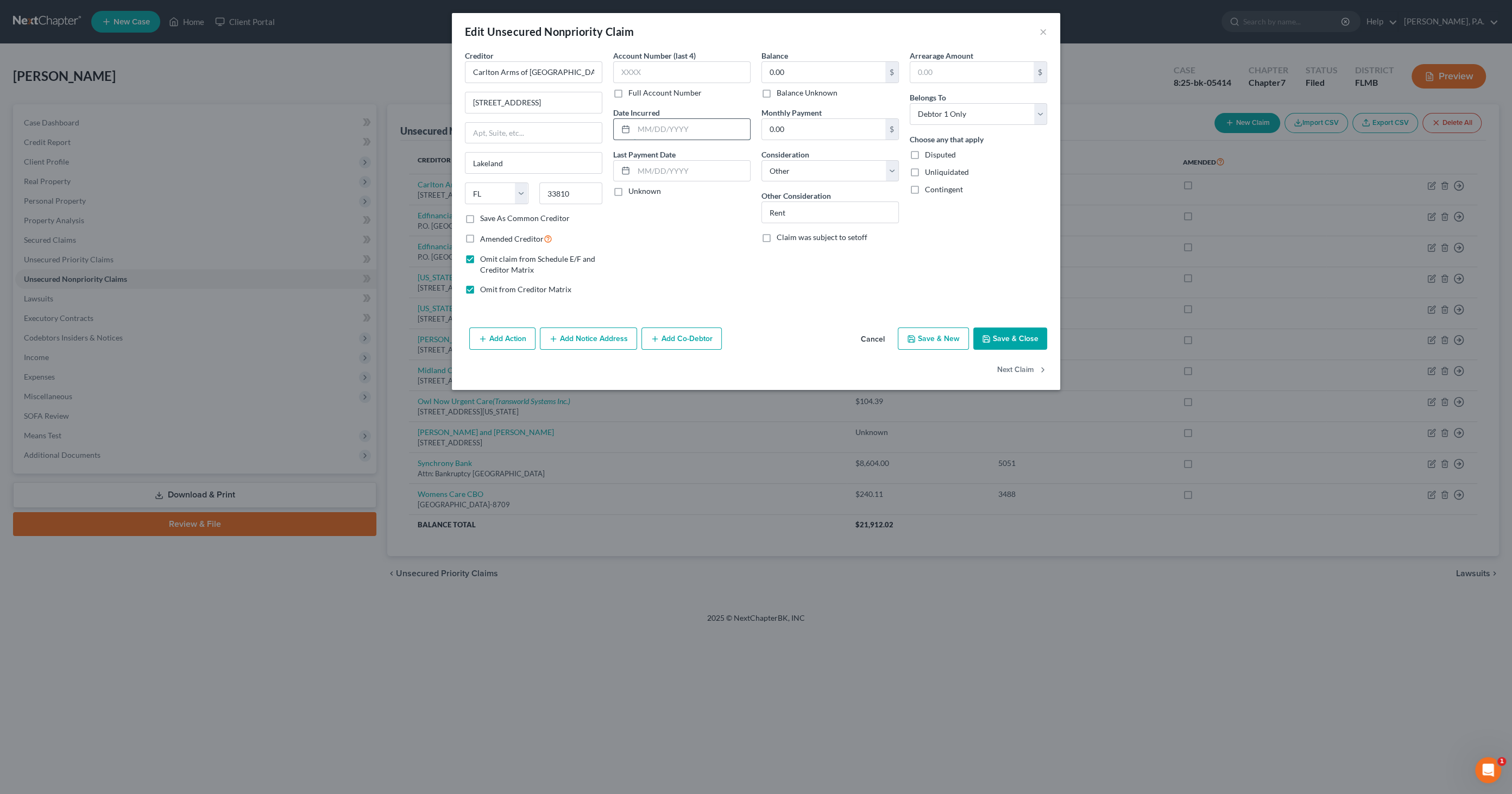
click at [643, 126] on input "text" at bounding box center [691, 129] width 116 height 20
type input "[DATE]"
drag, startPoint x: 696, startPoint y: 162, endPoint x: 703, endPoint y: 164, distance: 7.3
click at [696, 162] on input "text" at bounding box center [691, 171] width 116 height 20
type input "[DATE]"
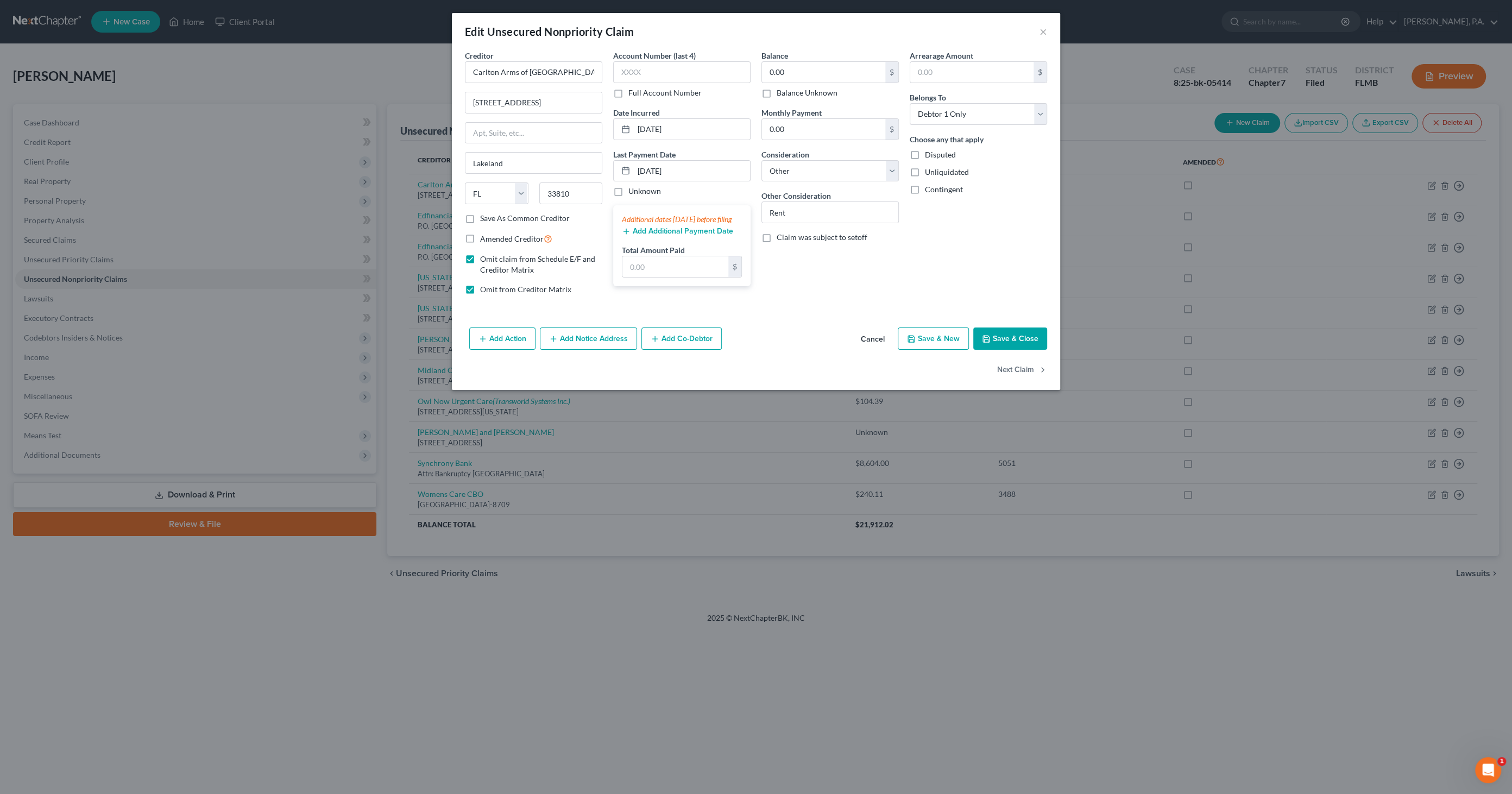
click at [646, 236] on button "Add Additional Payment Date" at bounding box center [677, 232] width 111 height 9
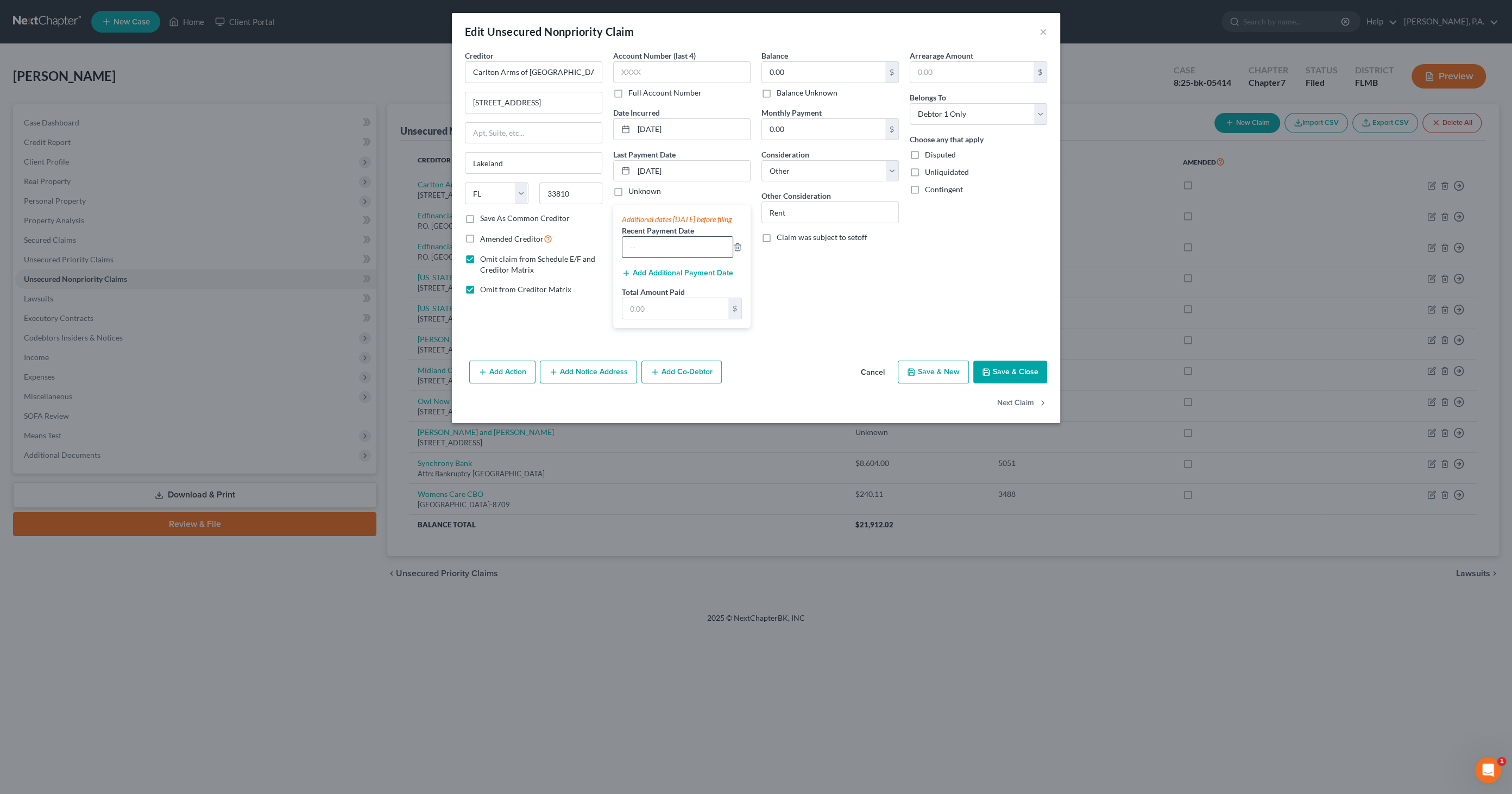
drag, startPoint x: 682, startPoint y: 259, endPoint x: 687, endPoint y: 255, distance: 6.4
click at [682, 258] on input "text" at bounding box center [677, 247] width 110 height 20
type input "[DATE]"
click at [702, 319] on input "text" at bounding box center [675, 308] width 106 height 20
type input "4,184.67"
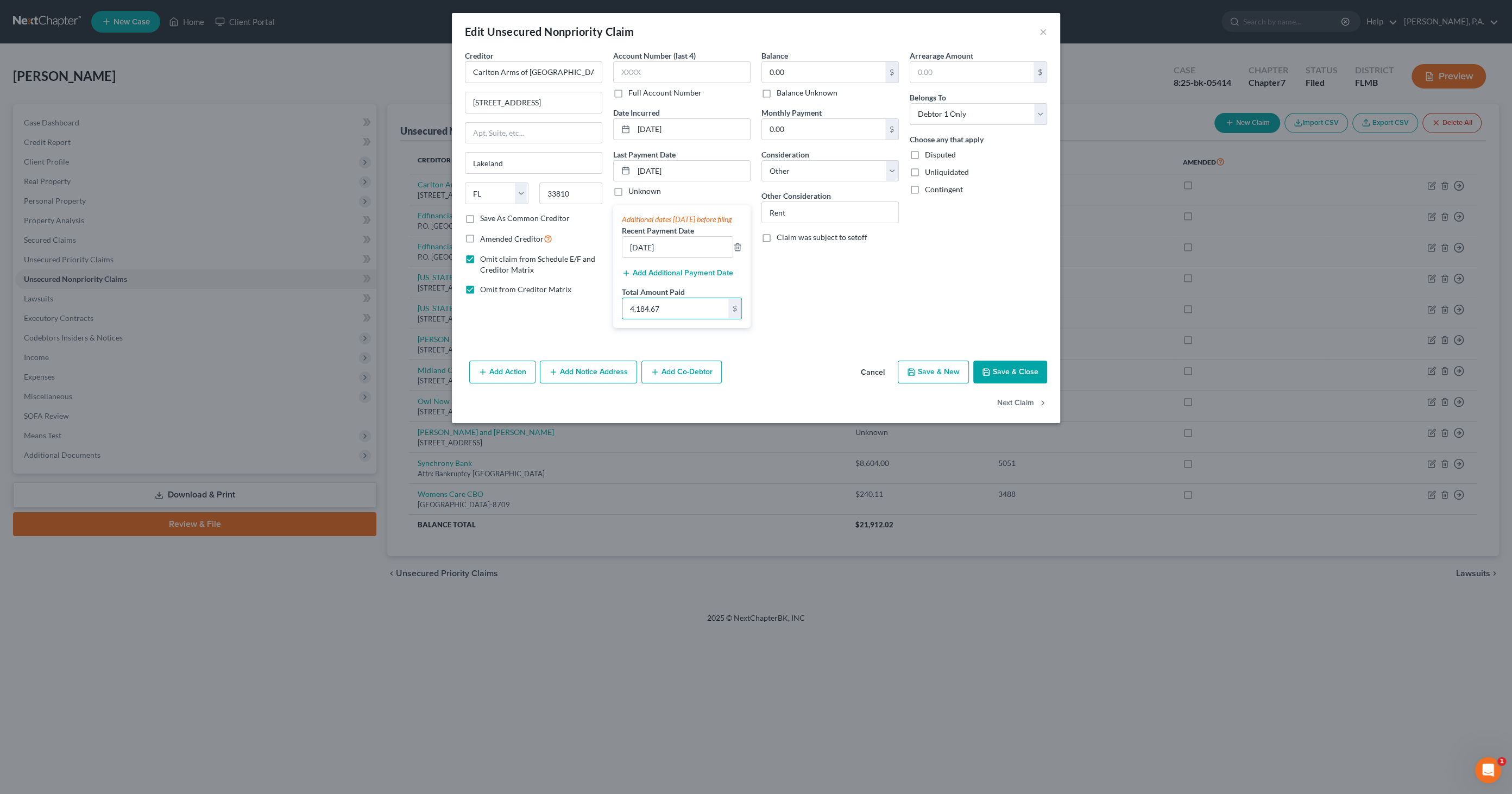
click at [1025, 371] on button "Save & Close" at bounding box center [1010, 372] width 74 height 23
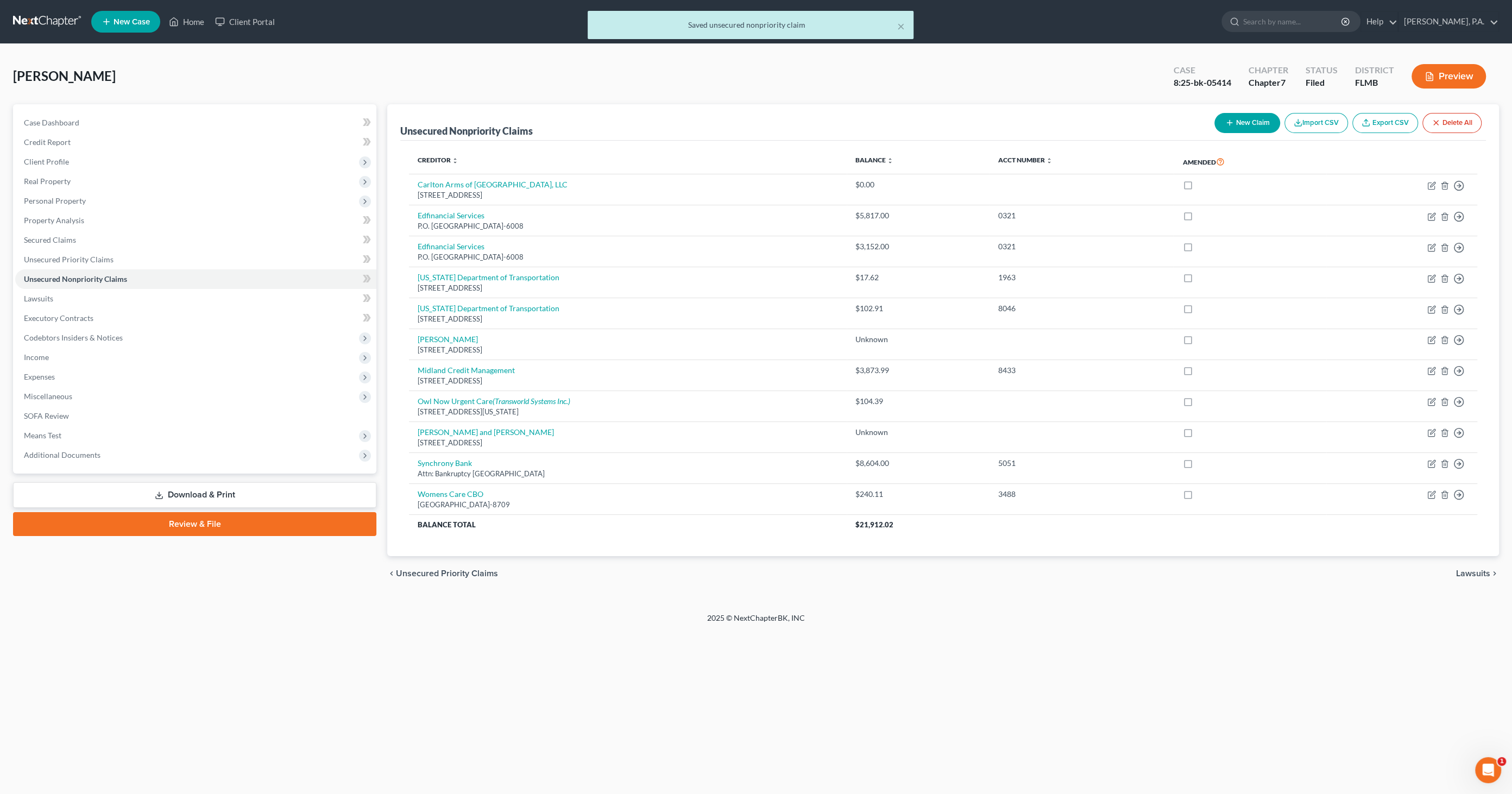
click at [207, 489] on link "Download & Print" at bounding box center [194, 495] width 363 height 26
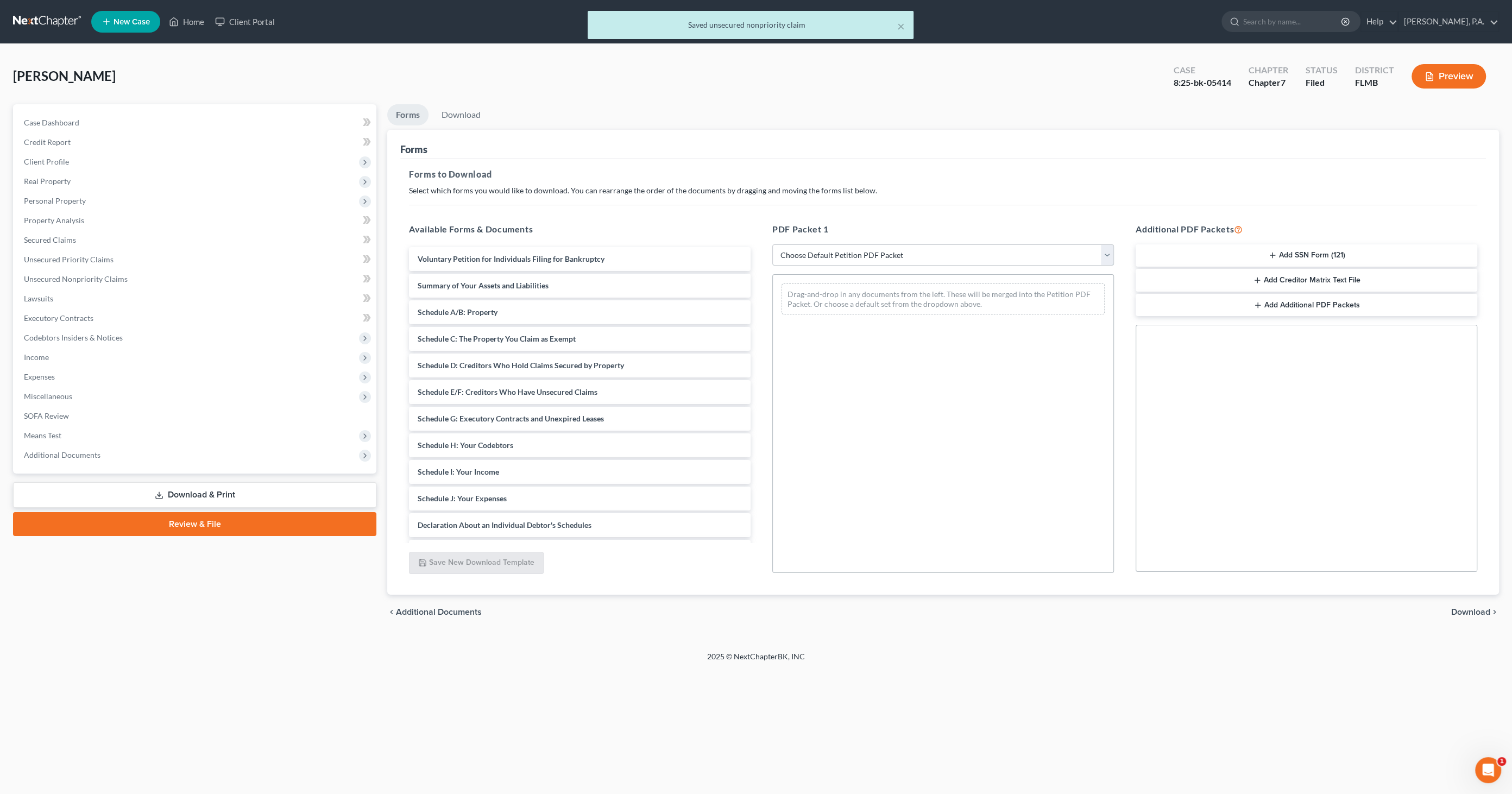
click at [852, 256] on select "Choose Default Petition PDF Packet Complete Bankruptcy Petition (all forms and …" at bounding box center [943, 255] width 342 height 22
select select "0"
click at [773, 244] on select "Choose Default Petition PDF Packet Complete Bankruptcy Petition (all forms and …" at bounding box center [943, 255] width 342 height 22
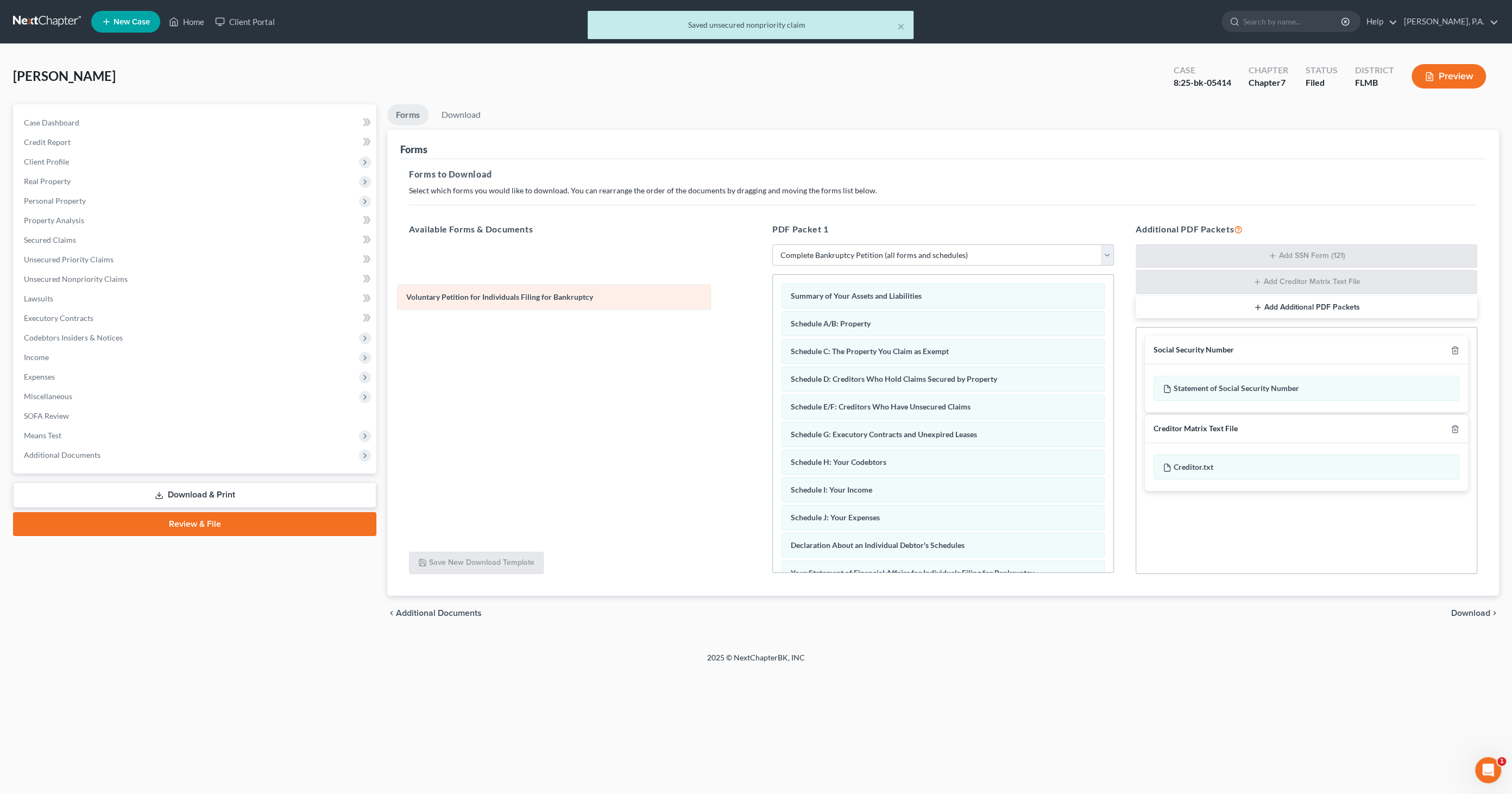
drag, startPoint x: 850, startPoint y: 292, endPoint x: 479, endPoint y: 294, distance: 371.0
click at [773, 292] on div "Voluntary Petition for Individuals Filing for Bankruptcy Voluntary Petition for…" at bounding box center [942, 535] width 340 height 520
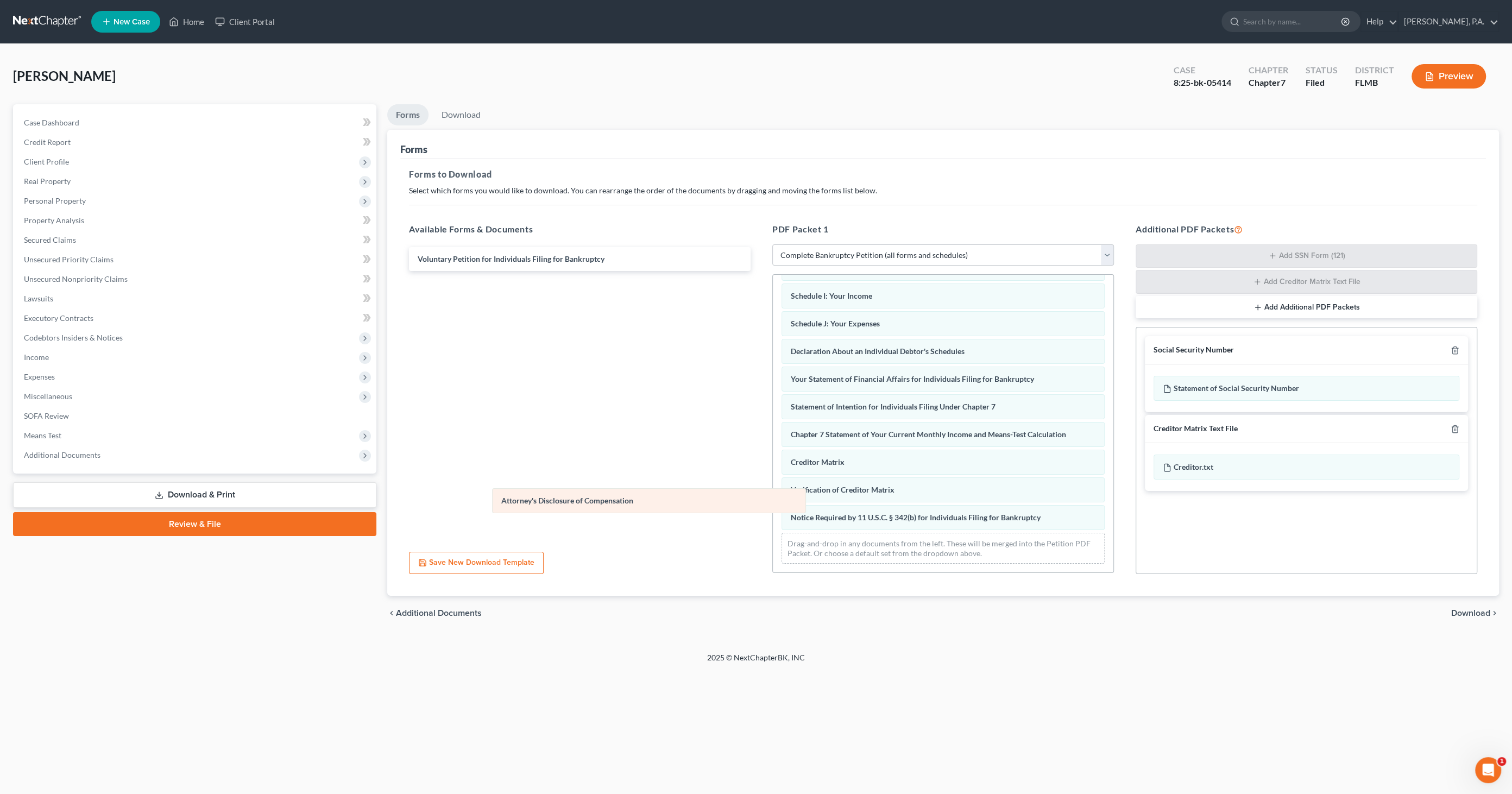
scroll to position [189, 0]
drag, startPoint x: 845, startPoint y: 523, endPoint x: 590, endPoint y: 502, distance: 255.9
click at [773, 504] on div "Attorney's Disclosure of Compensation Summary of Your Assets and Liabilities Sc…" at bounding box center [942, 332] width 340 height 492
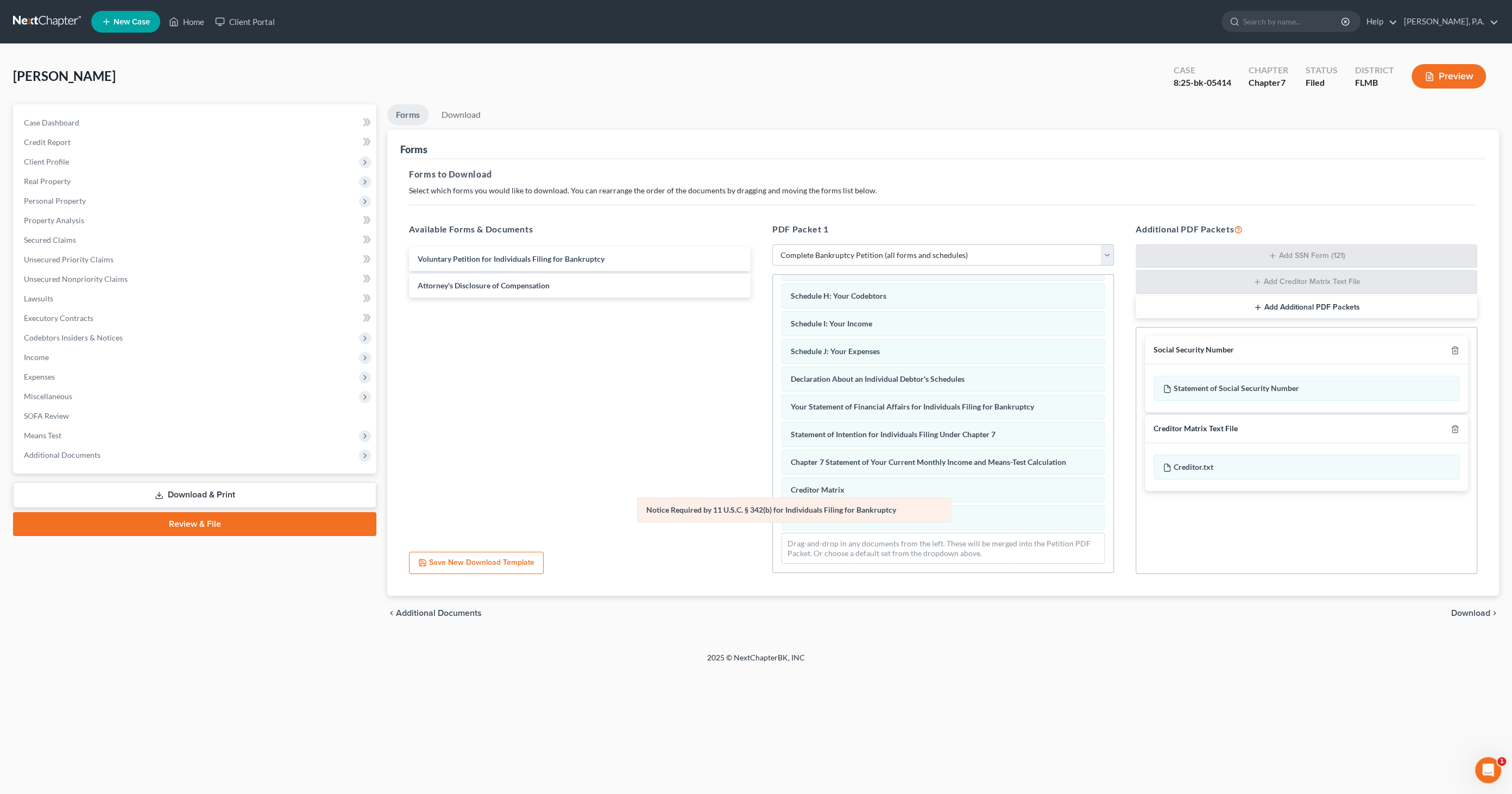
scroll to position [162, 0]
drag, startPoint x: 683, startPoint y: 517, endPoint x: 603, endPoint y: 511, distance: 80.2
click at [773, 511] on div "Notice Required by 11 U.S.C. § 342(b) for Individuals Filing for Bankruptcy Sum…" at bounding box center [942, 345] width 340 height 464
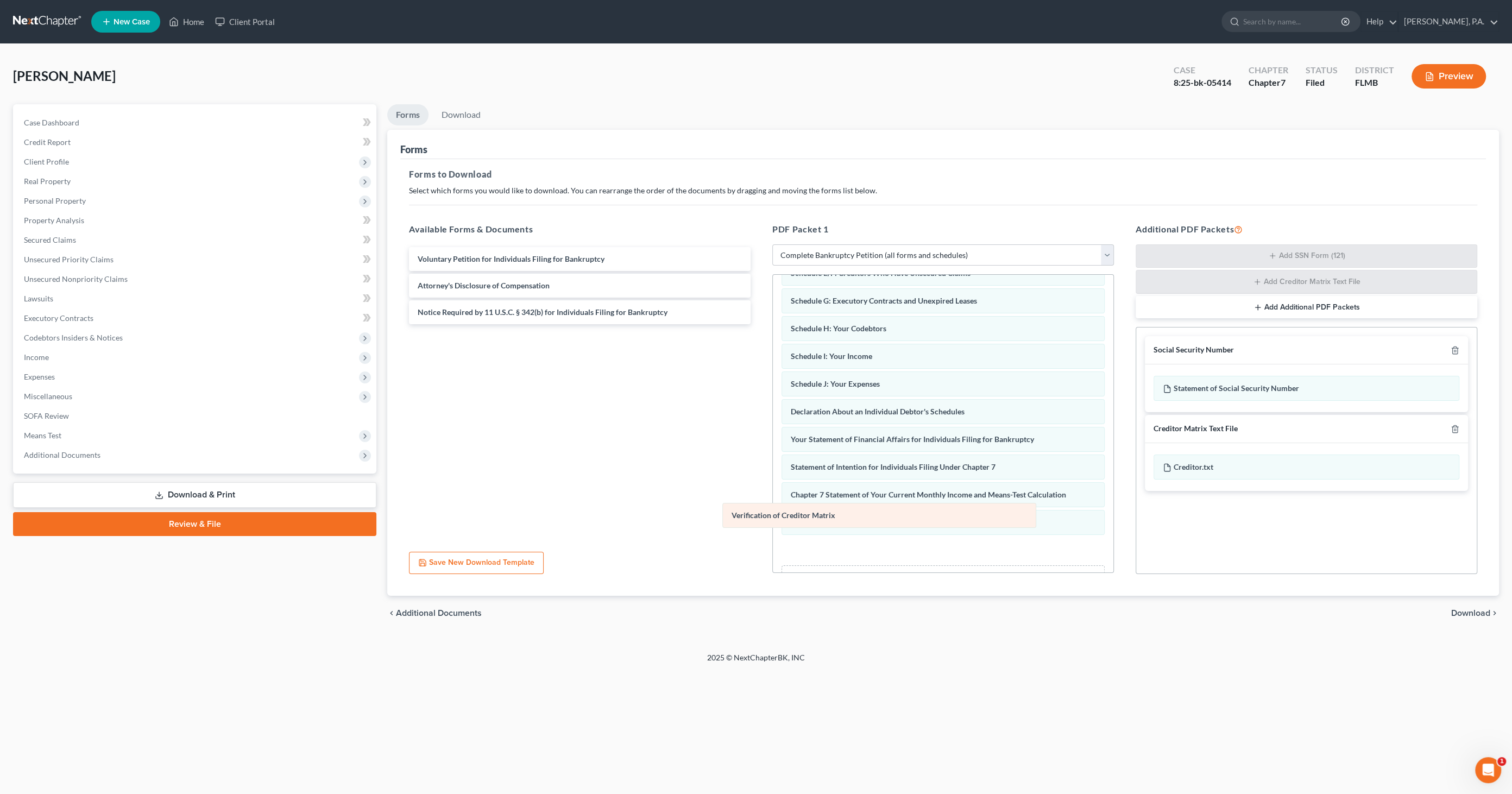
drag, startPoint x: 820, startPoint y: 522, endPoint x: 584, endPoint y: 502, distance: 236.8
click at [773, 504] on div "Verification of Creditor Matrix Summary of Your Assets and Liabilities Schedule…" at bounding box center [942, 373] width 340 height 463
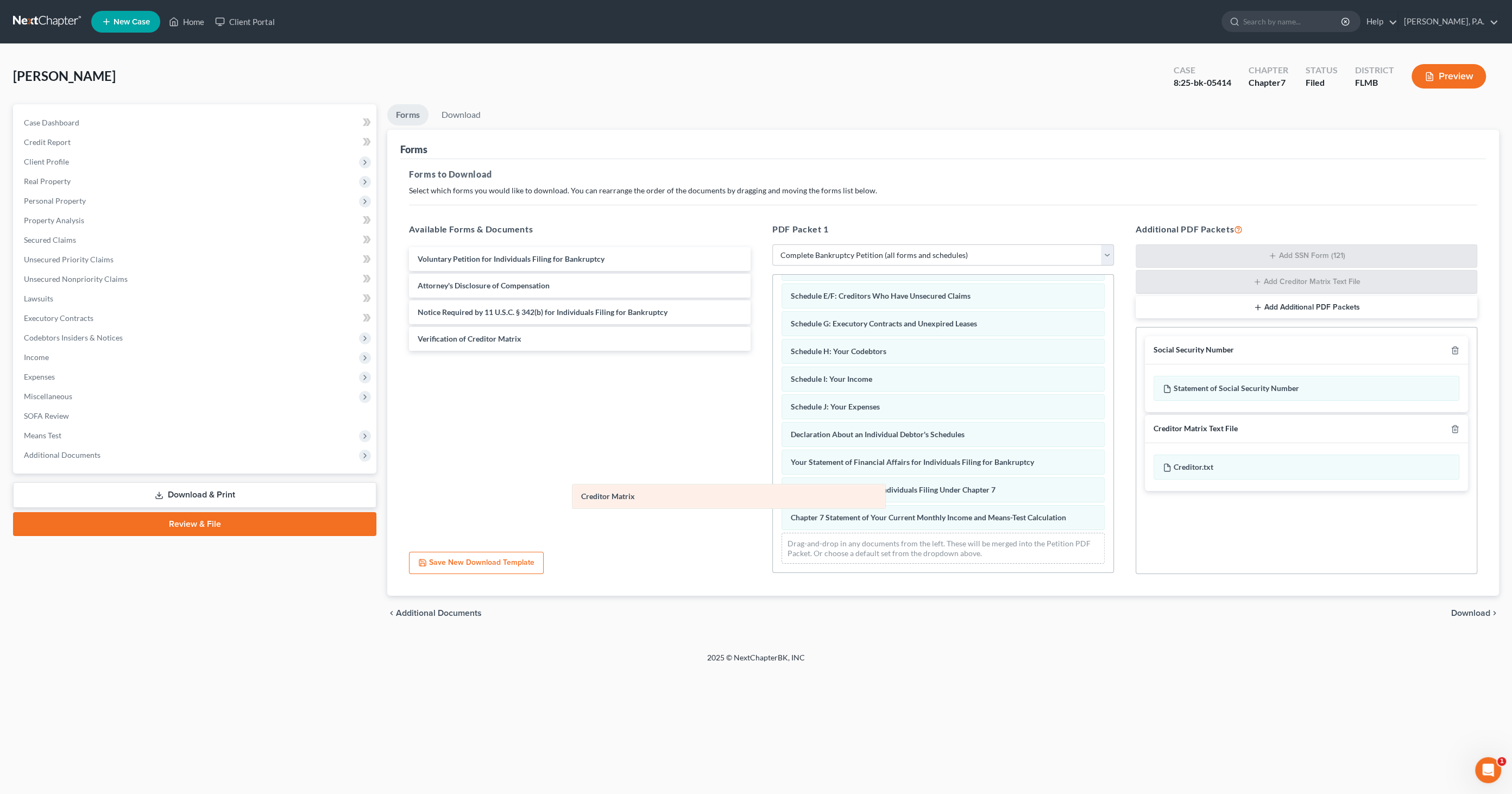
scroll to position [107, 0]
drag, startPoint x: 803, startPoint y: 514, endPoint x: 552, endPoint y: 487, distance: 252.4
click at [773, 484] on div "Creditor Matrix Summary of Your Assets and Liabilities Schedule A/B: Property S…" at bounding box center [942, 372] width 340 height 408
click at [1232, 611] on span "Download" at bounding box center [1471, 614] width 39 height 9
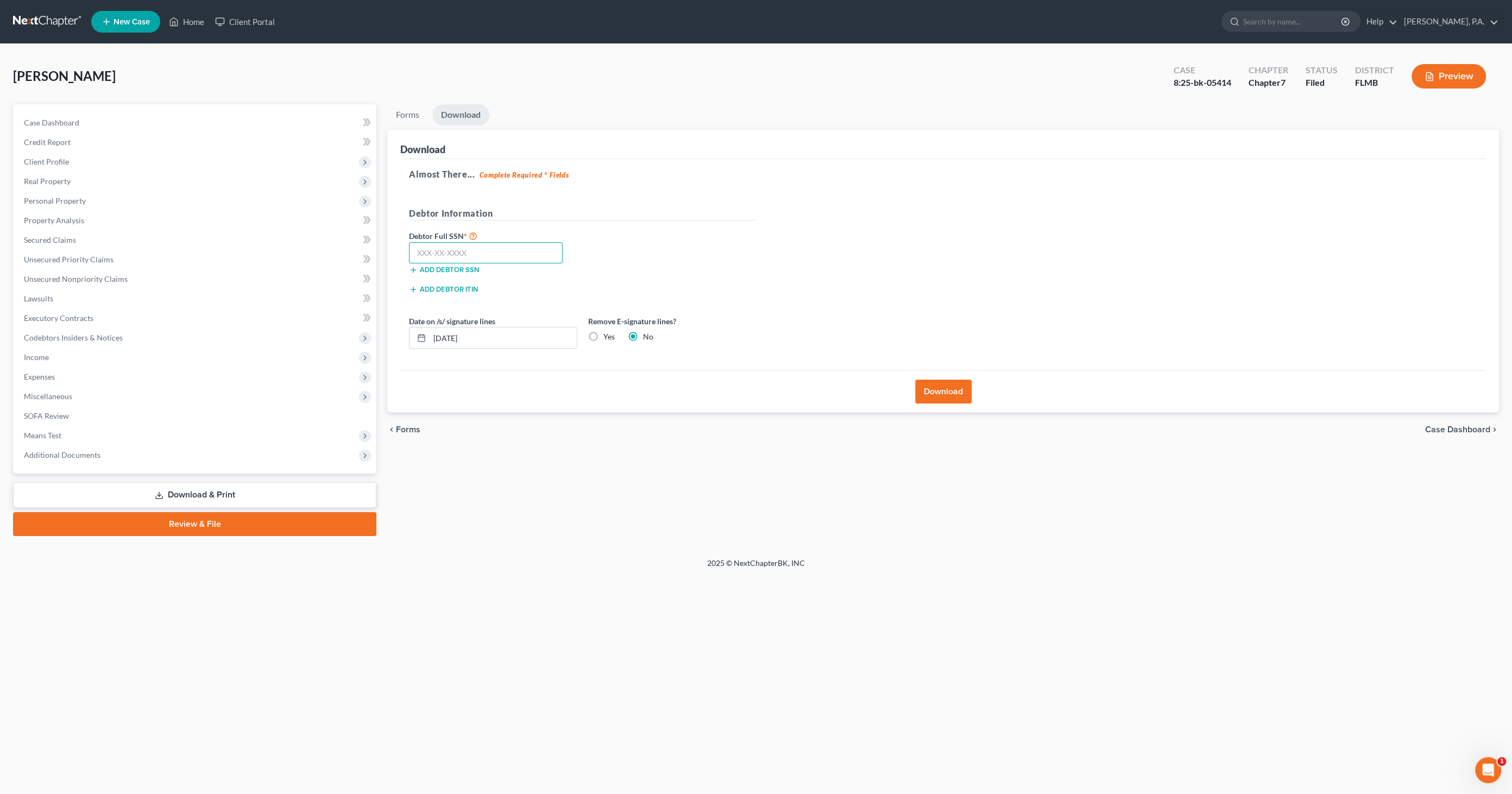
drag, startPoint x: 430, startPoint y: 253, endPoint x: 437, endPoint y: 243, distance: 12.2
click at [430, 253] on input "text" at bounding box center [485, 253] width 153 height 22
click at [443, 247] on input "text" at bounding box center [485, 253] width 153 height 22
type input "590-47-6953"
click at [930, 388] on button "Download" at bounding box center [943, 392] width 56 height 24
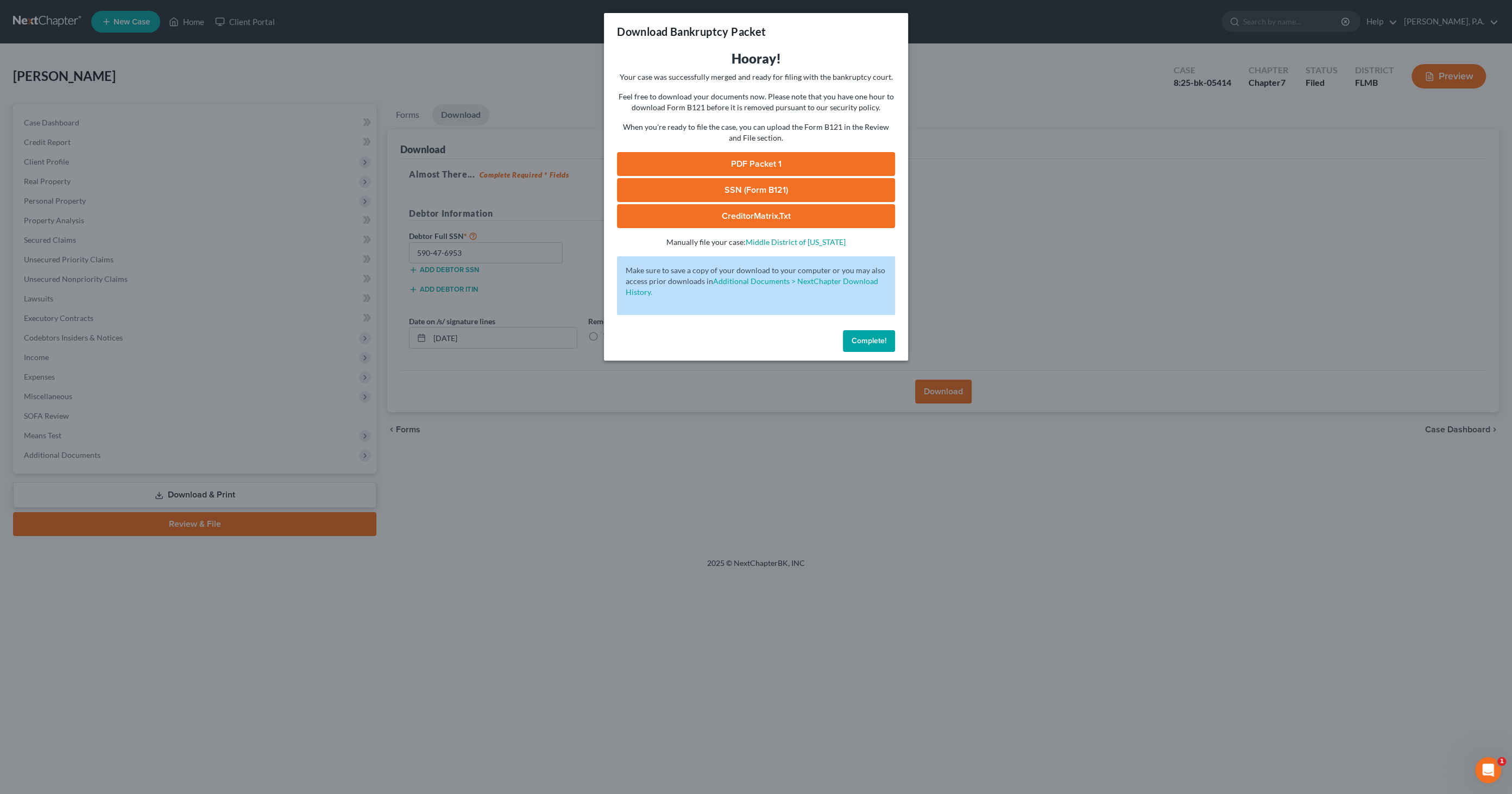
click at [759, 162] on link "PDF Packet 1" at bounding box center [756, 164] width 278 height 24
click at [847, 345] on button "Complete!" at bounding box center [868, 341] width 52 height 22
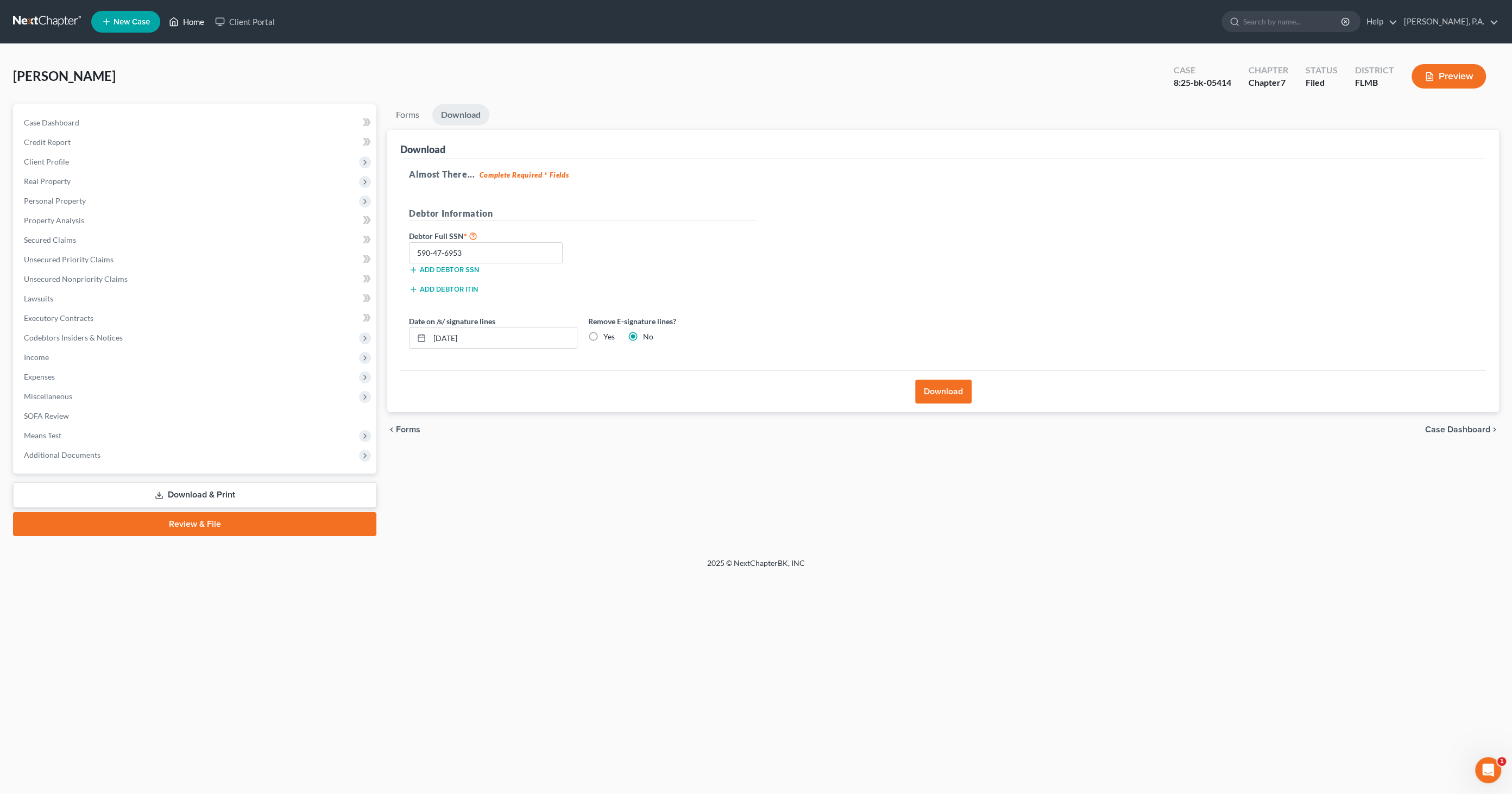
click at [195, 25] on link "Home" at bounding box center [186, 22] width 46 height 20
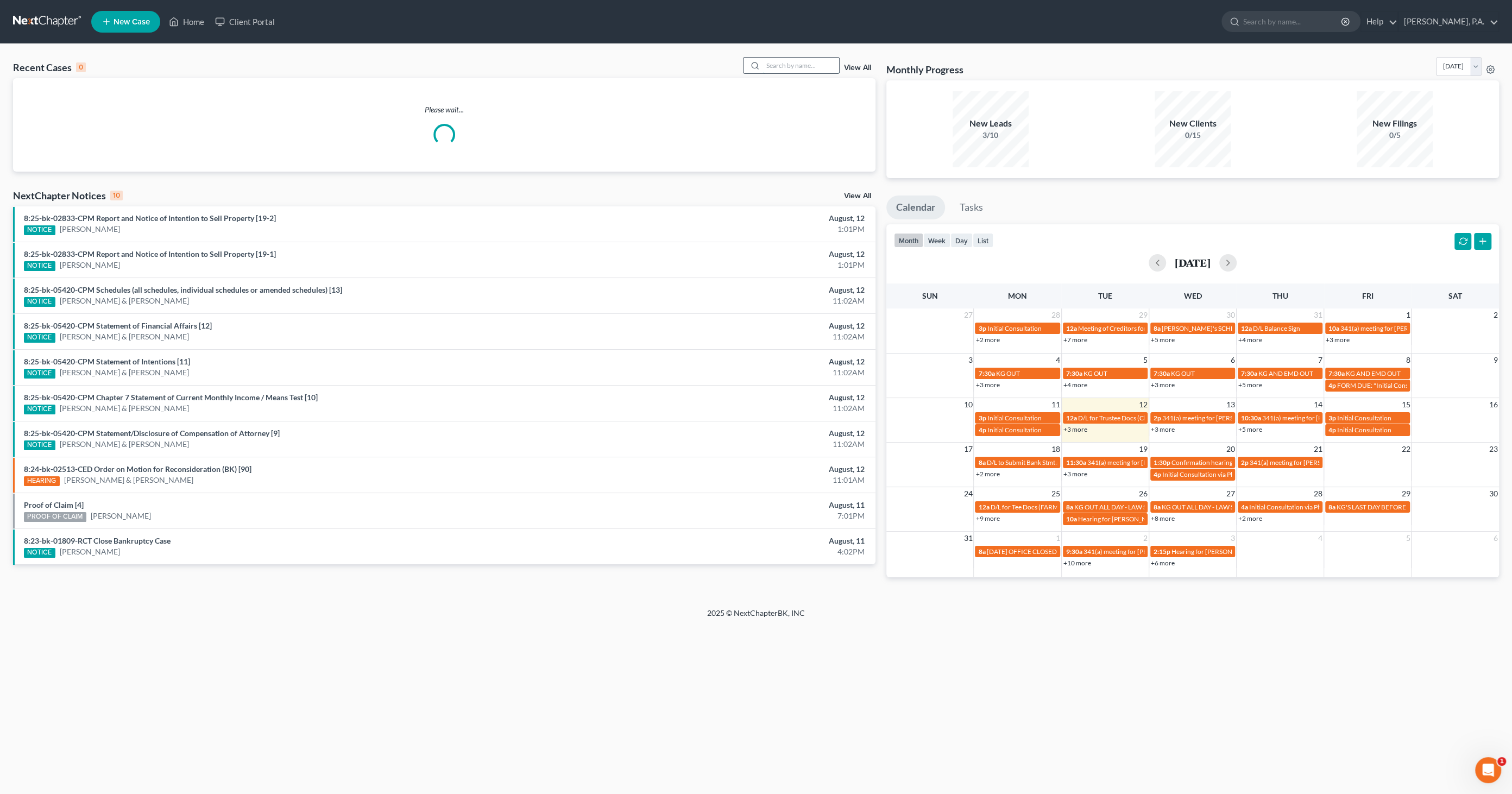
click at [783, 69] on input "search" at bounding box center [800, 65] width 76 height 16
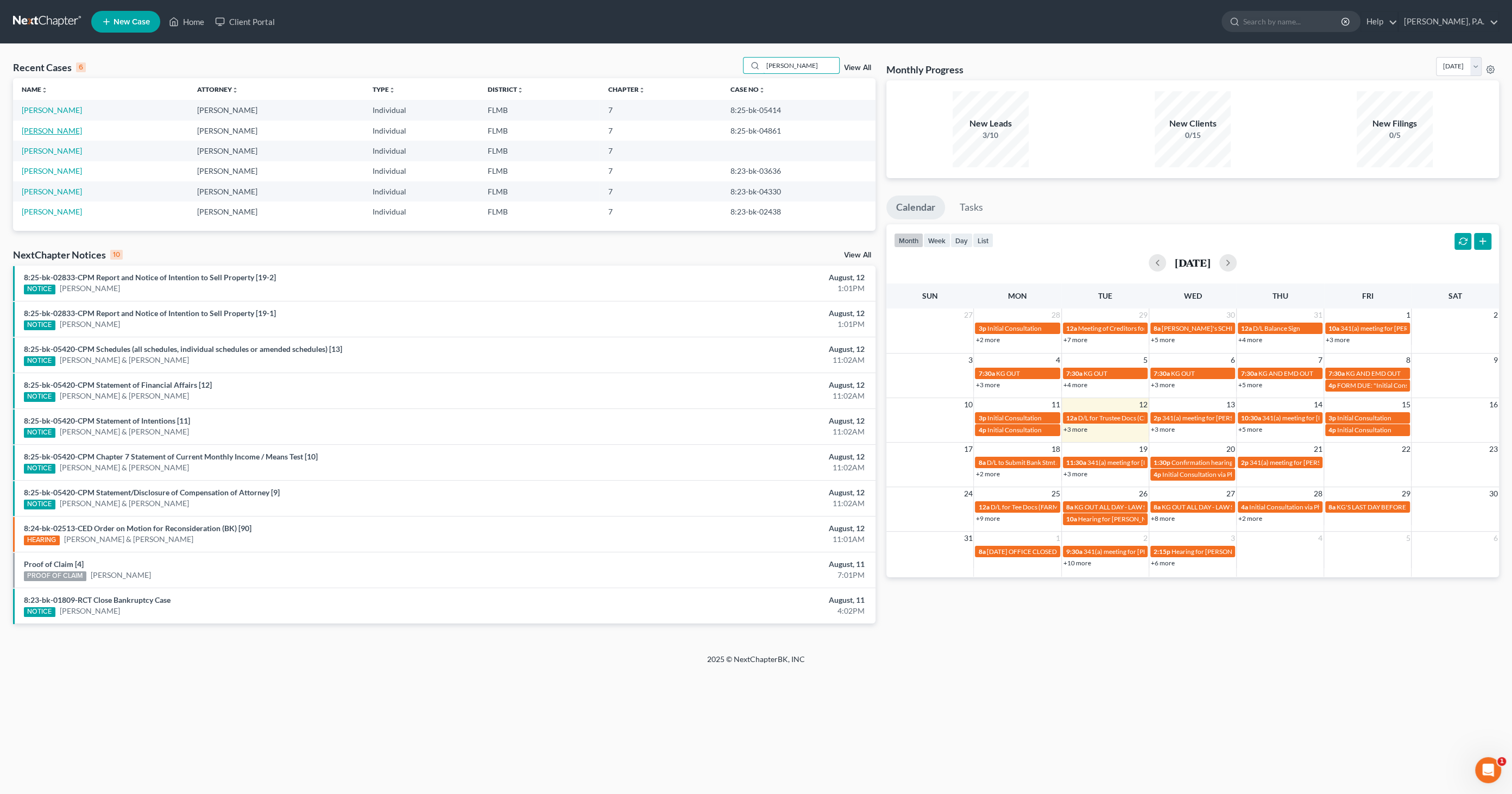
type input "[PERSON_NAME]"
click at [58, 129] on link "[PERSON_NAME]" at bounding box center [52, 131] width 60 height 9
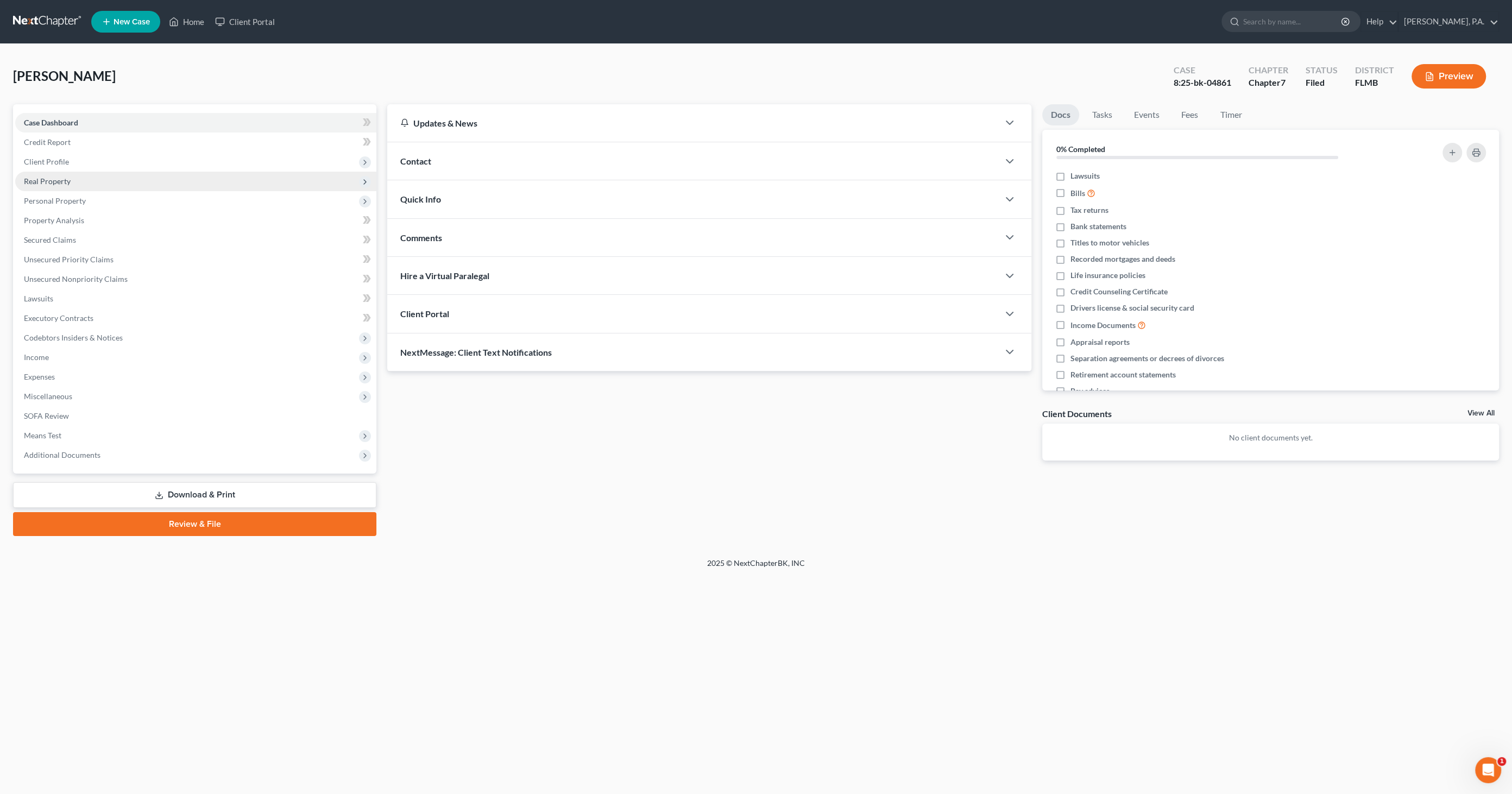
click at [52, 184] on span "Real Property" at bounding box center [47, 181] width 47 height 9
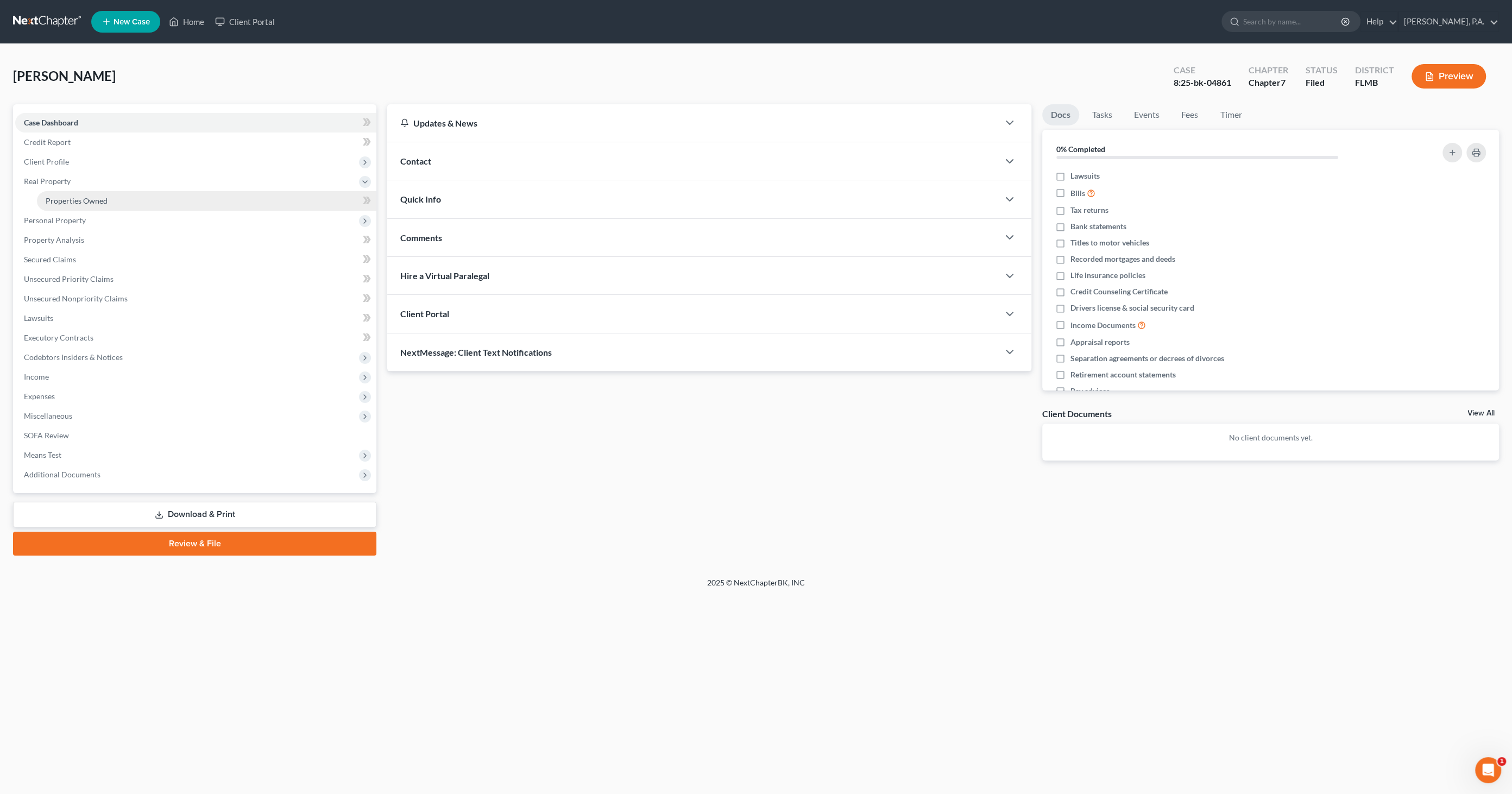
click at [71, 198] on span "Properties Owned" at bounding box center [77, 201] width 62 height 9
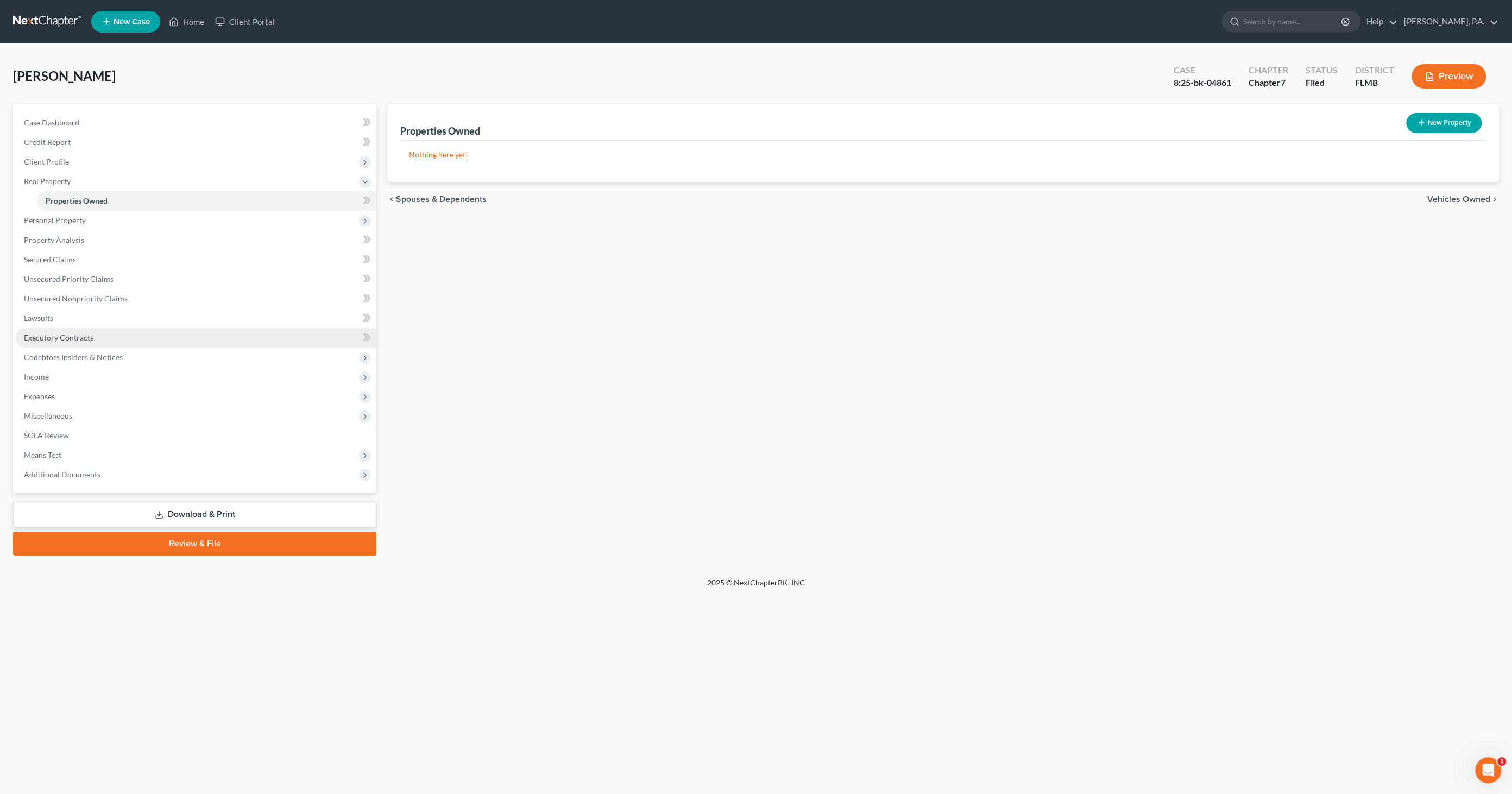
click at [68, 339] on span "Executory Contracts" at bounding box center [59, 338] width 69 height 9
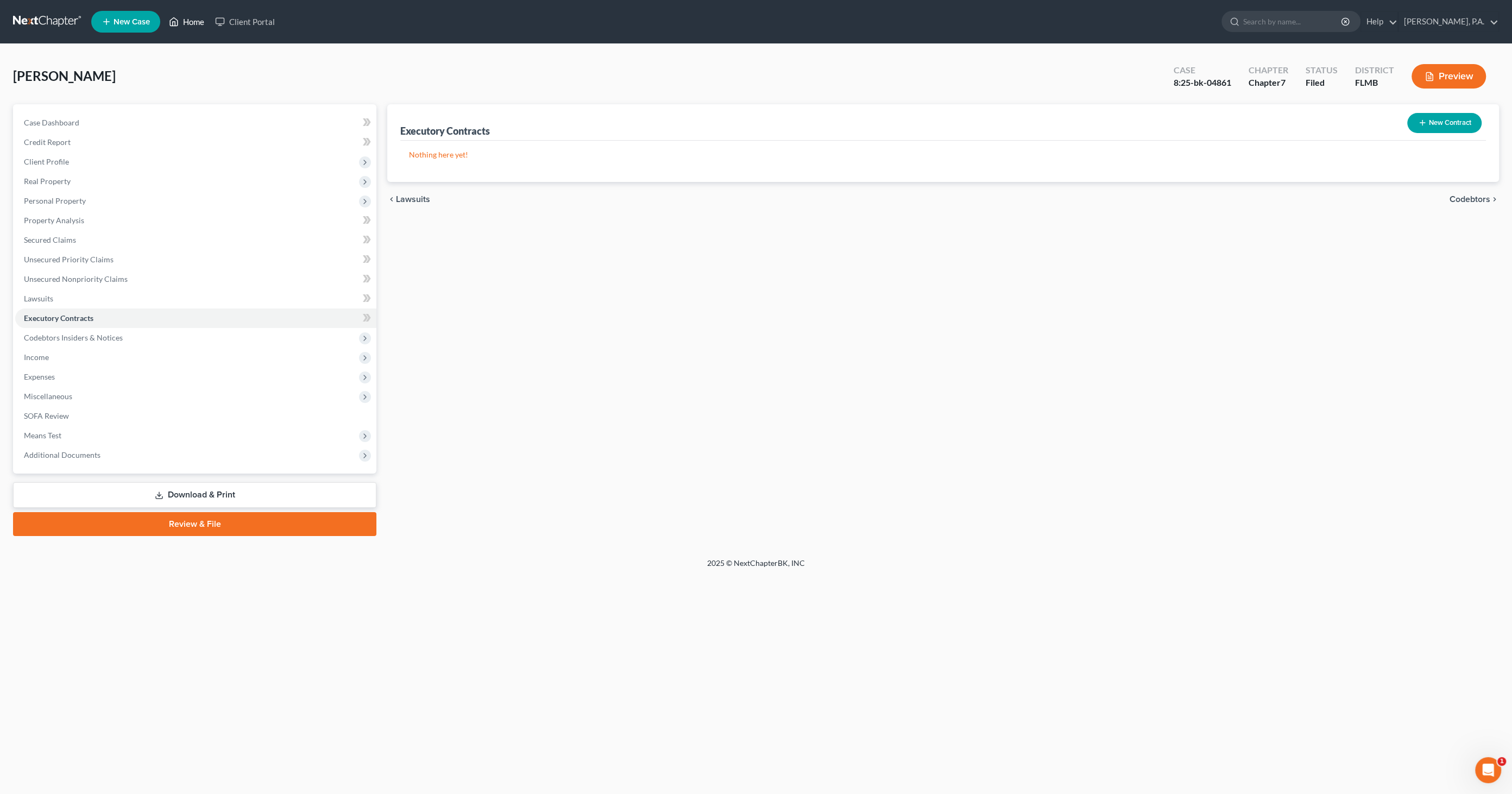
drag, startPoint x: 187, startPoint y: 19, endPoint x: 186, endPoint y: 25, distance: 6.1
click at [187, 19] on link "Home" at bounding box center [186, 22] width 46 height 20
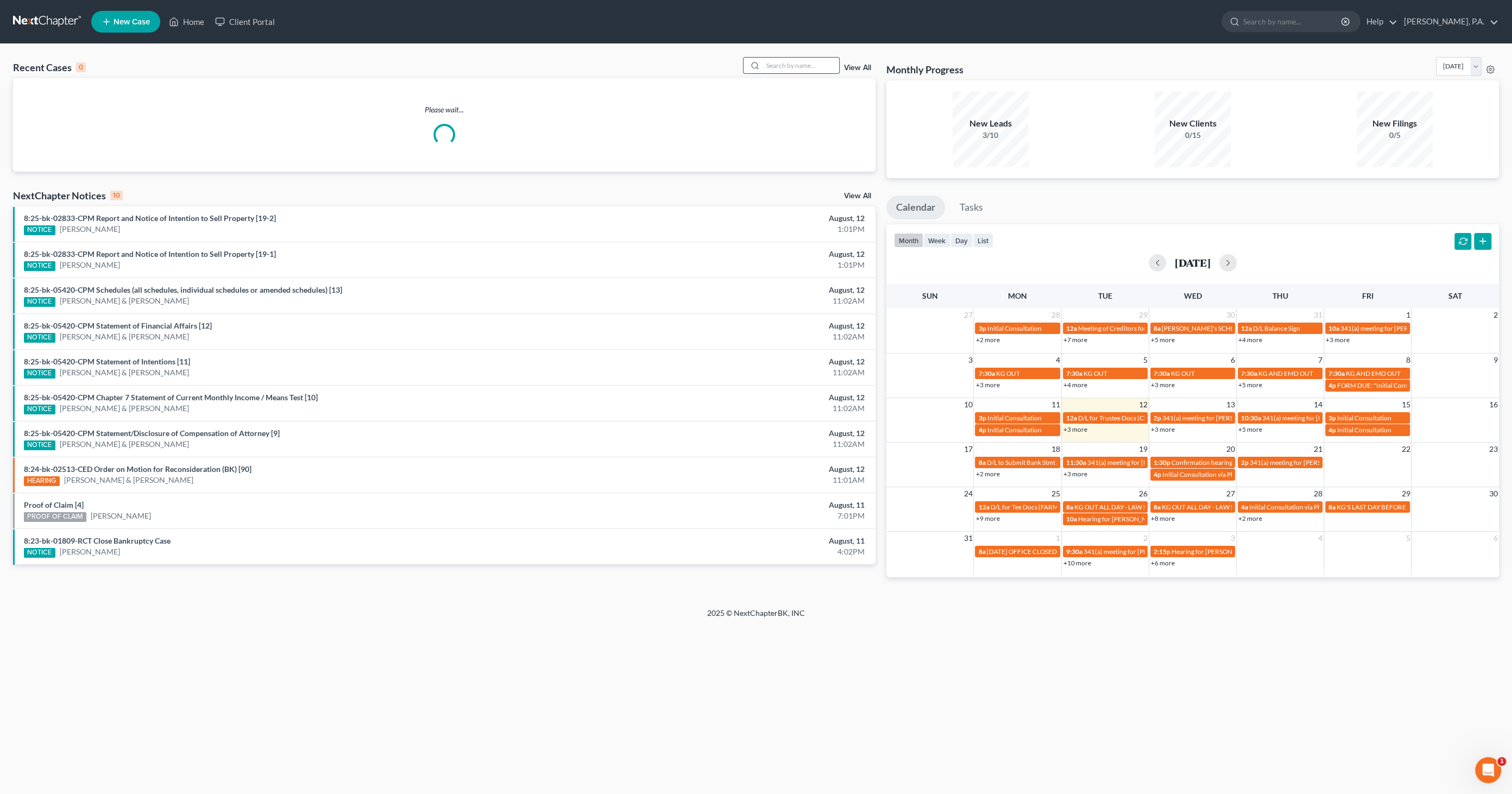
drag, startPoint x: 784, startPoint y: 62, endPoint x: 790, endPoint y: 62, distance: 6.0
click at [787, 62] on input "search" at bounding box center [800, 65] width 76 height 16
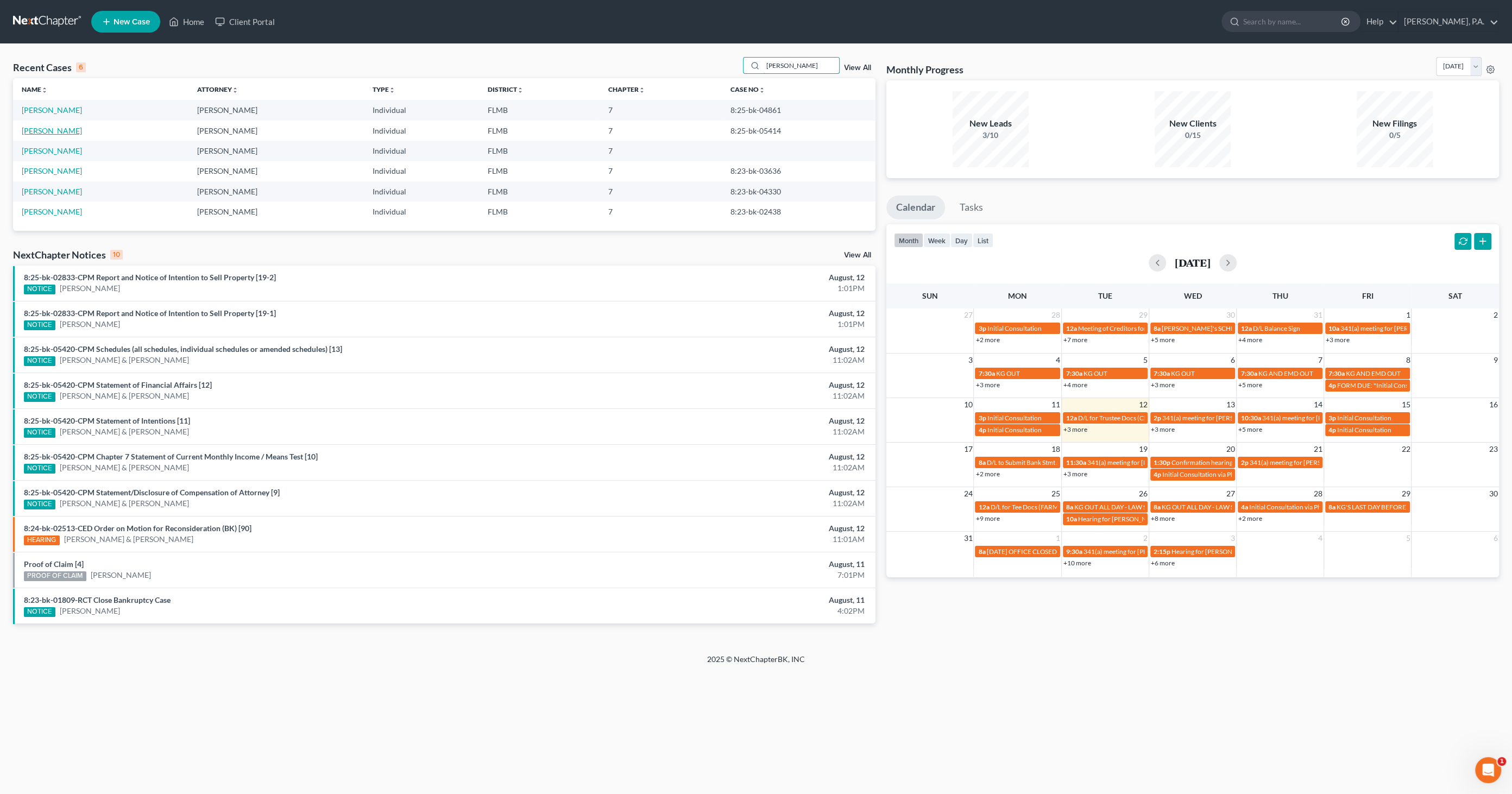
type input "[PERSON_NAME]"
click at [51, 127] on link "[PERSON_NAME]" at bounding box center [52, 131] width 60 height 9
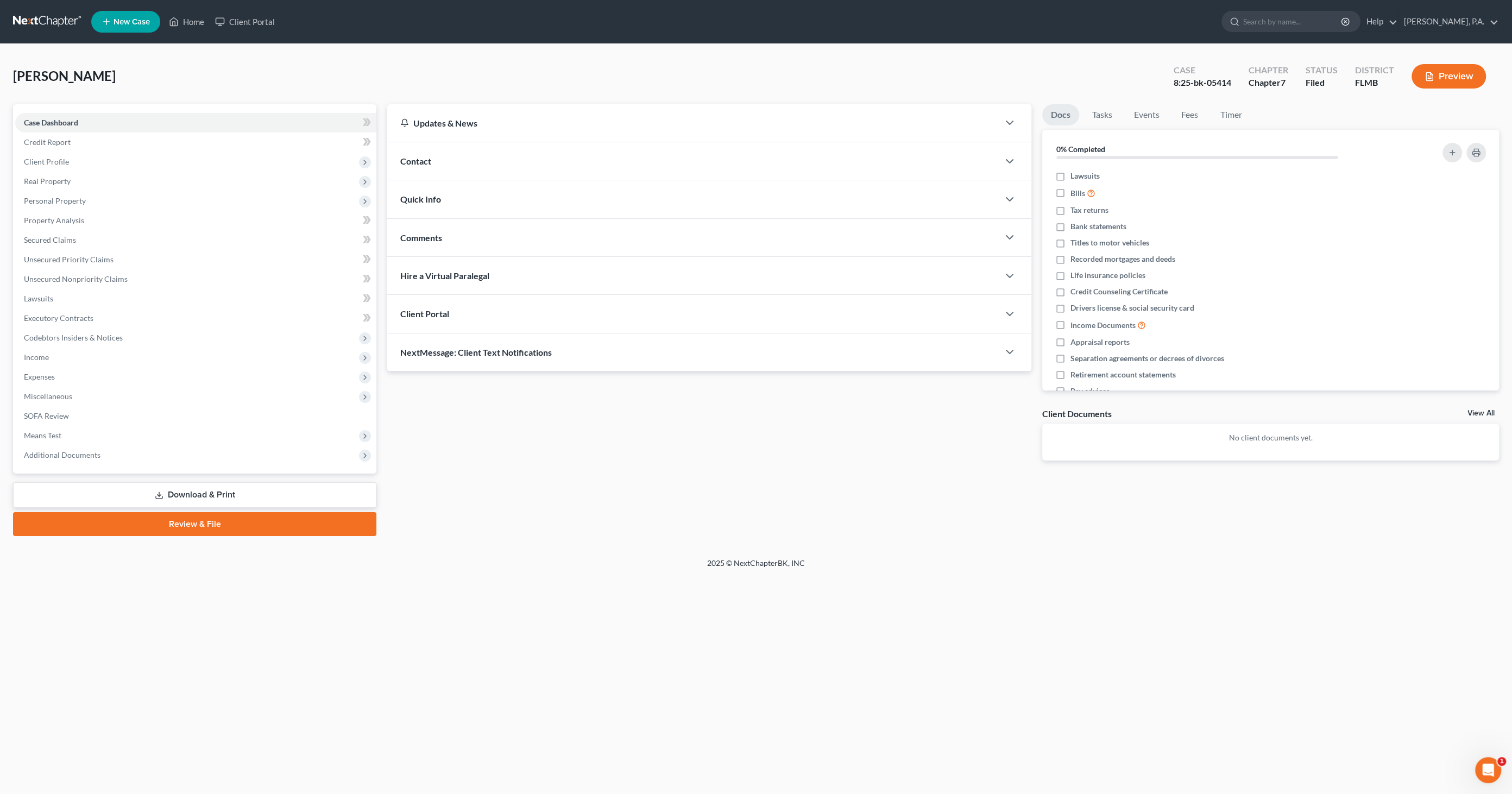
click at [201, 489] on link "Download & Print" at bounding box center [194, 495] width 363 height 26
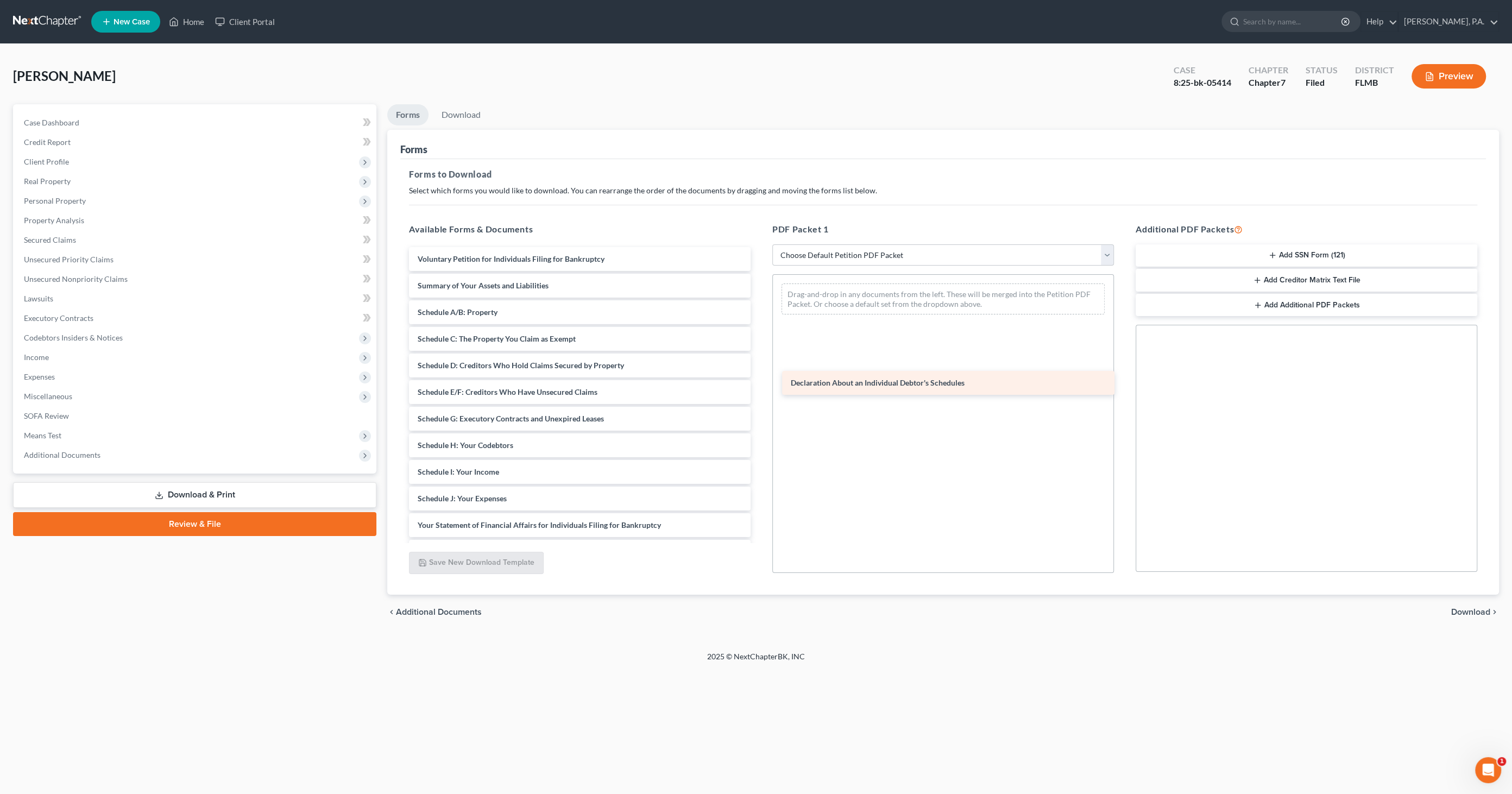
drag, startPoint x: 498, startPoint y: 520, endPoint x: 871, endPoint y: 380, distance: 398.4
click at [759, 380] on div "Declaration About an Individual Debtor's Schedules Voluntary Petition for Indiv…" at bounding box center [580, 472] width 359 height 450
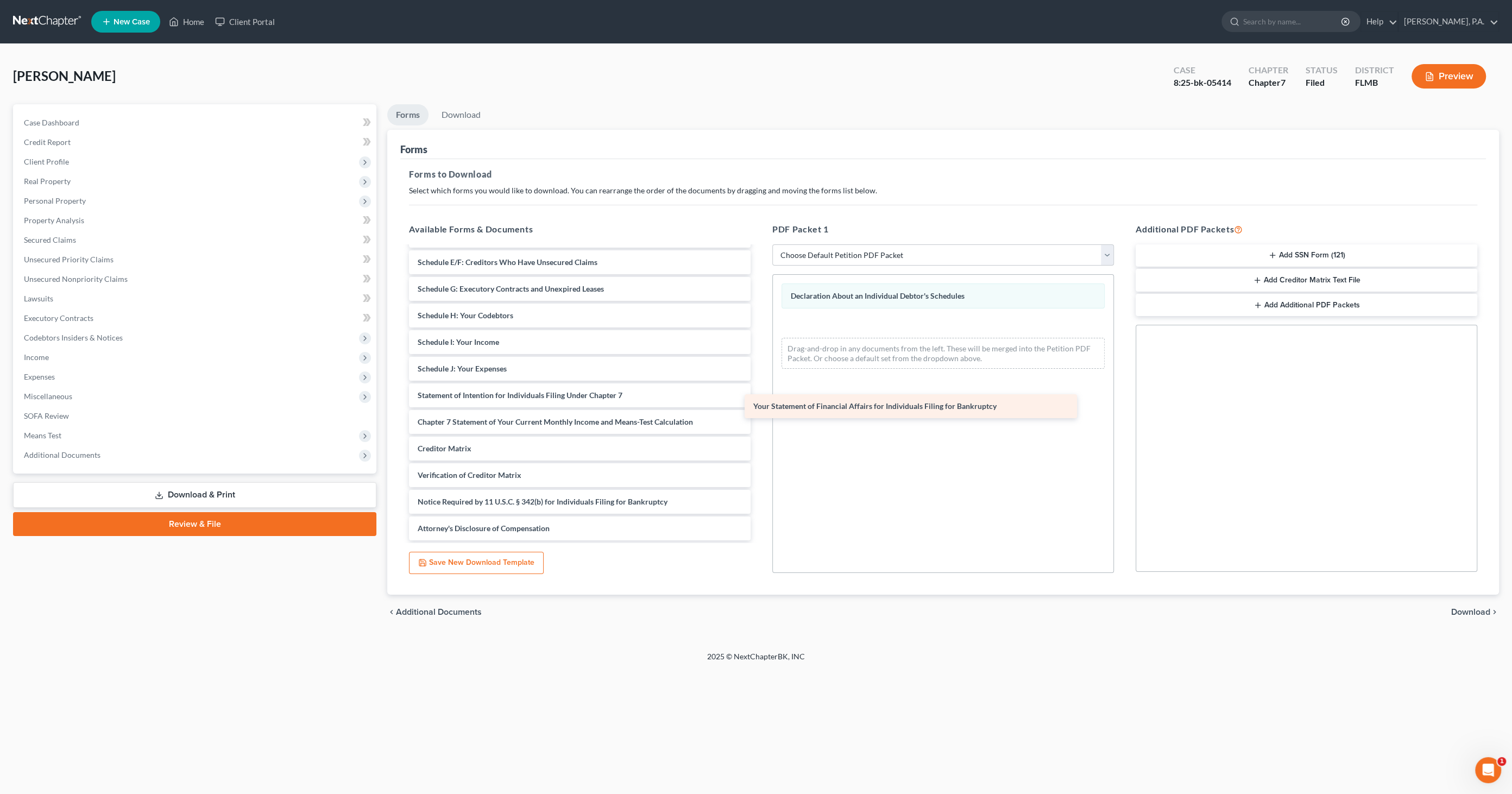
scroll to position [129, 0]
drag, startPoint x: 475, startPoint y: 369, endPoint x: 900, endPoint y: 399, distance: 426.1
click at [759, 399] on div "Your Statement of Financial Affairs for Individuals Filing for Bankruptcy Volun…" at bounding box center [580, 329] width 359 height 423
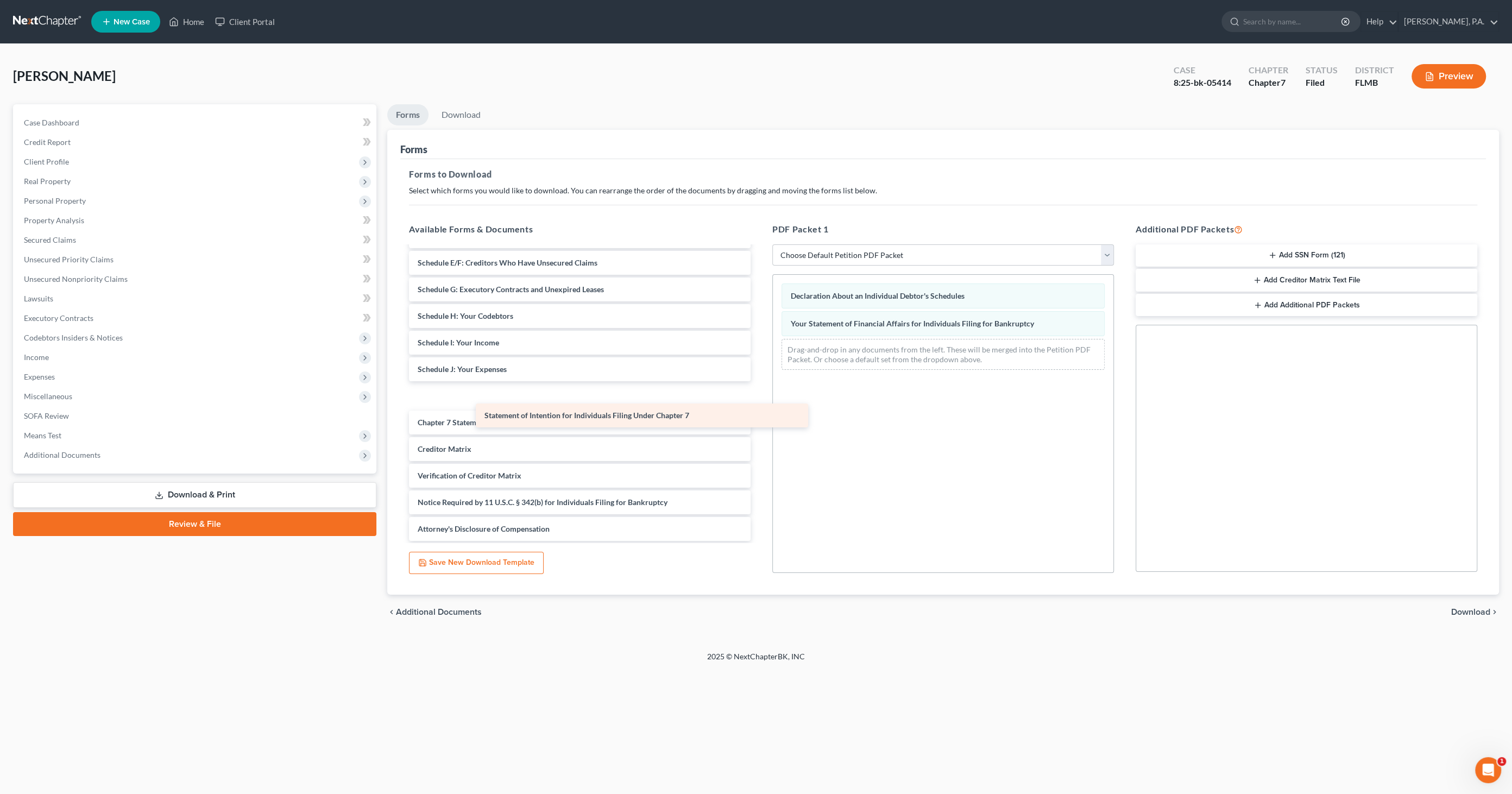
scroll to position [103, 0]
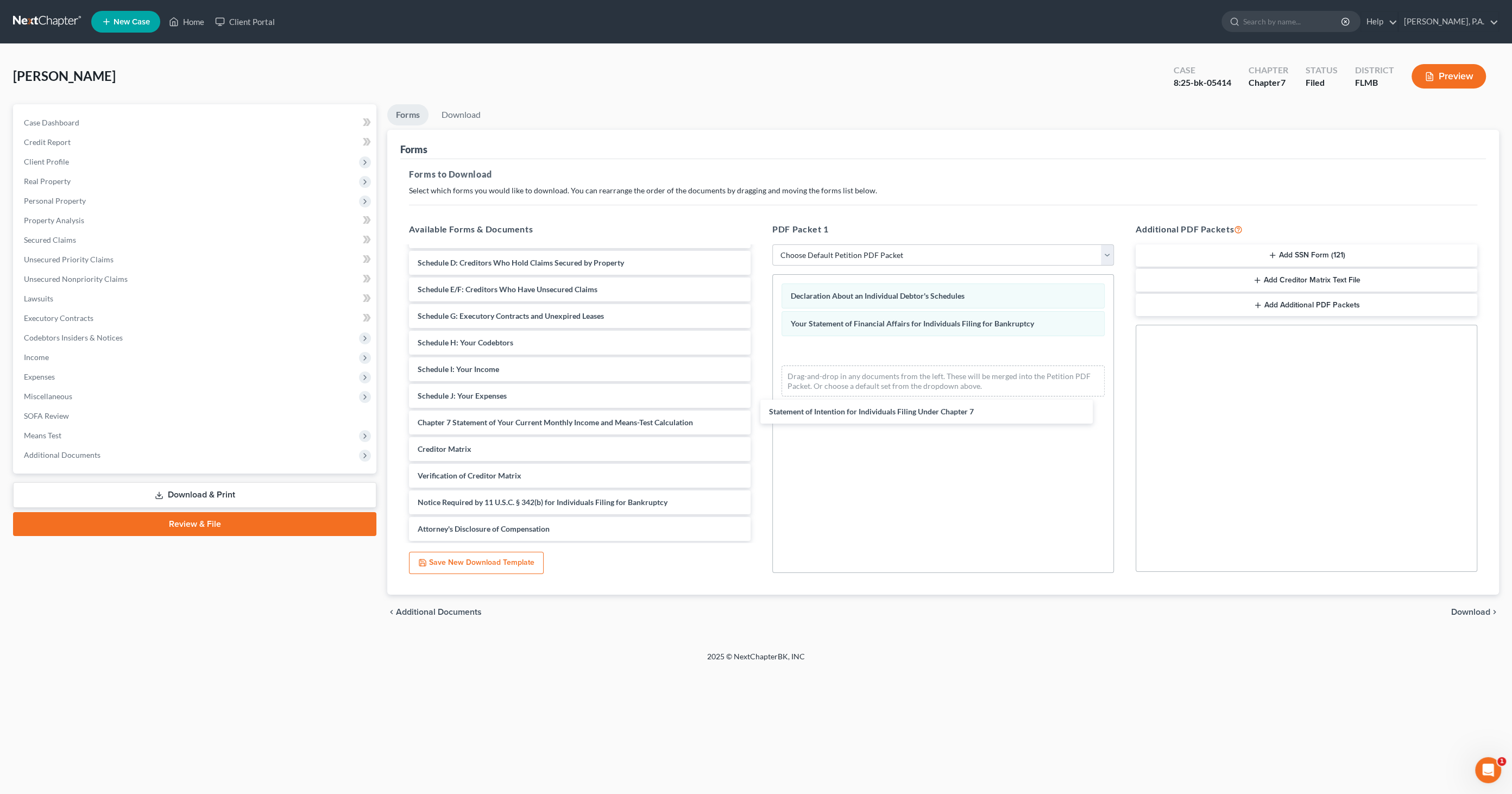
drag, startPoint x: 509, startPoint y: 394, endPoint x: 862, endPoint y: 392, distance: 353.0
click at [759, 407] on div "Statement of Intention for Individuals Filing Under Chapter 7 Voluntary Petitio…" at bounding box center [580, 343] width 359 height 397
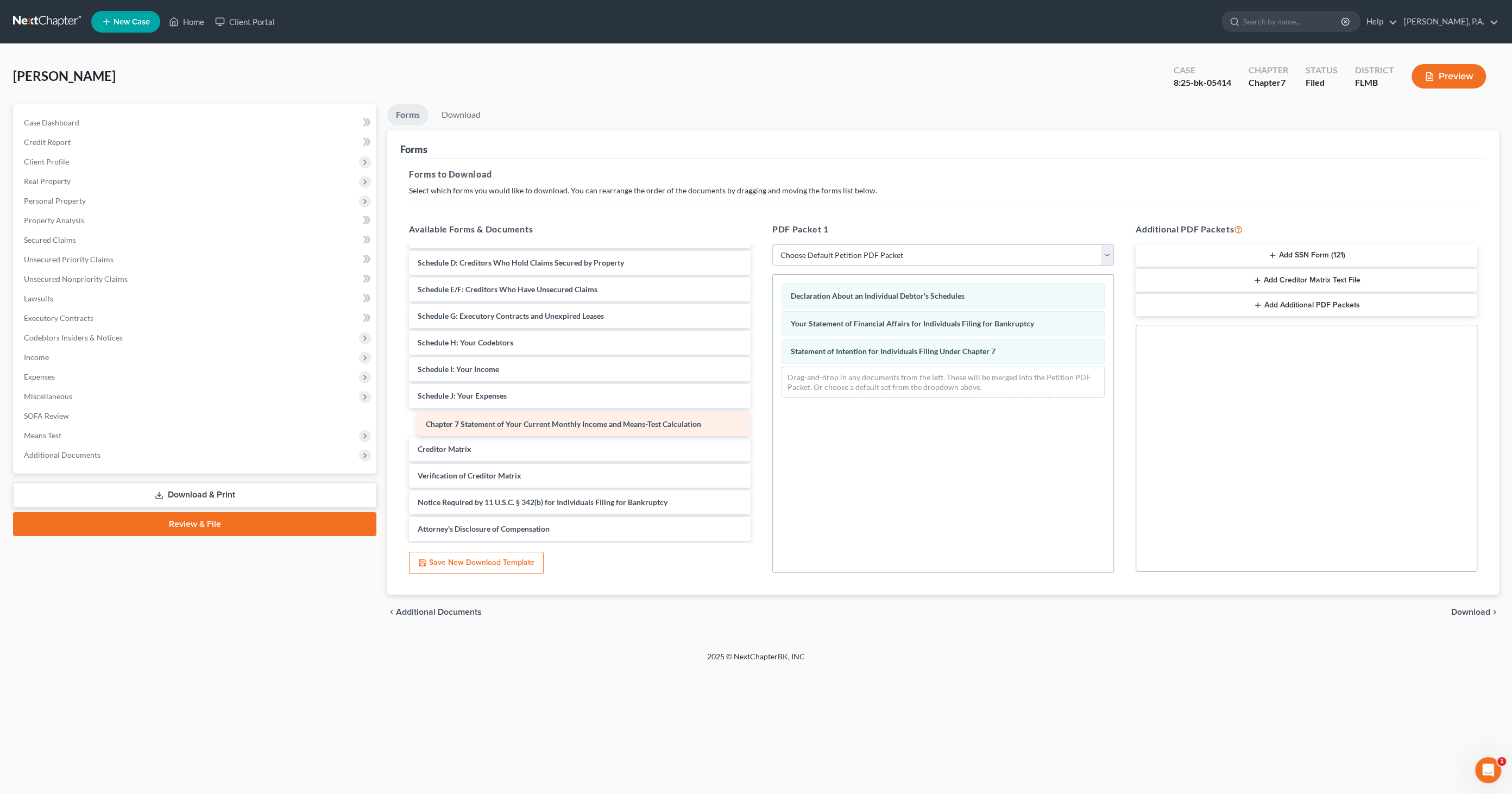
scroll to position [76, 0]
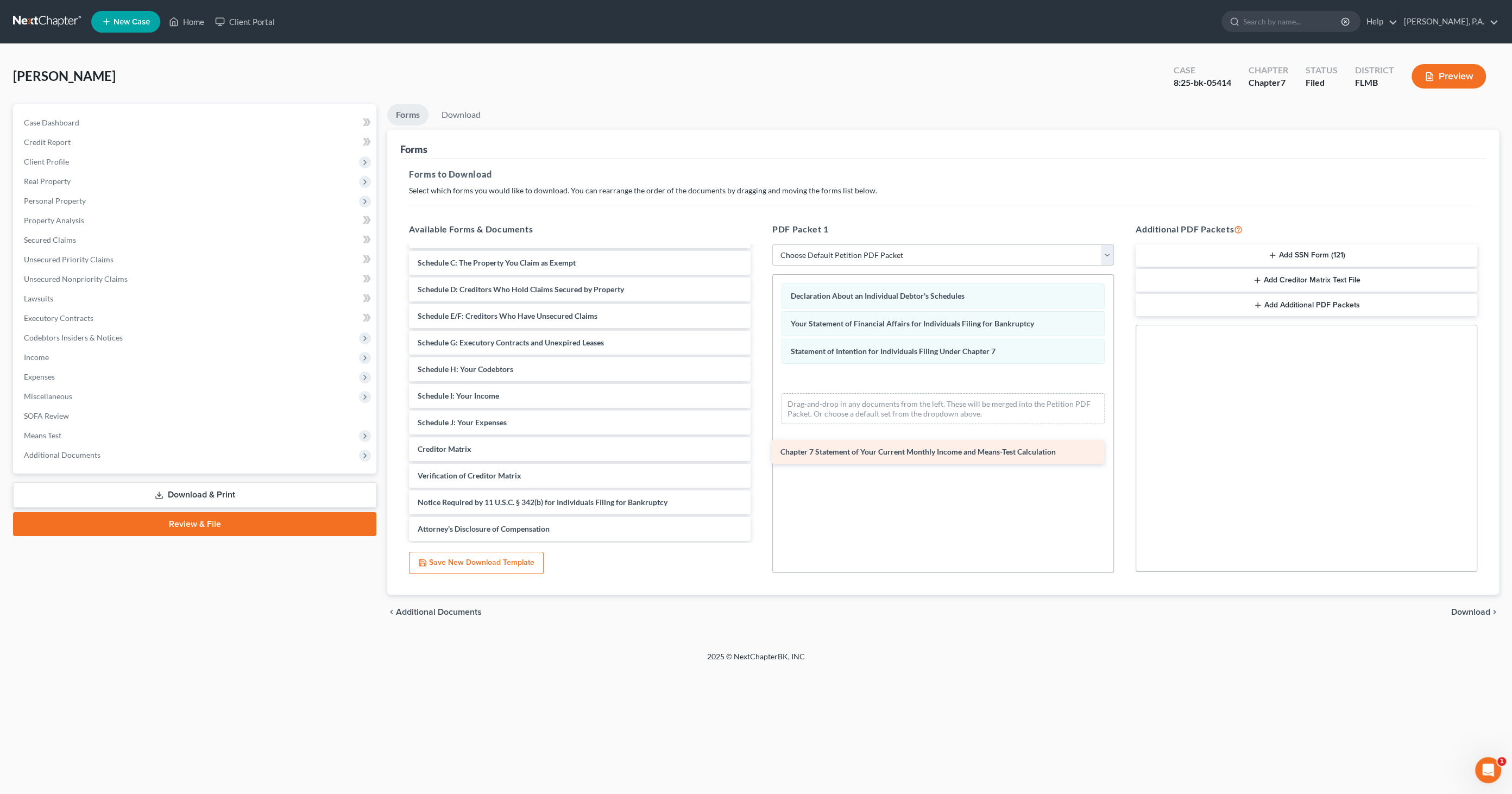
drag, startPoint x: 503, startPoint y: 426, endPoint x: 864, endPoint y: 444, distance: 361.4
click at [759, 457] on div "Chapter 7 Statement of Your Current Monthly Income and Means-Test Calculation V…" at bounding box center [580, 356] width 359 height 370
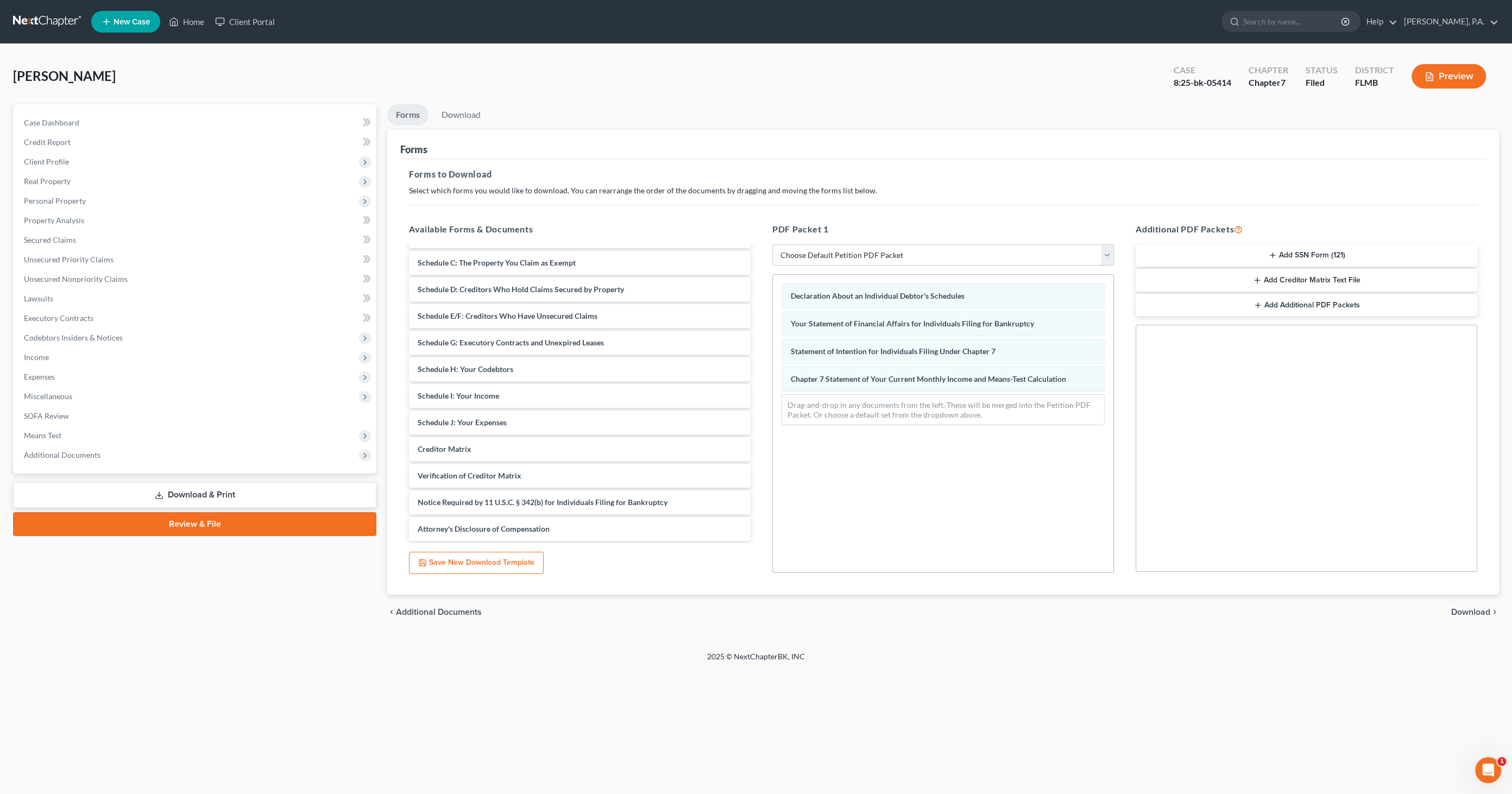
click at [1232, 608] on span "Download" at bounding box center [1471, 613] width 39 height 9
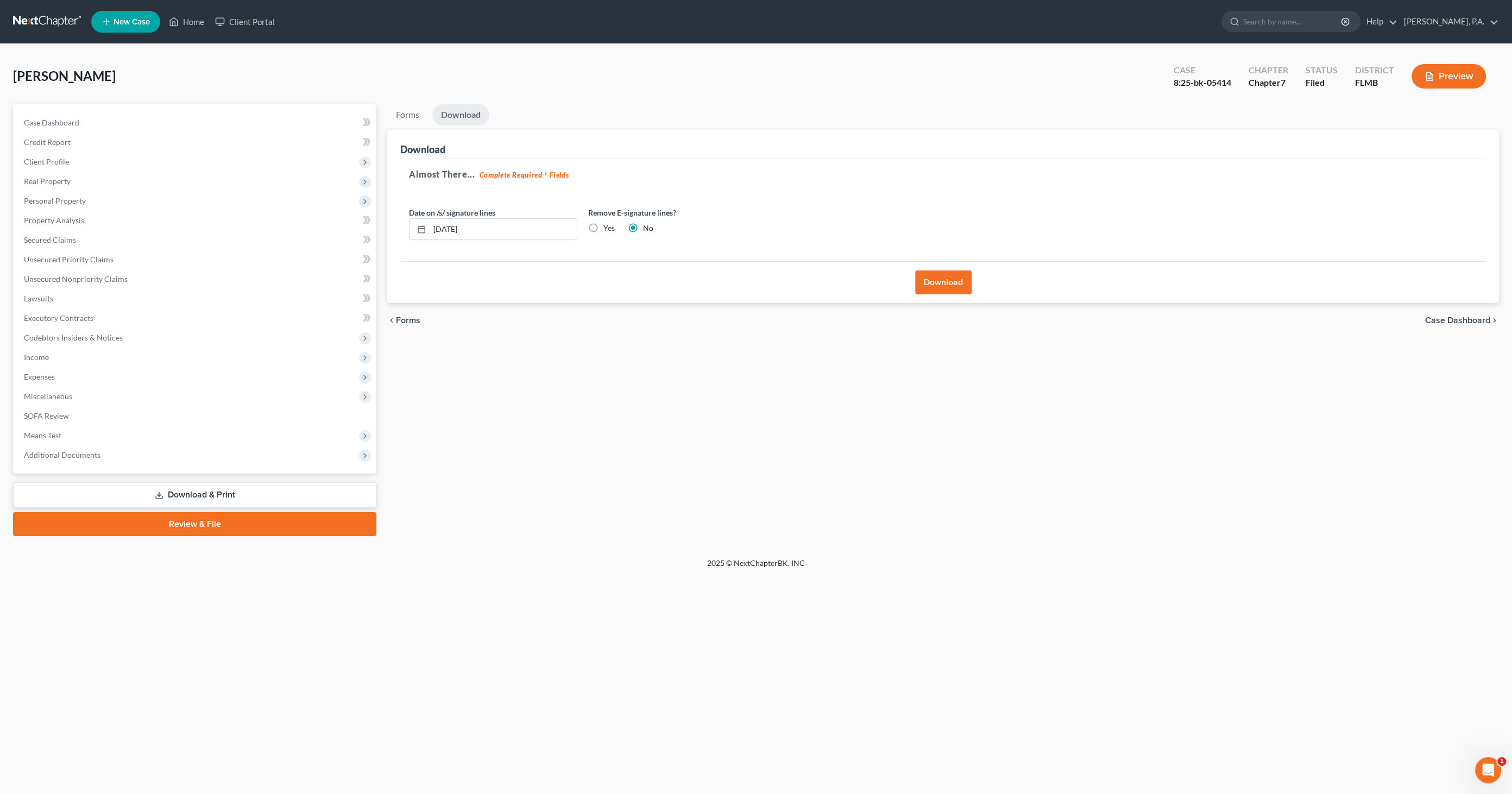
click at [603, 223] on label "Yes" at bounding box center [609, 228] width 11 height 11
click at [608, 223] on input "Yes" at bounding box center [611, 226] width 7 height 7
radio input "true"
radio input "false"
click at [970, 283] on button "Download" at bounding box center [943, 283] width 56 height 24
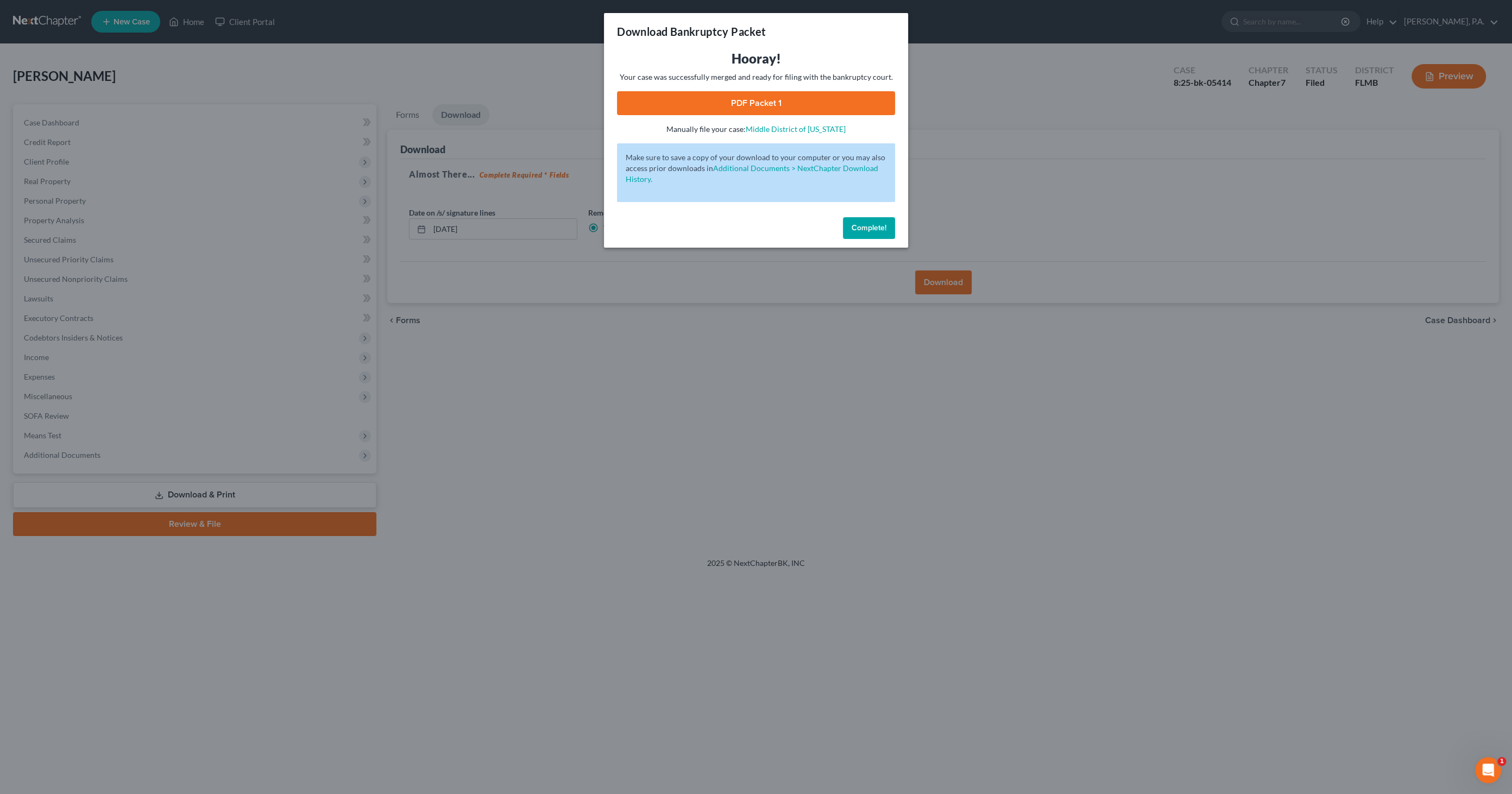
click at [779, 105] on link "PDF Packet 1" at bounding box center [756, 103] width 278 height 24
click at [854, 222] on button "Complete!" at bounding box center [868, 228] width 52 height 22
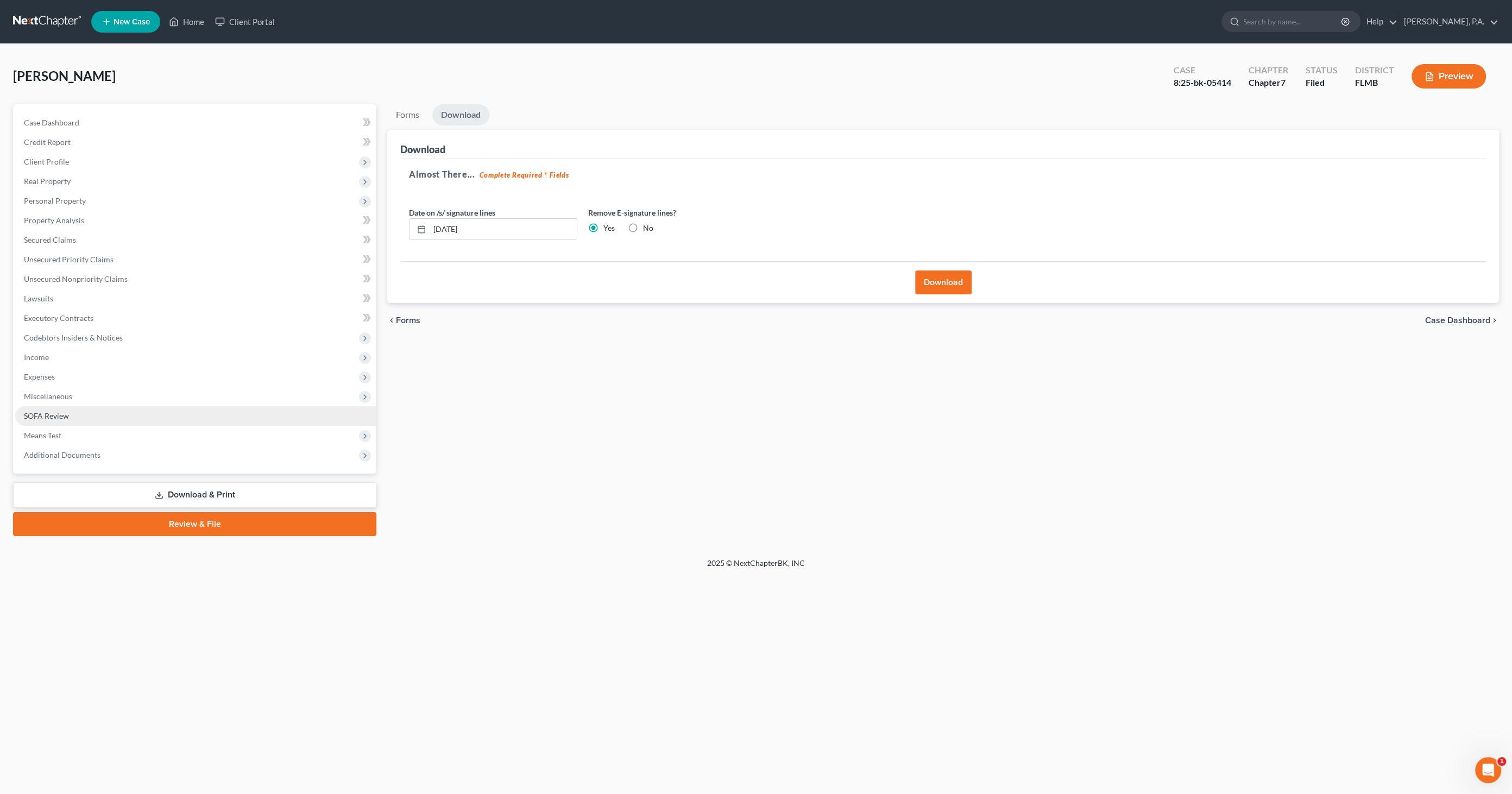
click at [80, 420] on link "SOFA Review" at bounding box center [195, 417] width 361 height 20
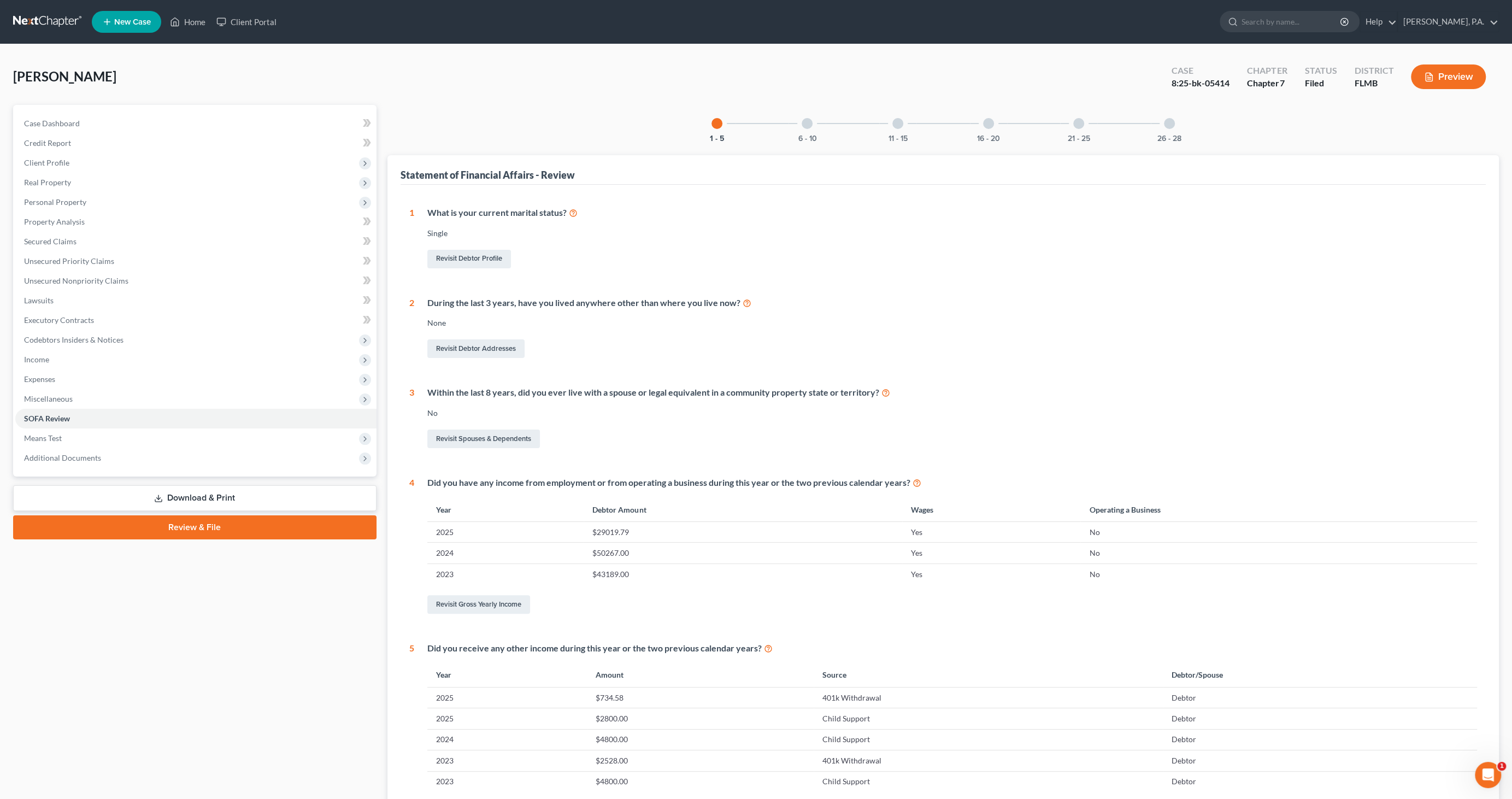
click at [805, 126] on div at bounding box center [807, 123] width 11 height 11
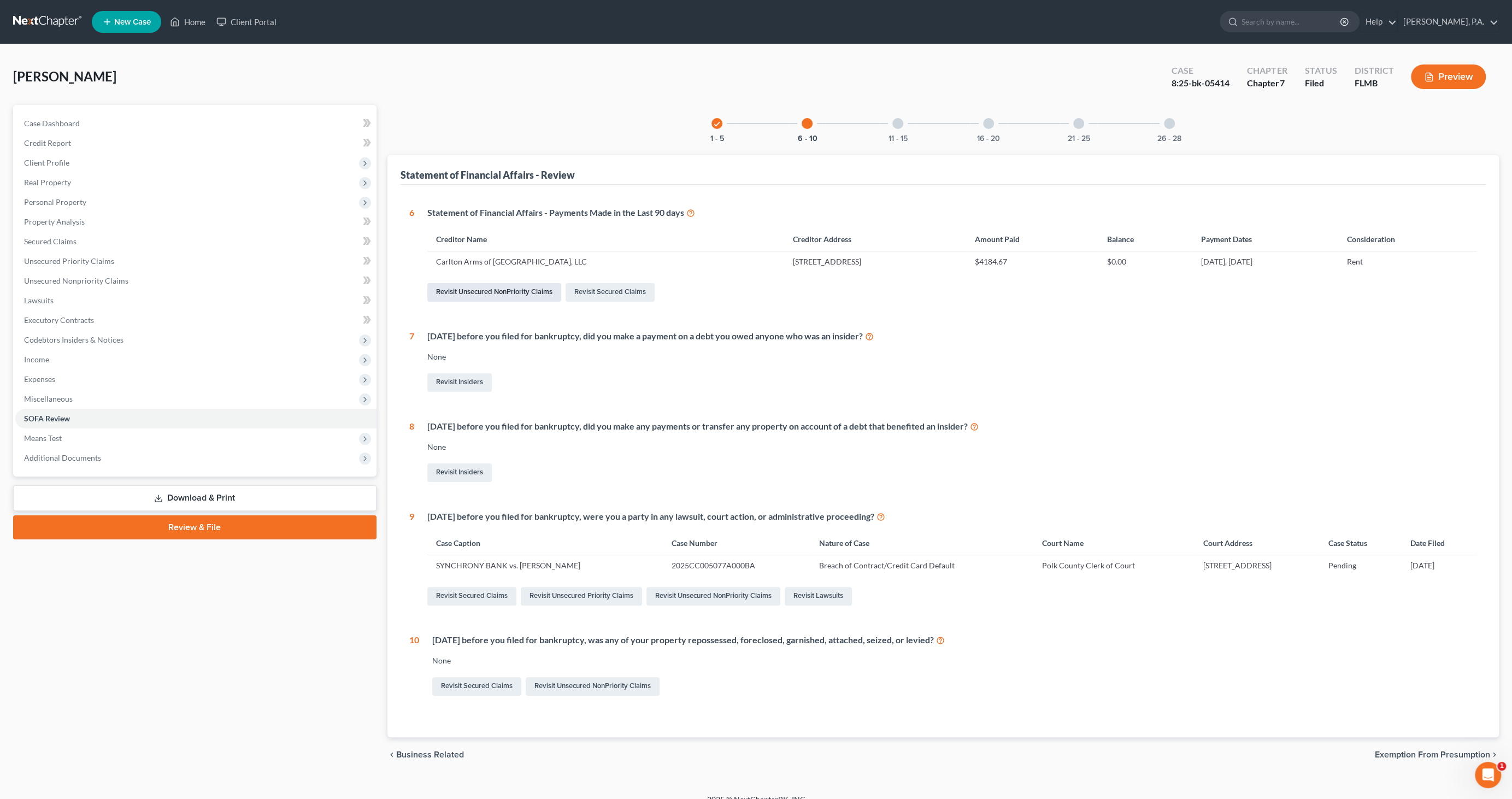
click at [498, 294] on link "Revisit Unsecured NonPriority Claims" at bounding box center [494, 292] width 134 height 19
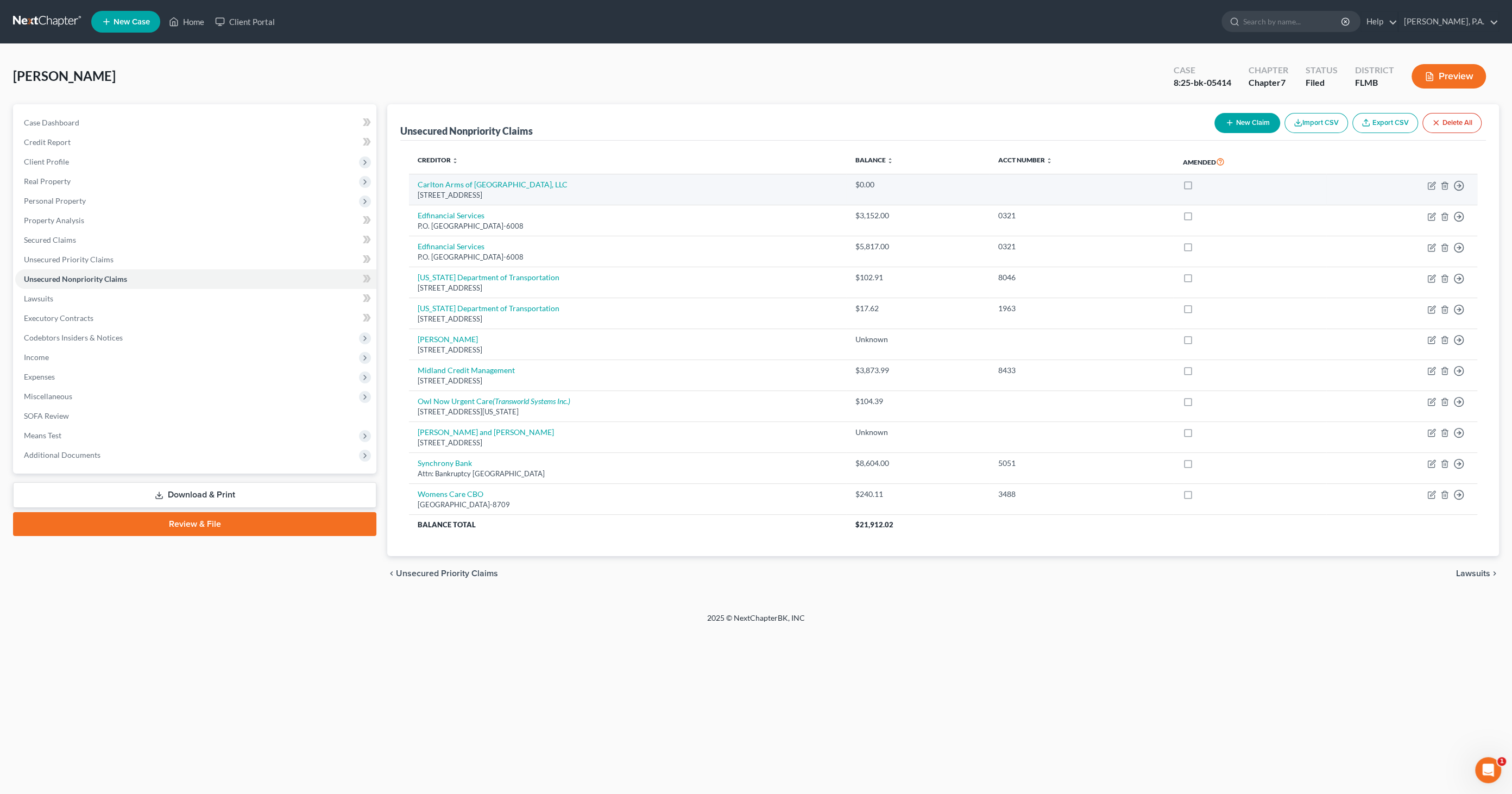
click at [1232, 187] on td "Move to D Move to E Move to G Move to Notice Only" at bounding box center [1402, 189] width 151 height 31
click at [1232, 186] on icon "button" at bounding box center [1432, 184] width 5 height 5
select select "9"
select select "14"
select select "0"
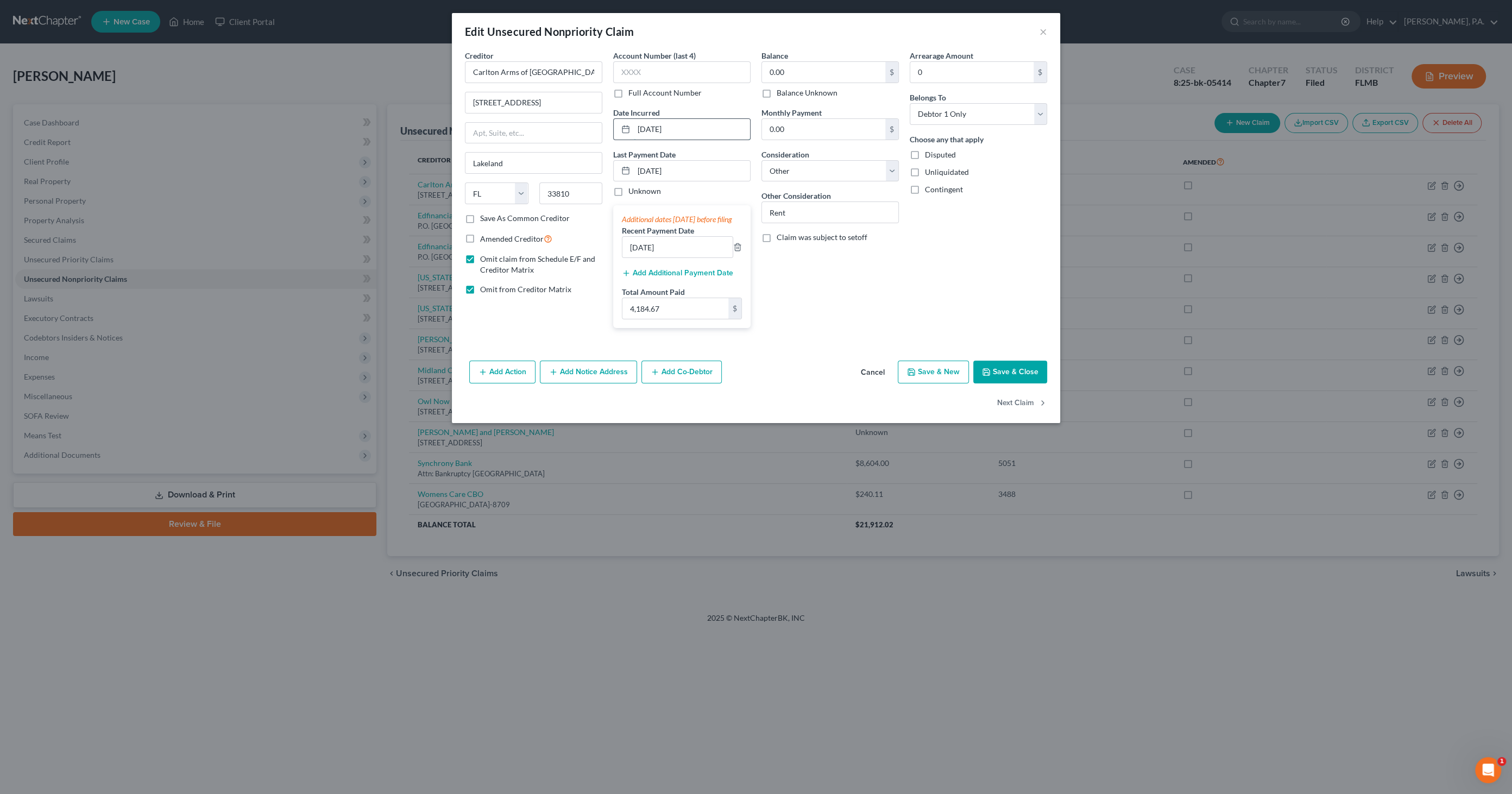
click at [682, 126] on input "[DATE]" at bounding box center [691, 129] width 116 height 20
drag, startPoint x: 691, startPoint y: 126, endPoint x: 588, endPoint y: 117, distance: 103.4
click at [588, 117] on div "Creditor * Carlton Arms of [GEOGRAPHIC_DATA], LLC [STREET_ADDRESS][GEOGRAPHIC_D…" at bounding box center [755, 193] width 593 height 287
click at [663, 277] on button "Add Additional Payment Date" at bounding box center [677, 274] width 111 height 9
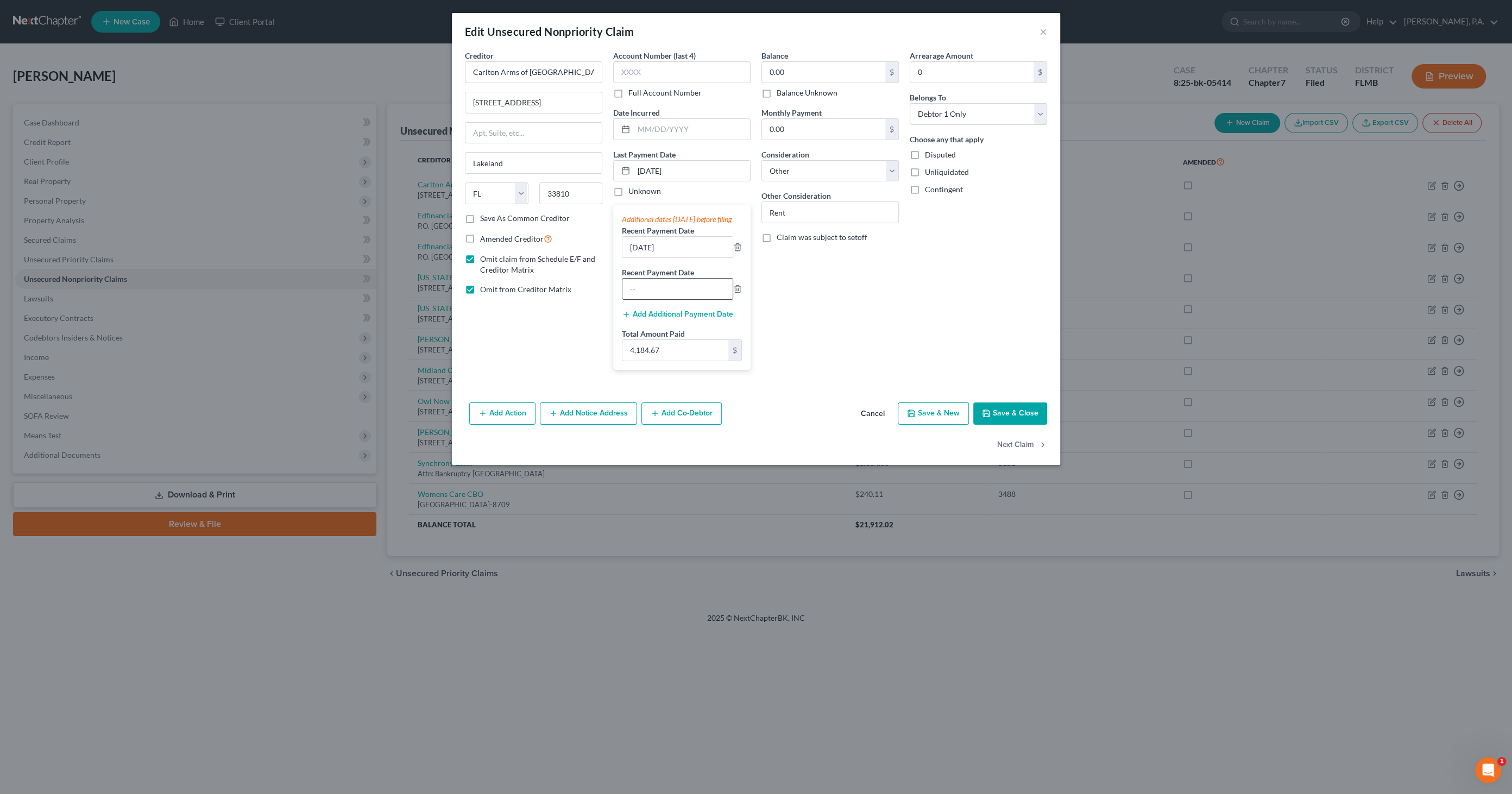
click at [661, 293] on input "text" at bounding box center [677, 289] width 110 height 20
paste input "[DATE]"
type input "[DATE]"
click at [647, 129] on input "text" at bounding box center [691, 129] width 116 height 20
click at [674, 127] on input "text" at bounding box center [691, 129] width 116 height 20
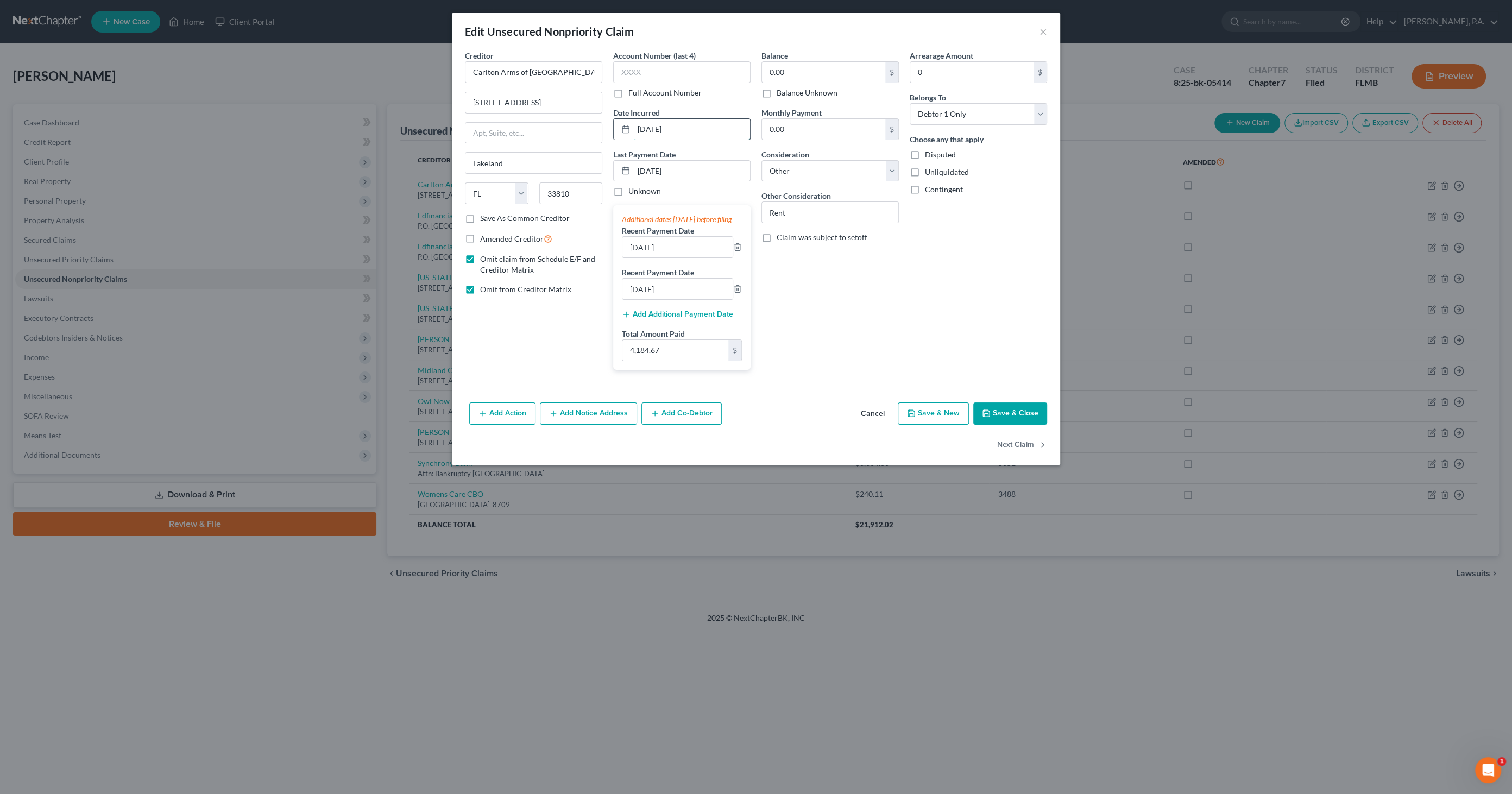
type input "[DATE]"
drag, startPoint x: 1024, startPoint y: 428, endPoint x: 1048, endPoint y: 416, distance: 26.8
click at [1025, 426] on button "Save & Close" at bounding box center [1010, 414] width 74 height 23
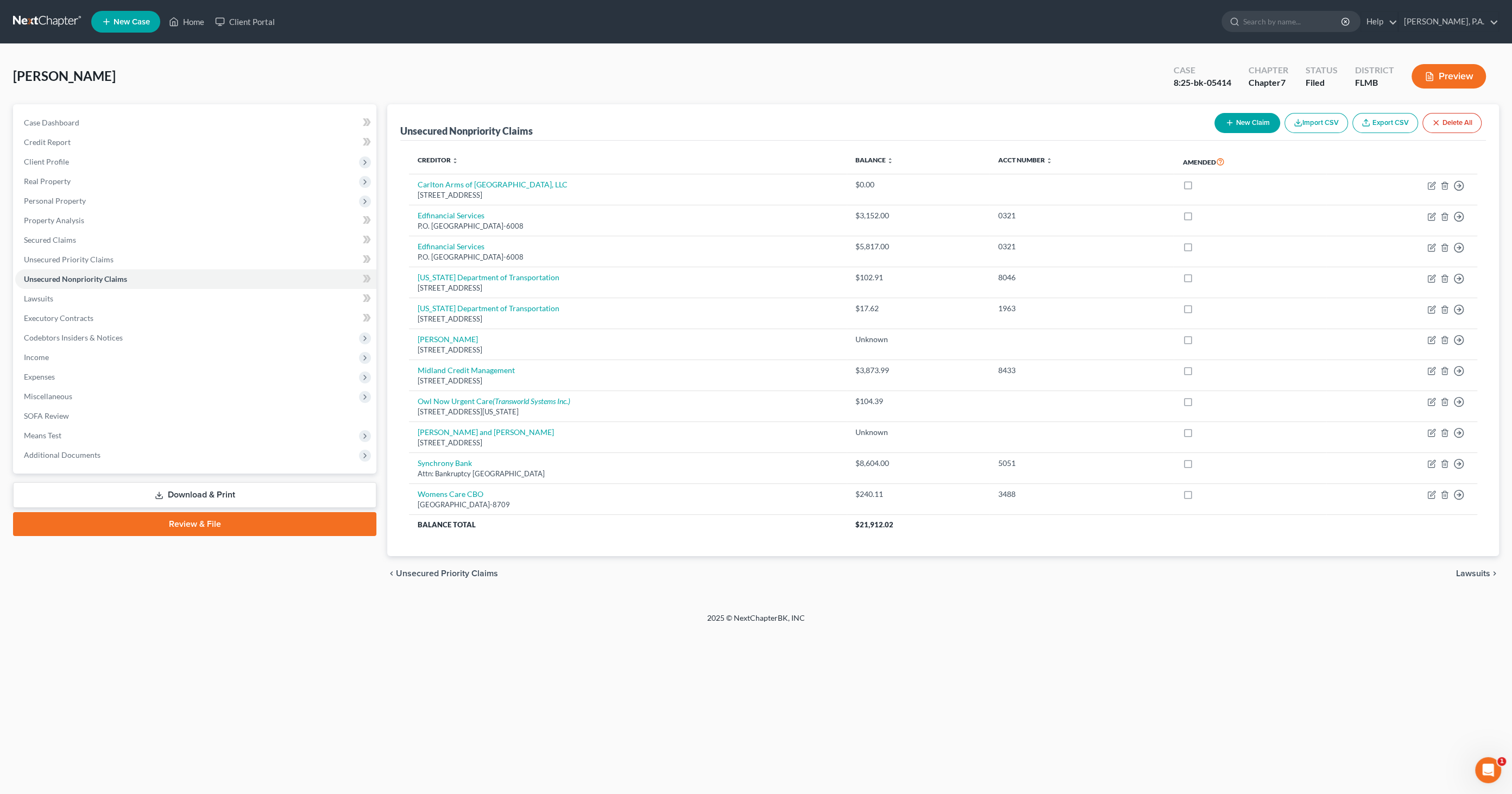
click at [230, 495] on link "Download & Print" at bounding box center [194, 495] width 363 height 26
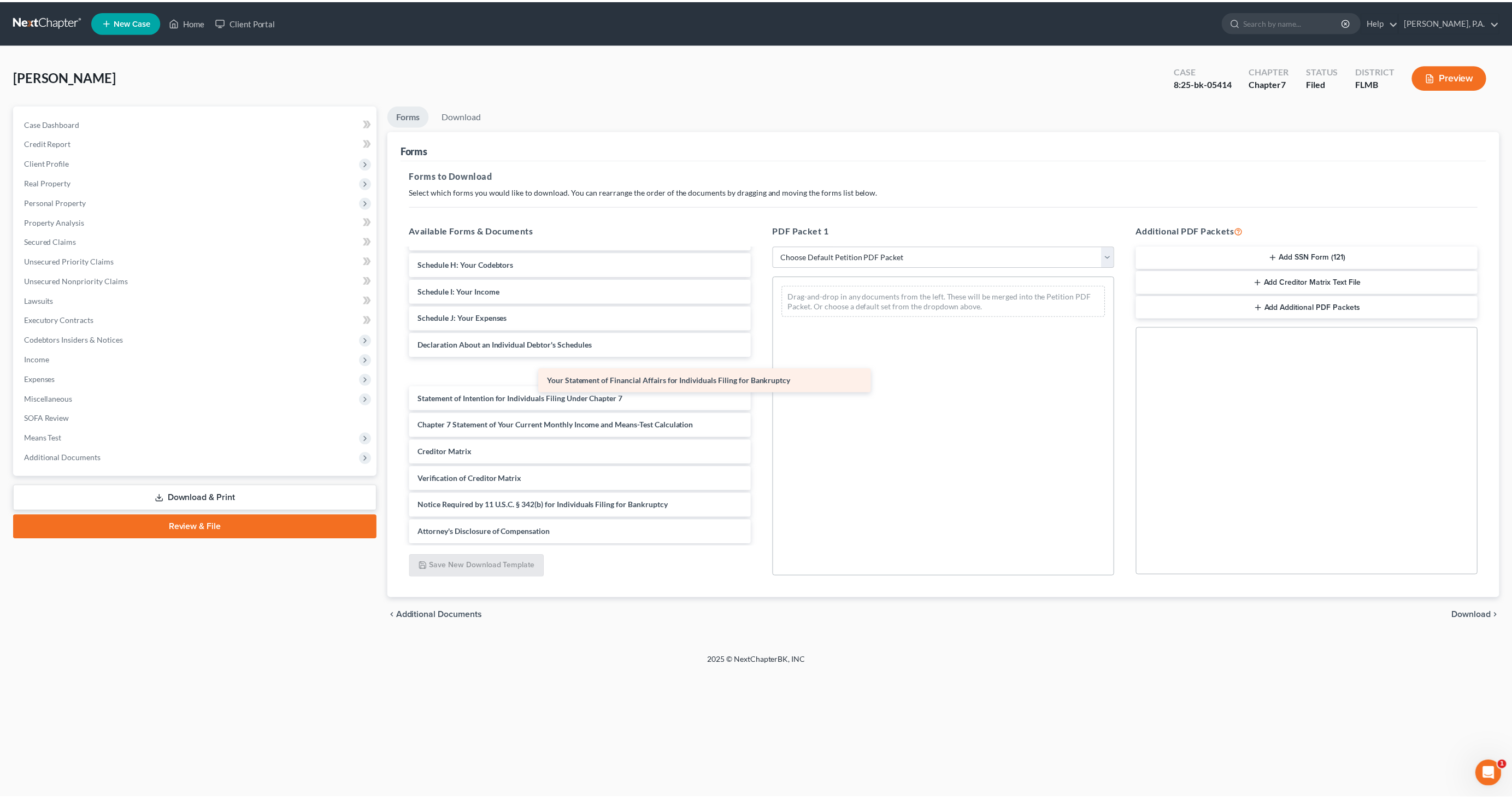
scroll to position [157, 0]
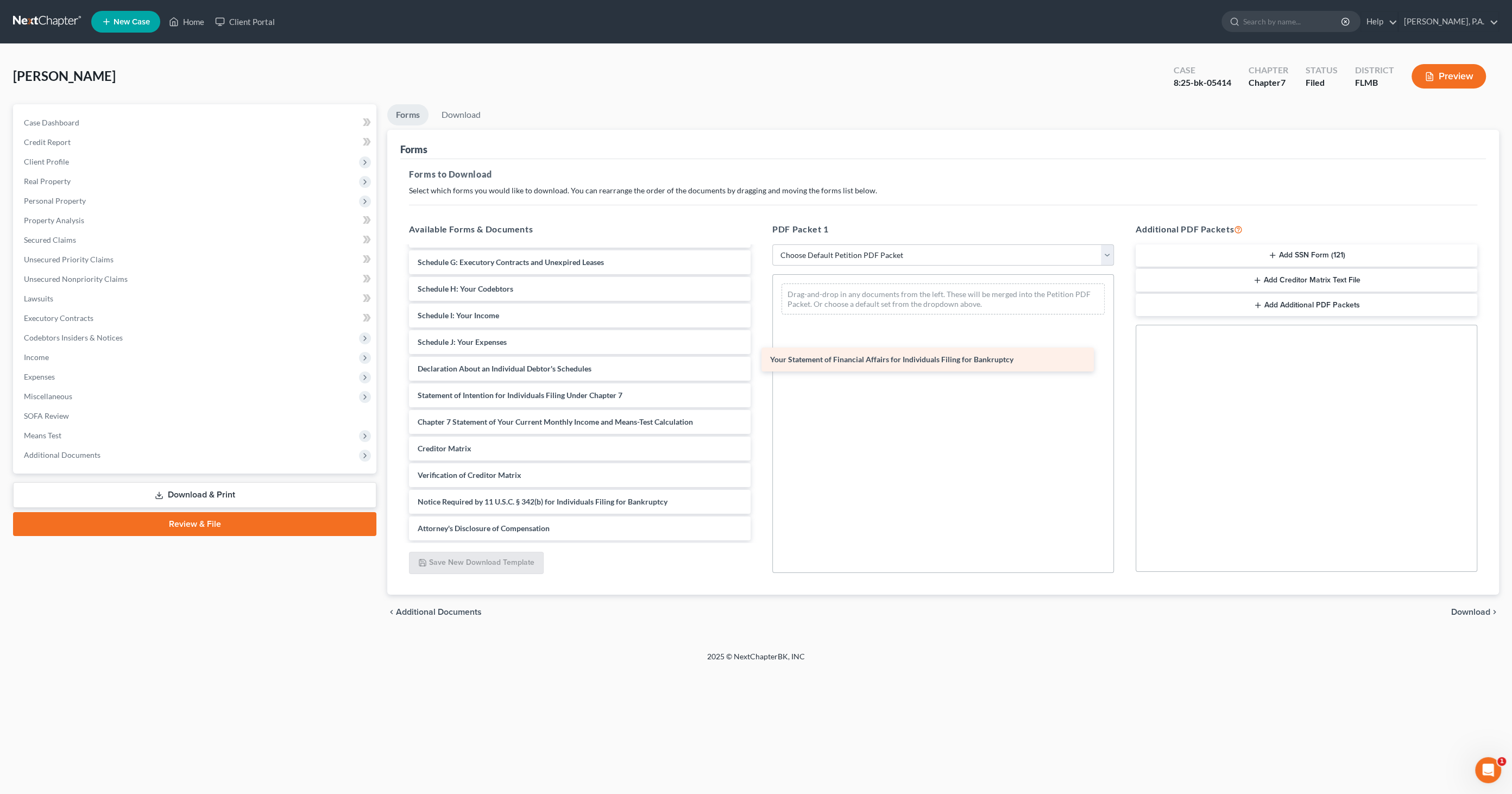
drag, startPoint x: 484, startPoint y: 370, endPoint x: 836, endPoint y: 362, distance: 352.1
click at [759, 362] on div "Your Statement of Financial Affairs for Individuals Filing for Bankruptcy Volun…" at bounding box center [580, 316] width 359 height 450
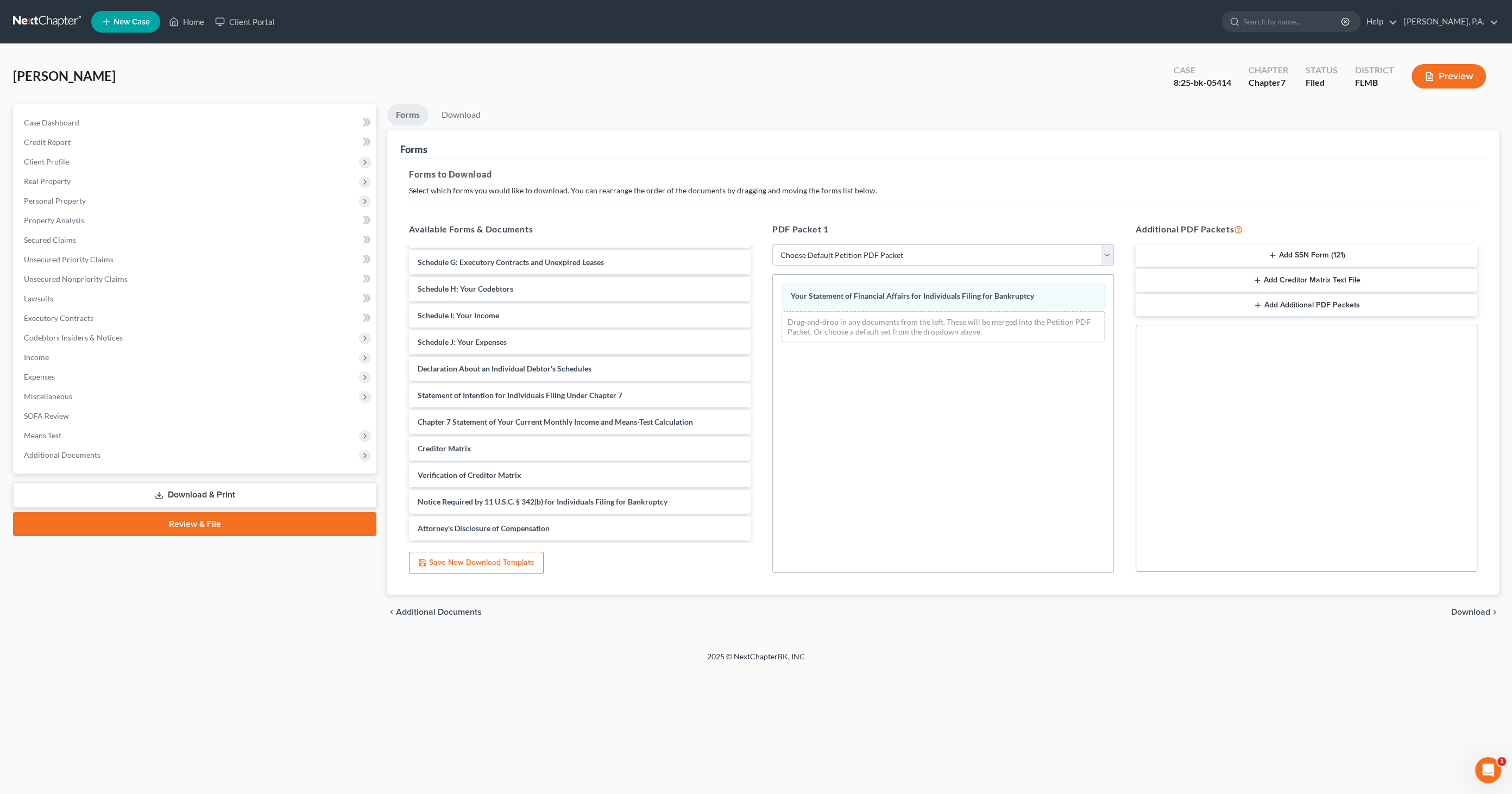
click at [1232, 608] on span "Download" at bounding box center [1471, 613] width 39 height 9
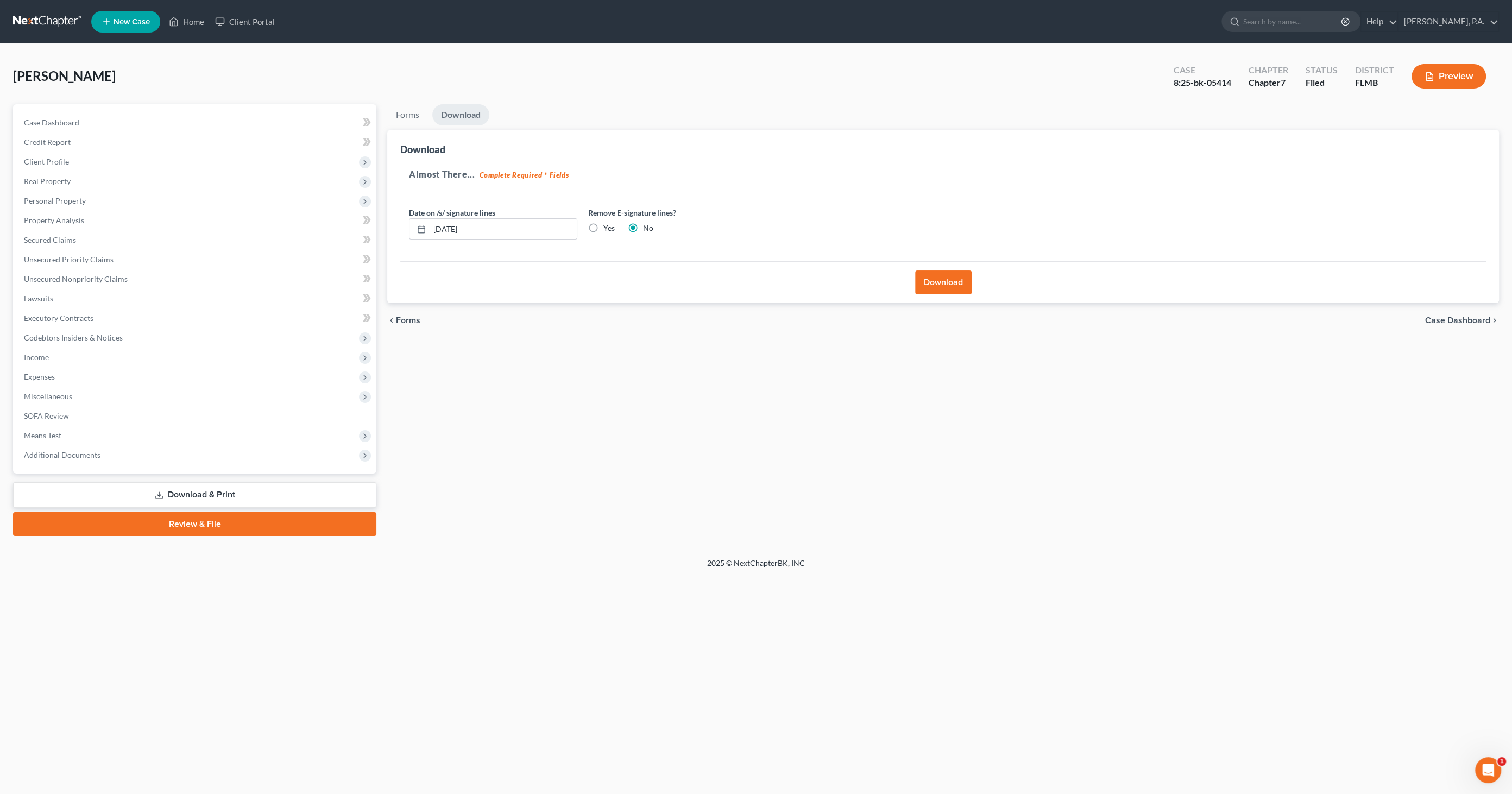
click at [603, 226] on label "Yes" at bounding box center [609, 228] width 11 height 11
click at [608, 226] on input "Yes" at bounding box center [611, 226] width 7 height 7
radio input "true"
radio input "false"
click at [942, 287] on button "Download" at bounding box center [943, 283] width 56 height 24
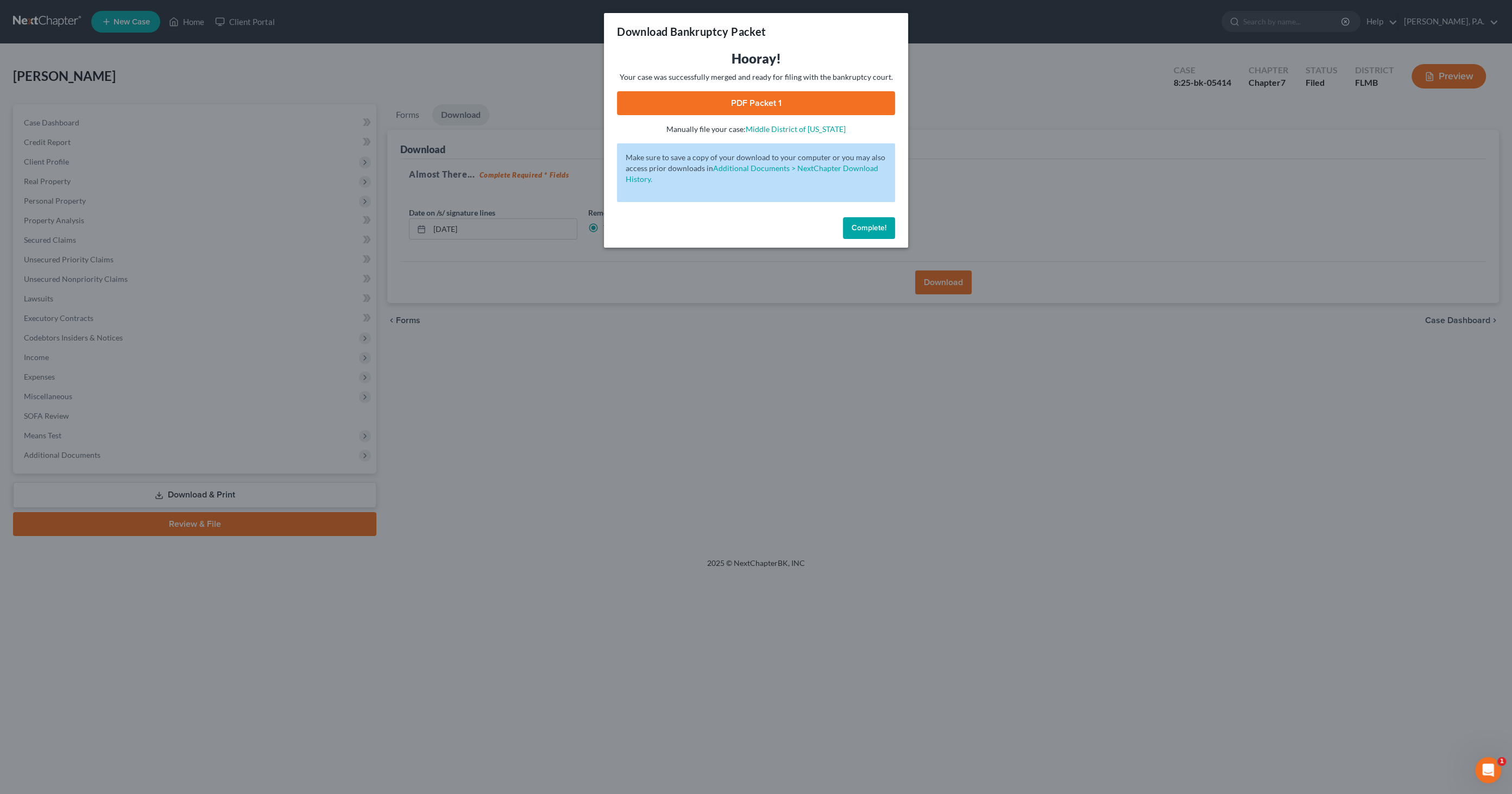
click at [782, 99] on link "PDF Packet 1" at bounding box center [756, 103] width 278 height 24
drag, startPoint x: 872, startPoint y: 232, endPoint x: 854, endPoint y: 248, distance: 24.1
click at [872, 232] on button "Complete!" at bounding box center [868, 228] width 52 height 22
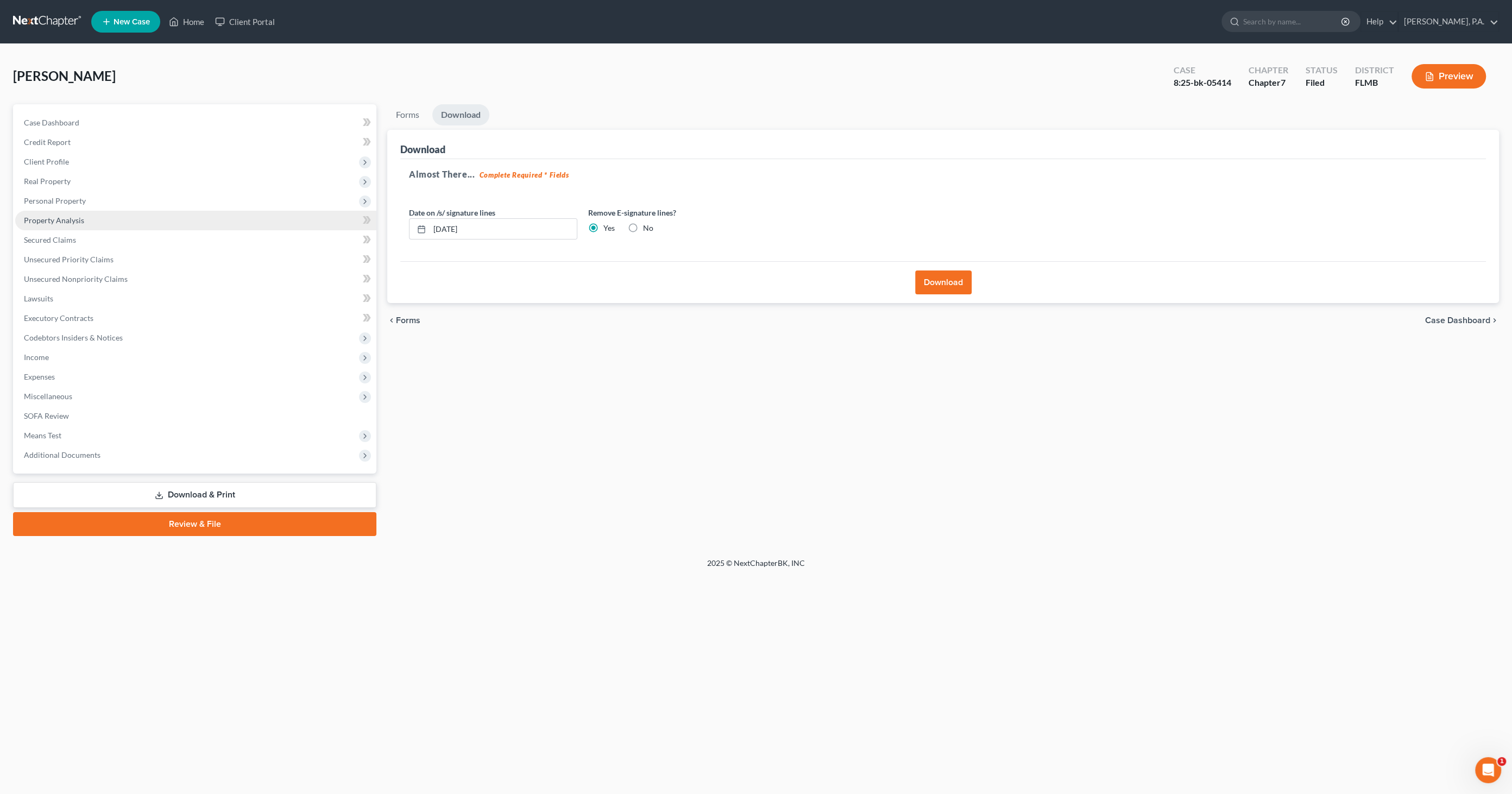
click at [58, 220] on span "Property Analysis" at bounding box center [54, 220] width 60 height 9
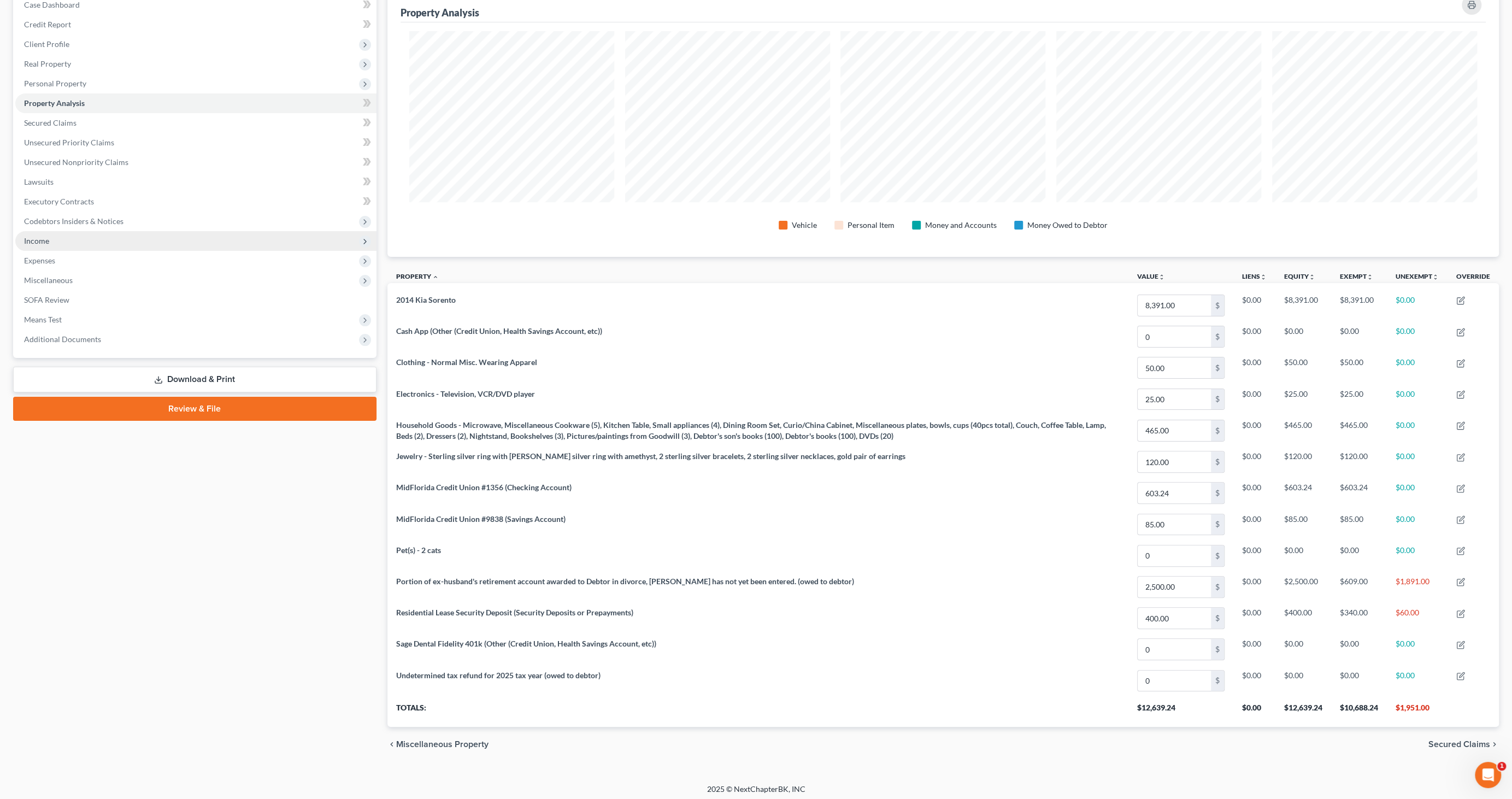
click at [46, 239] on span "Income" at bounding box center [36, 241] width 25 height 9
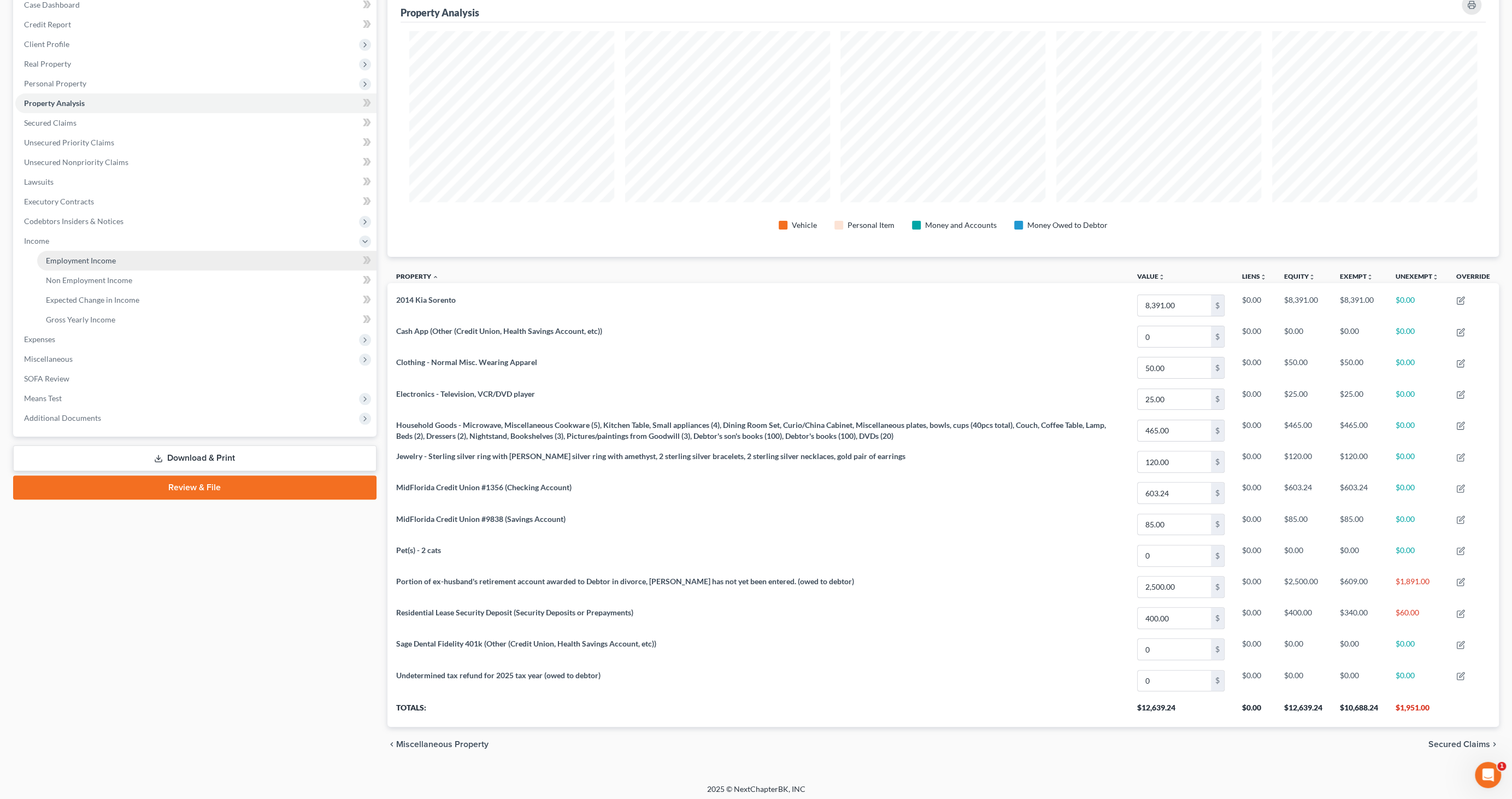
click at [93, 266] on link "Employment Income" at bounding box center [206, 261] width 340 height 20
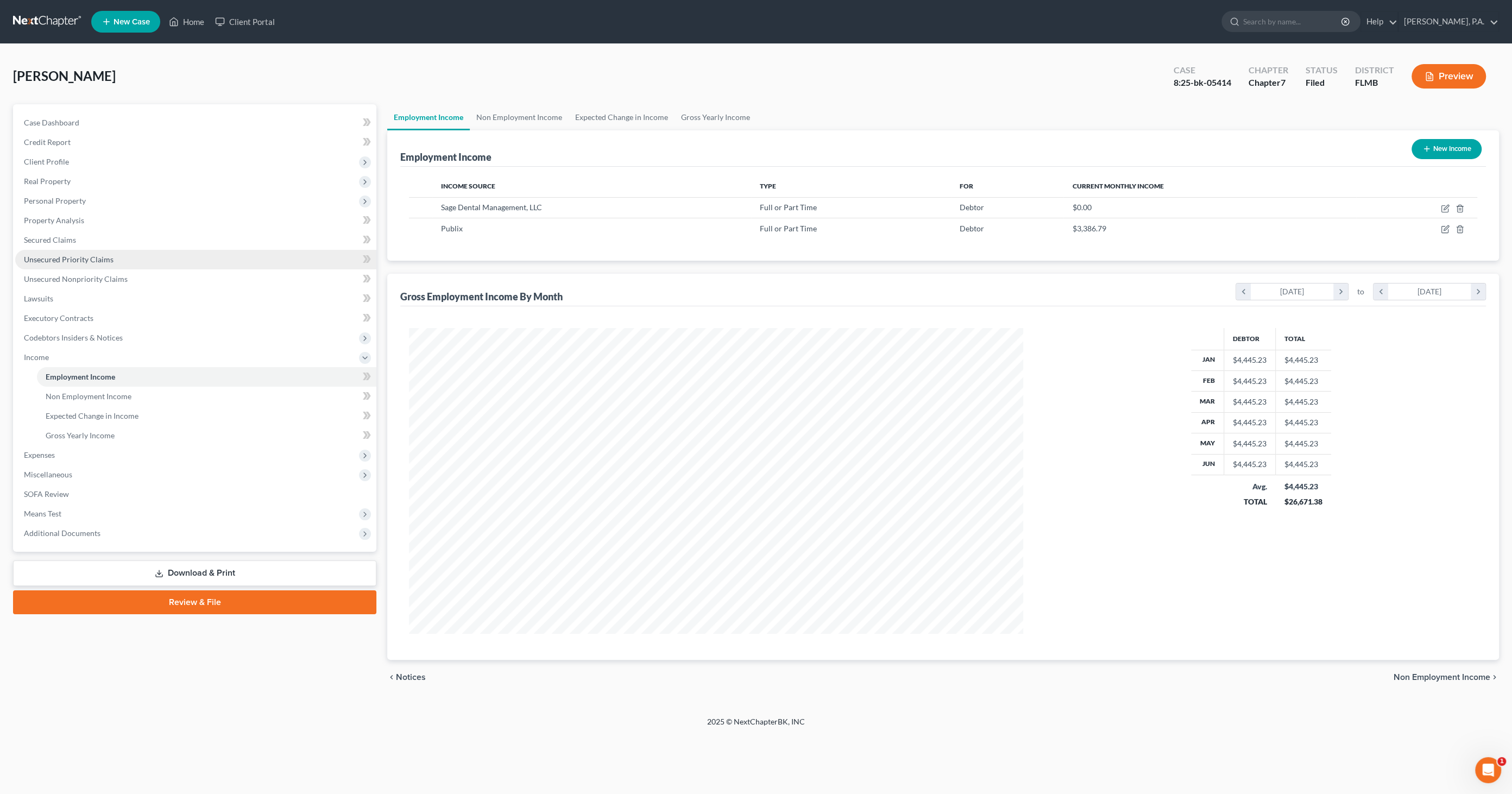
scroll to position [305, 636]
click at [543, 111] on link "Non Employment Income" at bounding box center [519, 117] width 99 height 26
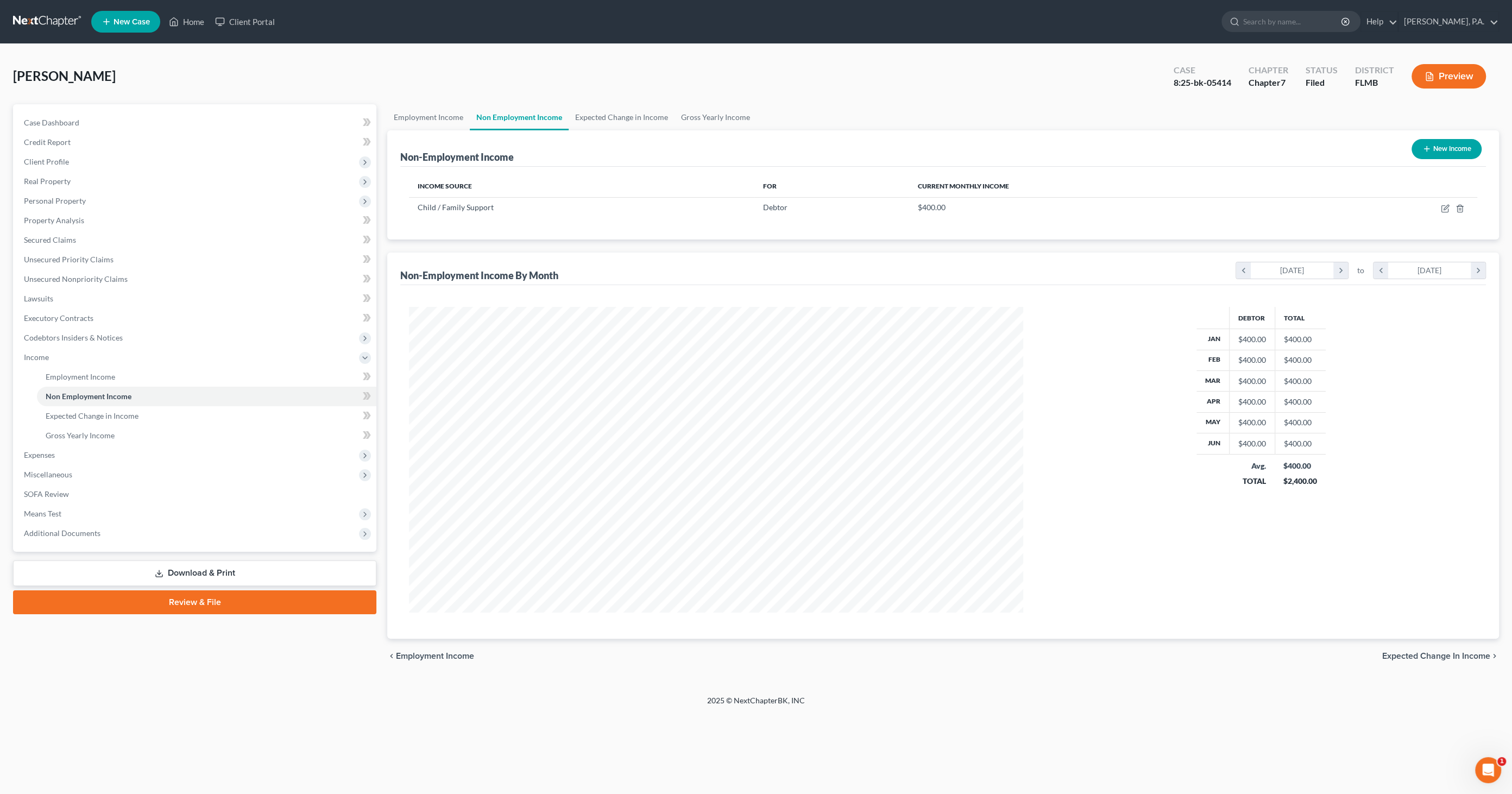
scroll to position [305, 636]
click at [428, 123] on link "Employment Income" at bounding box center [428, 117] width 83 height 26
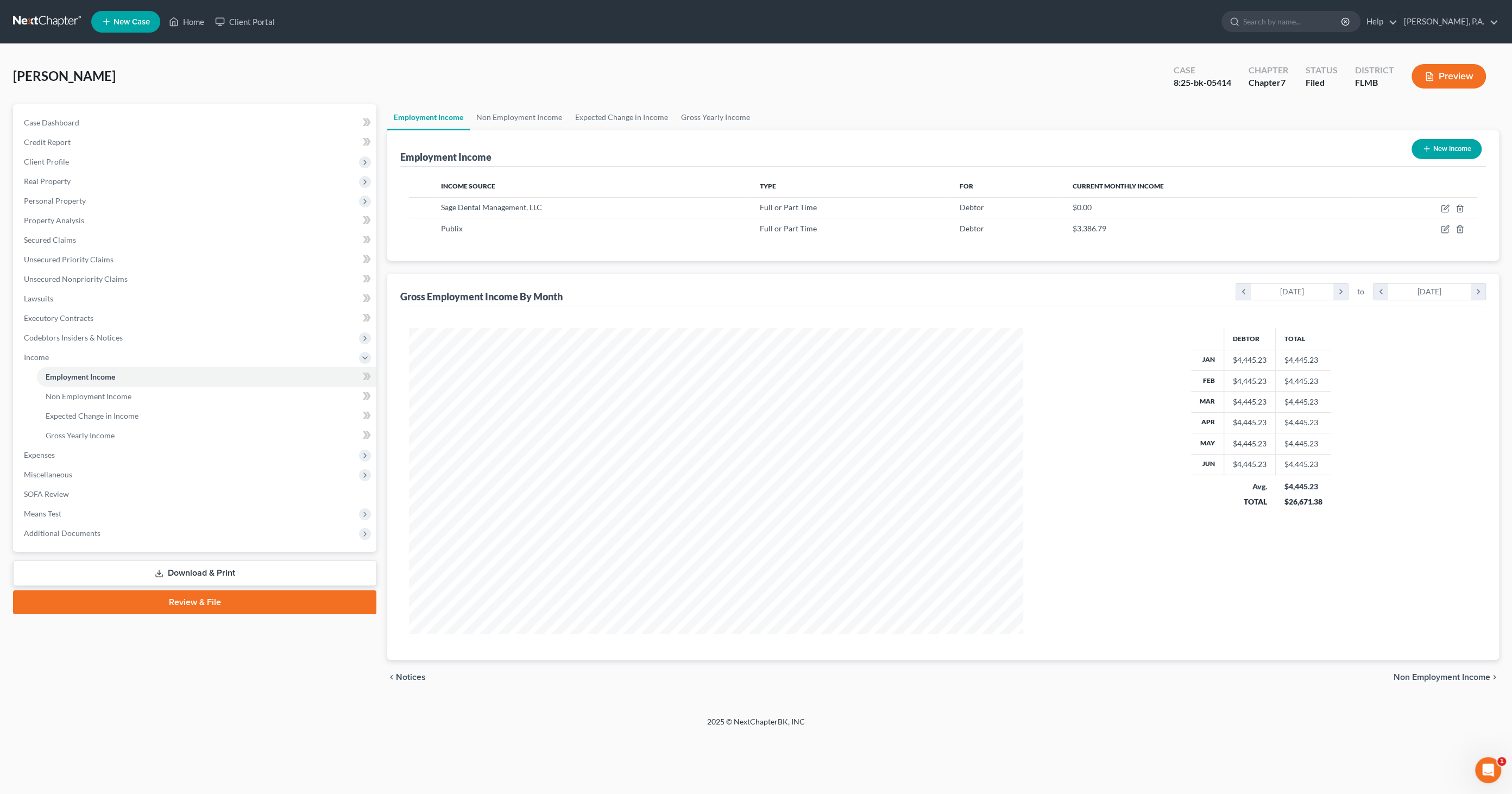
scroll to position [305, 636]
click at [1232, 209] on icon "button" at bounding box center [1445, 209] width 9 height 9
select select "0"
select select "9"
select select "0"
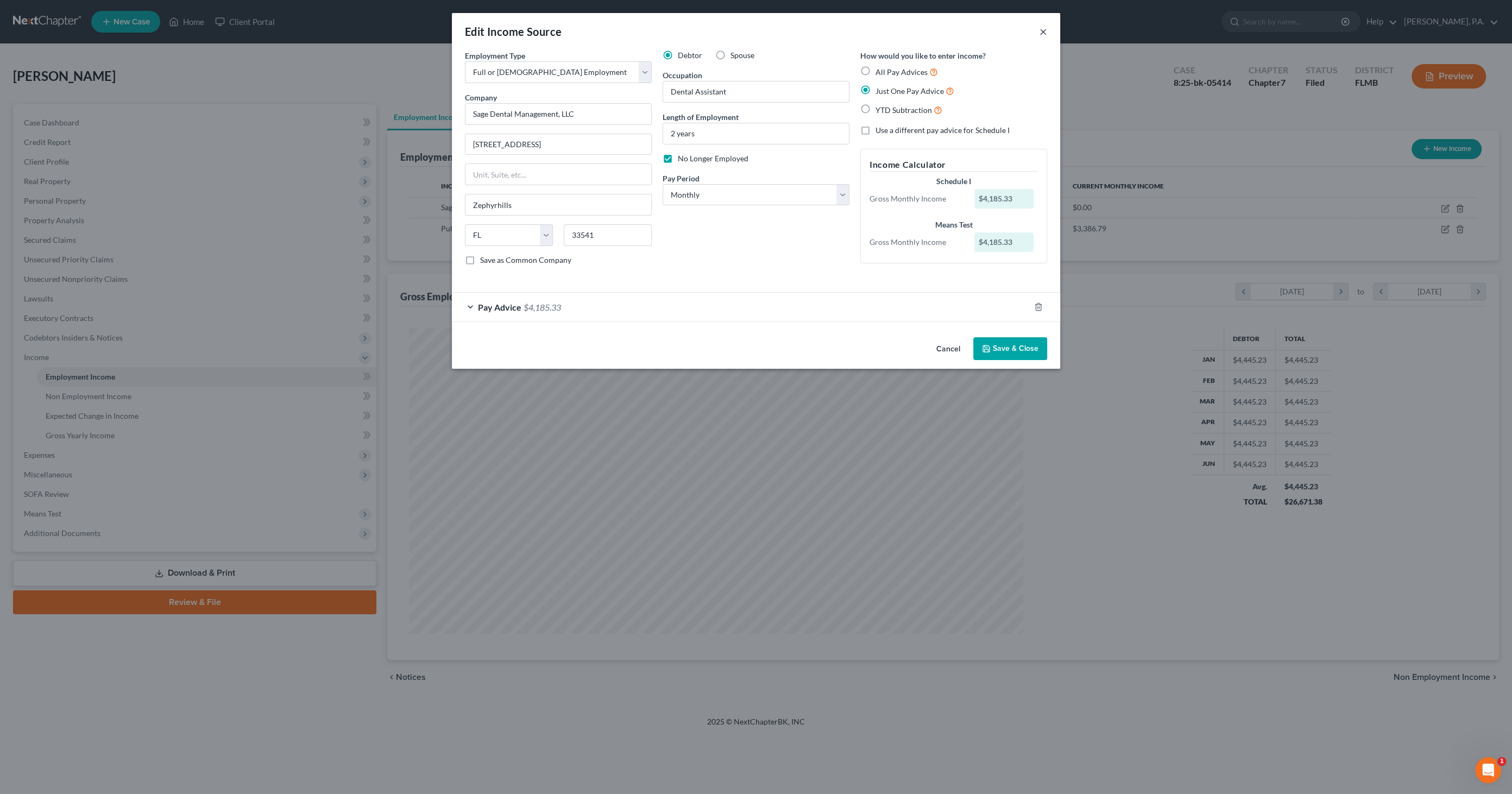
drag, startPoint x: 1046, startPoint y: 32, endPoint x: 1052, endPoint y: 36, distance: 7.2
click at [1046, 32] on button "×" at bounding box center [1043, 31] width 8 height 13
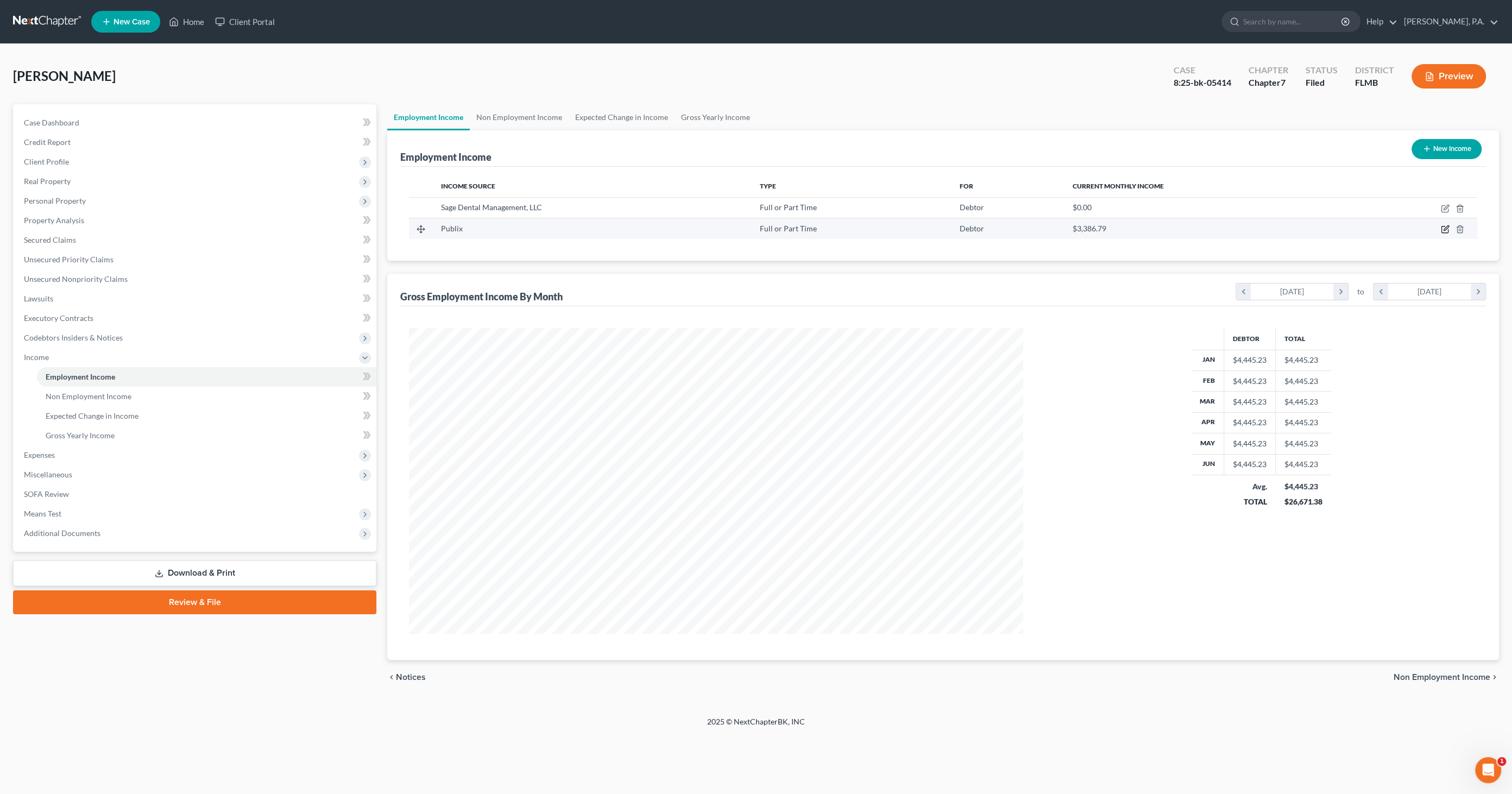
click at [1232, 232] on icon "button" at bounding box center [1445, 229] width 9 height 9
select select "0"
select select "9"
select select "0"
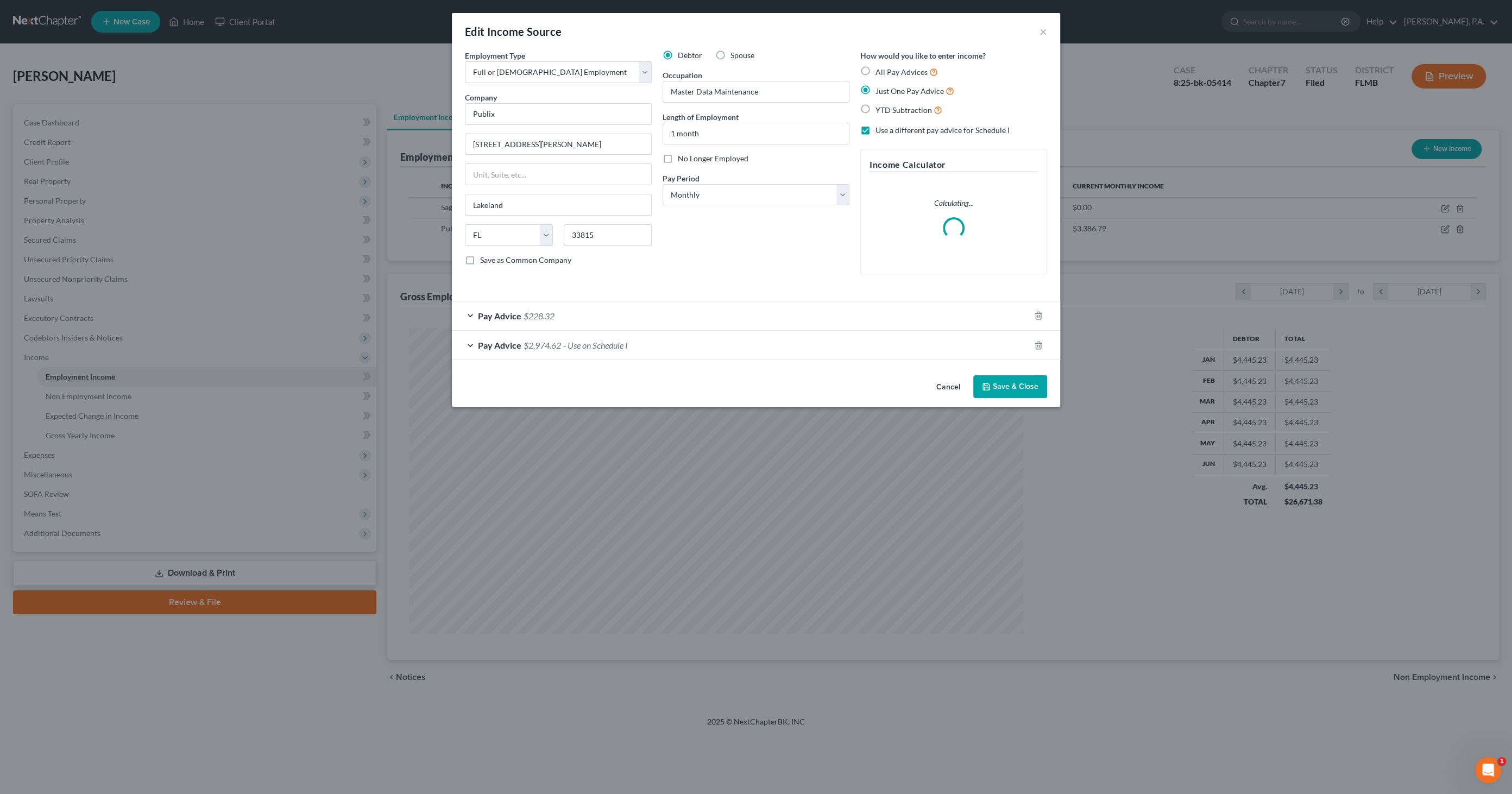
click at [533, 346] on span "$2,974.62" at bounding box center [543, 345] width 38 height 11
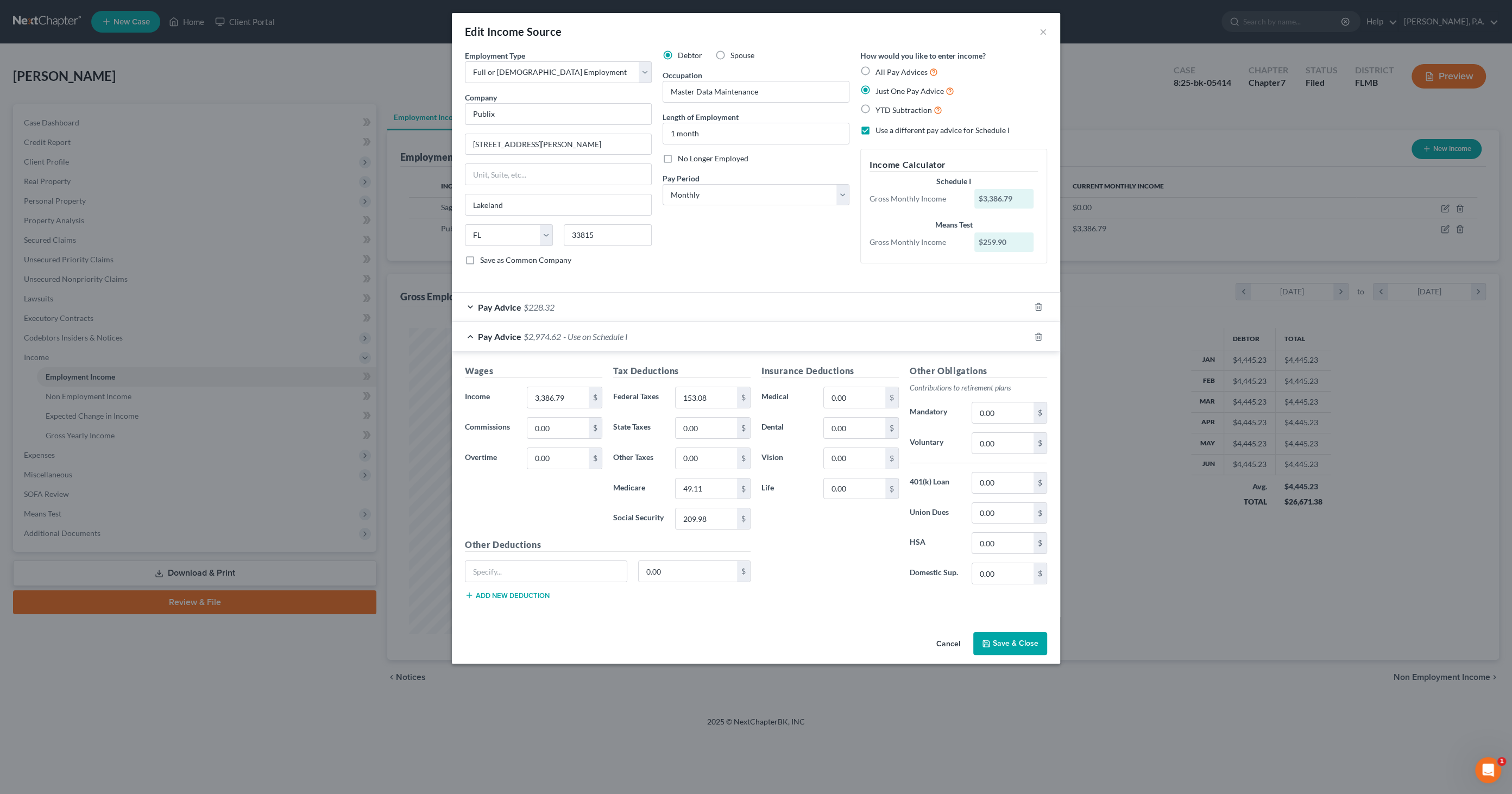
click at [945, 636] on button "Cancel" at bounding box center [948, 644] width 41 height 22
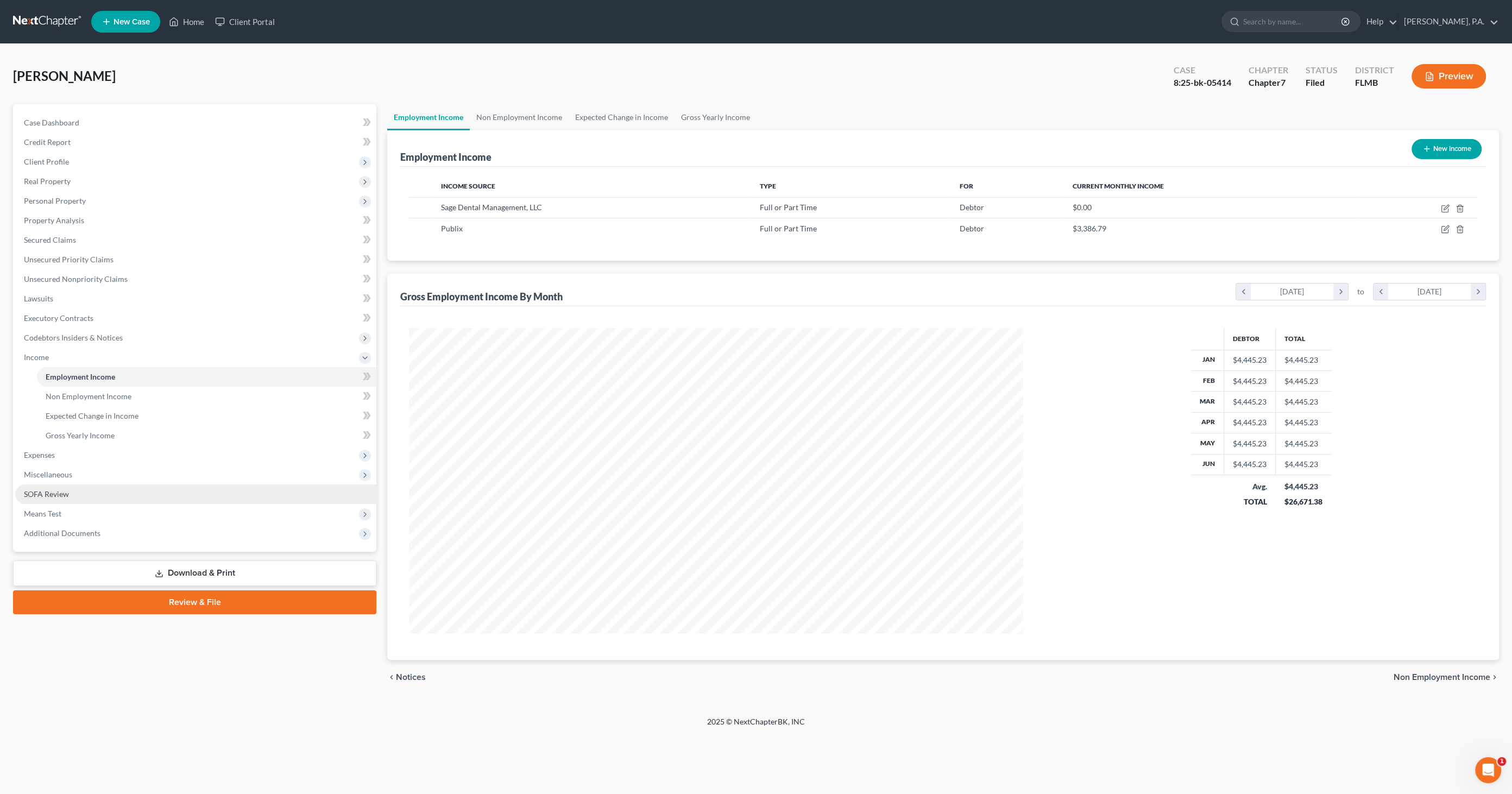
click at [65, 495] on span "SOFA Review" at bounding box center [47, 494] width 45 height 9
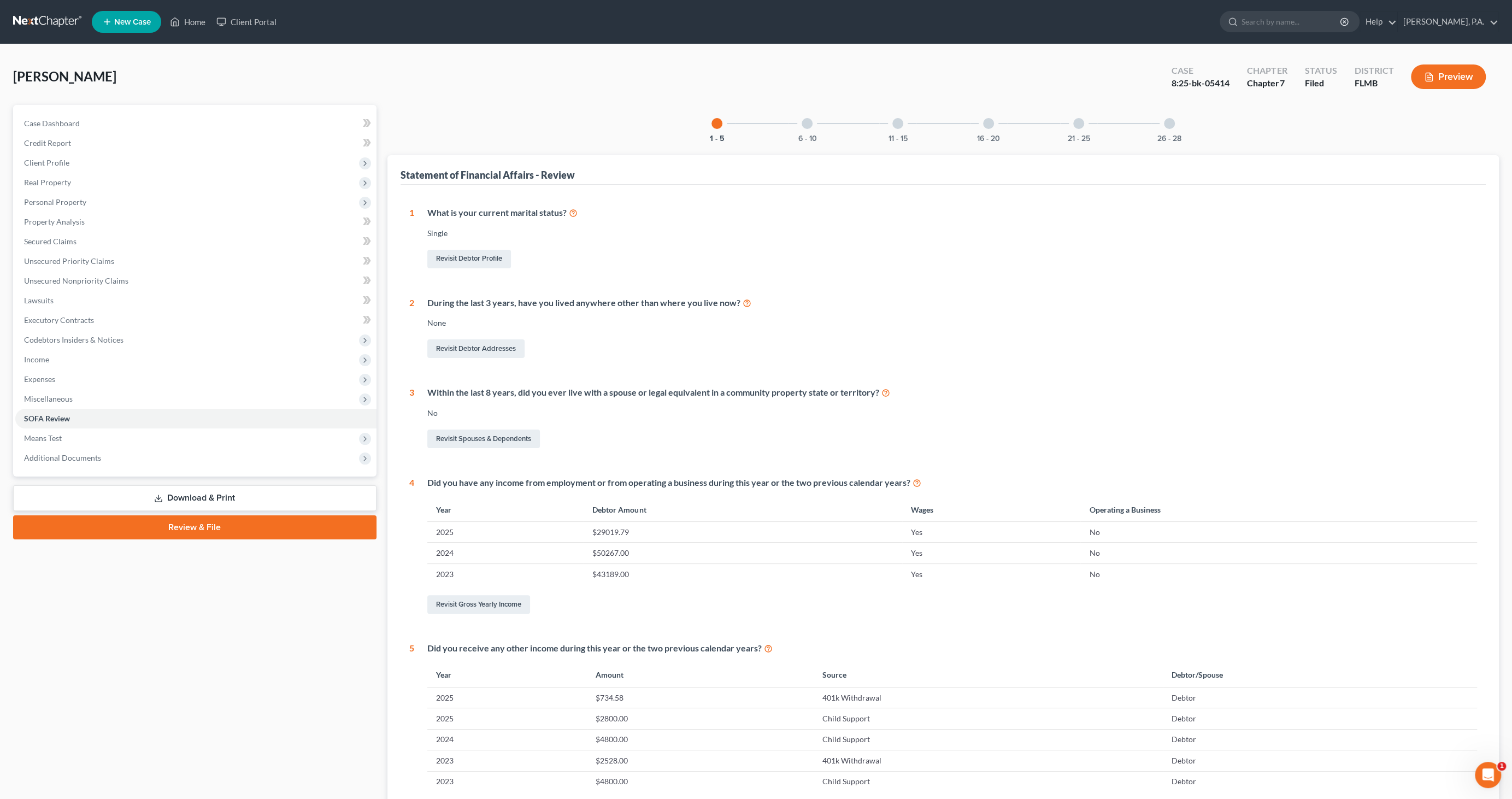
click at [986, 123] on div at bounding box center [989, 123] width 11 height 11
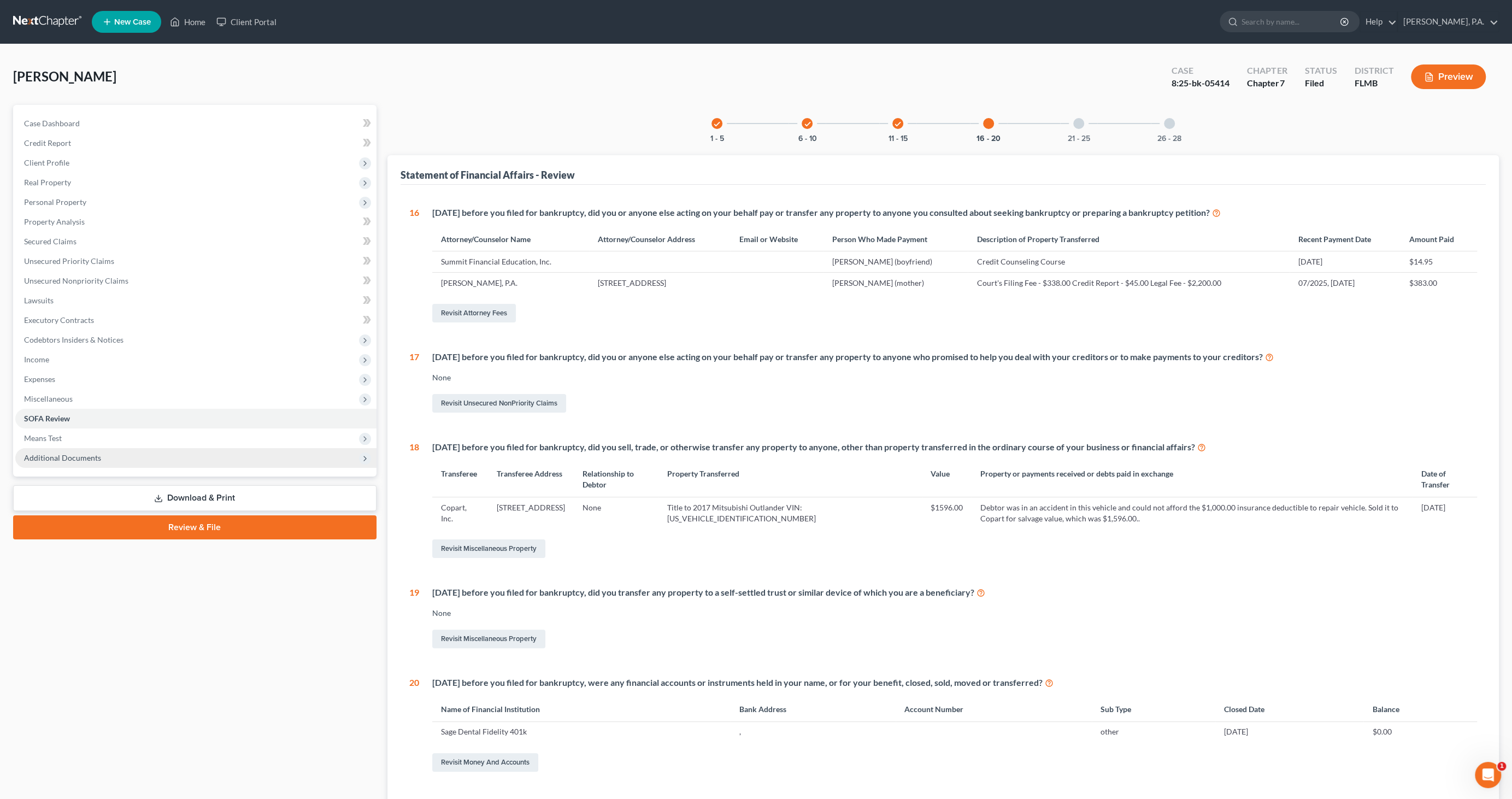
click at [97, 459] on span "Additional Documents" at bounding box center [63, 458] width 77 height 9
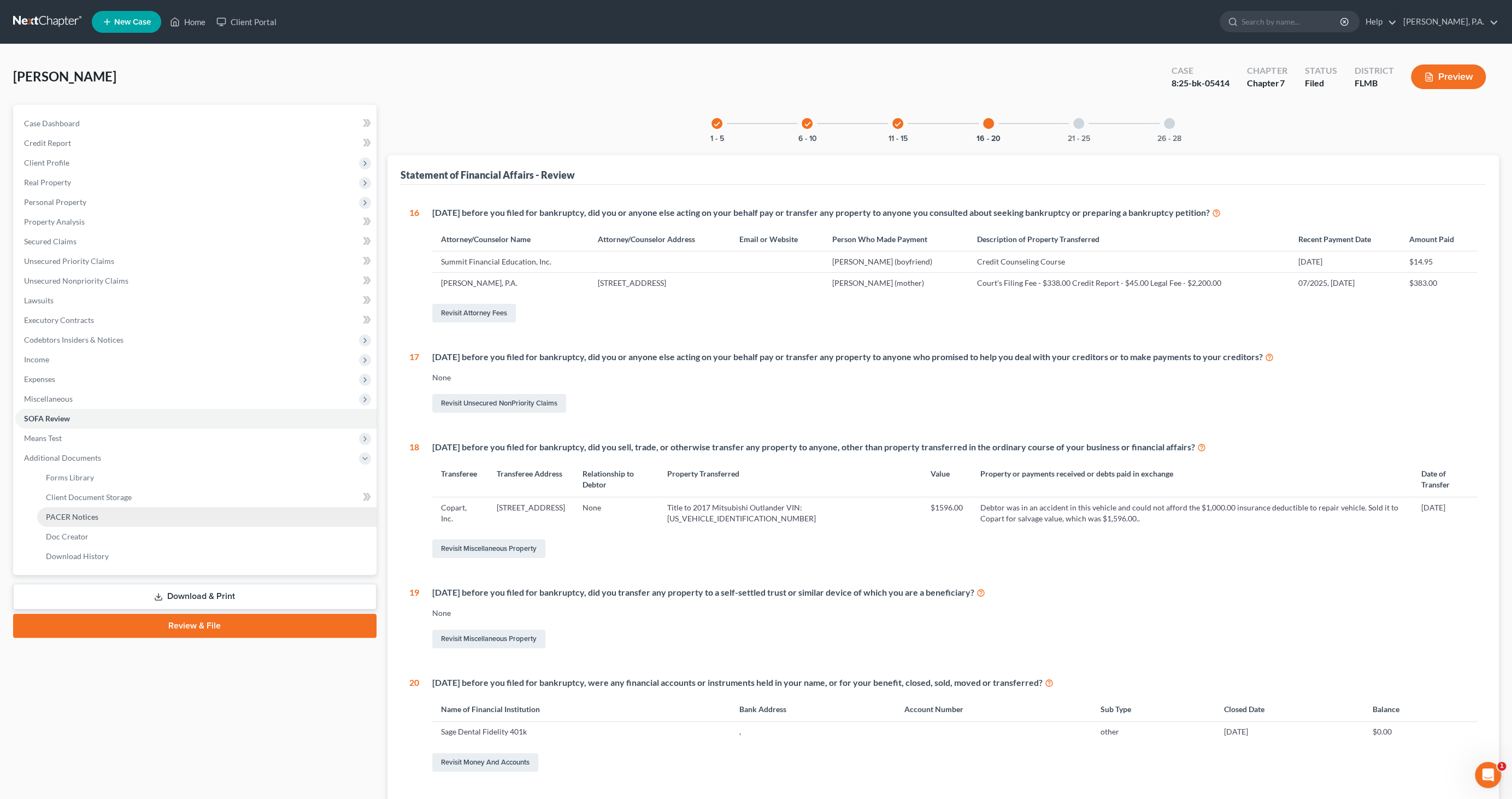
click at [101, 518] on link "PACER Notices" at bounding box center [206, 518] width 340 height 20
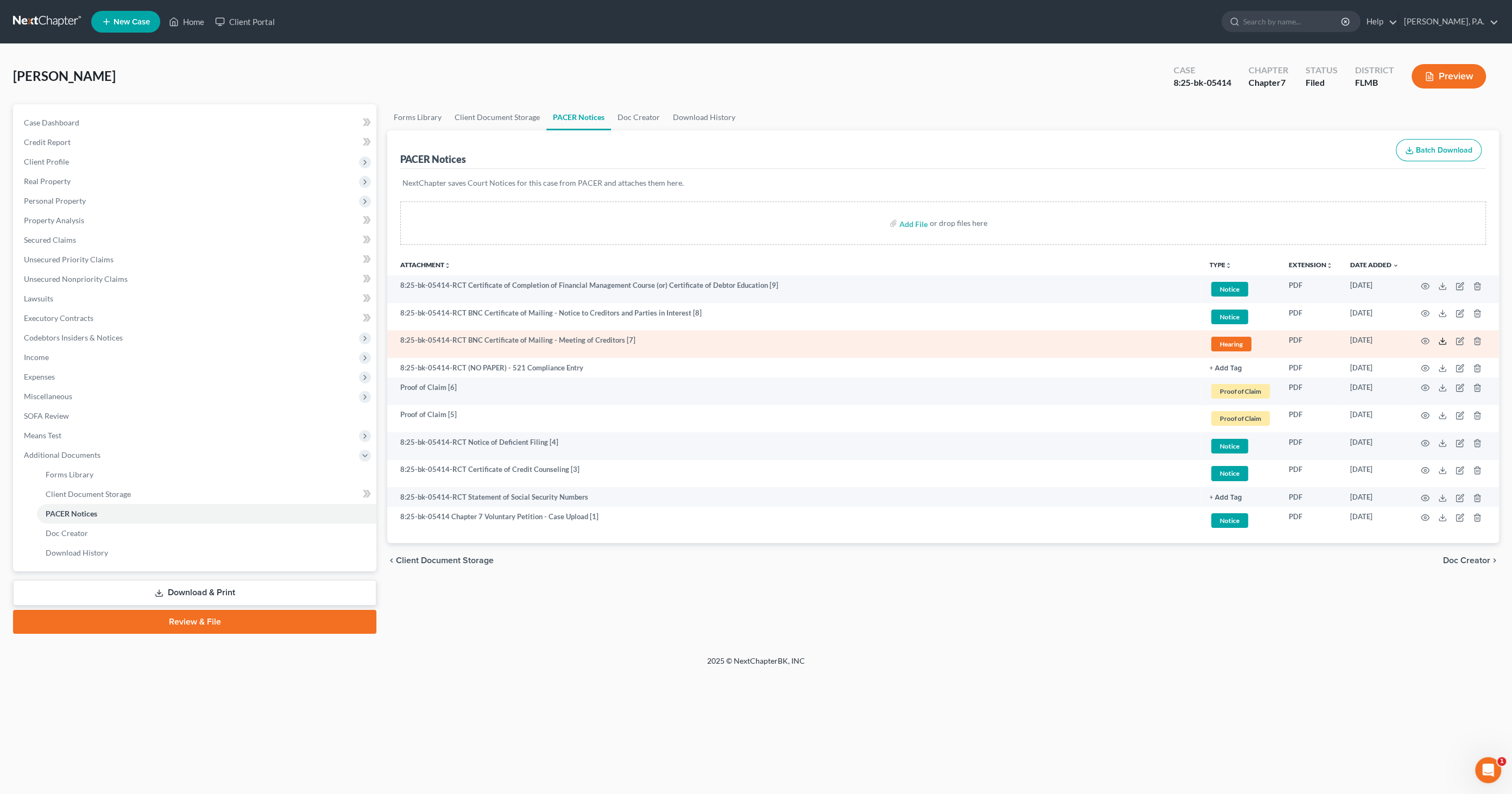
click at [1232, 341] on icon at bounding box center [1442, 341] width 9 height 9
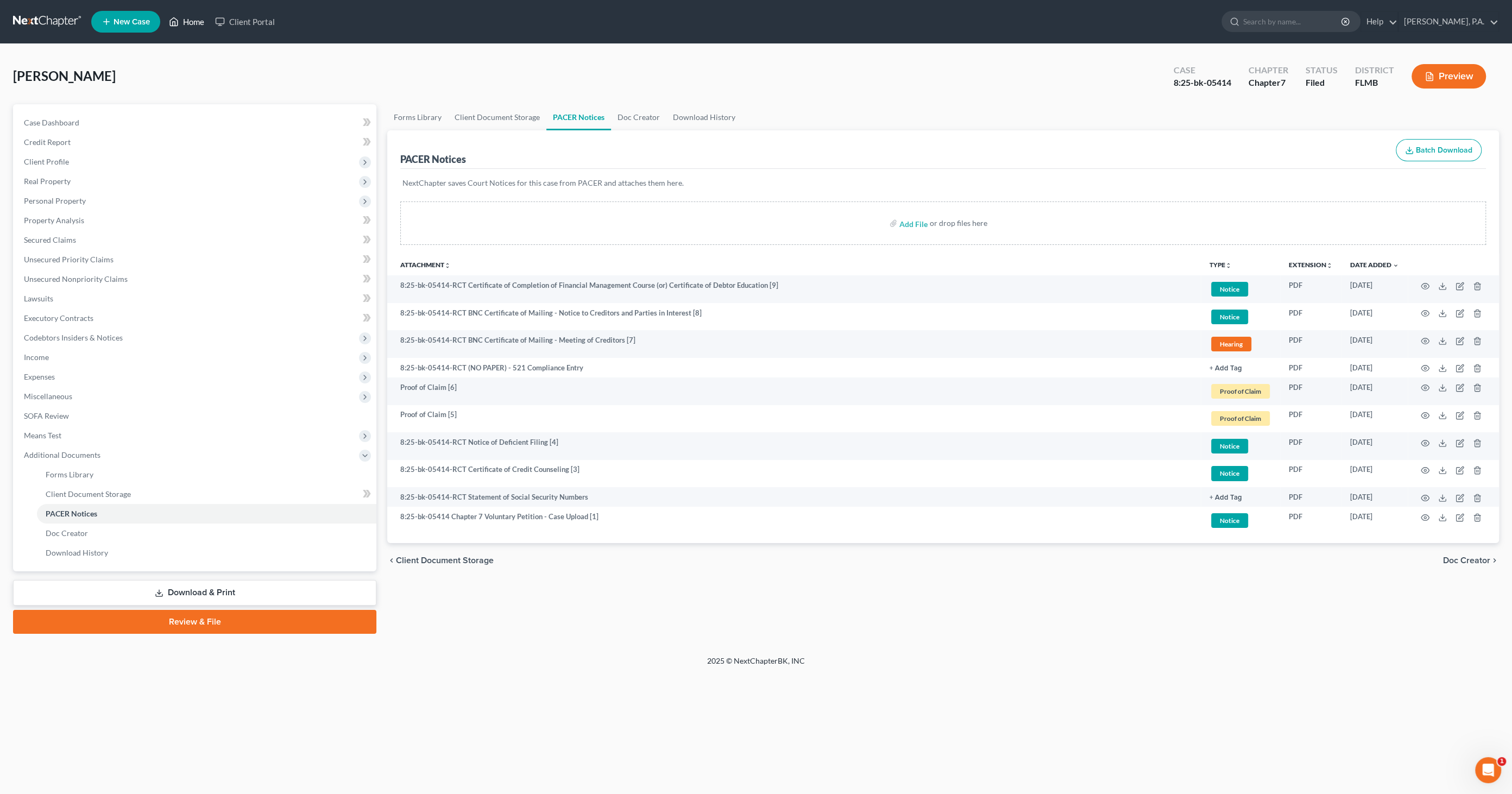
click at [192, 22] on link "Home" at bounding box center [186, 22] width 46 height 20
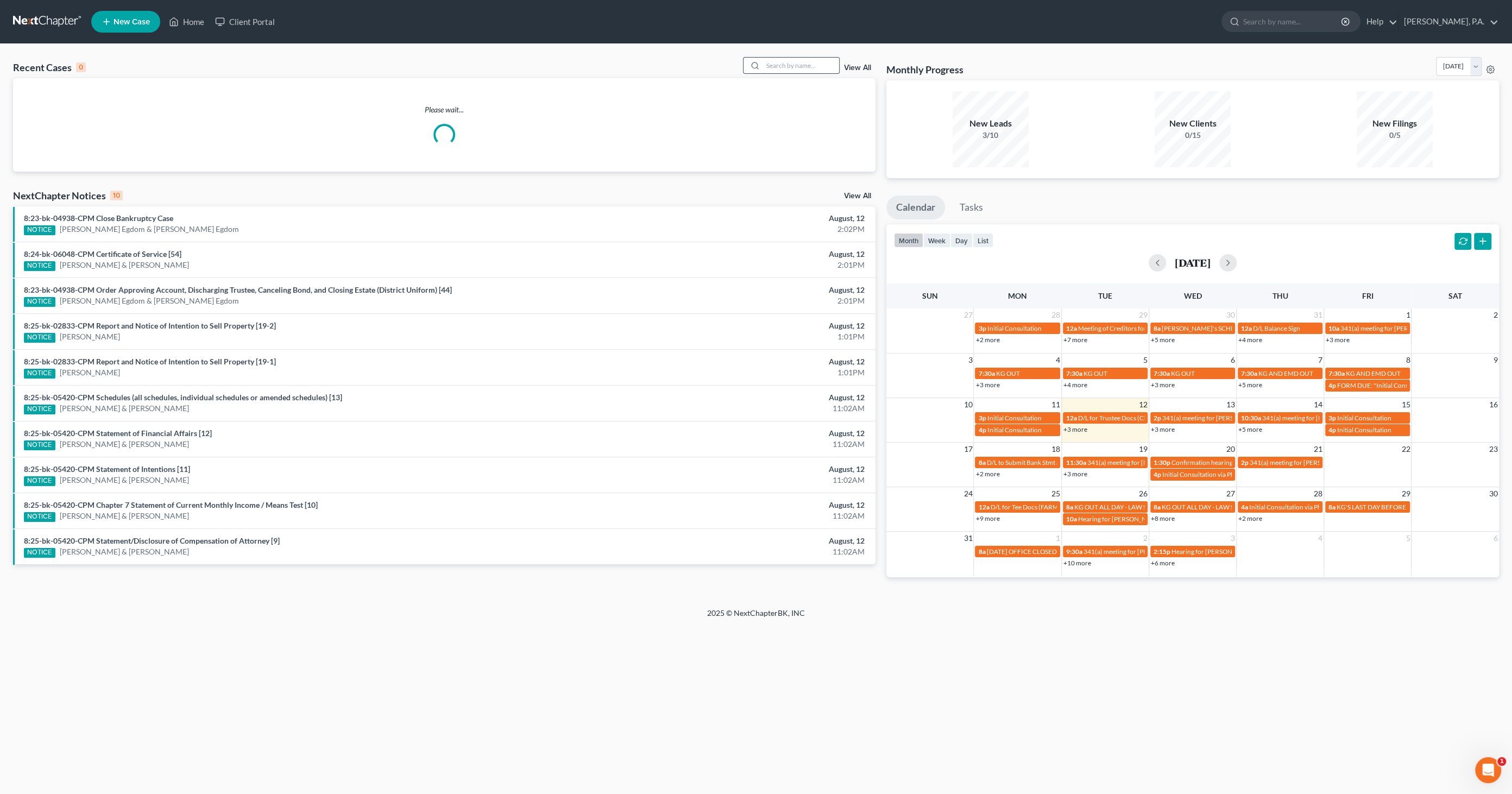
click at [778, 65] on input "search" at bounding box center [800, 65] width 76 height 16
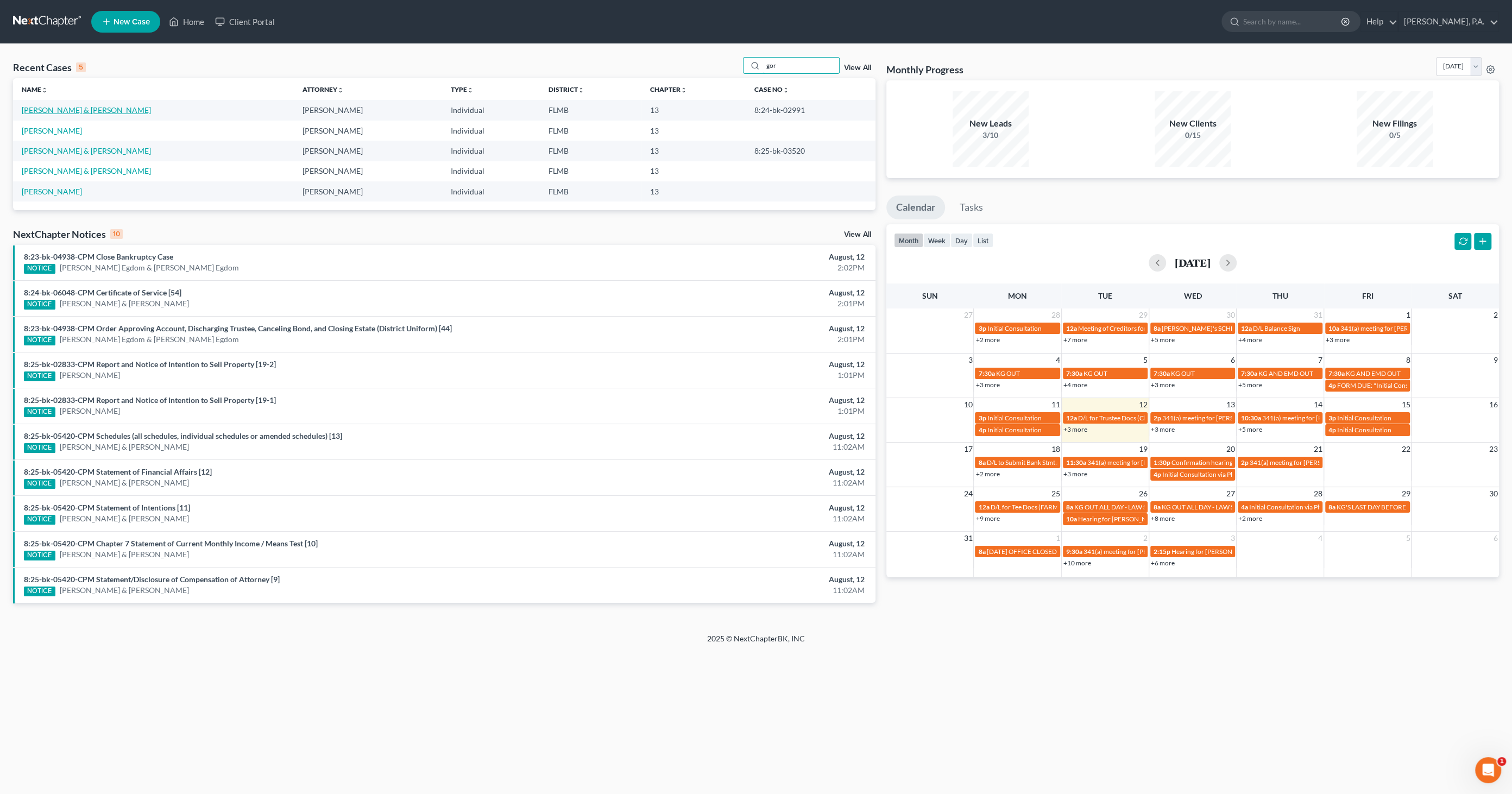
type input "gor"
click at [86, 110] on link "[PERSON_NAME] & [PERSON_NAME]" at bounding box center [86, 110] width 129 height 9
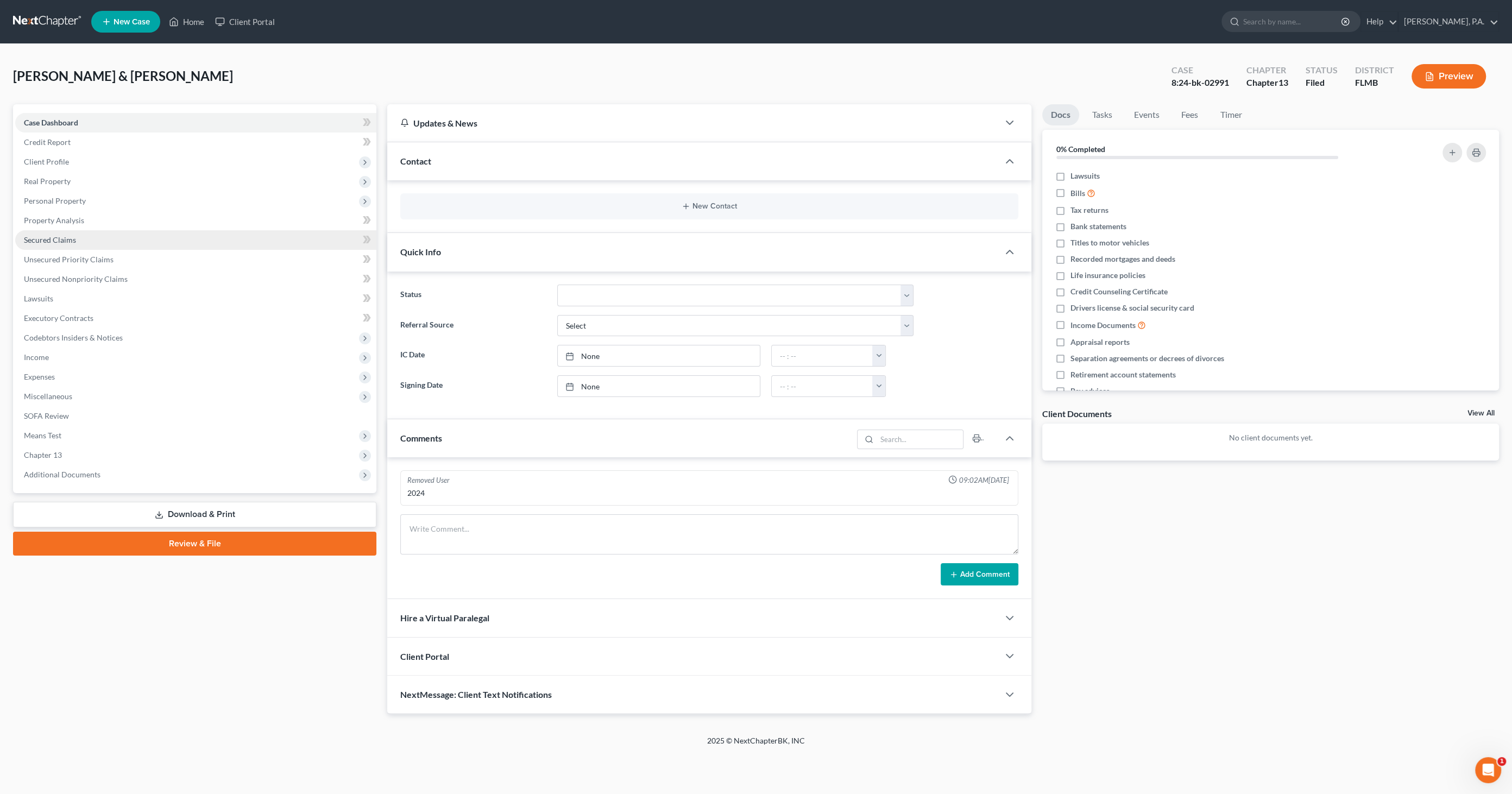
click at [59, 242] on span "Secured Claims" at bounding box center [50, 240] width 52 height 9
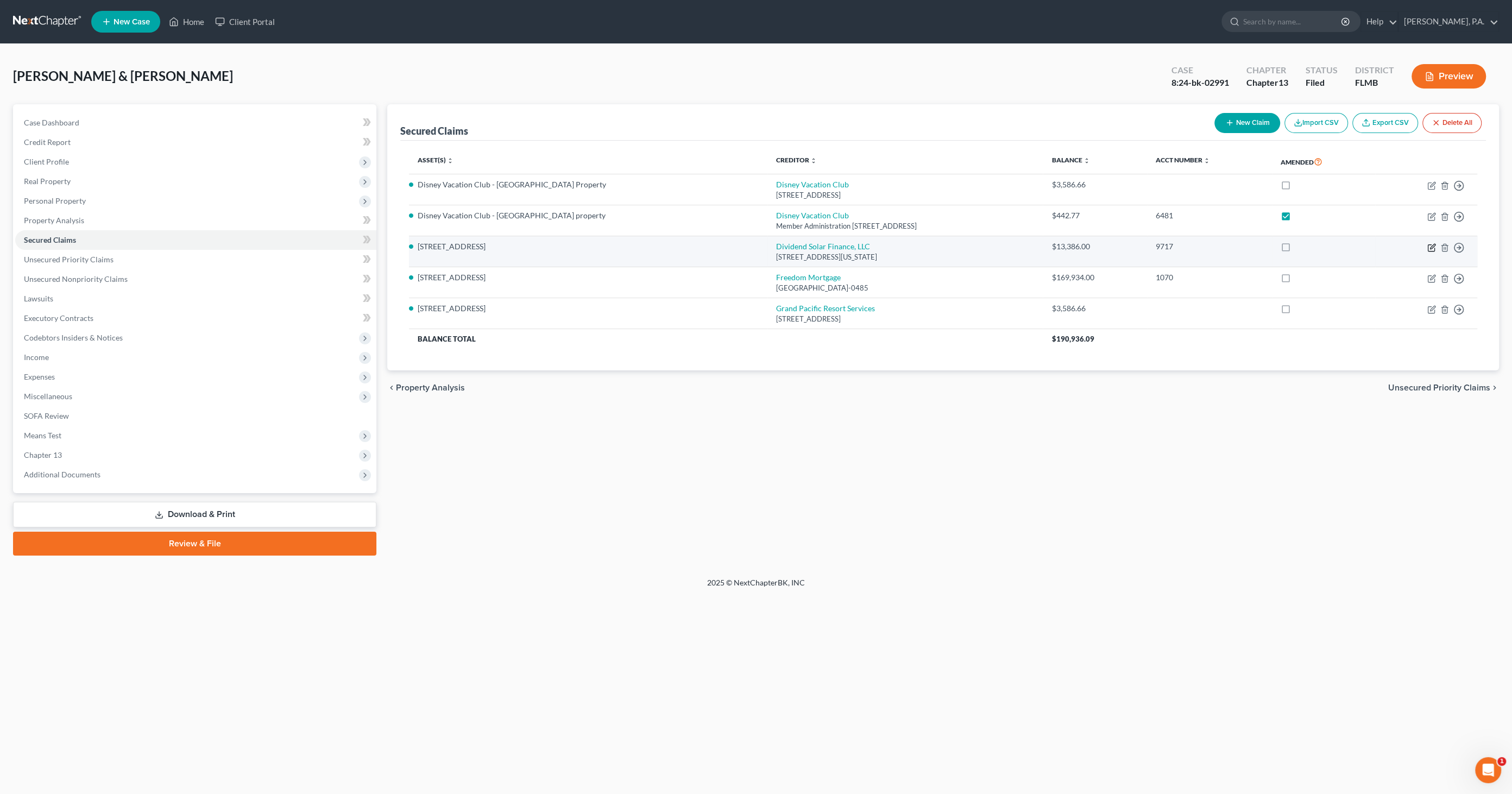
click at [1232, 246] on icon "button" at bounding box center [1432, 246] width 5 height 5
select select "4"
select select "1"
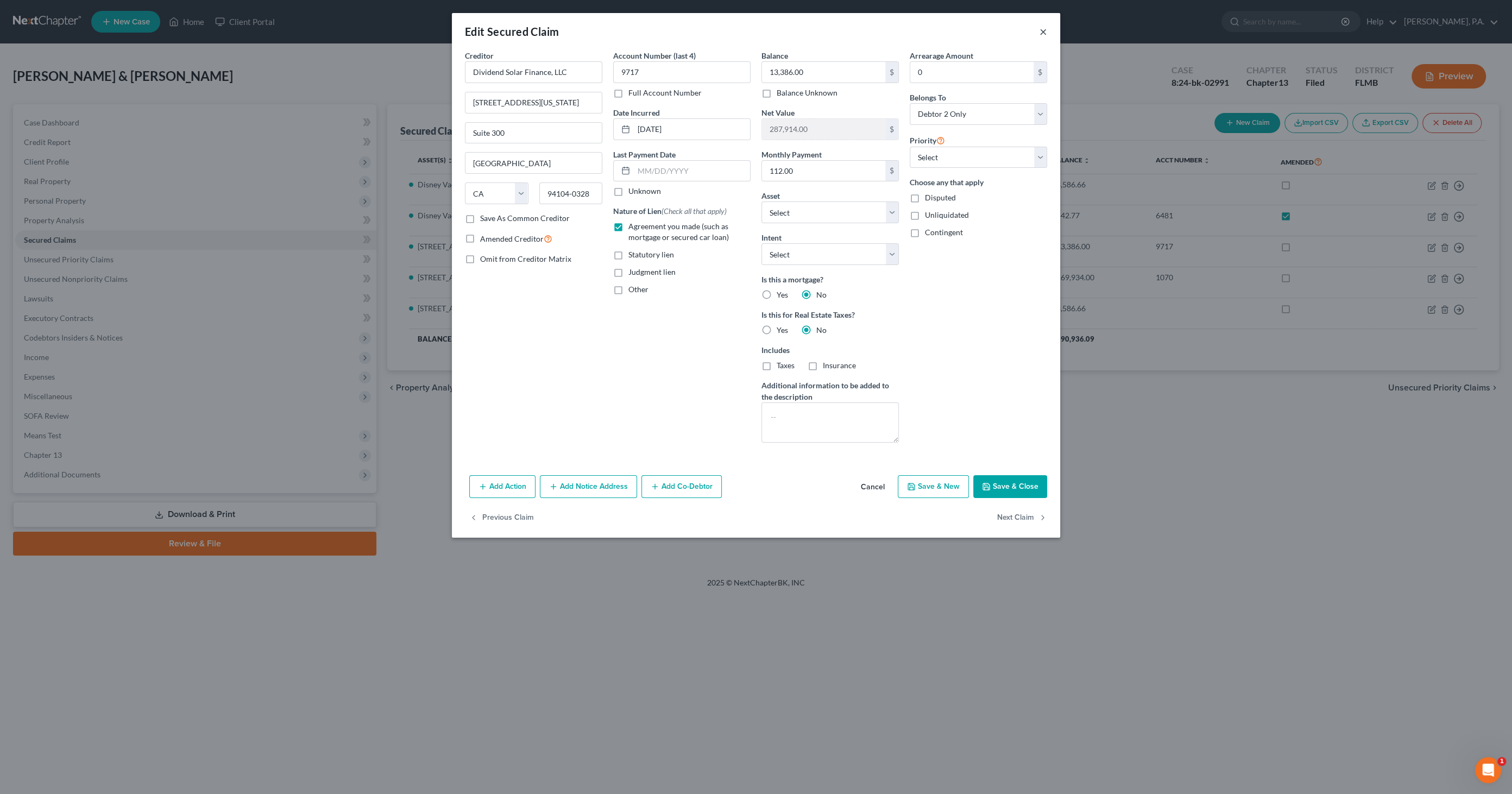
drag, startPoint x: 1043, startPoint y: 32, endPoint x: 1060, endPoint y: 28, distance: 17.5
click at [1043, 32] on button "×" at bounding box center [1043, 31] width 8 height 13
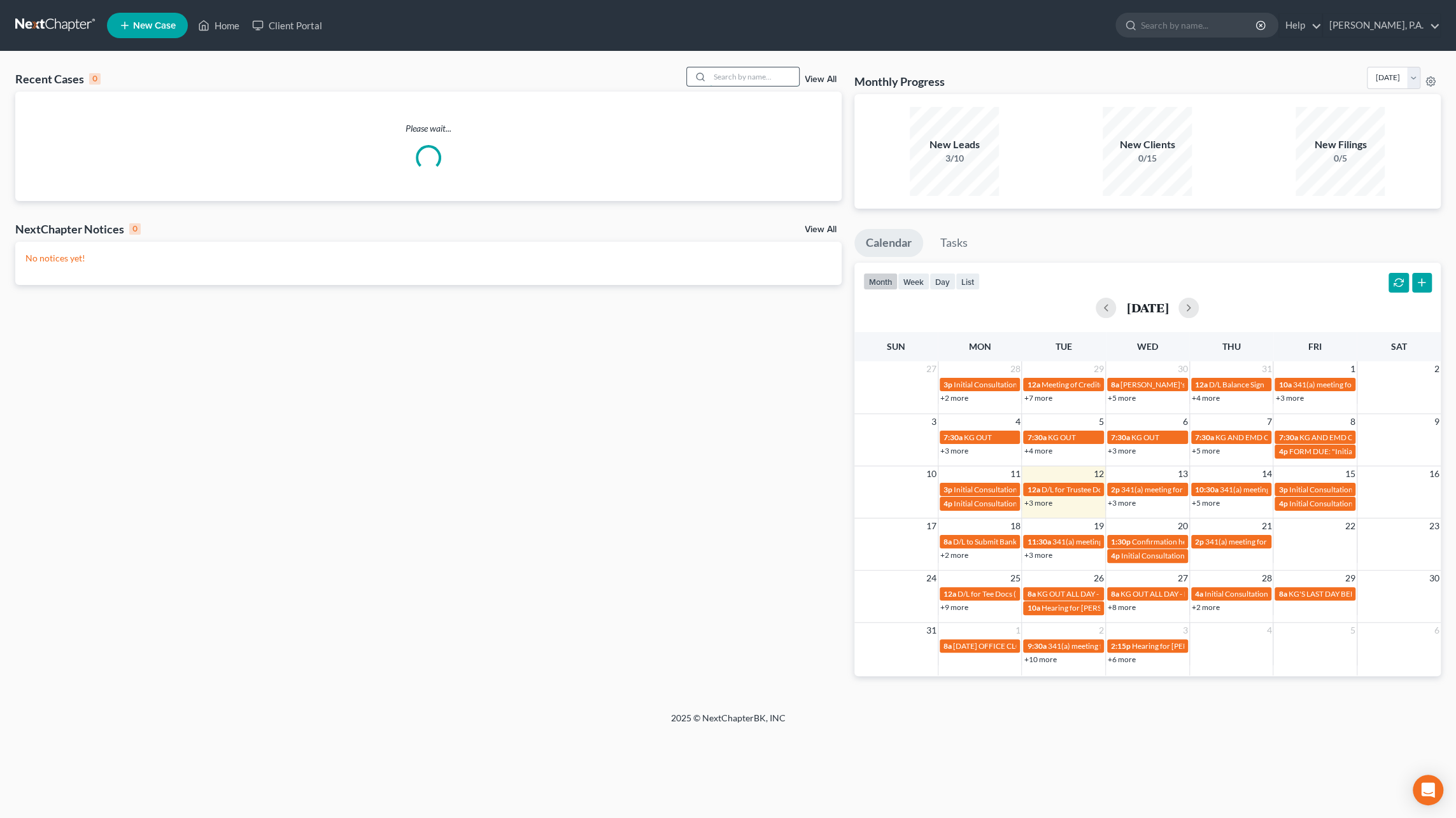
click at [749, 72] on input "search" at bounding box center [754, 77] width 89 height 18
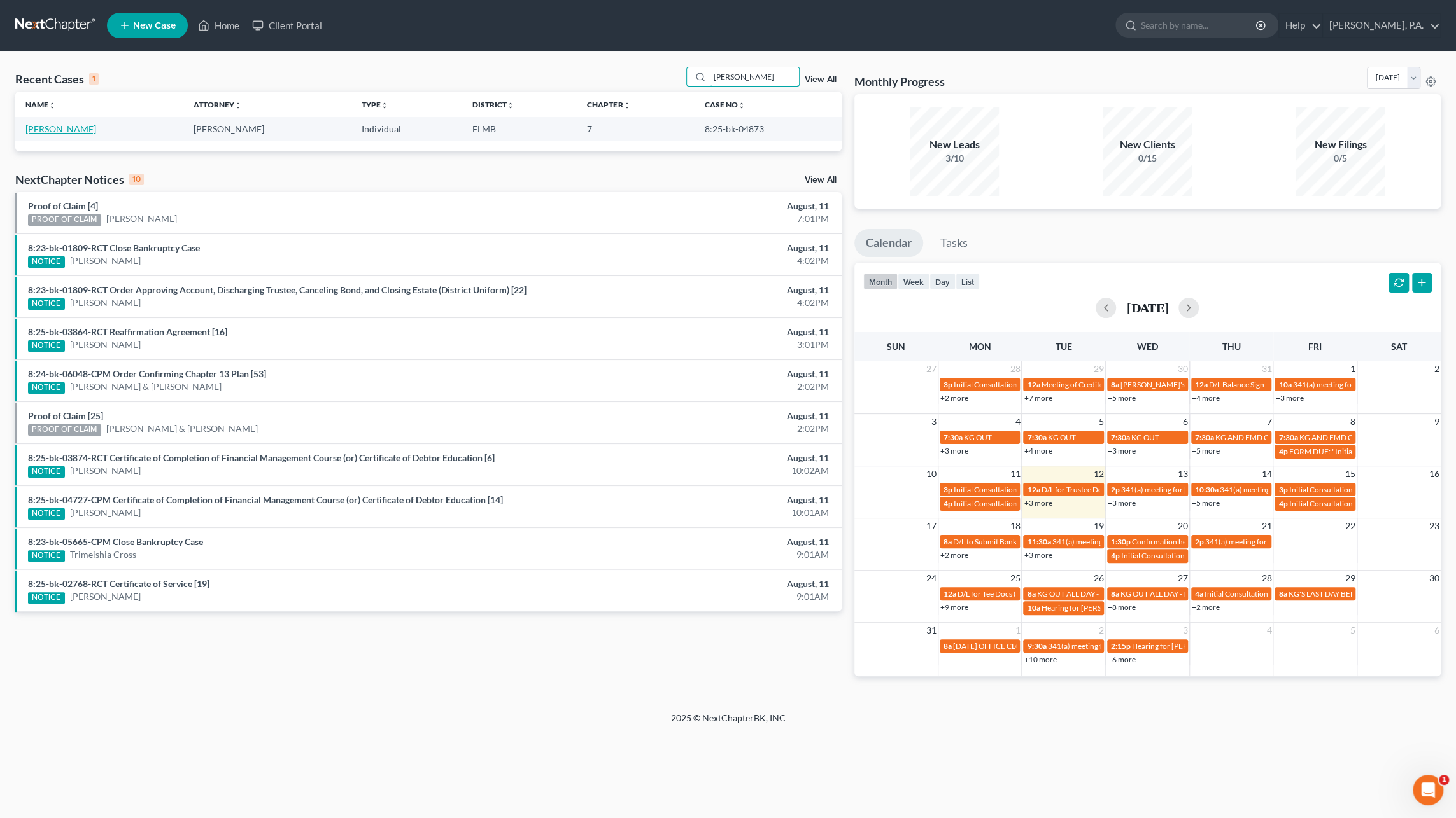
type input "[PERSON_NAME]"
click at [65, 132] on link "[PERSON_NAME]" at bounding box center [61, 129] width 70 height 11
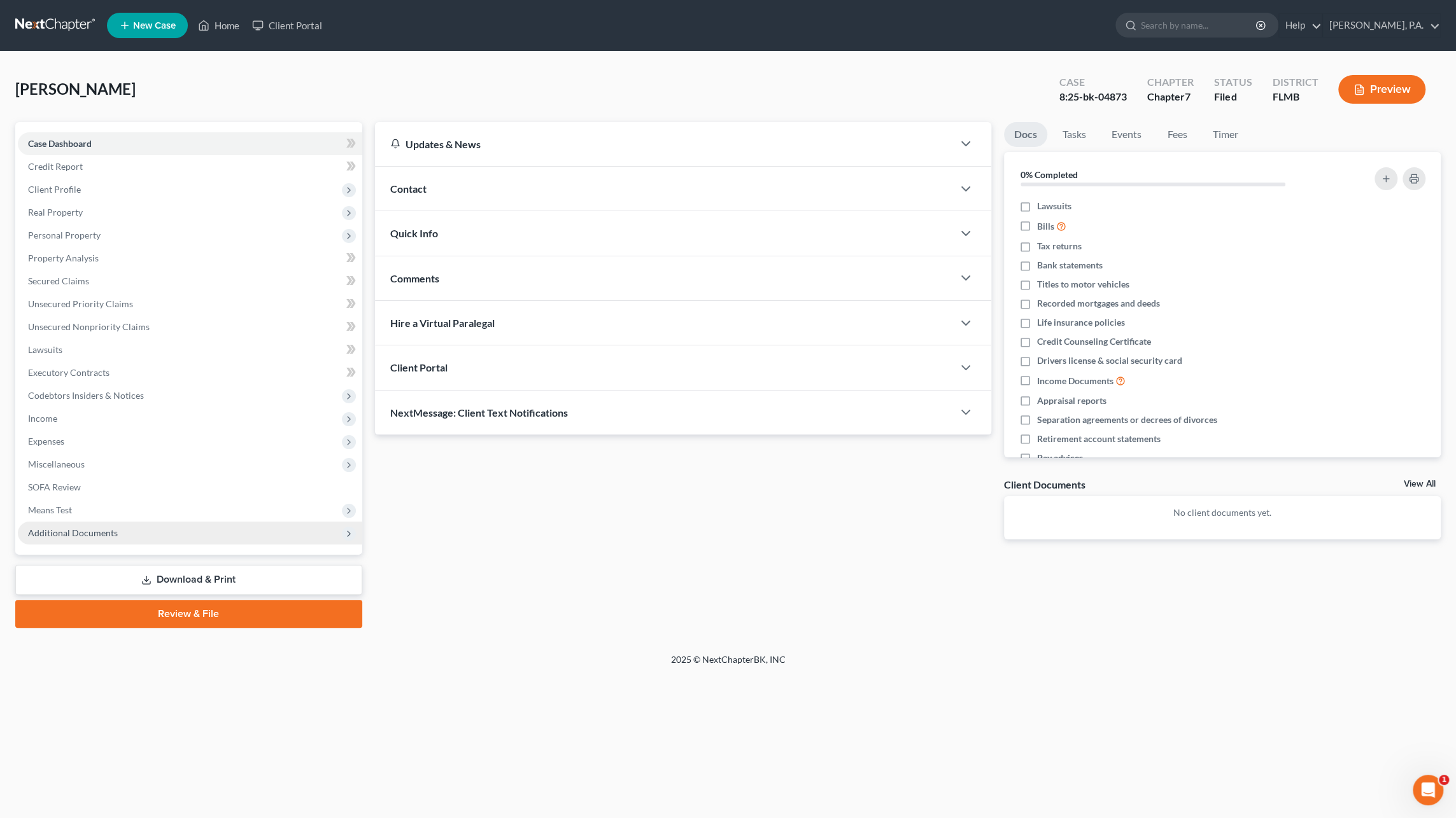
click at [95, 535] on span "Additional Documents" at bounding box center [73, 533] width 90 height 11
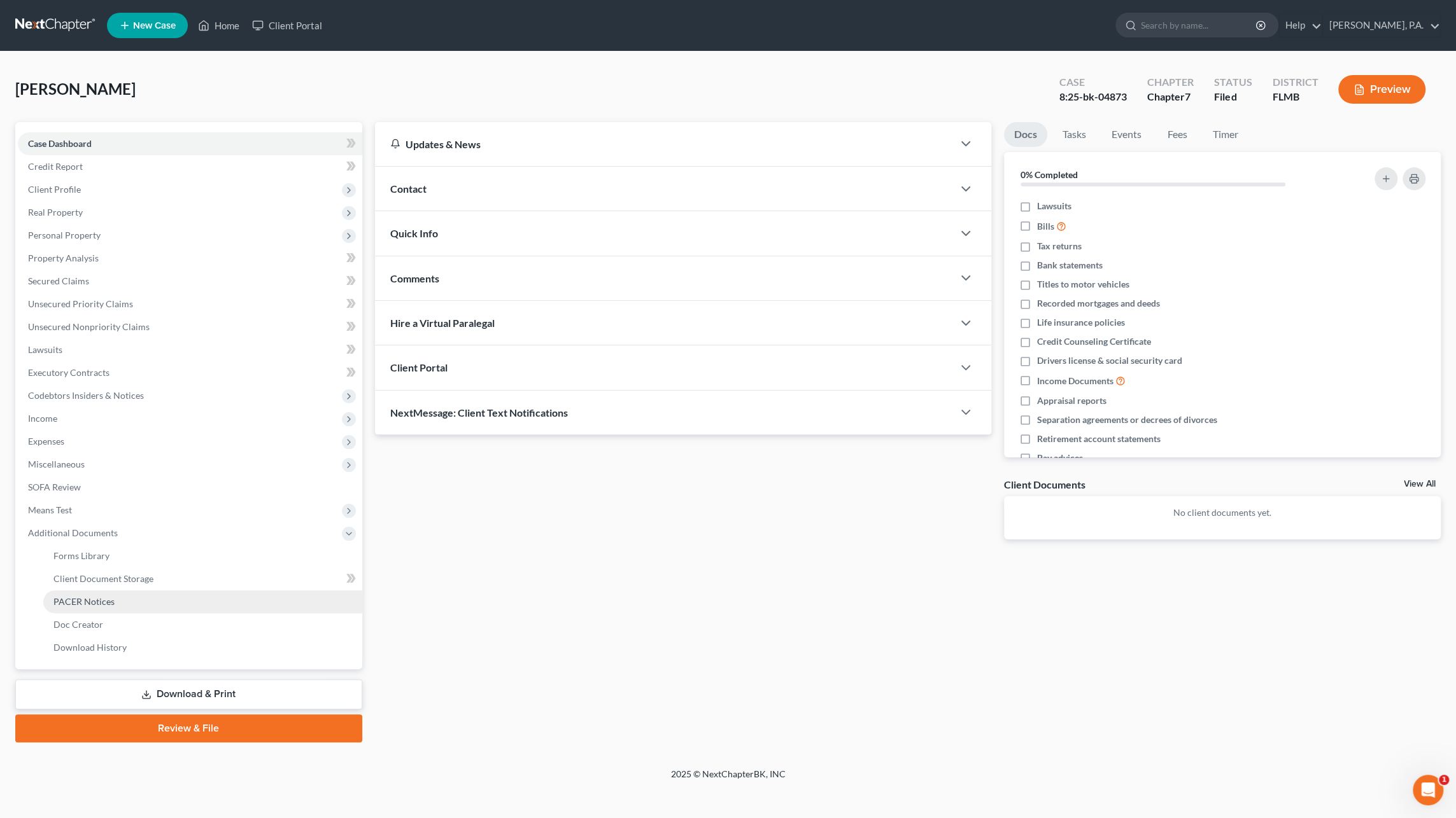
click at [91, 602] on span "PACER Notices" at bounding box center [84, 601] width 61 height 11
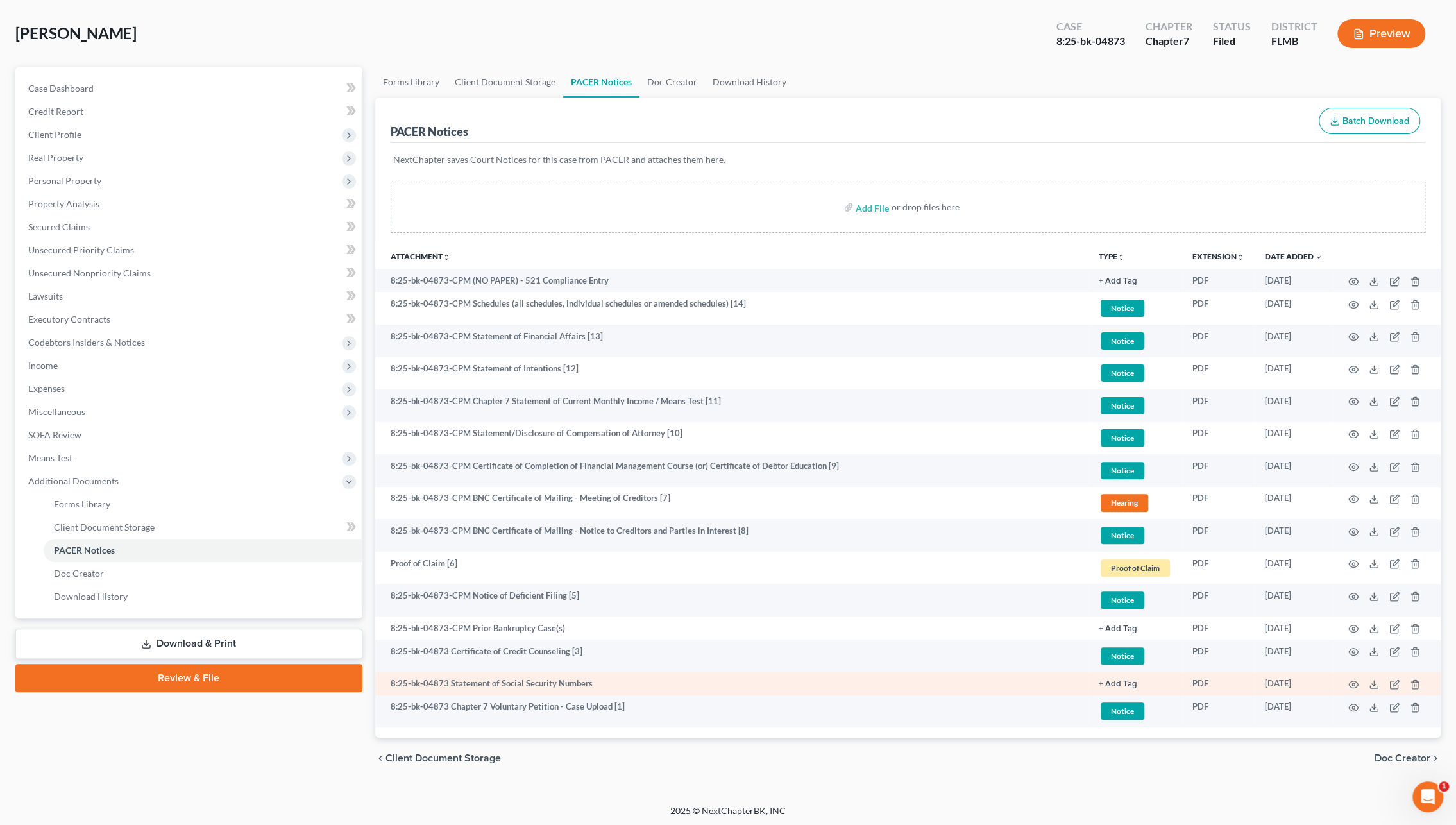
scroll to position [57, 0]
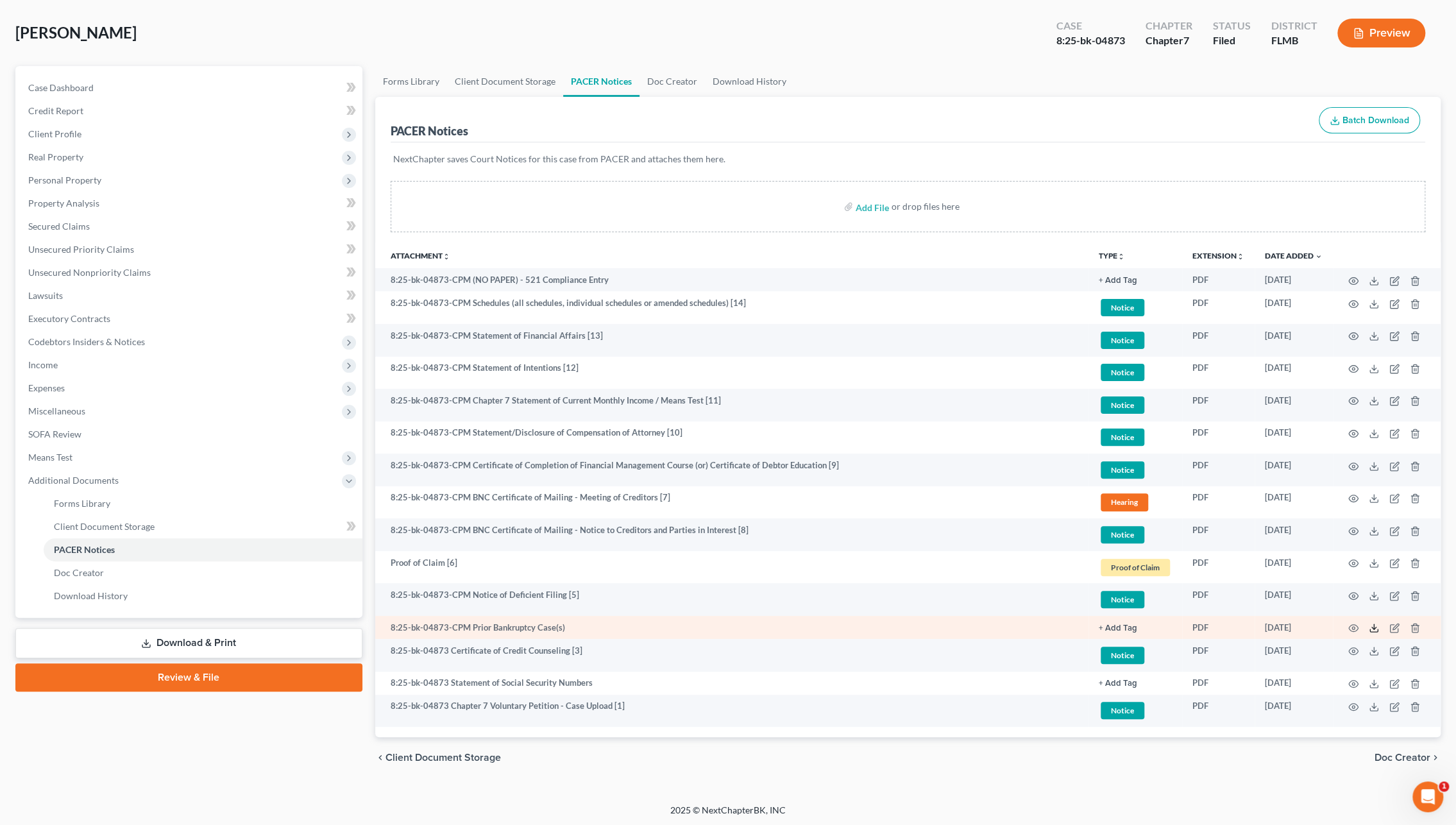
click at [1371, 624] on icon at bounding box center [1374, 629] width 11 height 11
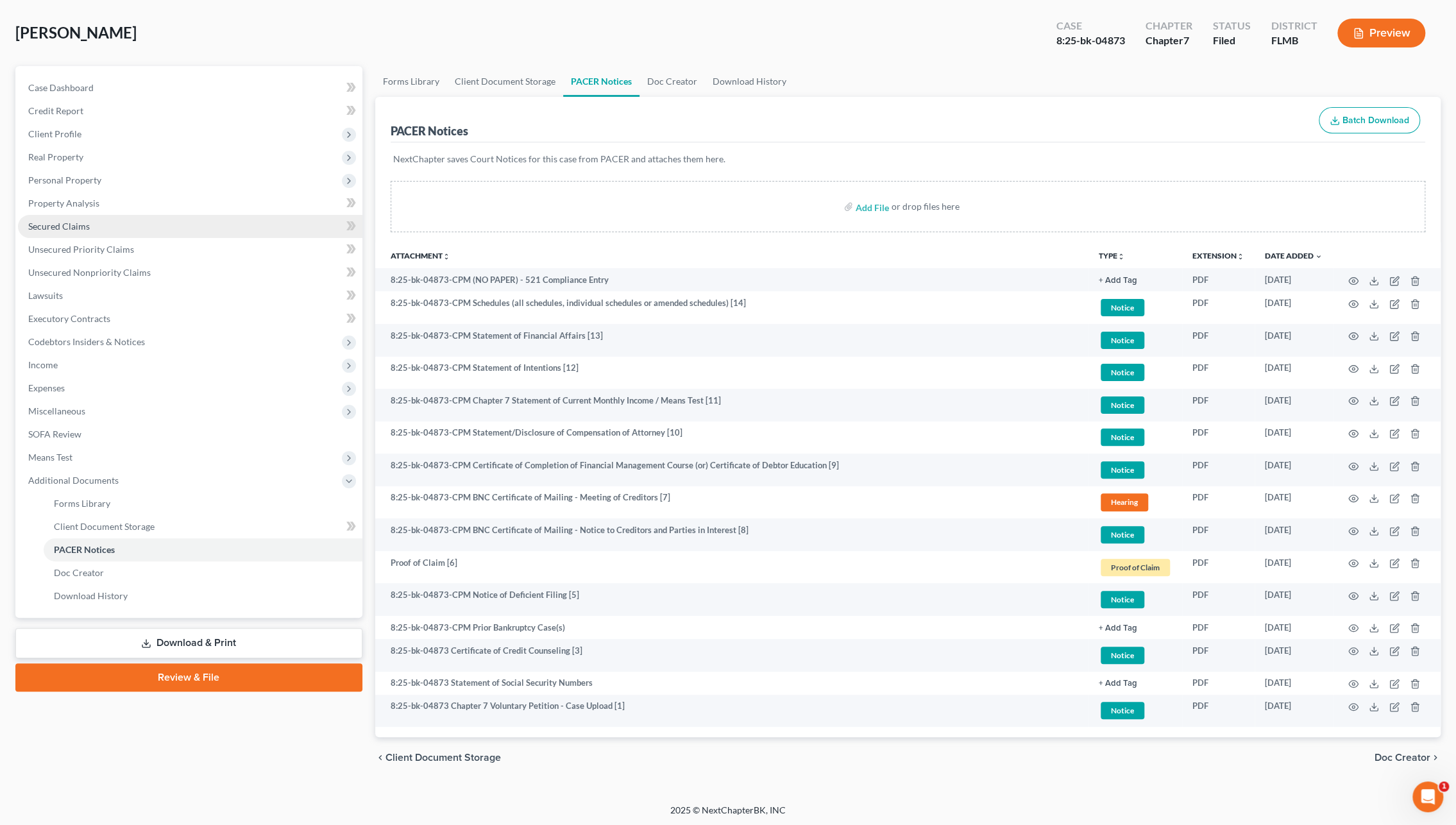
click at [104, 230] on link "Secured Claims" at bounding box center [190, 226] width 344 height 23
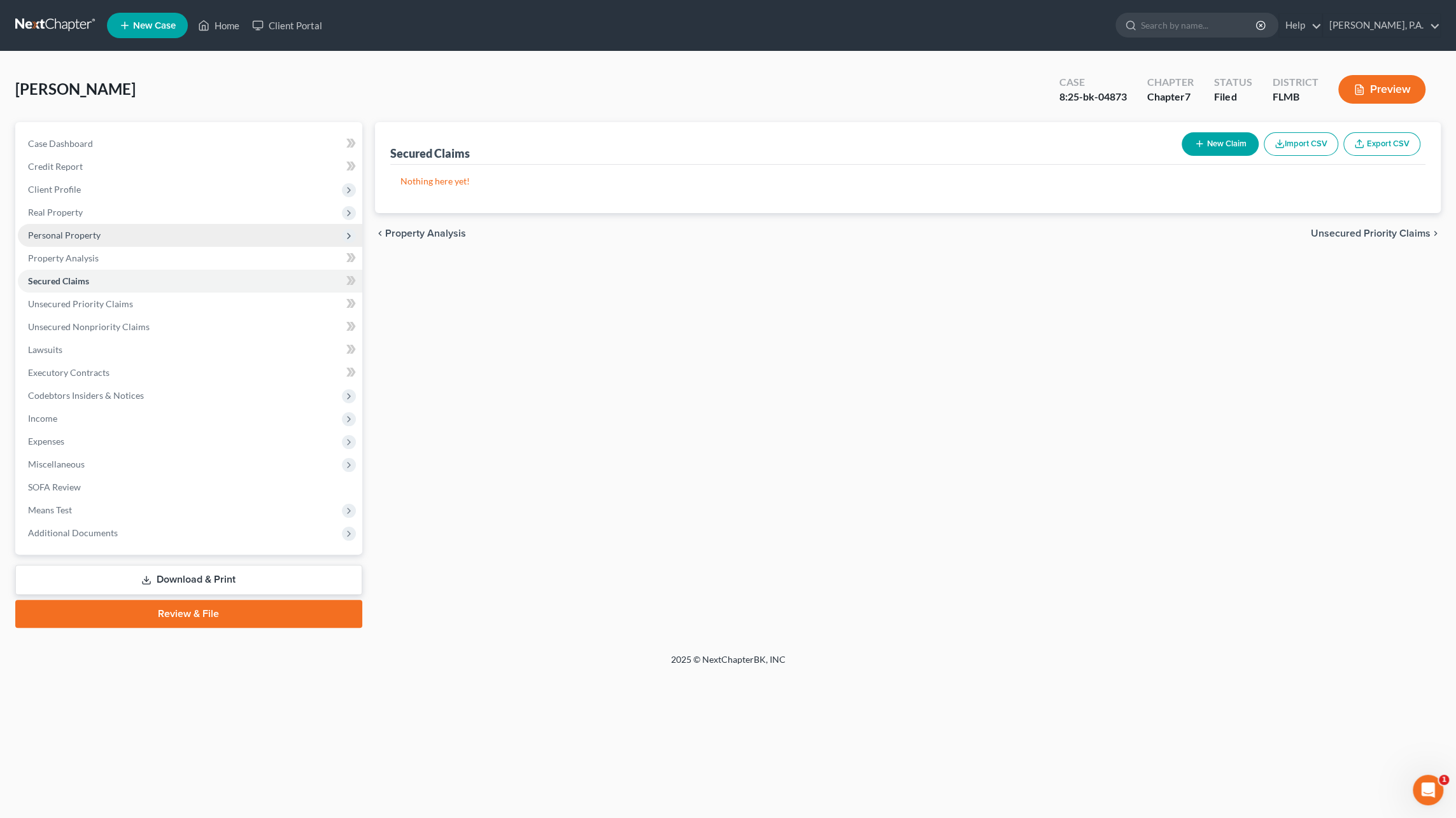
click at [55, 235] on span "Personal Property" at bounding box center [64, 235] width 72 height 11
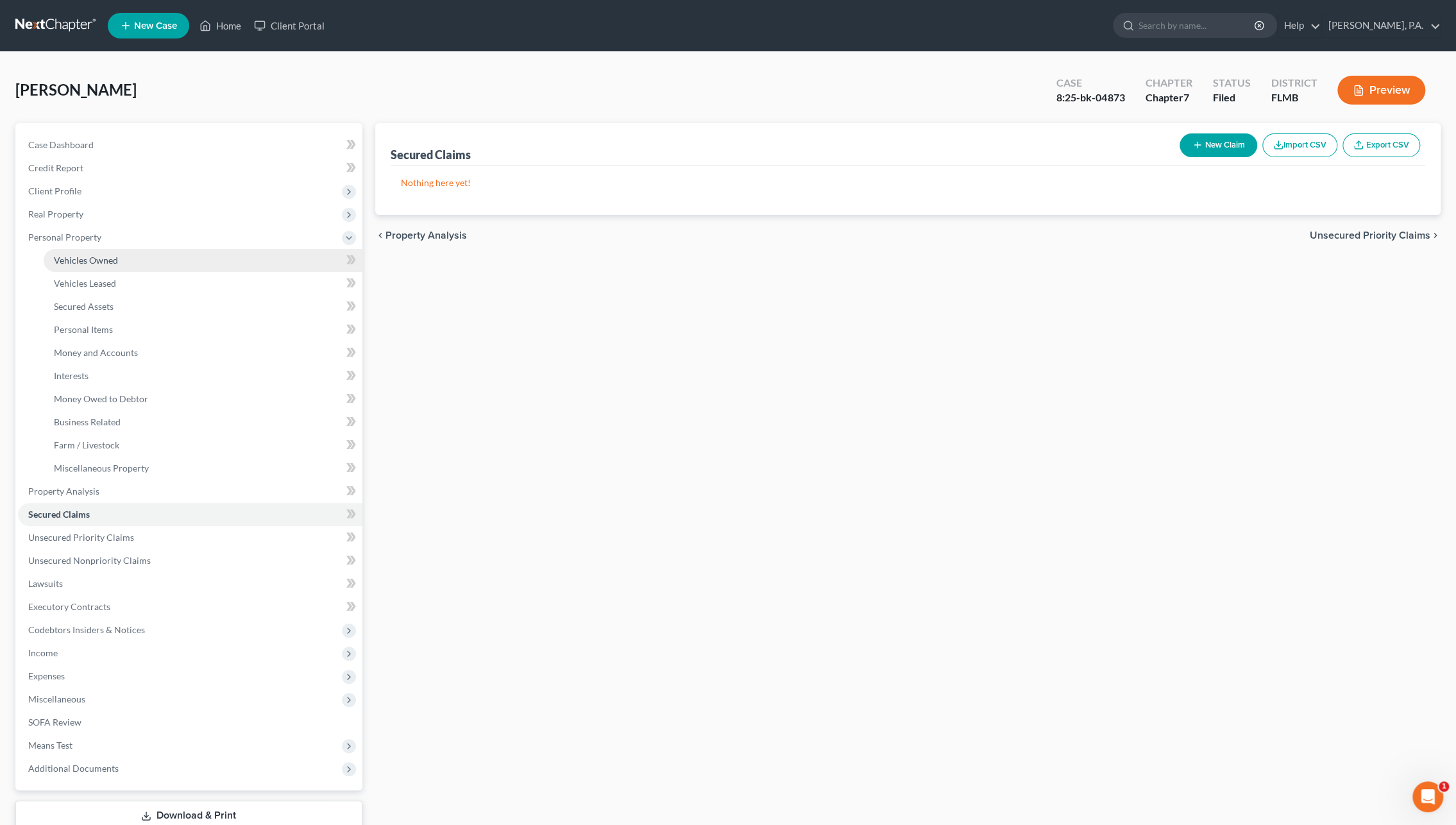
click at [63, 264] on span "Vehicles Owned" at bounding box center [86, 260] width 64 height 11
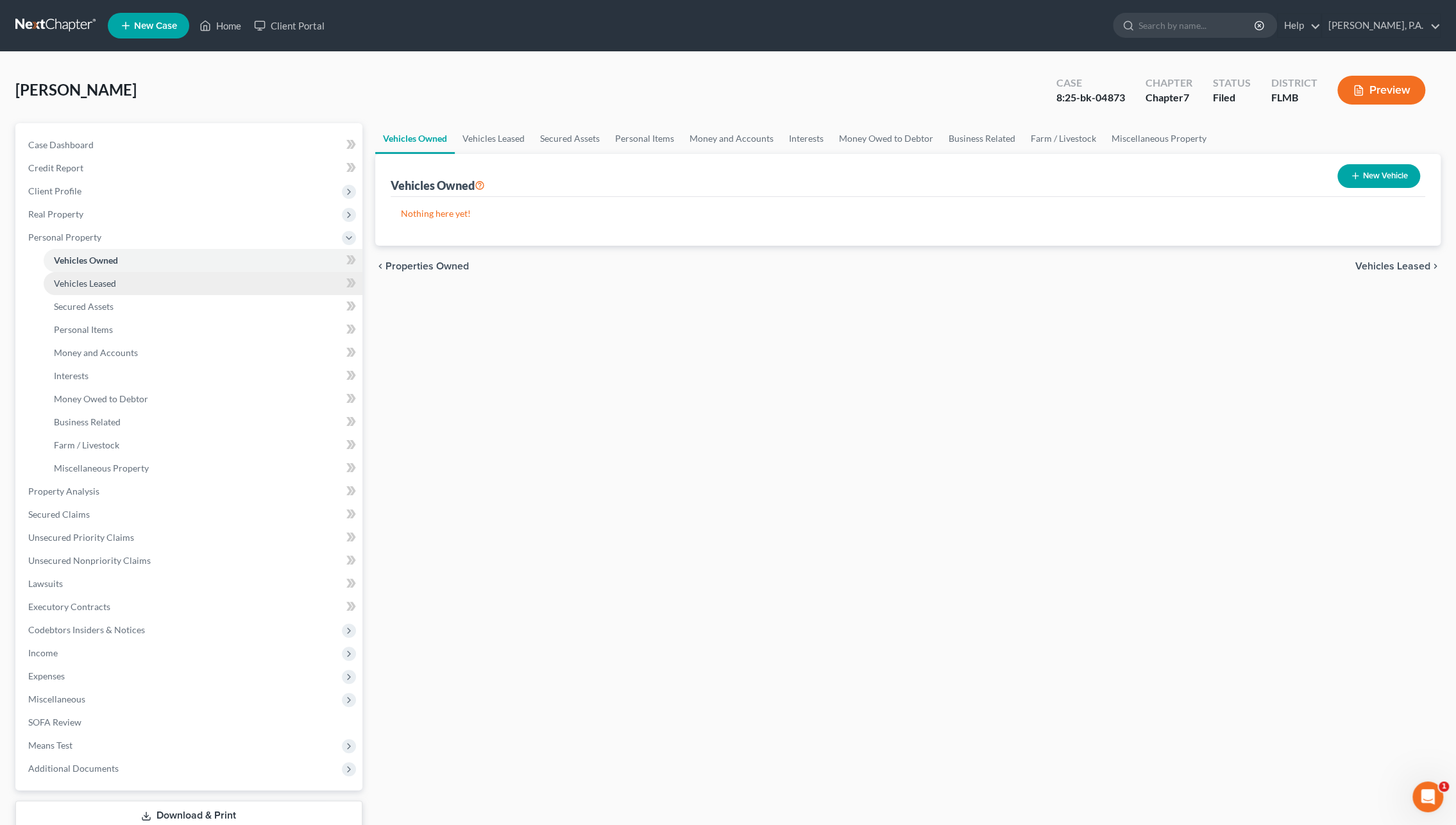
click at [80, 279] on span "Vehicles Leased" at bounding box center [85, 283] width 62 height 11
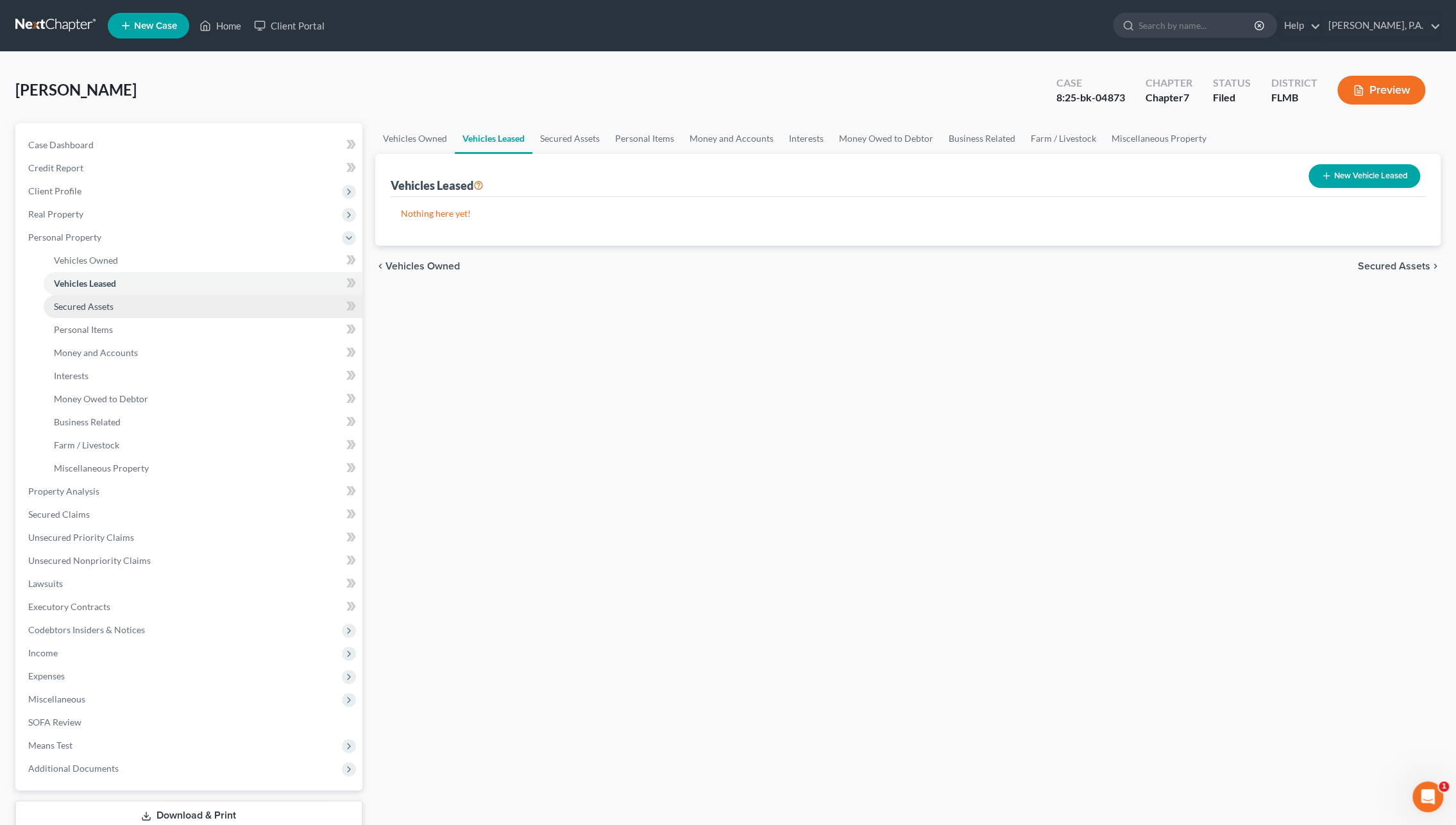
click at [82, 311] on link "Secured Assets" at bounding box center [202, 306] width 319 height 23
click at [82, 332] on span "Personal Items" at bounding box center [83, 329] width 59 height 11
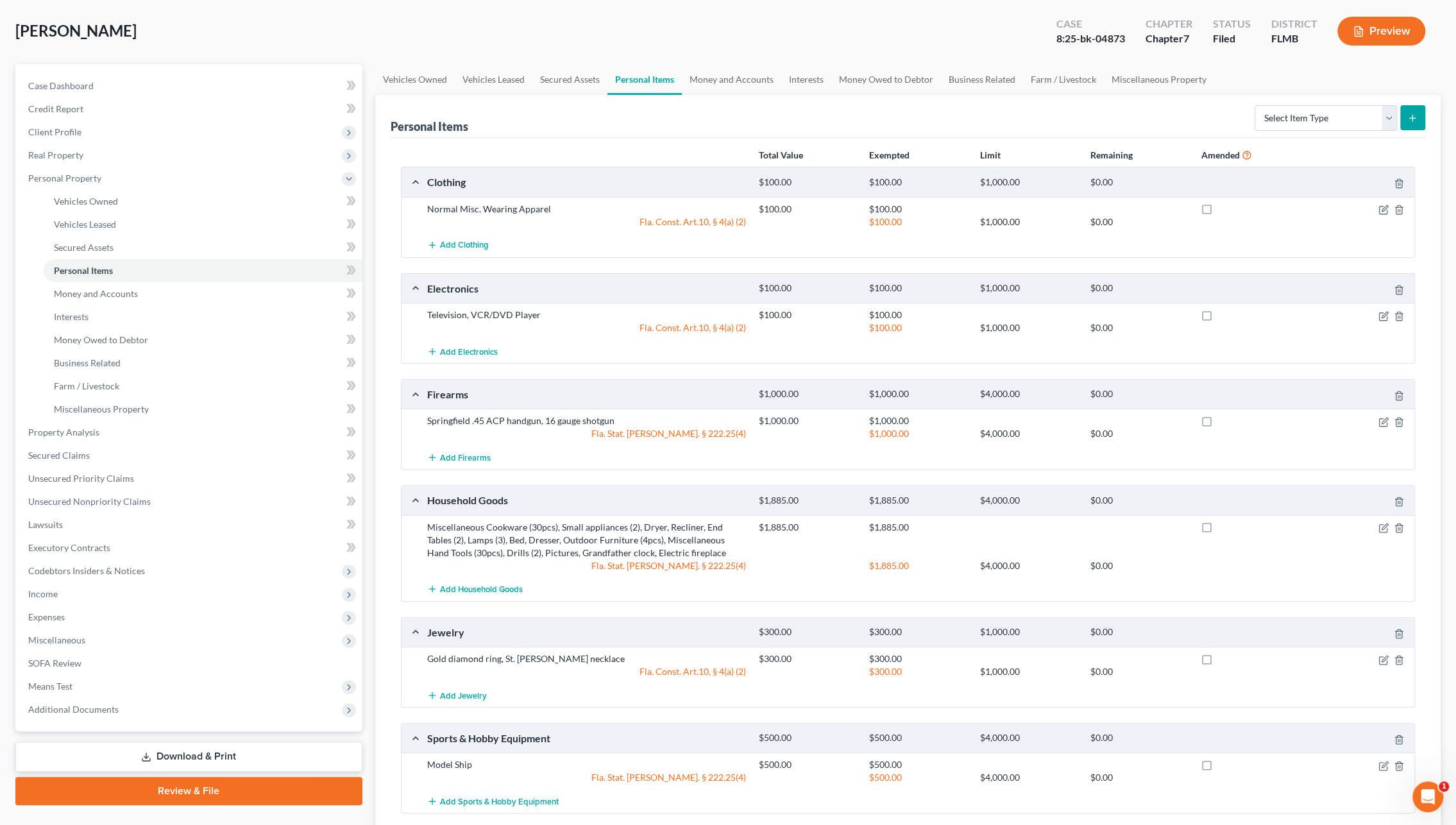
scroll to position [163, 0]
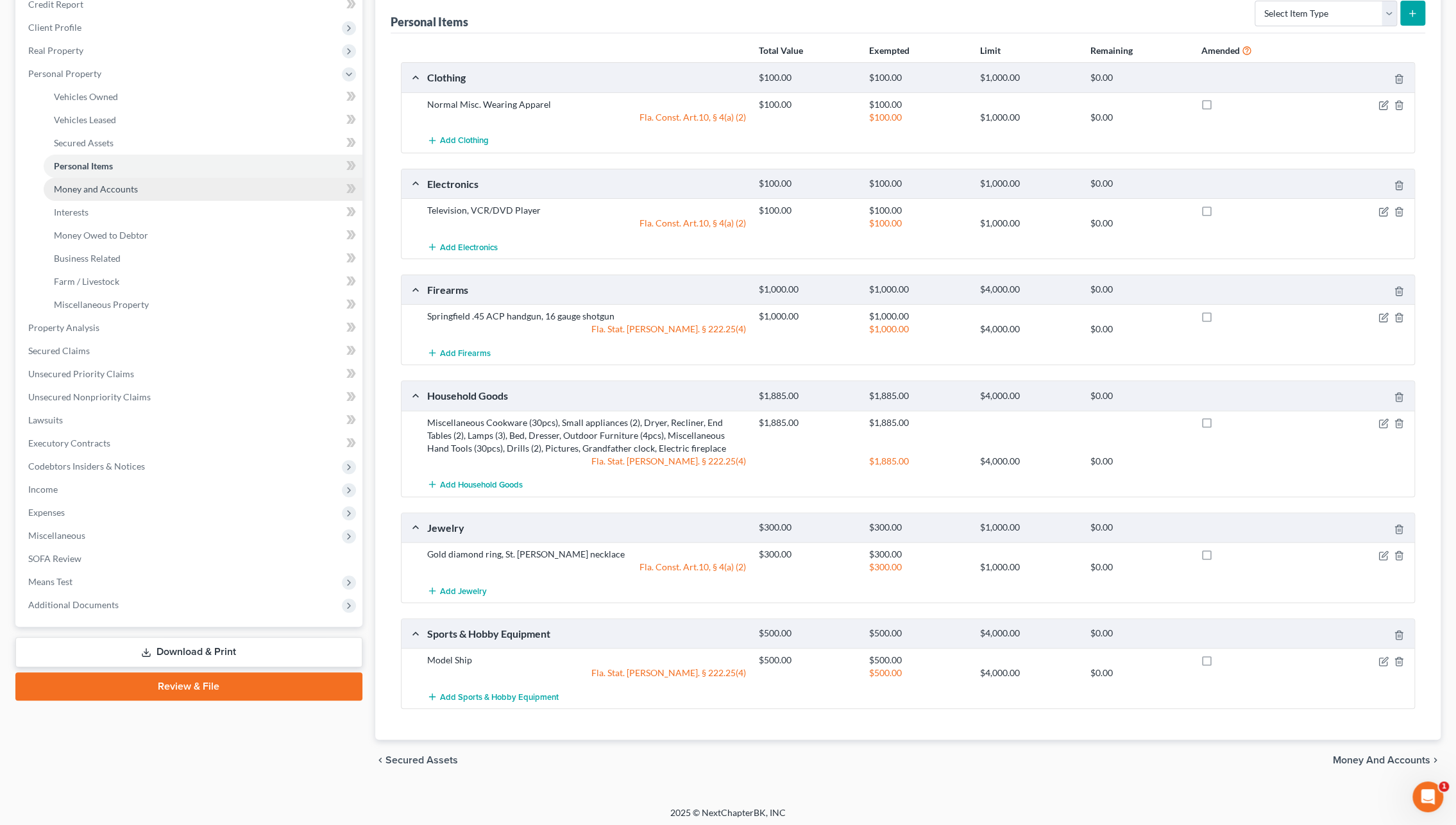
click at [80, 184] on span "Money and Accounts" at bounding box center [96, 189] width 84 height 11
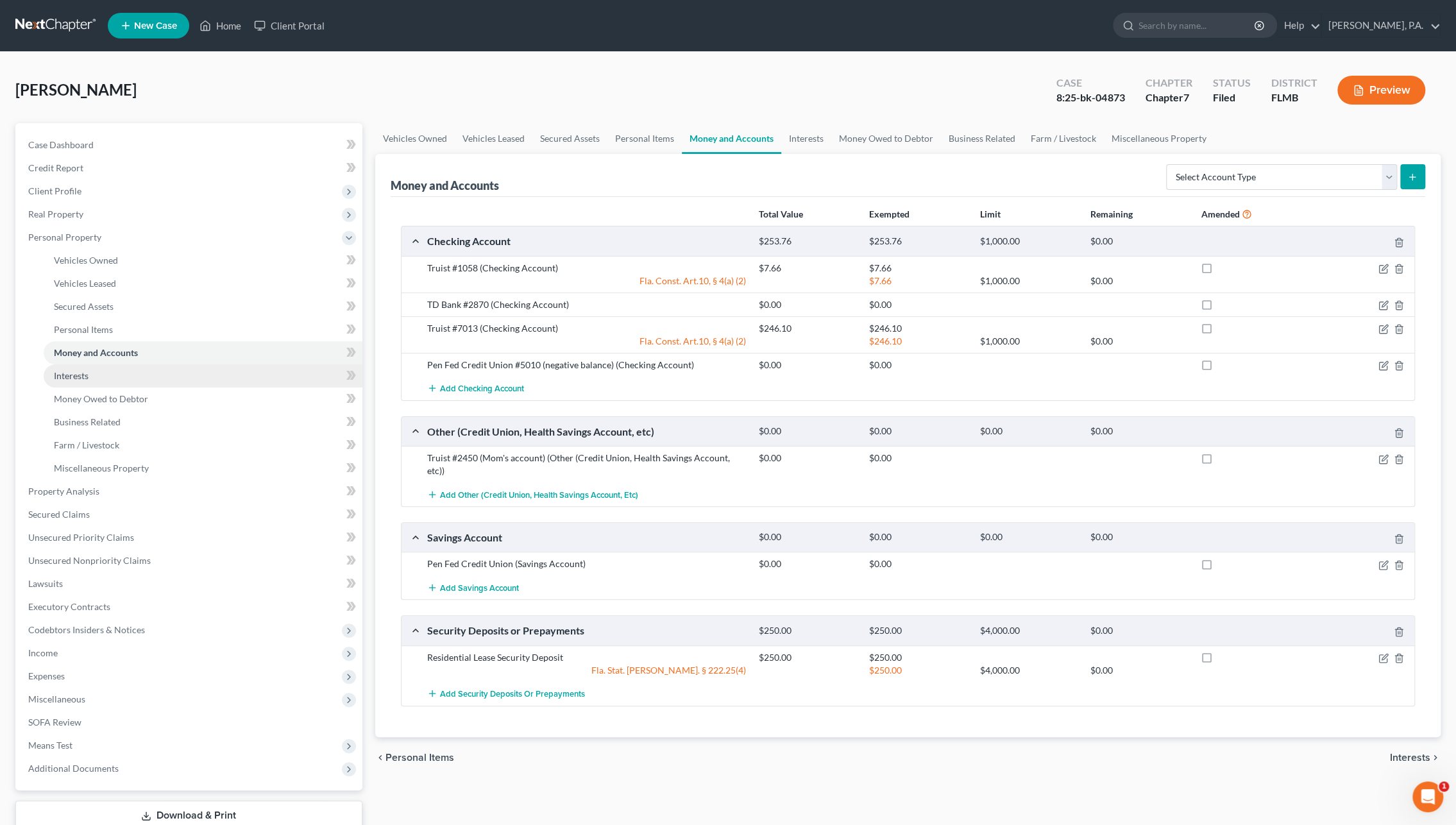
click at [76, 376] on span "Interests" at bounding box center [71, 376] width 35 height 11
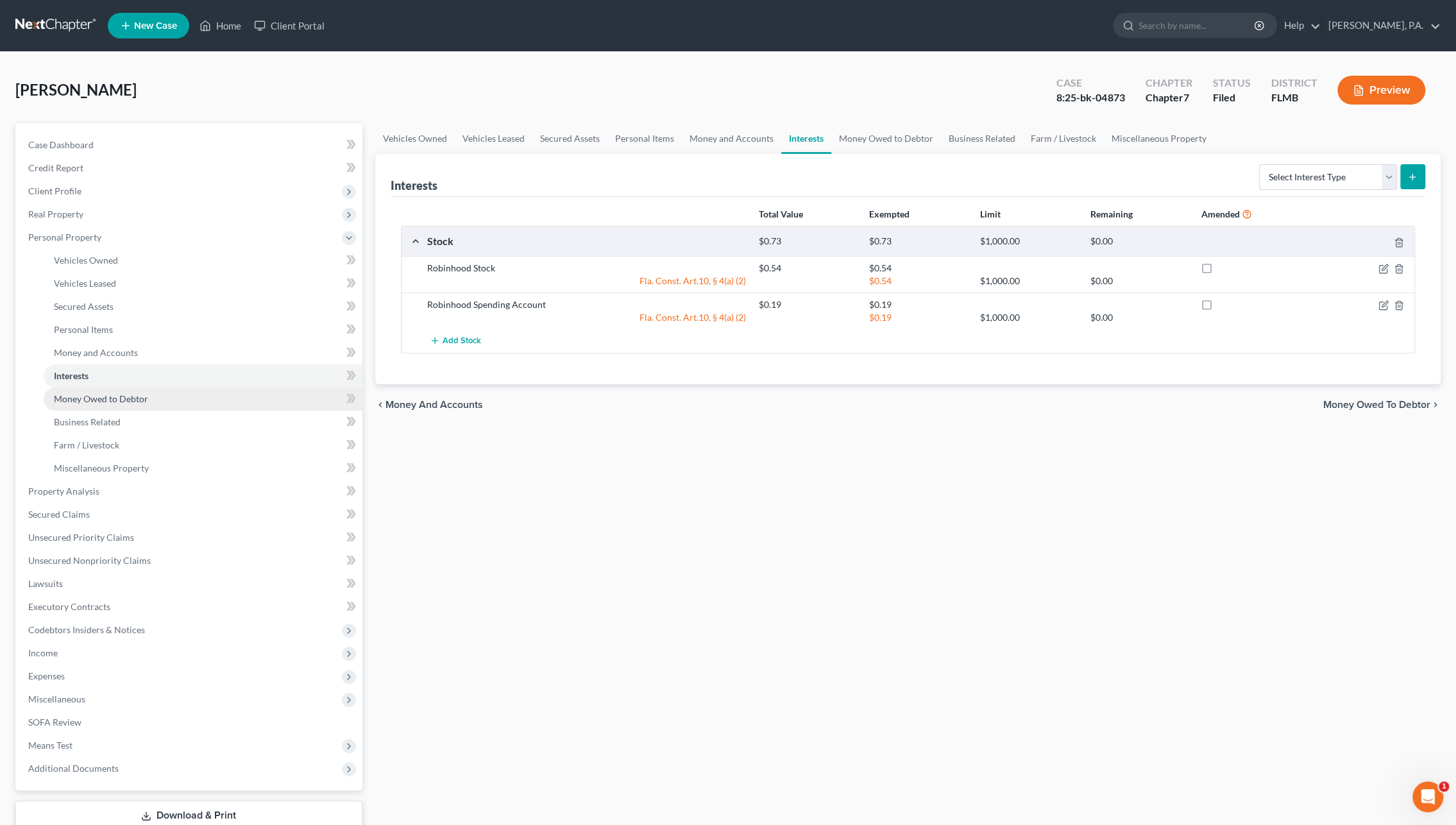
click at [83, 399] on span "Money Owed to Debtor" at bounding box center [101, 399] width 94 height 11
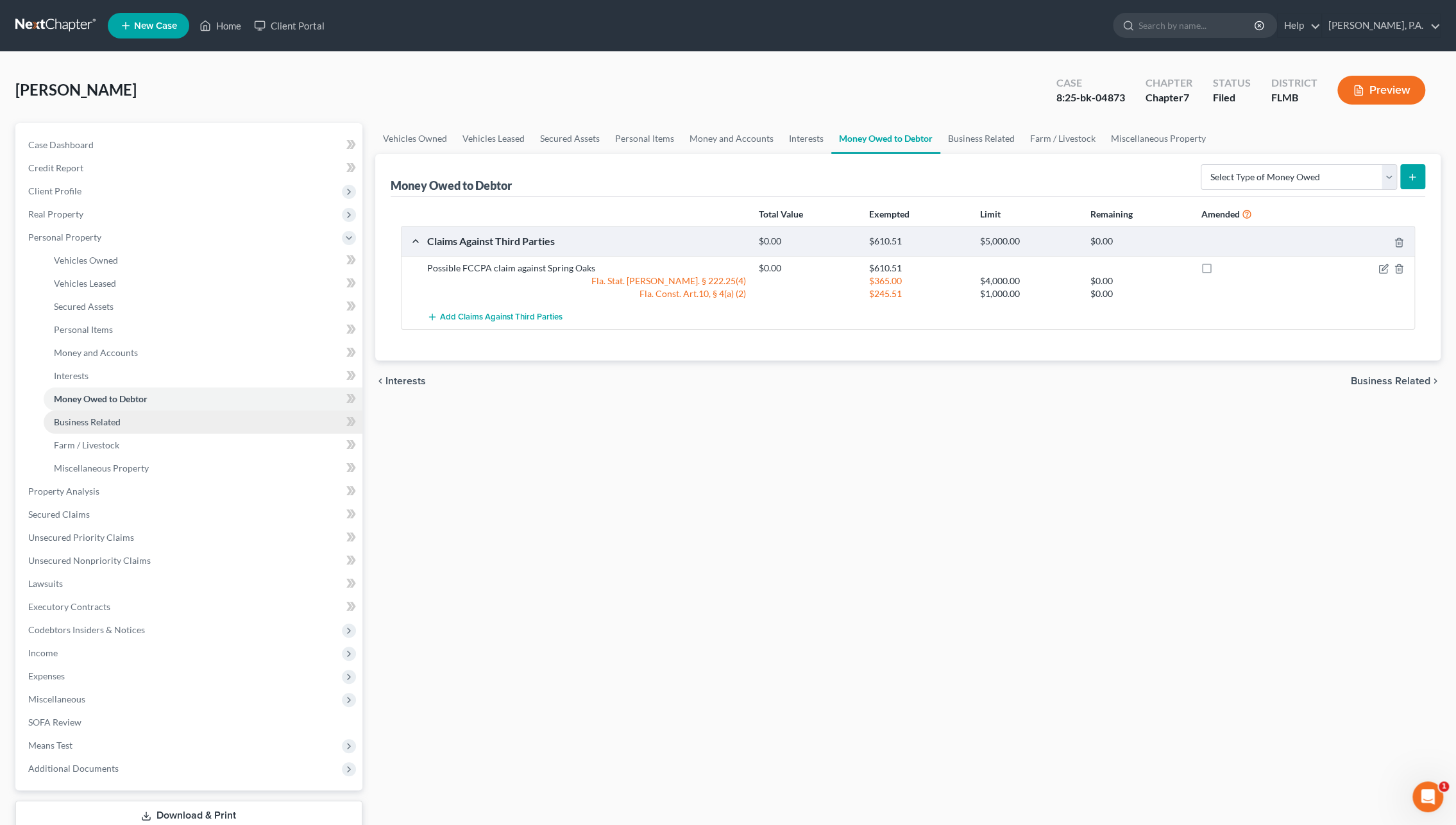
click at [89, 429] on link "Business Related" at bounding box center [202, 422] width 319 height 23
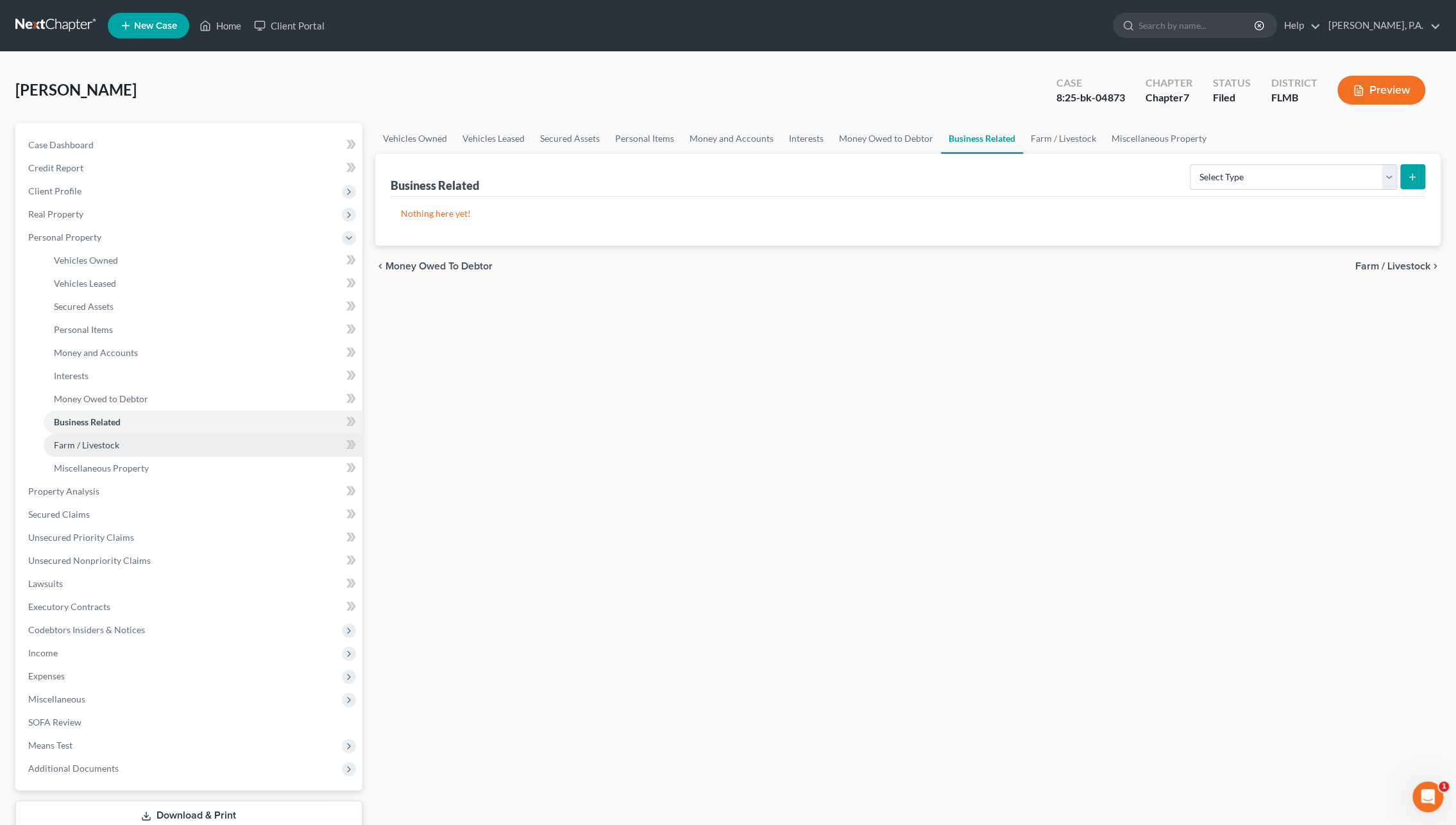
click at [84, 452] on link "Farm / Livestock" at bounding box center [202, 445] width 319 height 23
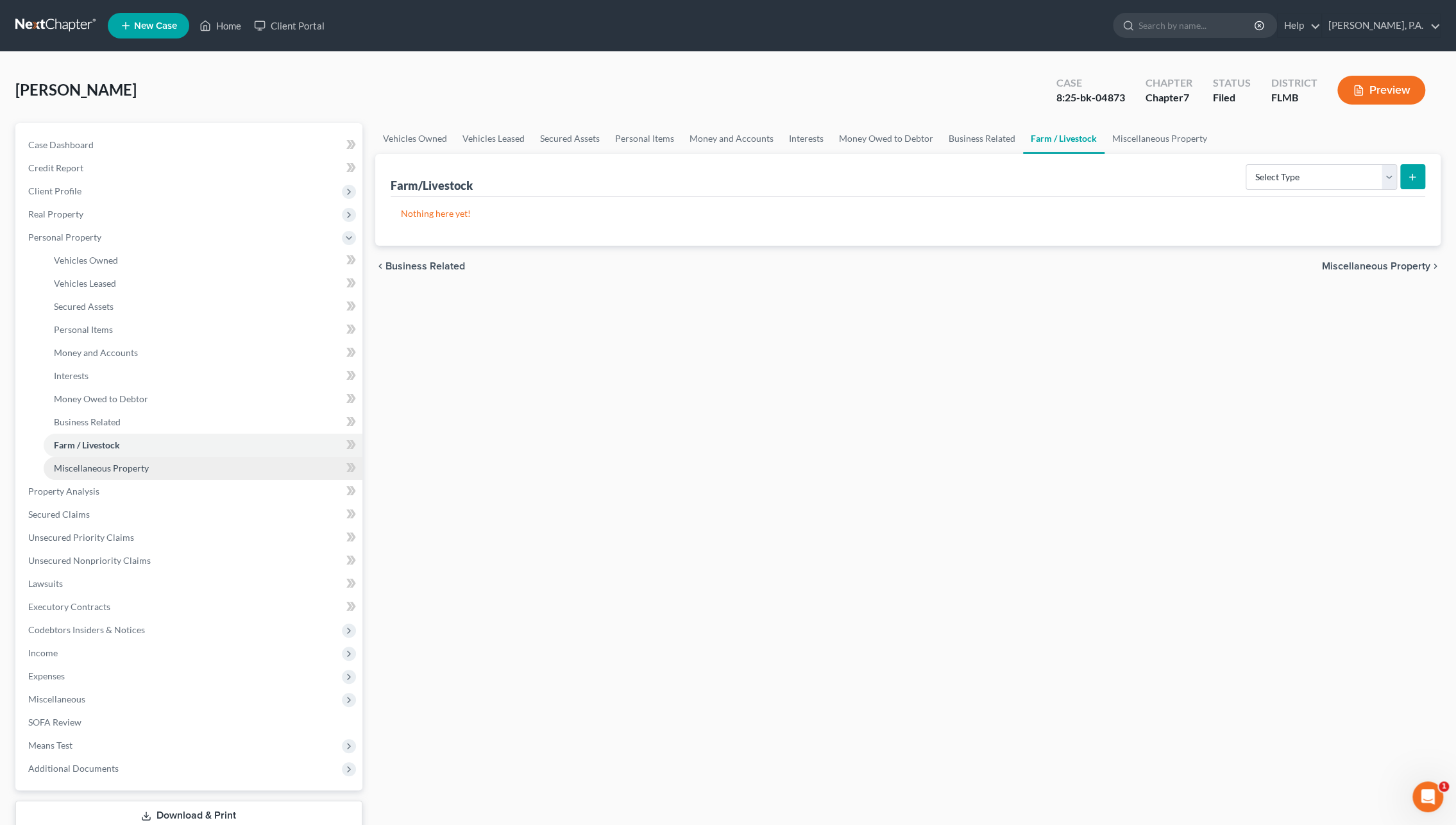
click at [84, 471] on span "Miscellaneous Property" at bounding box center [101, 468] width 95 height 11
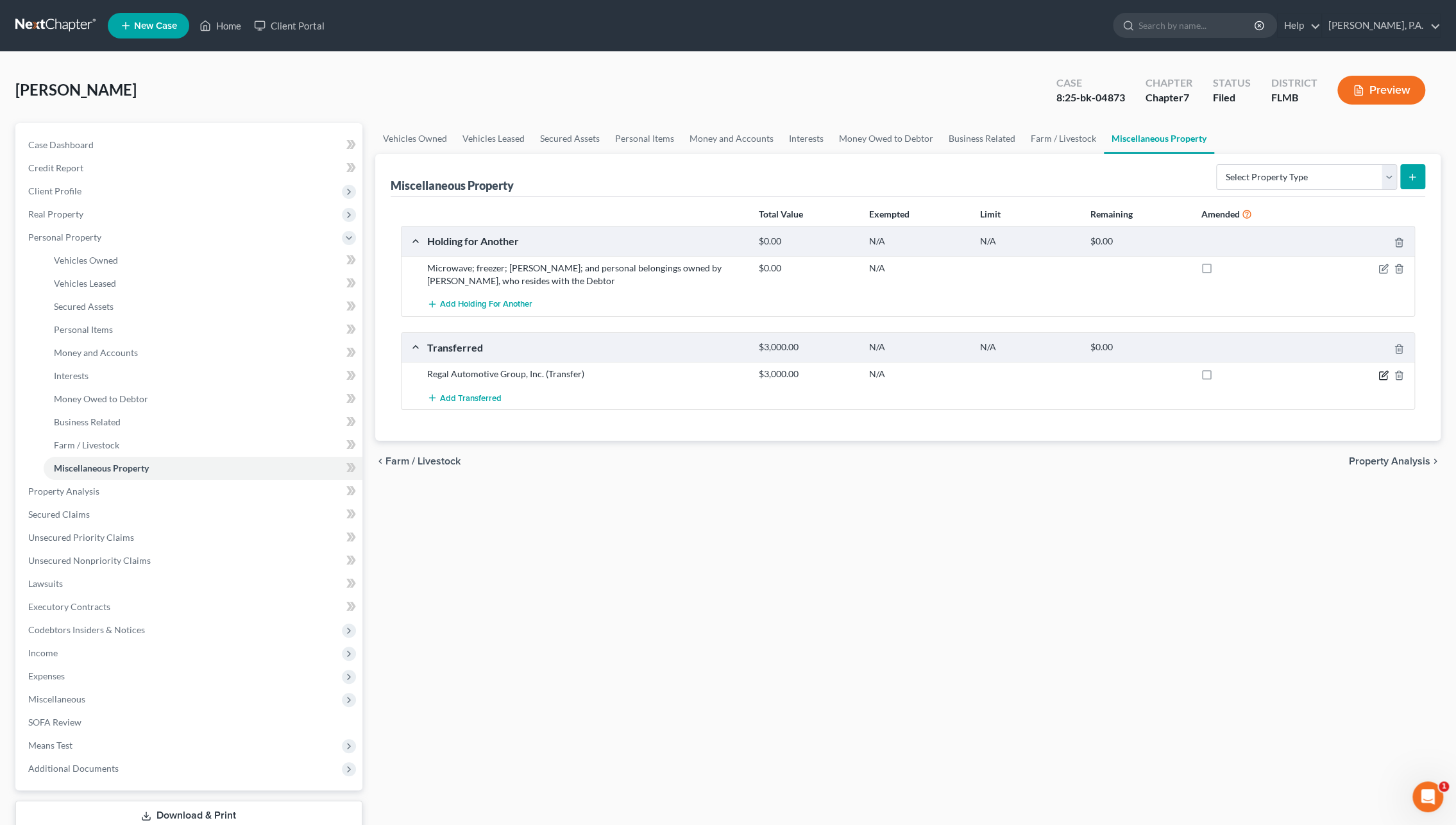
click at [1386, 371] on icon "button" at bounding box center [1385, 374] width 6 height 6
select select "Ordinary (within 2 years)"
select select "9"
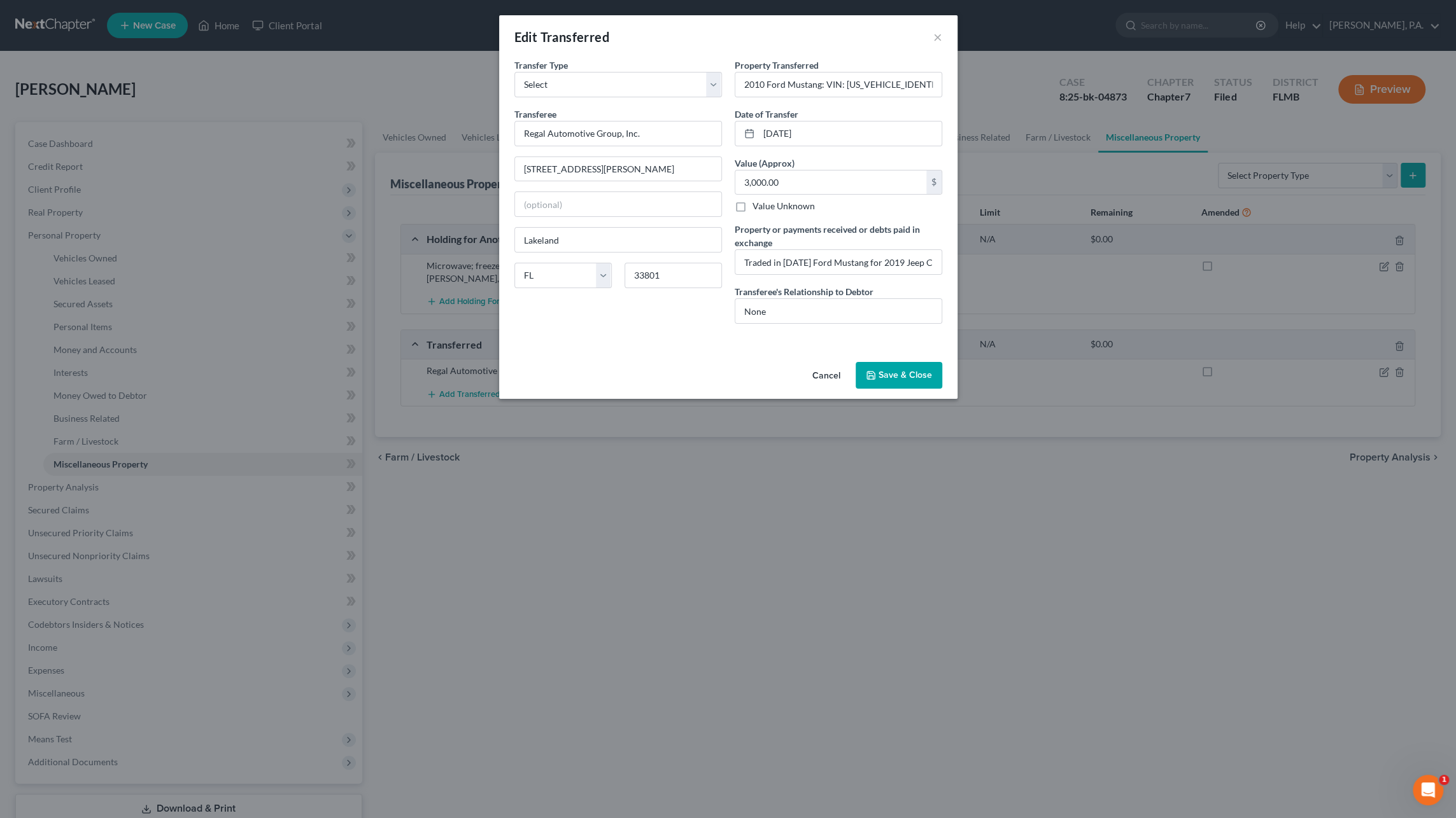
click at [827, 370] on button "Cancel" at bounding box center [825, 376] width 48 height 26
